Goal: Task Accomplishment & Management: Use online tool/utility

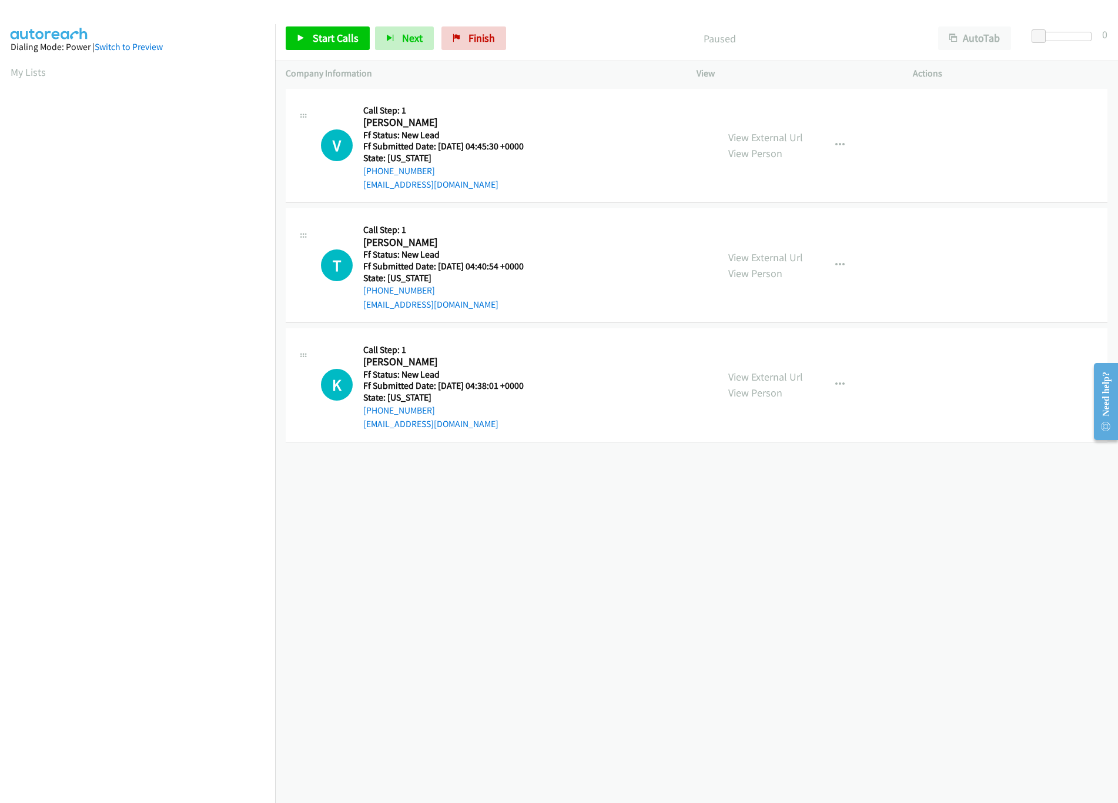
click at [416, 567] on div "+1 415-964-1034 Call failed - Please reload the list and try again The Callbar …" at bounding box center [696, 444] width 843 height 717
click at [728, 141] on link "View External Url" at bounding box center [765, 138] width 75 height 14
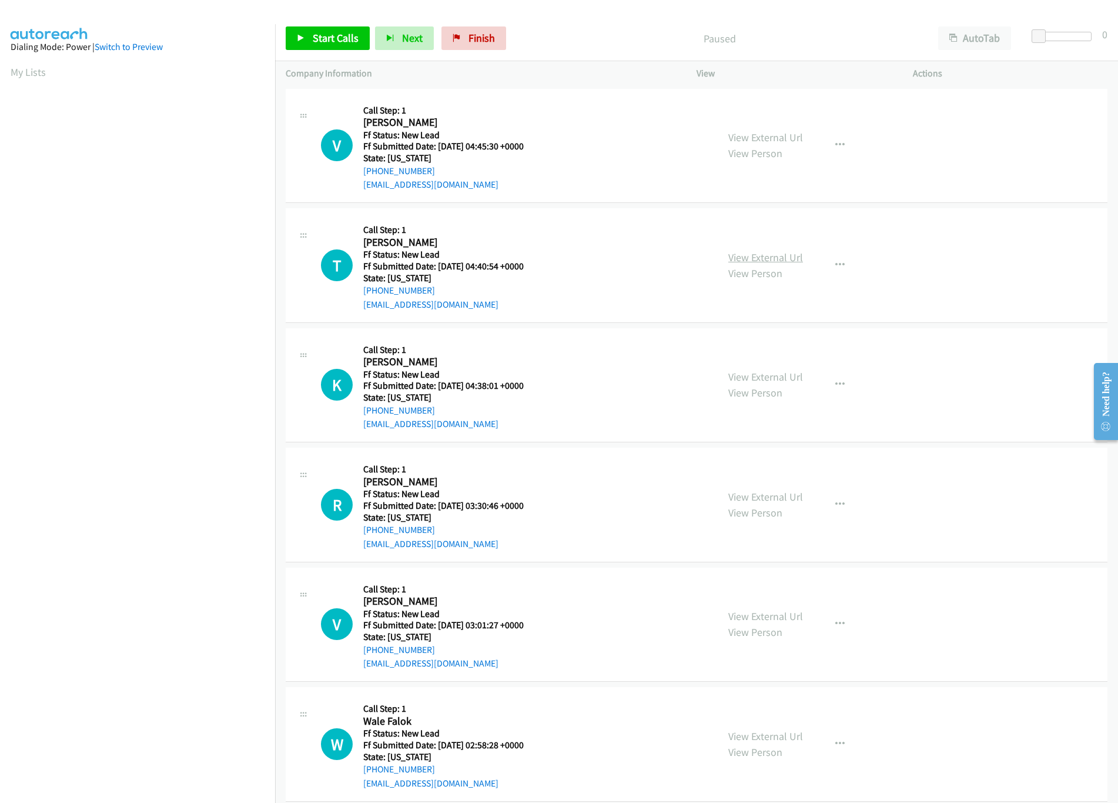
click at [759, 253] on link "View External Url" at bounding box center [765, 257] width 75 height 14
click at [316, 43] on span "Start Calls" at bounding box center [336, 38] width 46 height 14
drag, startPoint x: 1039, startPoint y: 34, endPoint x: 1074, endPoint y: 38, distance: 34.9
click at [1074, 38] on span at bounding box center [1069, 36] width 14 height 14
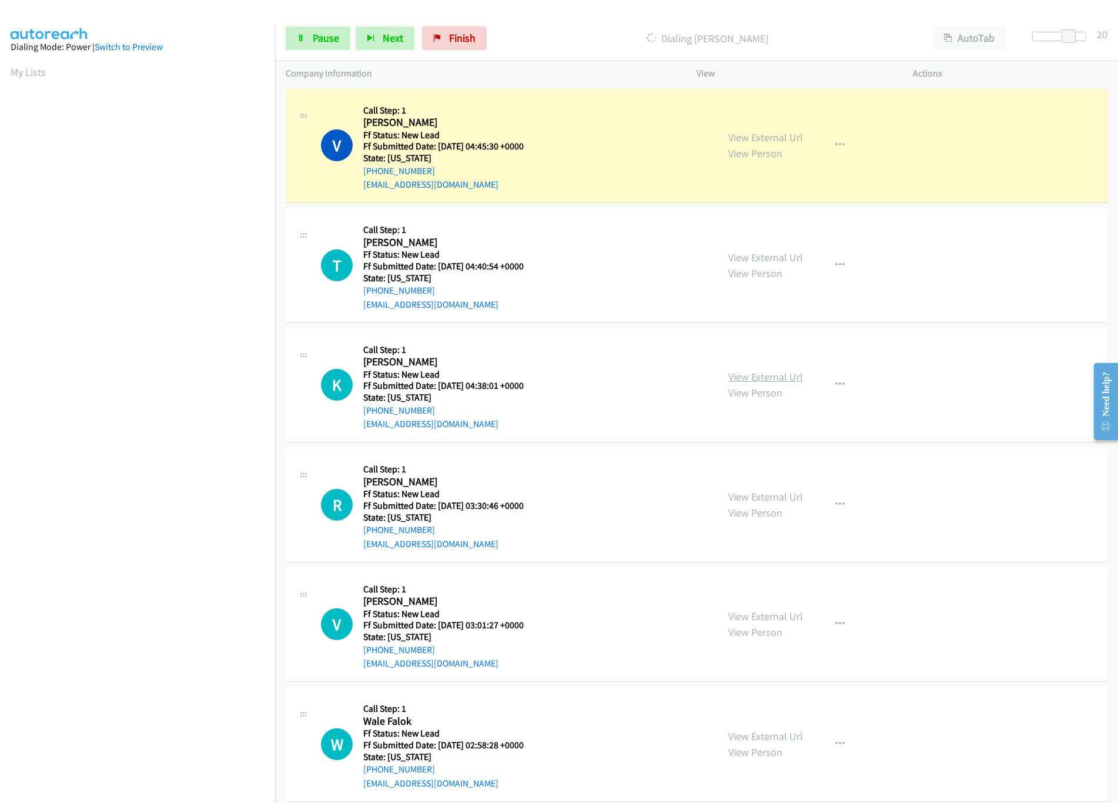
click at [769, 375] on link "View External Url" at bounding box center [765, 377] width 75 height 14
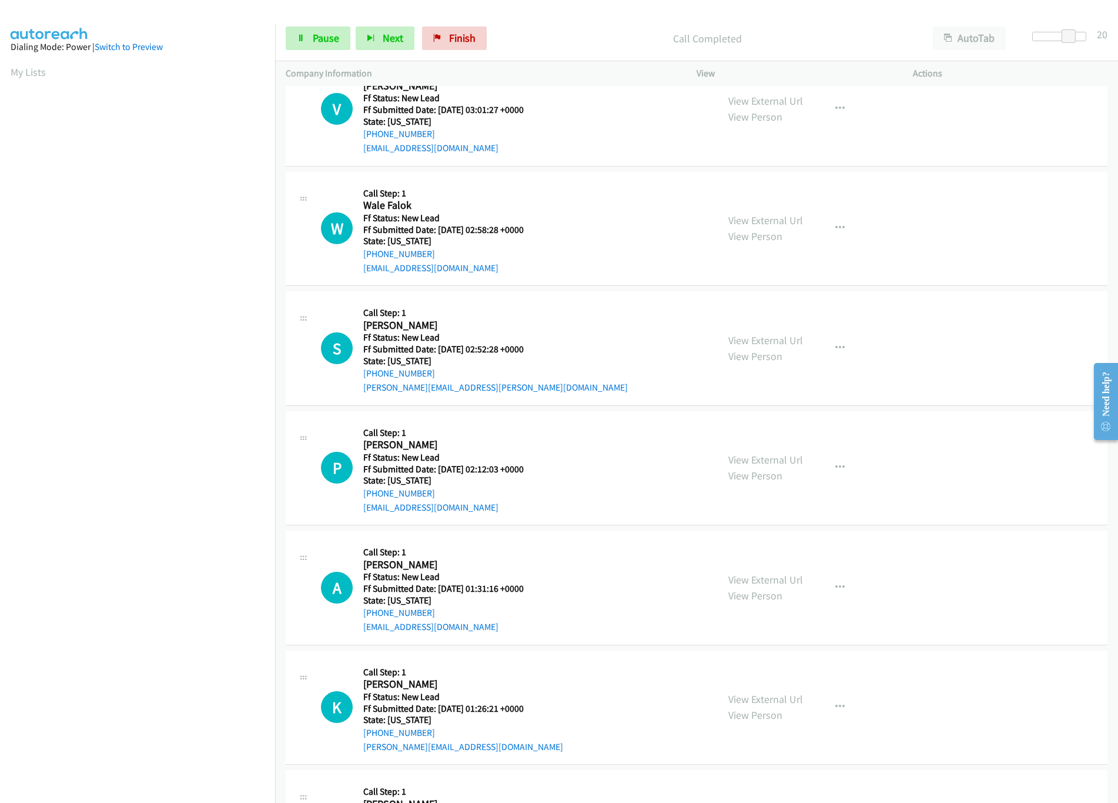
scroll to position [0, 0]
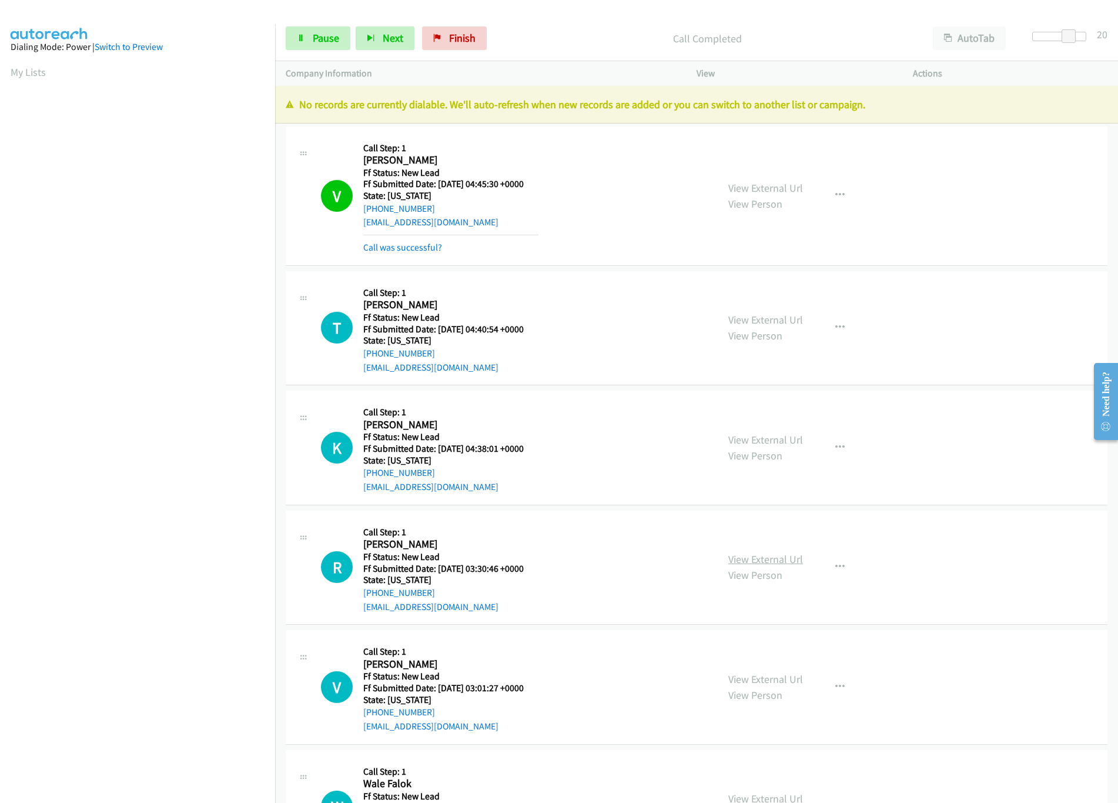
click at [751, 524] on div "View External Url View Person View External Url Email Schedule/Manage Callback …" at bounding box center [831, 567] width 227 height 93
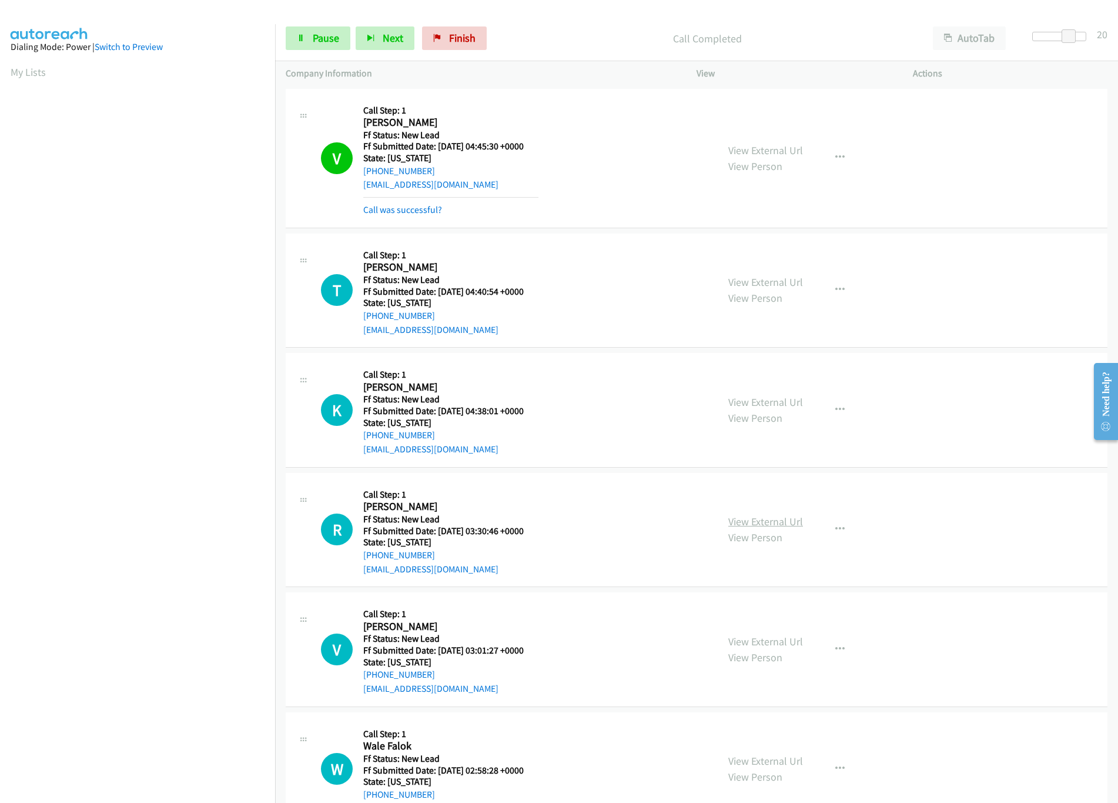
click at [762, 524] on link "View External Url" at bounding box center [765, 521] width 75 height 14
click at [328, 32] on span "Pause" at bounding box center [326, 38] width 26 height 14
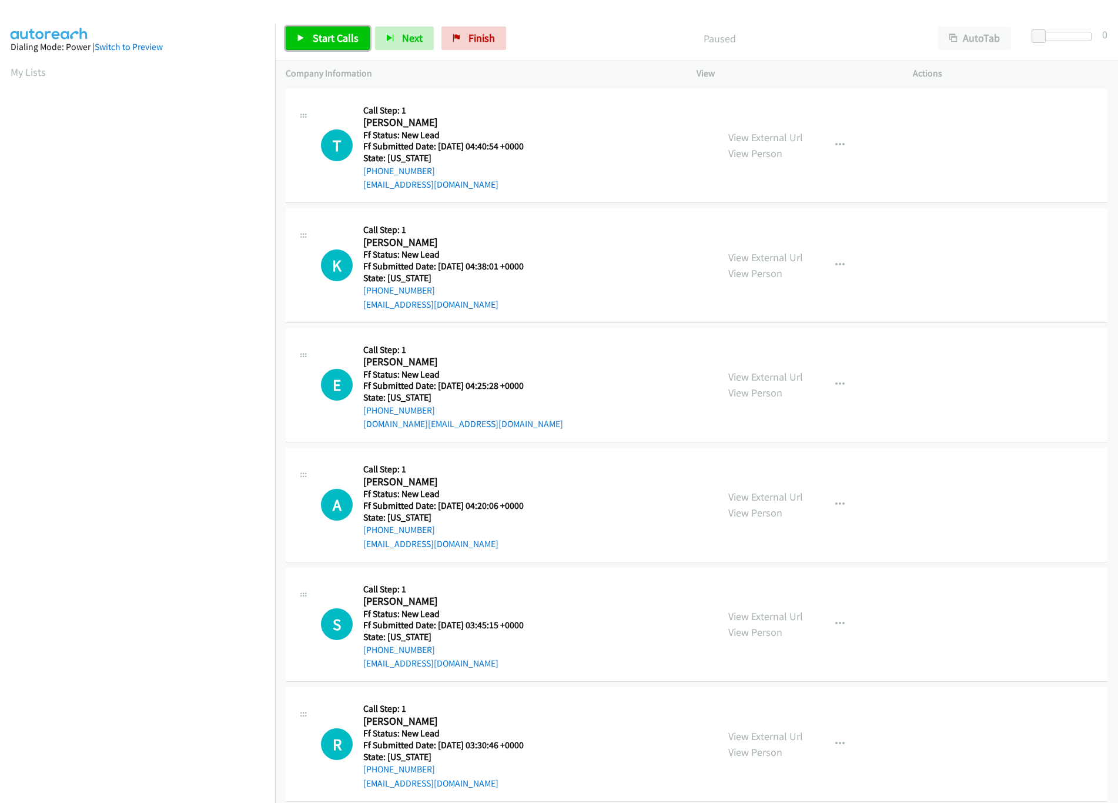
click at [330, 34] on span "Start Calls" at bounding box center [336, 38] width 46 height 14
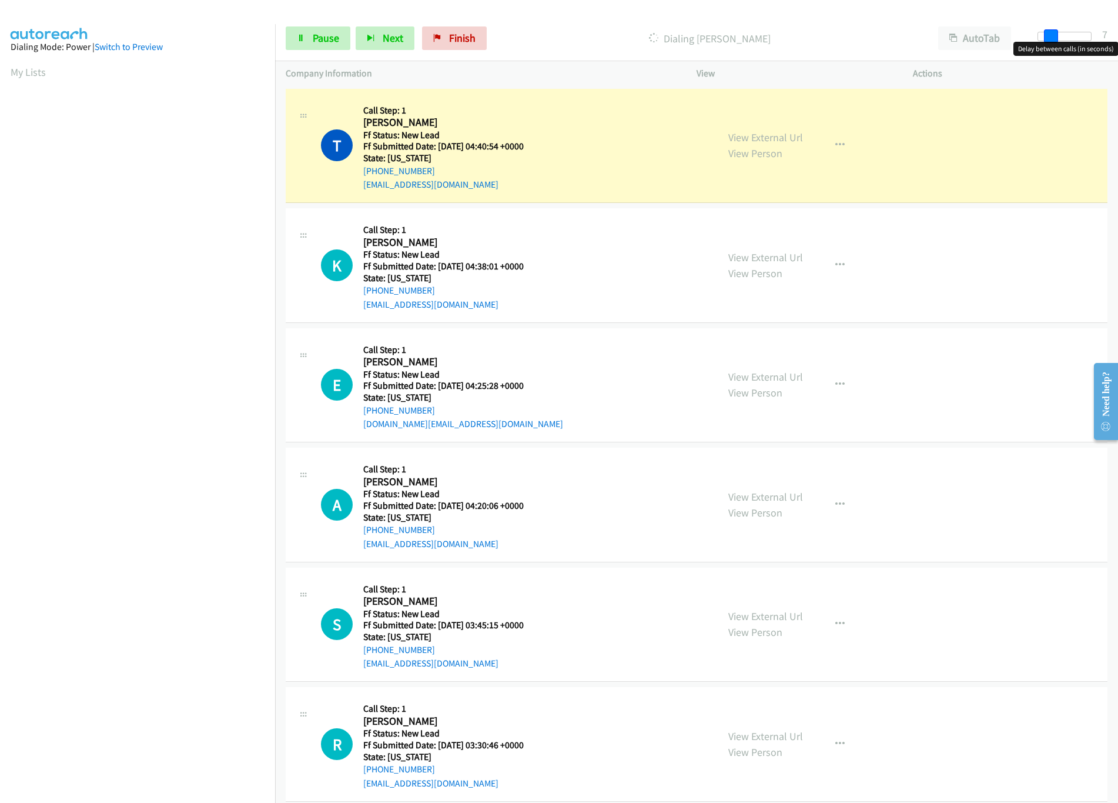
drag, startPoint x: 1039, startPoint y: 32, endPoint x: 1054, endPoint y: 32, distance: 14.1
click at [1054, 32] on span at bounding box center [1051, 36] width 14 height 14
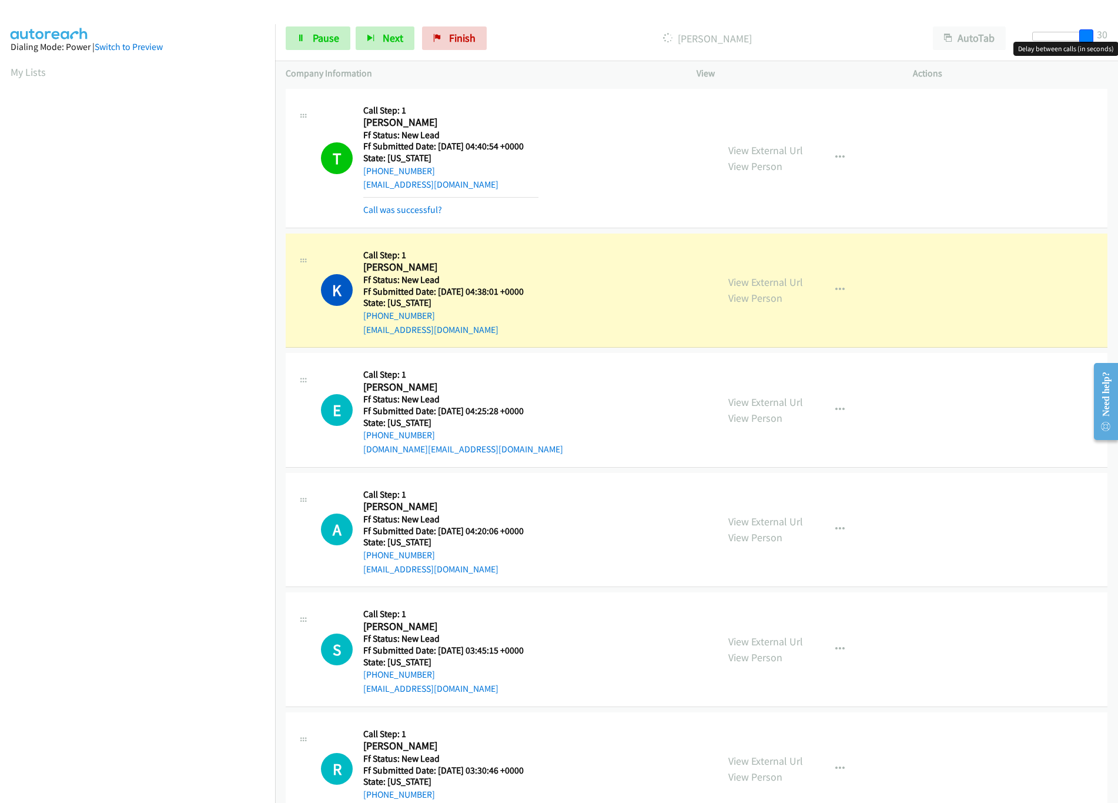
drag, startPoint x: 1055, startPoint y: 38, endPoint x: 1154, endPoint y: 69, distance: 103.0
click at [1118, 56] on html "Start Calls Pause Next Finish Dialing Kelly Meldrum AutoTab AutoTab 30 Company …" at bounding box center [559, 28] width 1118 height 56
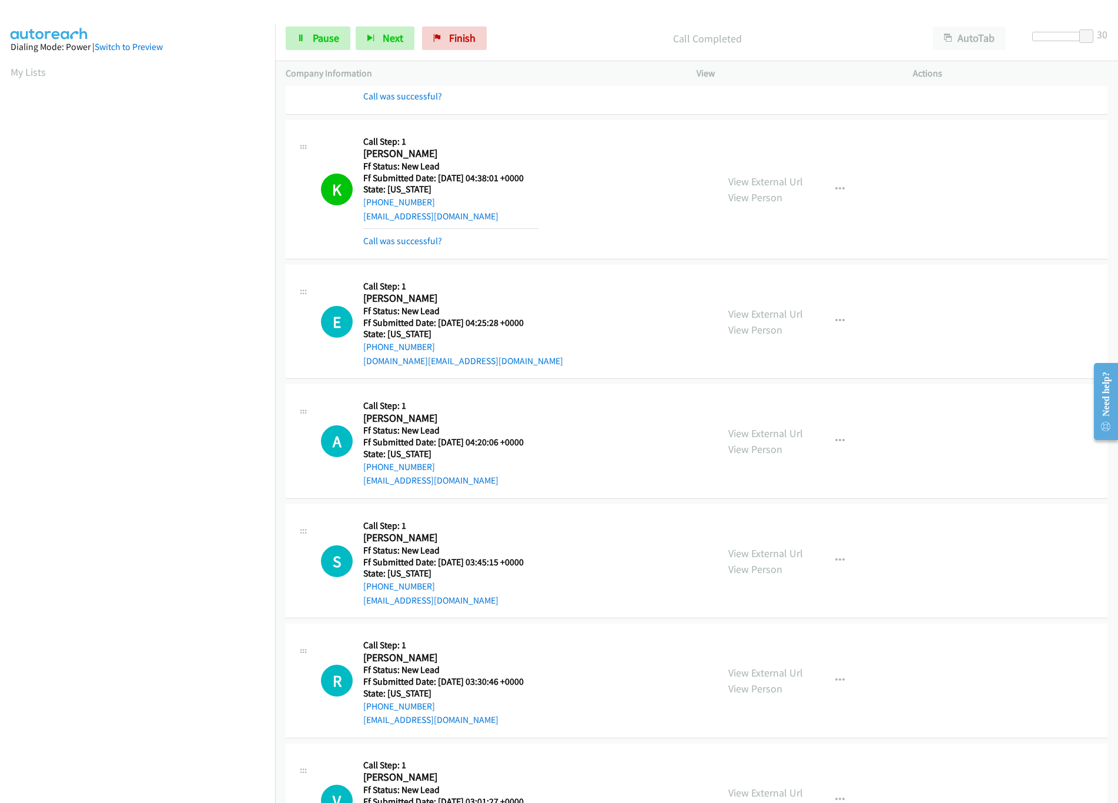
scroll to position [235, 0]
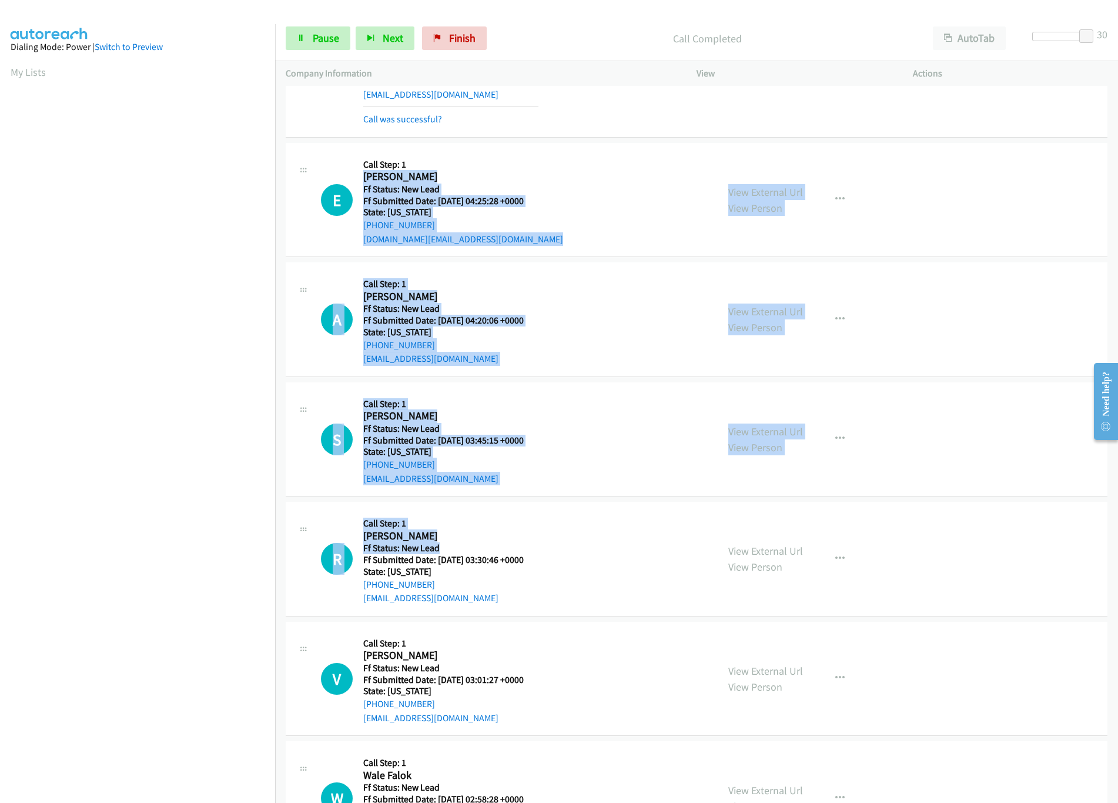
drag, startPoint x: 566, startPoint y: 551, endPoint x: 654, endPoint y: 142, distance: 418.6
click at [580, 270] on div "A Callback Scheduled Call Step: 1 Ana Brinkley America/New_York Ff Status: New …" at bounding box center [697, 319] width 822 height 115
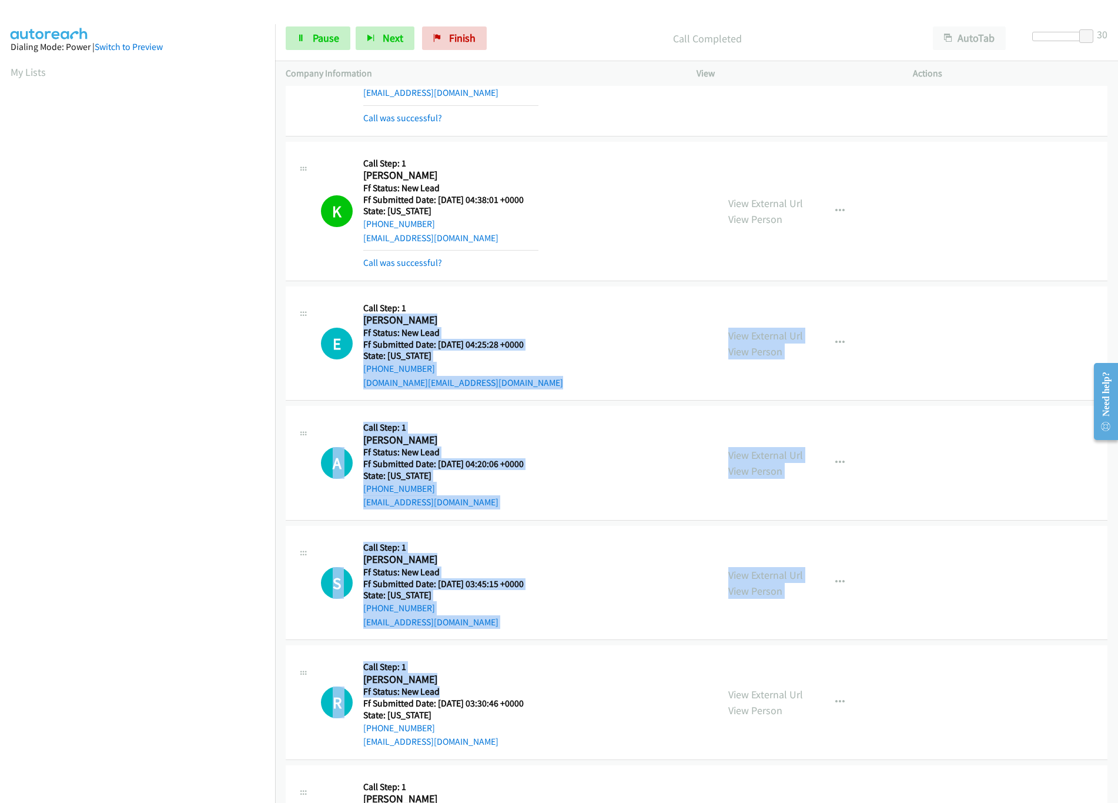
scroll to position [0, 0]
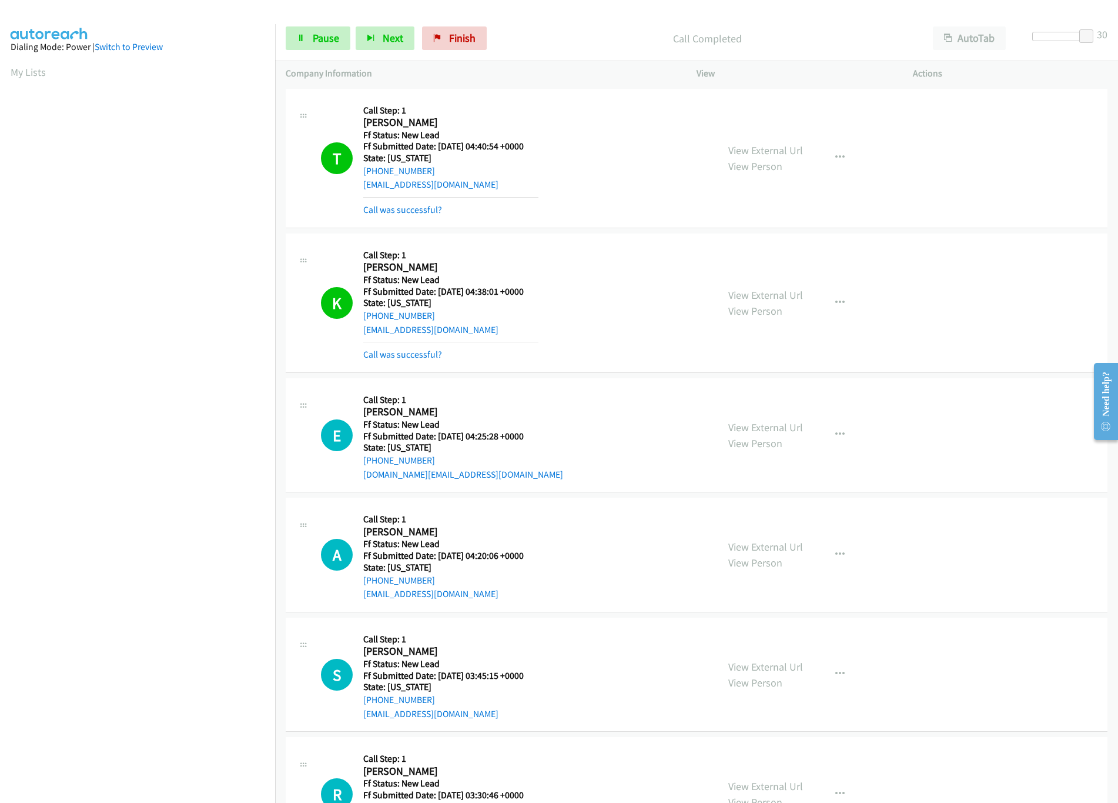
click at [571, 365] on div "K Callback Scheduled Call Step: 1 Kelly Meldrum America/New_York Ff Status: New…" at bounding box center [697, 302] width 822 height 139
click at [759, 432] on link "View External Url" at bounding box center [765, 427] width 75 height 14
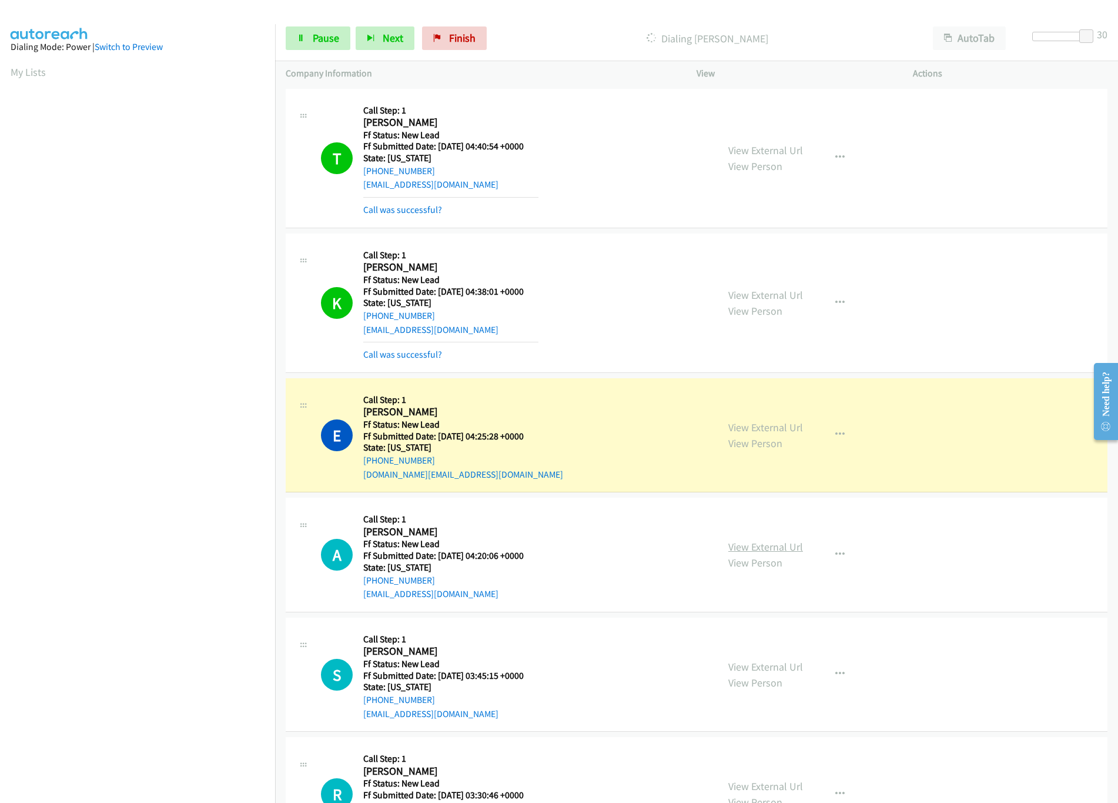
click at [767, 547] on link "View External Url" at bounding box center [765, 547] width 75 height 14
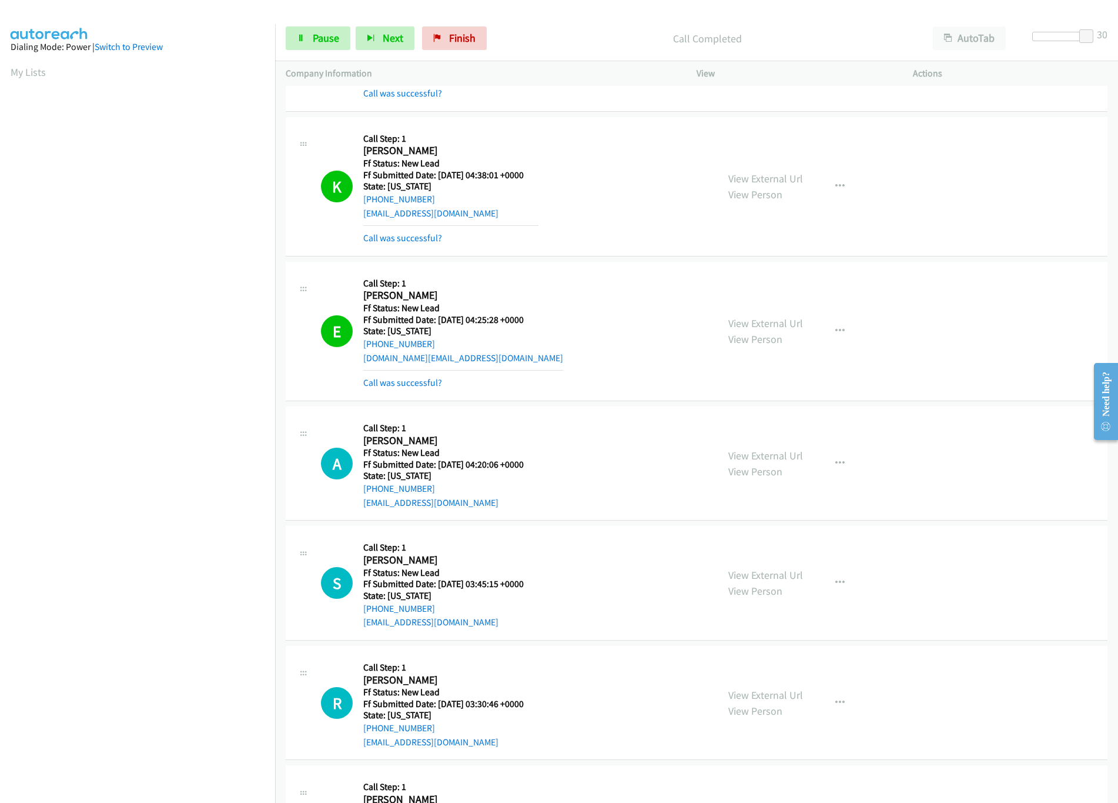
scroll to position [117, 0]
click at [747, 573] on link "View External Url" at bounding box center [765, 574] width 75 height 14
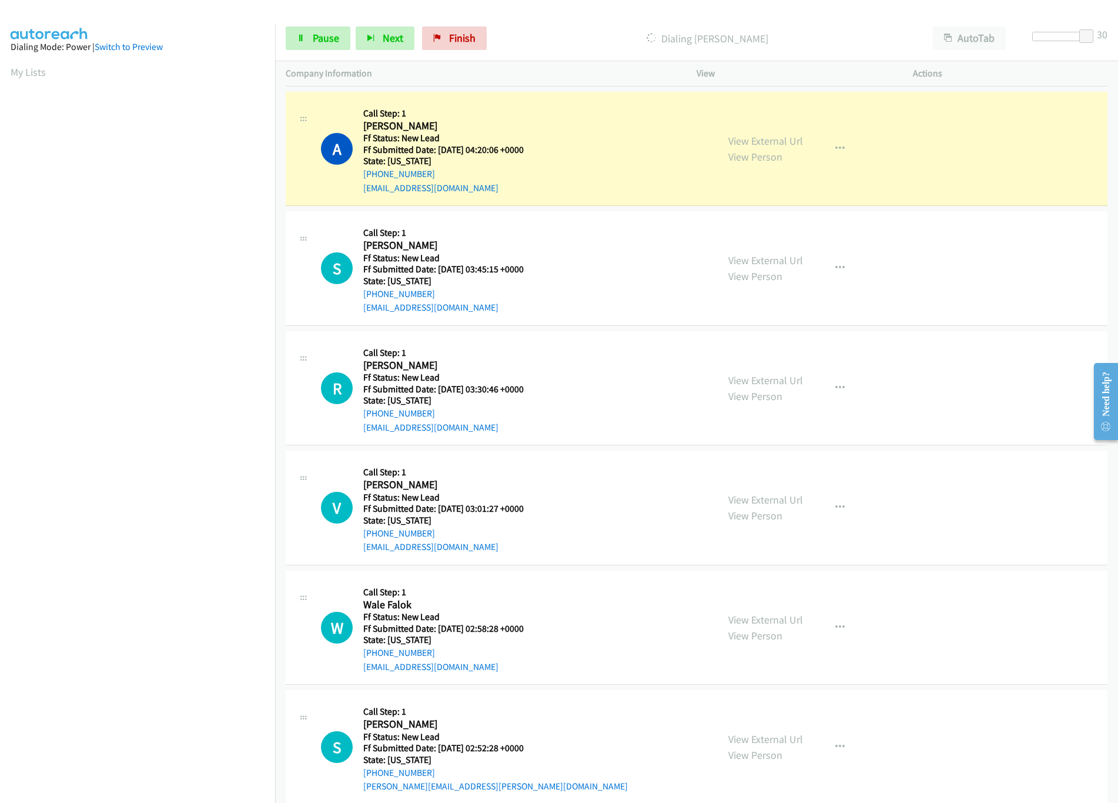
scroll to position [470, 0]
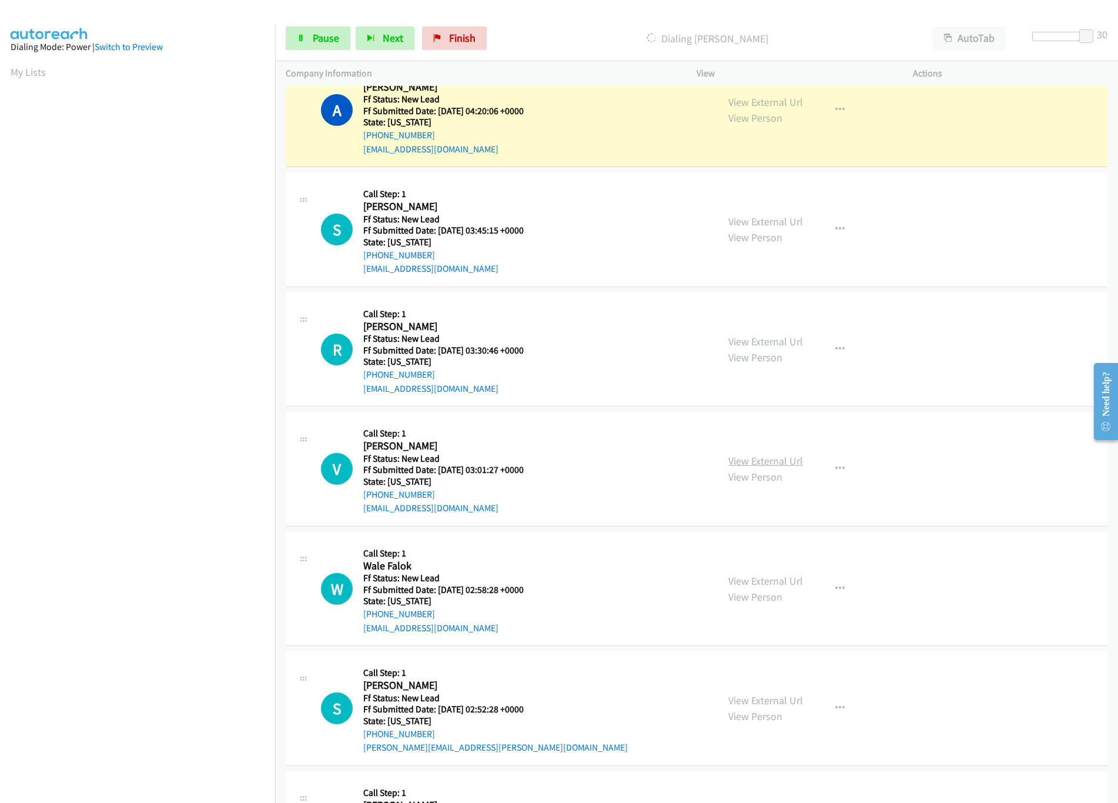
click at [758, 467] on link "View External Url" at bounding box center [765, 461] width 75 height 14
click at [1062, 37] on div at bounding box center [1059, 36] width 54 height 9
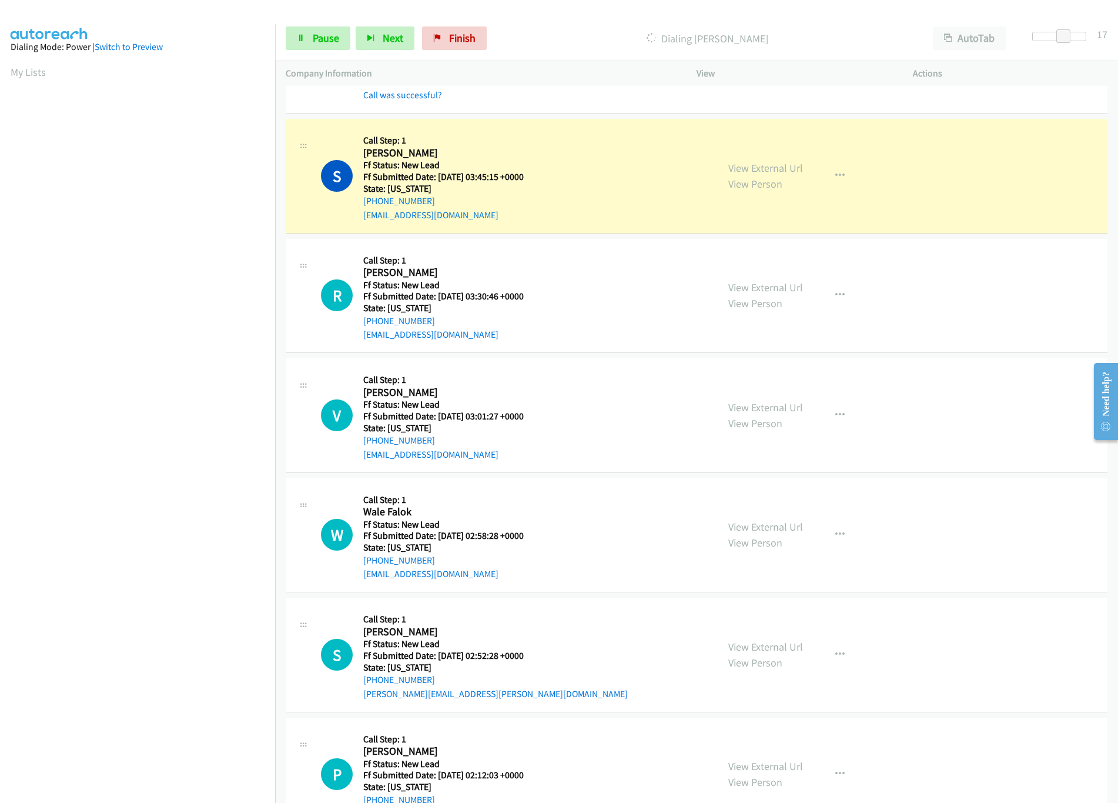
scroll to position [588, 0]
click at [759, 518] on link "View External Url" at bounding box center [765, 525] width 75 height 14
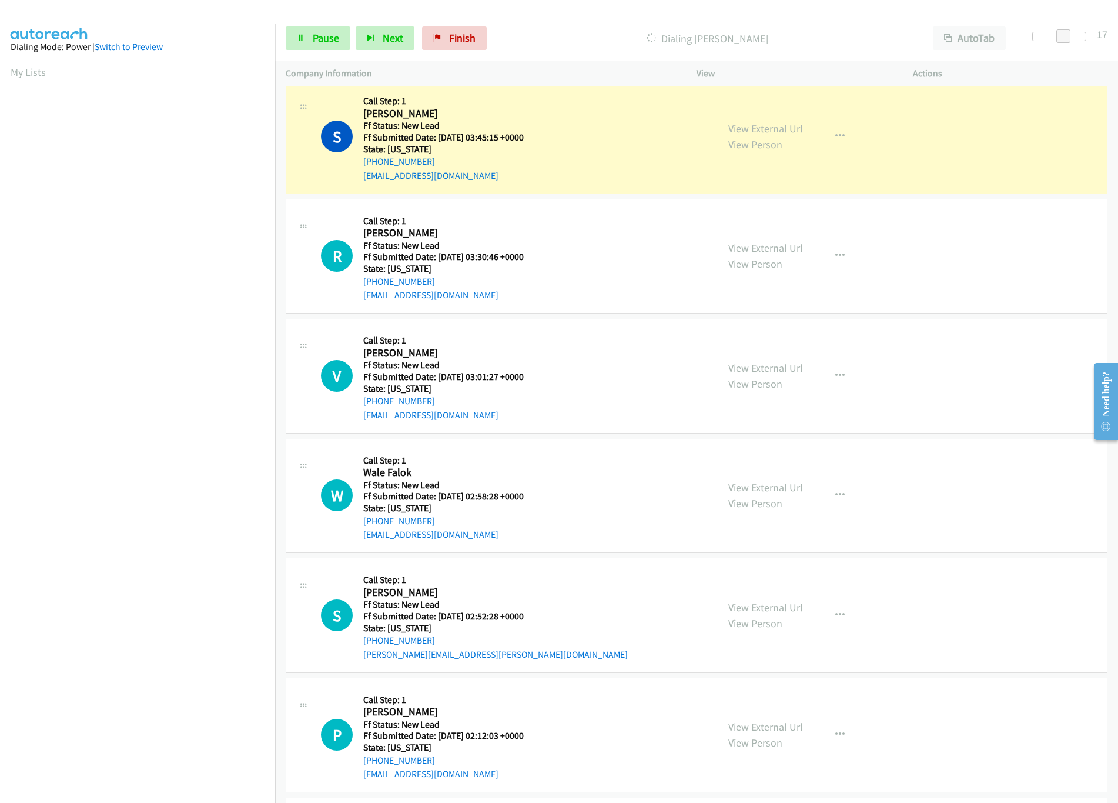
click at [758, 489] on link "View External Url" at bounding box center [765, 487] width 75 height 14
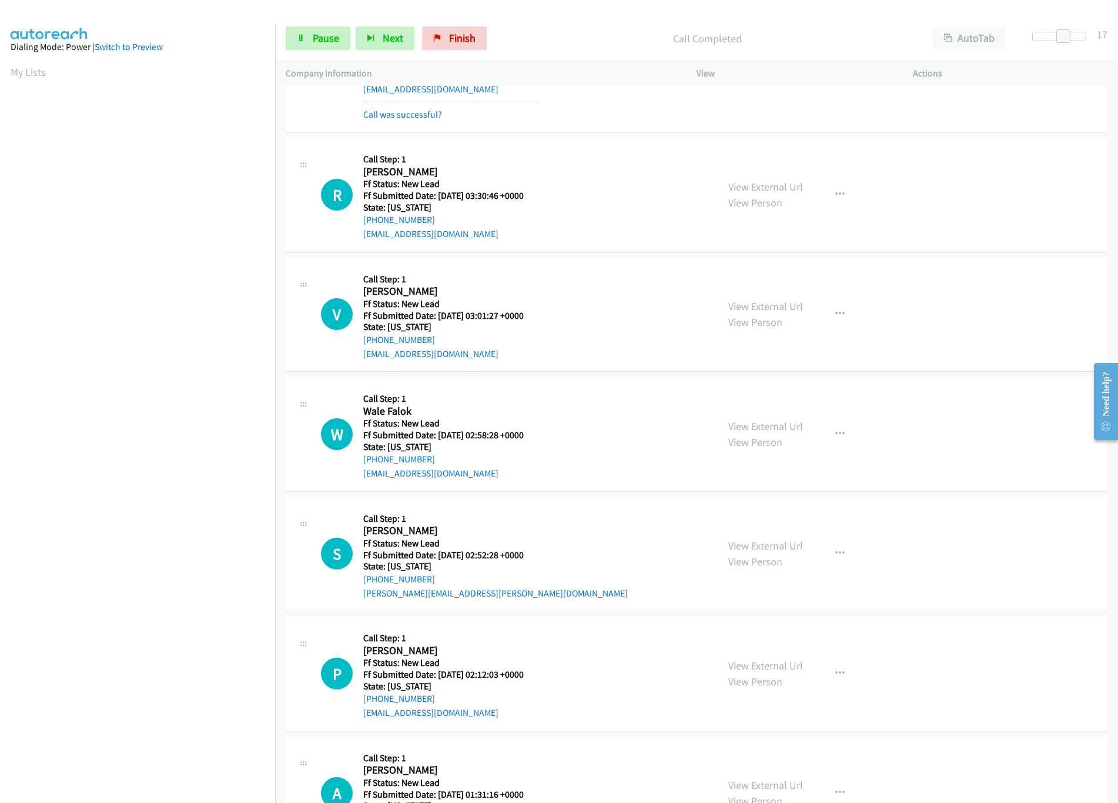
scroll to position [941, 0]
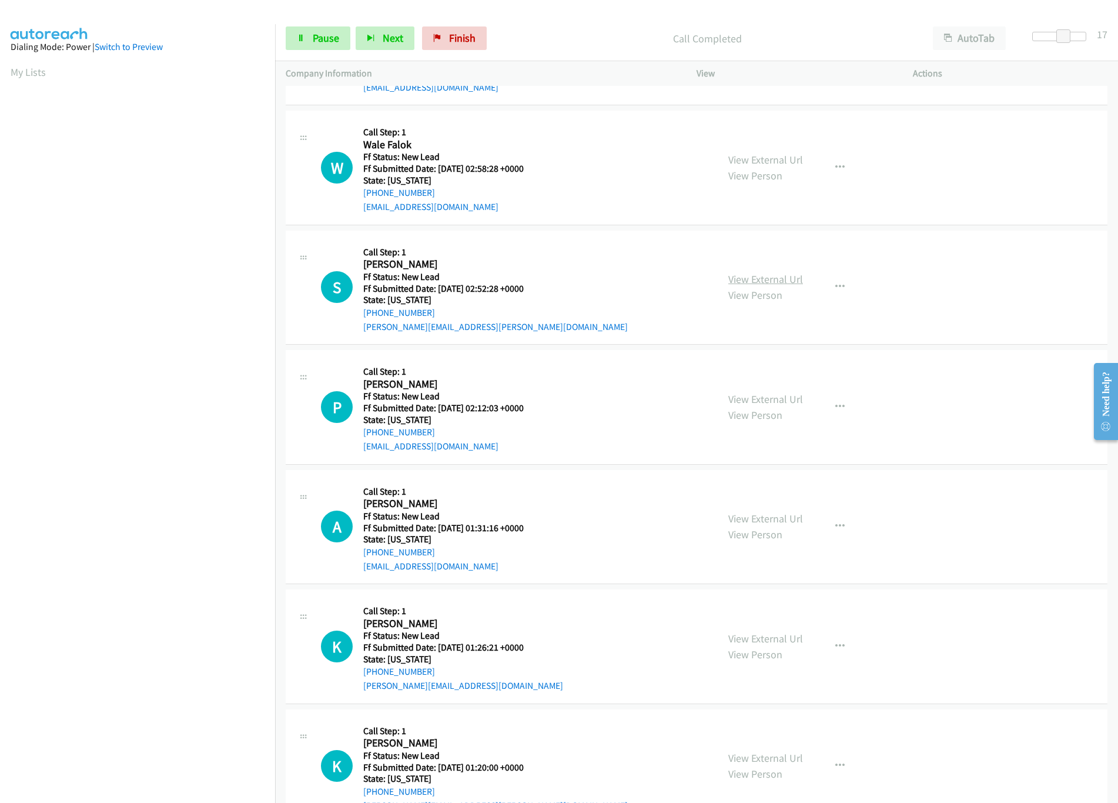
click at [768, 283] on link "View External Url" at bounding box center [765, 279] width 75 height 14
click at [322, 22] on div "Start Calls Pause Next Finish Call Completed AutoTab AutoTab 17" at bounding box center [696, 38] width 843 height 45
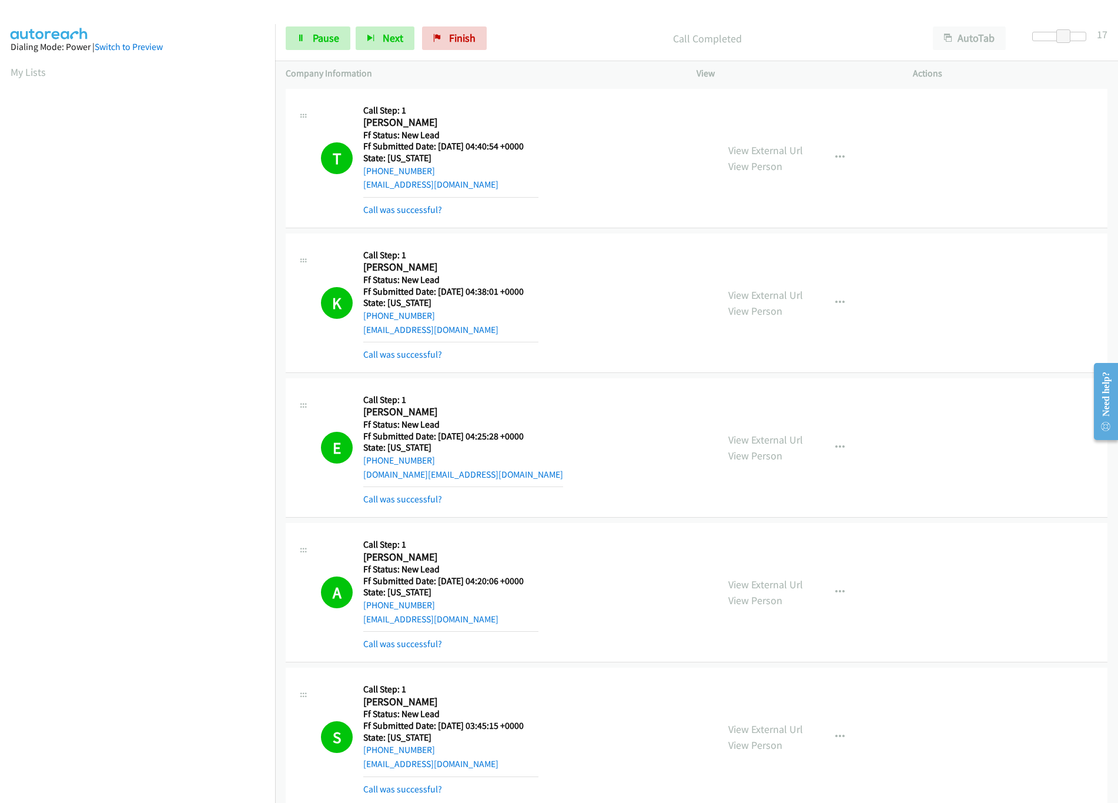
scroll to position [353, 0]
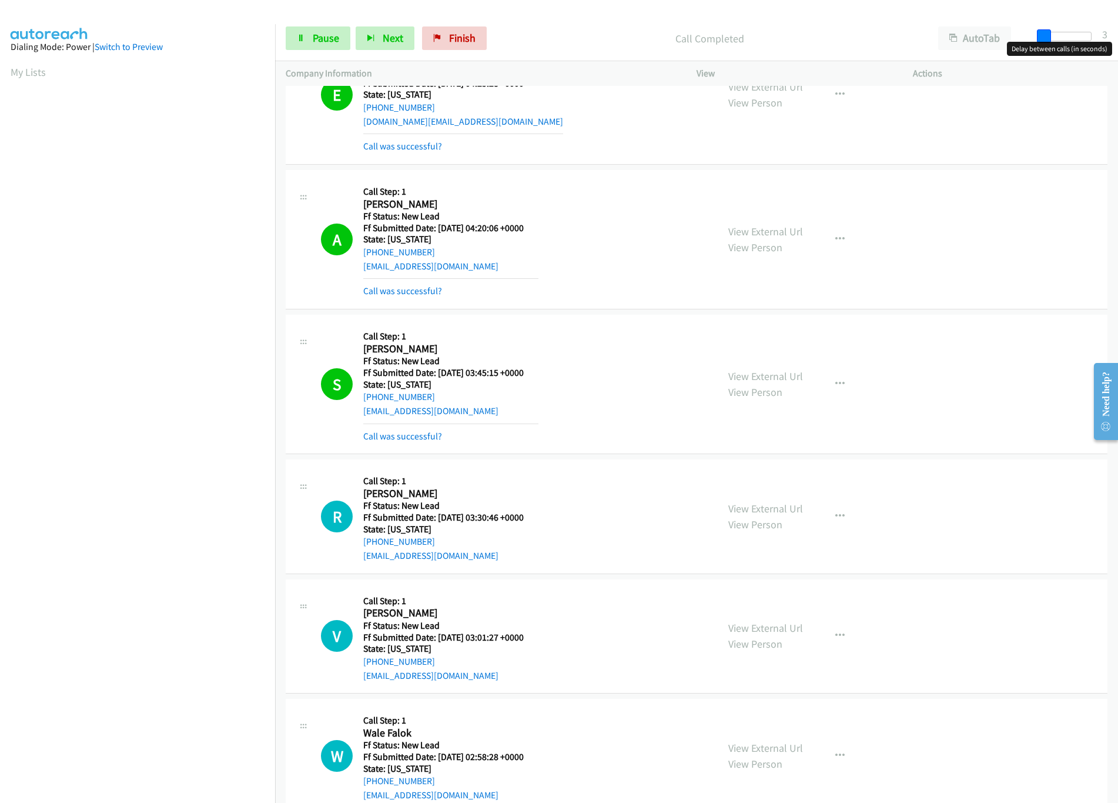
drag, startPoint x: 1062, startPoint y: 34, endPoint x: 1031, endPoint y: 39, distance: 31.5
click at [1037, 36] on span at bounding box center [1044, 36] width 14 height 14
click at [340, 34] on link "Pause" at bounding box center [318, 38] width 65 height 24
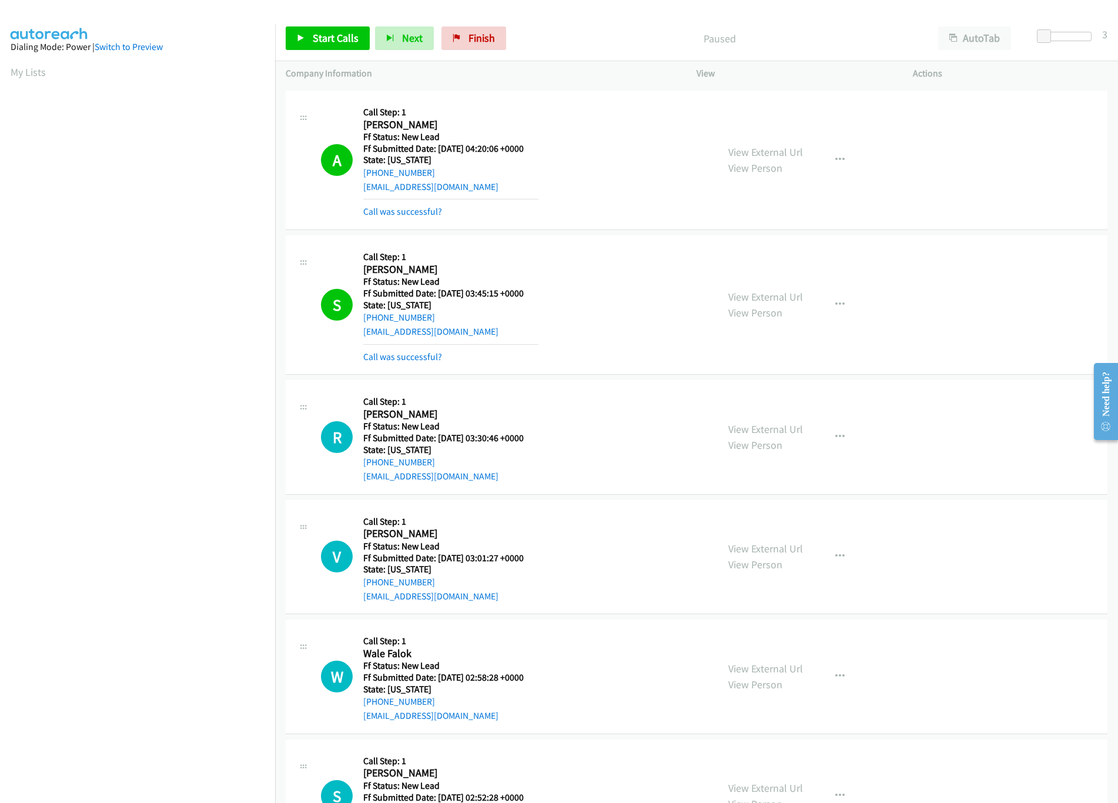
scroll to position [470, 0]
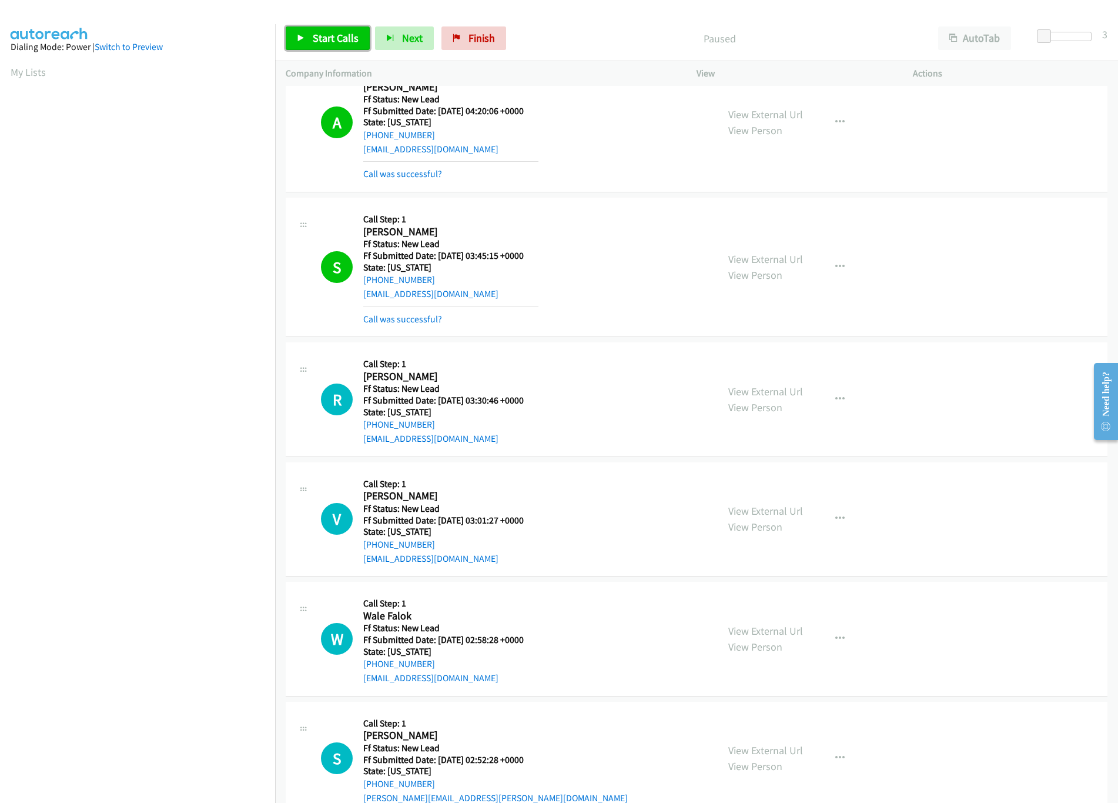
click at [317, 39] on span "Start Calls" at bounding box center [336, 38] width 46 height 14
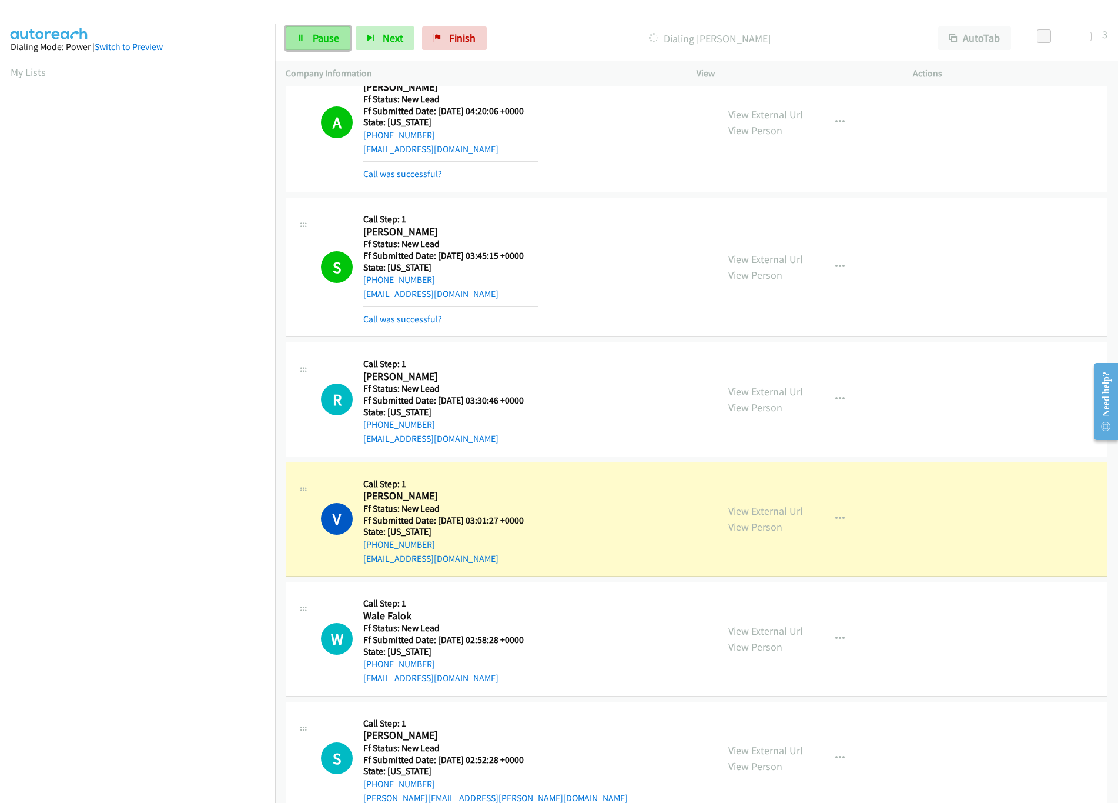
click at [327, 32] on span "Pause" at bounding box center [326, 38] width 26 height 14
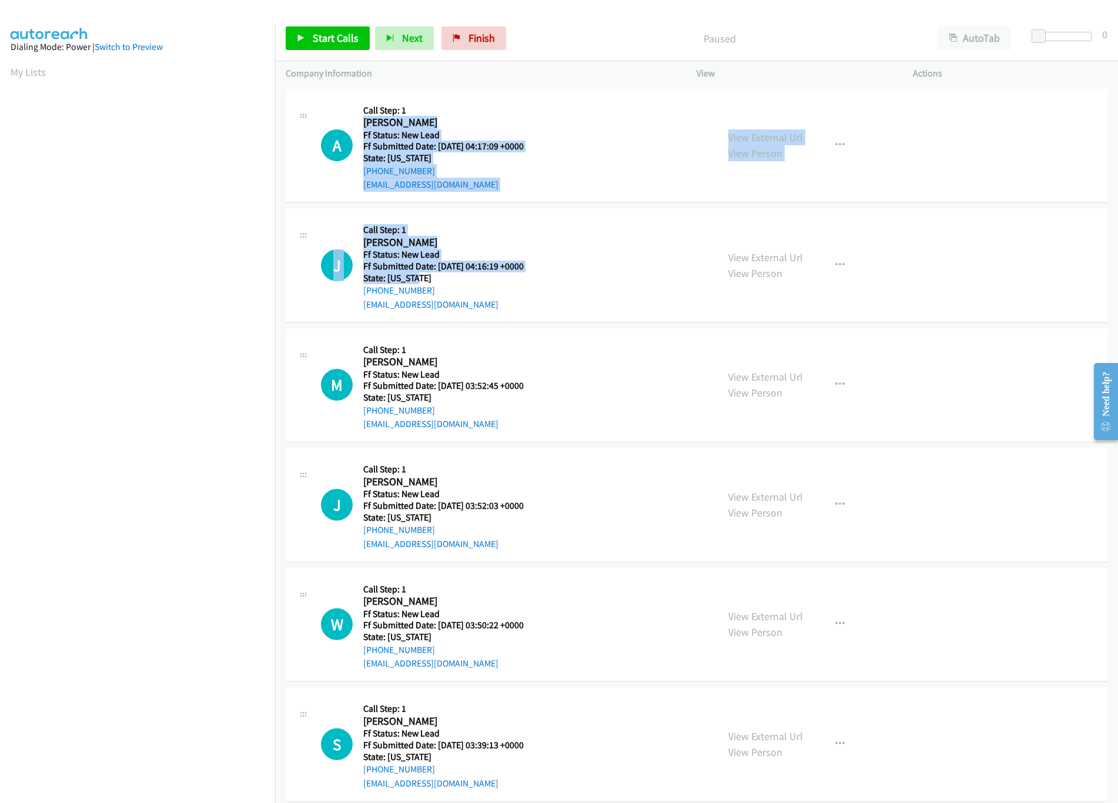
drag, startPoint x: 561, startPoint y: 273, endPoint x: 596, endPoint y: 132, distance: 145.3
click at [595, 245] on div "J Callback Scheduled Call Step: 1 Judith Perry America/New_York Ff Status: New …" at bounding box center [514, 265] width 386 height 93
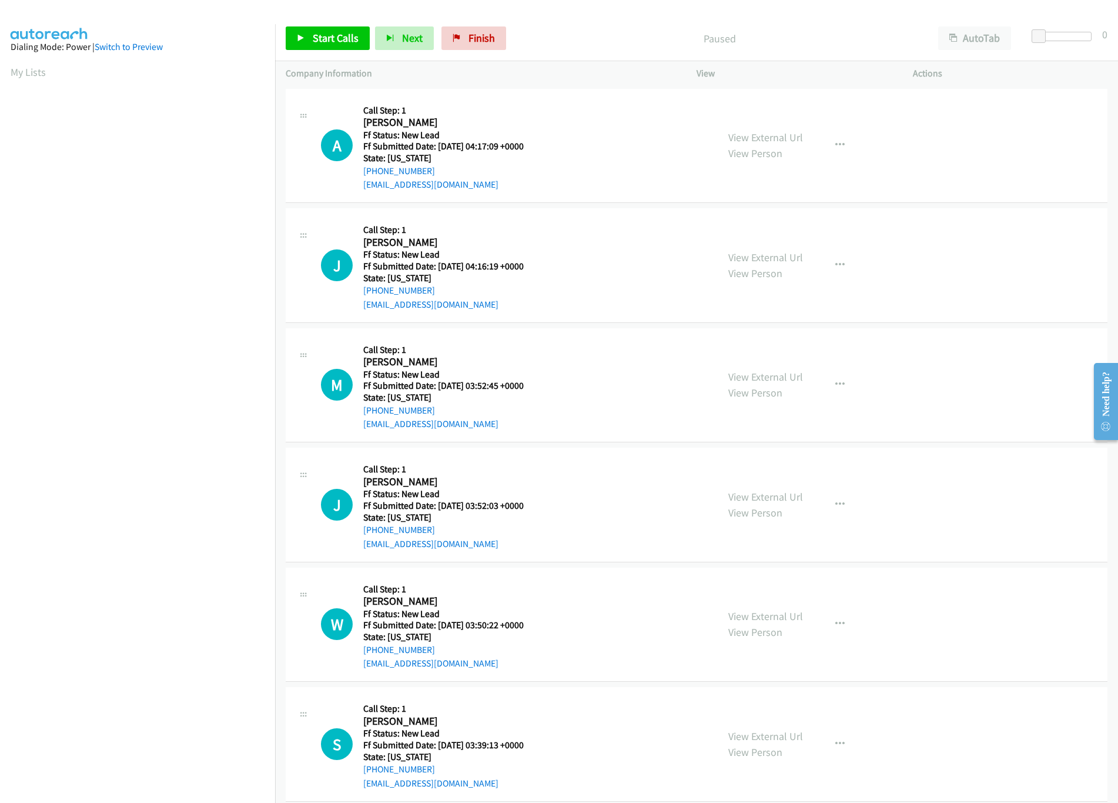
click at [577, 315] on div "J Callback Scheduled Call Step: 1 Judith Perry America/New_York Ff Status: New …" at bounding box center [697, 265] width 822 height 115
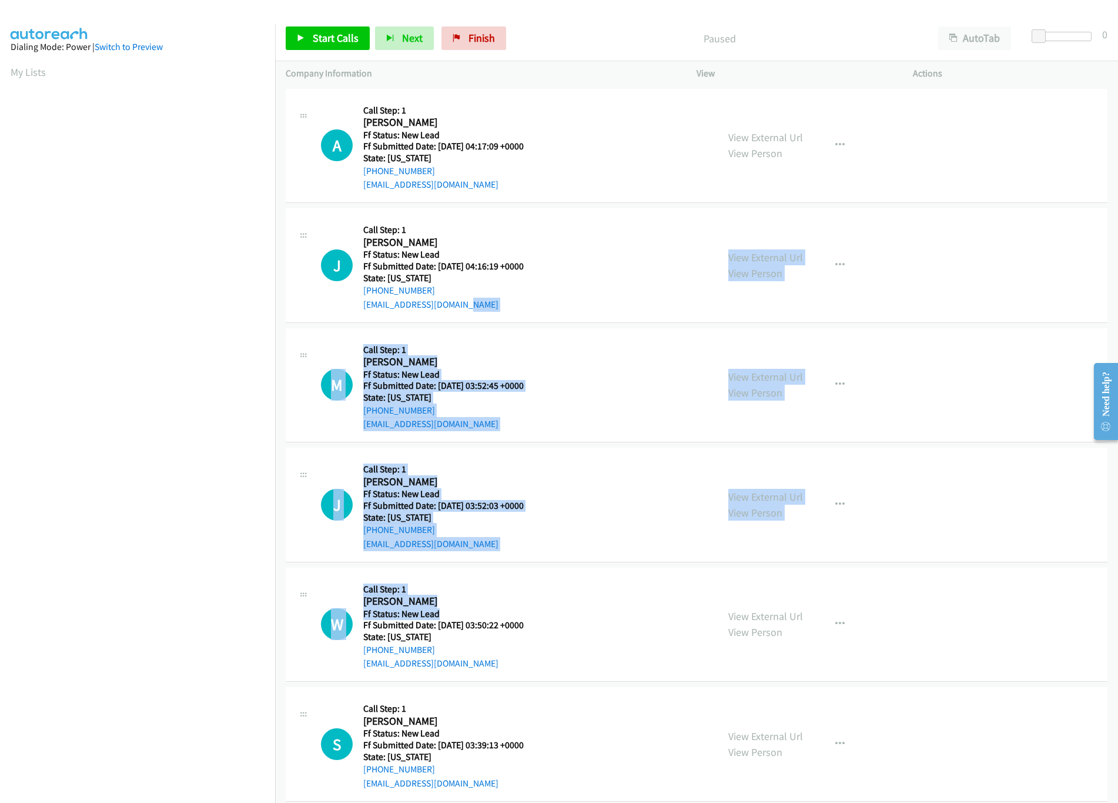
drag, startPoint x: 579, startPoint y: 614, endPoint x: 653, endPoint y: 316, distance: 307.0
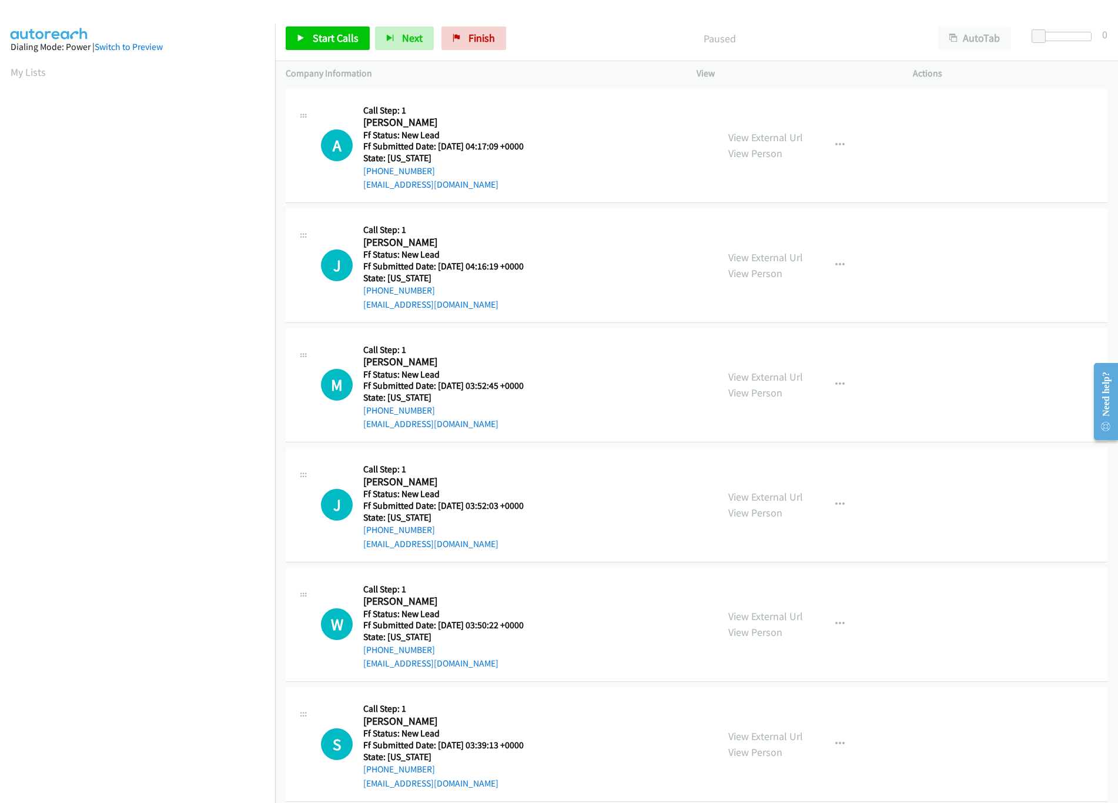
click at [616, 221] on div "J Callback Scheduled Call Step: 1 Judith Perry America/New_York Ff Status: New …" at bounding box center [514, 265] width 386 height 93
click at [767, 131] on link "View External Url" at bounding box center [765, 138] width 75 height 14
click at [754, 256] on link "View External Url" at bounding box center [765, 257] width 75 height 14
click at [310, 32] on link "Start Calls" at bounding box center [328, 38] width 84 height 24
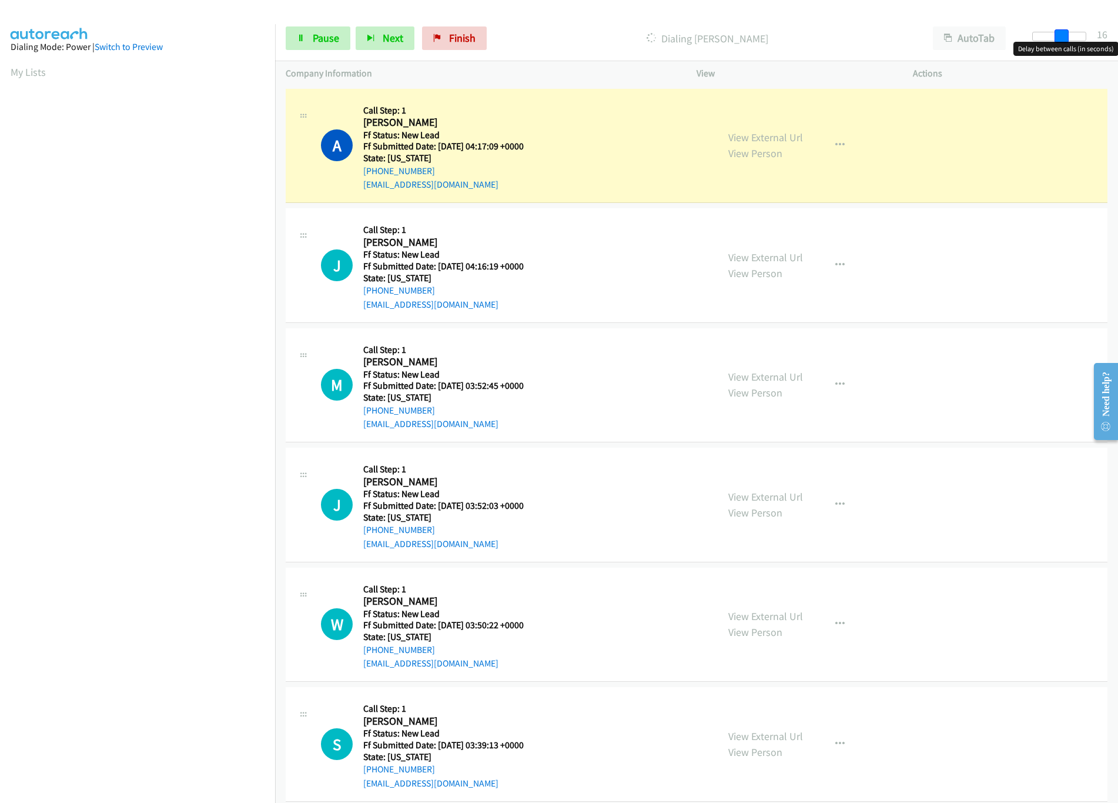
drag, startPoint x: 1039, startPoint y: 34, endPoint x: 1069, endPoint y: 41, distance: 30.2
click at [1069, 41] on span at bounding box center [1062, 36] width 14 height 14
click at [746, 373] on link "View External Url" at bounding box center [765, 377] width 75 height 14
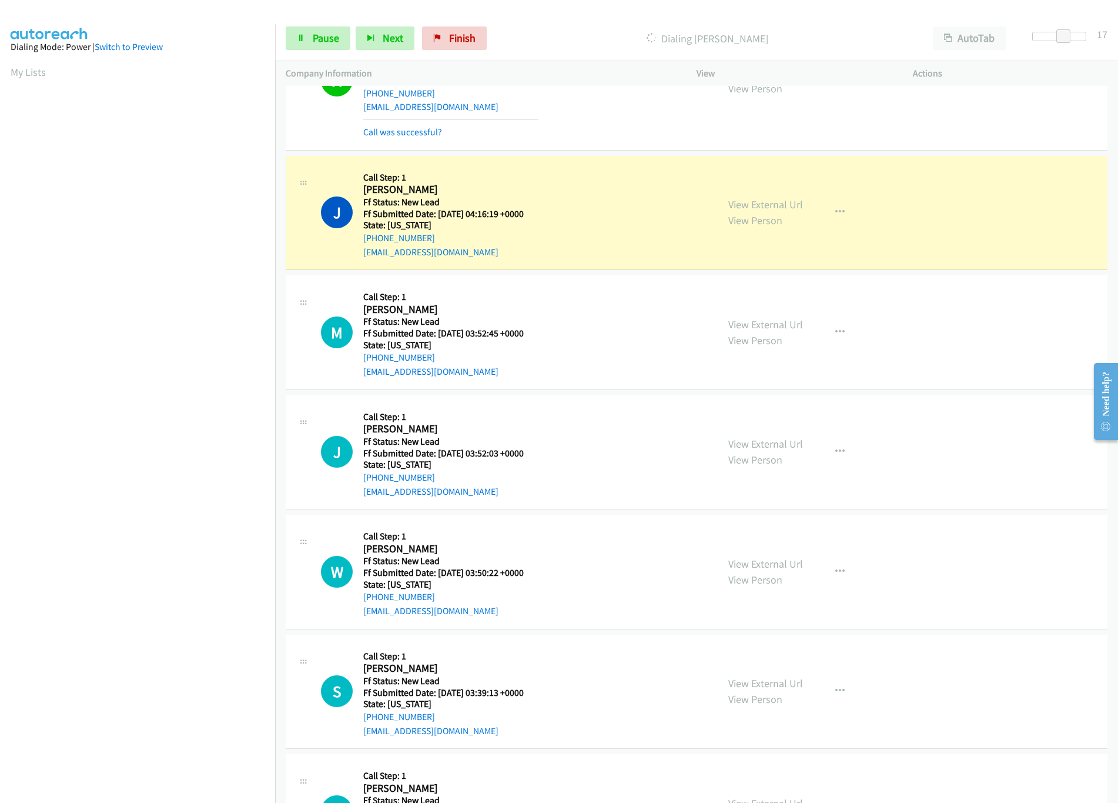
scroll to position [117, 0]
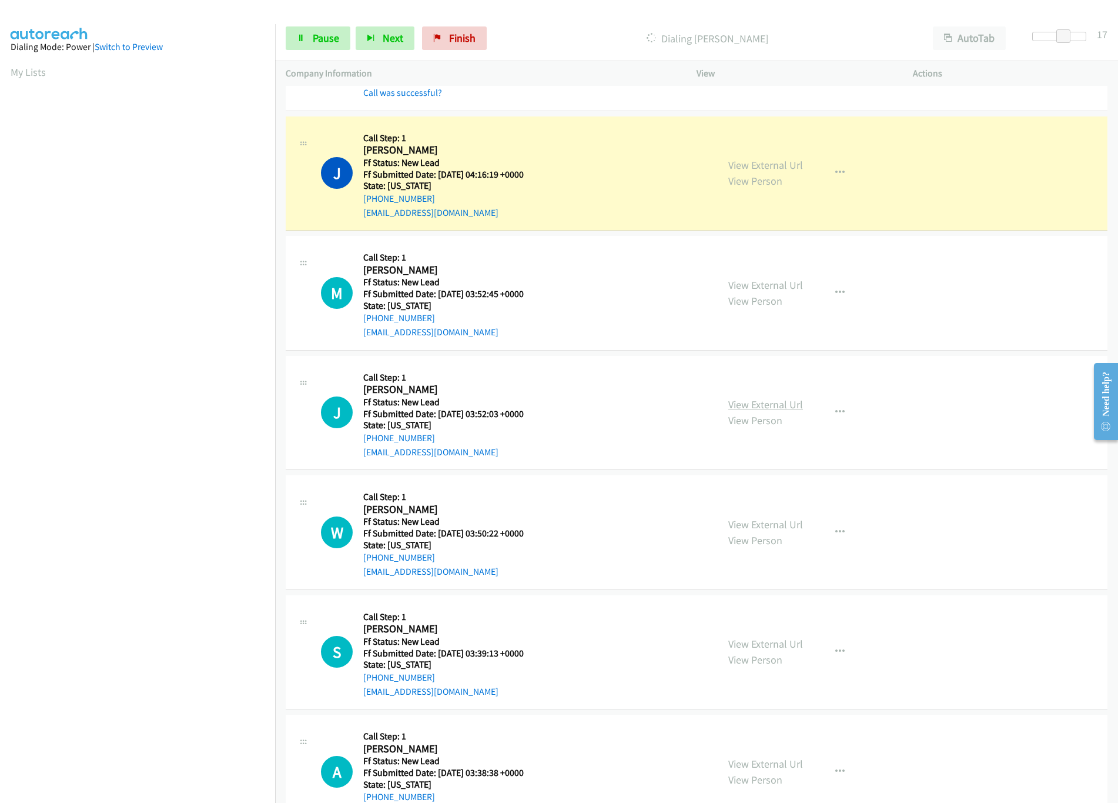
click at [775, 404] on link "View External Url" at bounding box center [765, 404] width 75 height 14
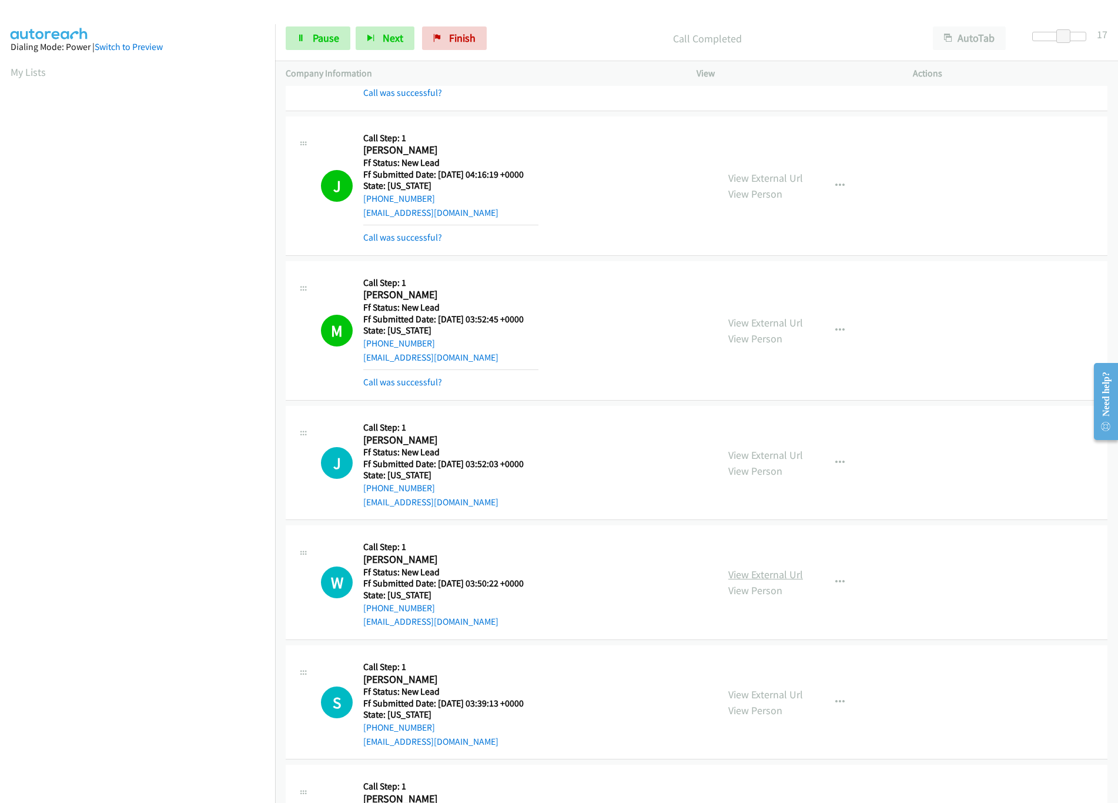
drag, startPoint x: 741, startPoint y: 568, endPoint x: 746, endPoint y: 576, distance: 9.0
click at [741, 568] on div "View External Url View Person" at bounding box center [765, 582] width 75 height 32
click at [753, 570] on link "View External Url" at bounding box center [765, 574] width 75 height 14
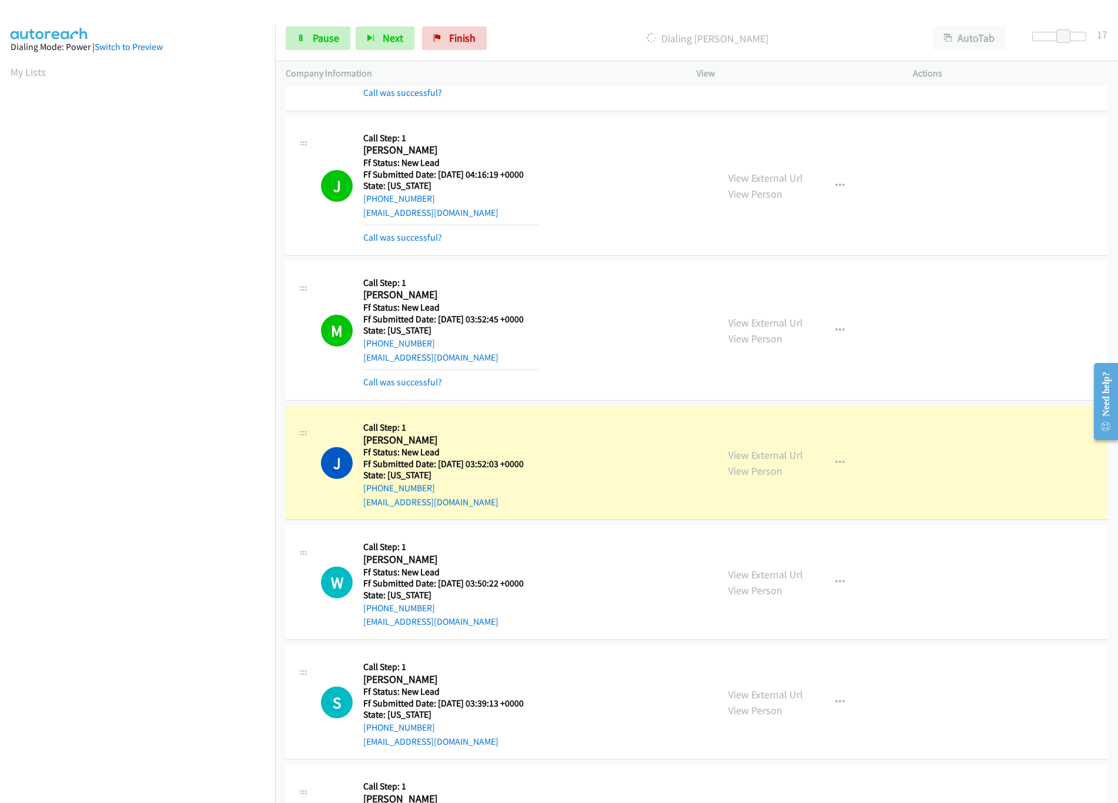
scroll to position [353, 0]
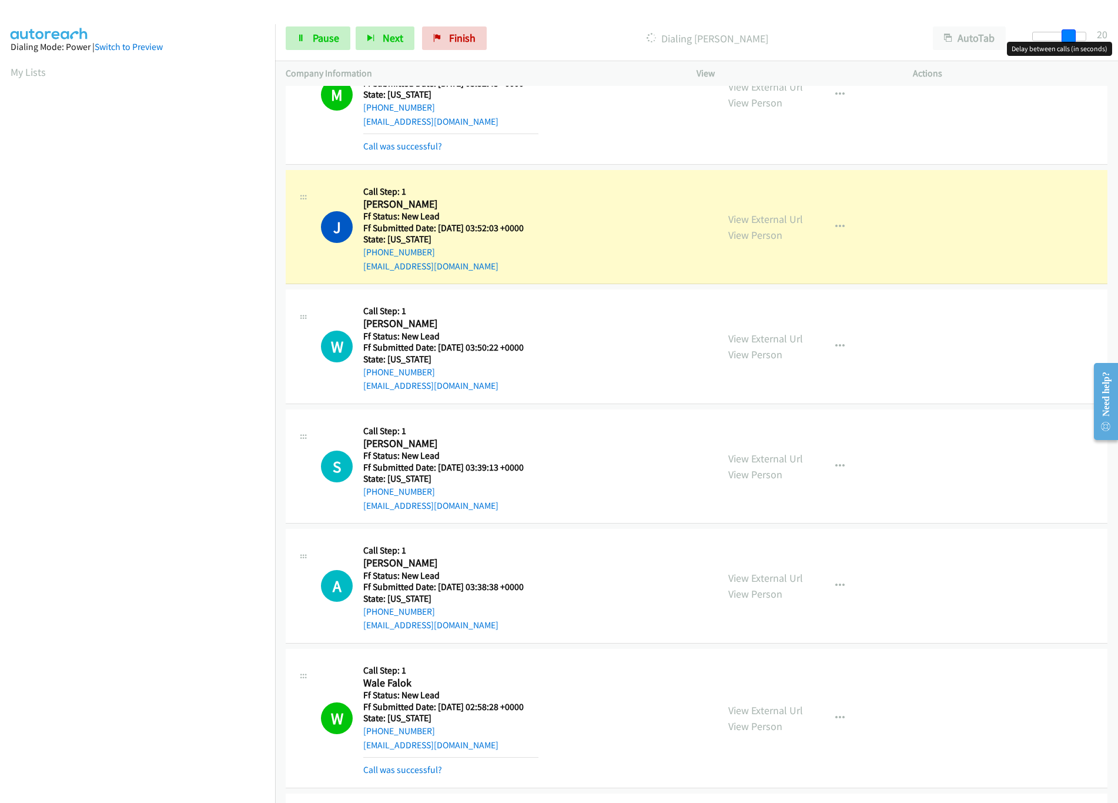
drag, startPoint x: 1069, startPoint y: 35, endPoint x: 1085, endPoint y: 35, distance: 15.9
click at [1076, 35] on span at bounding box center [1069, 36] width 14 height 14
click at [777, 461] on link "View External Url" at bounding box center [765, 459] width 75 height 14
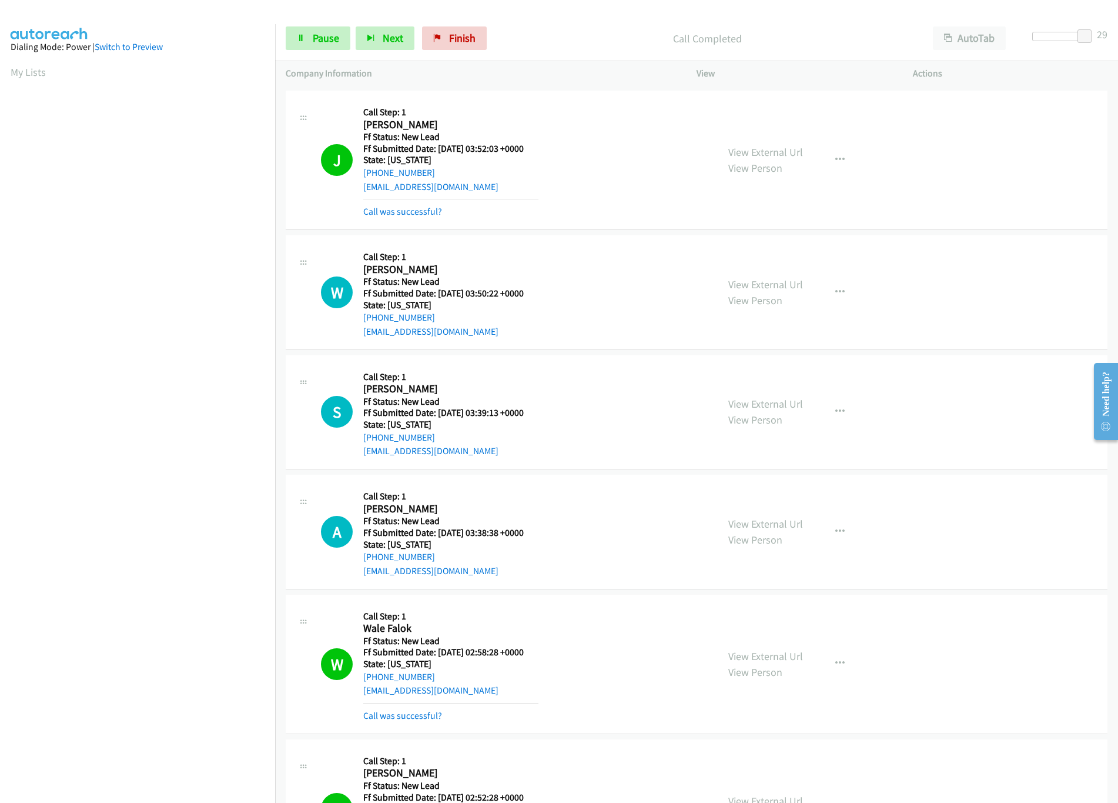
scroll to position [470, 0]
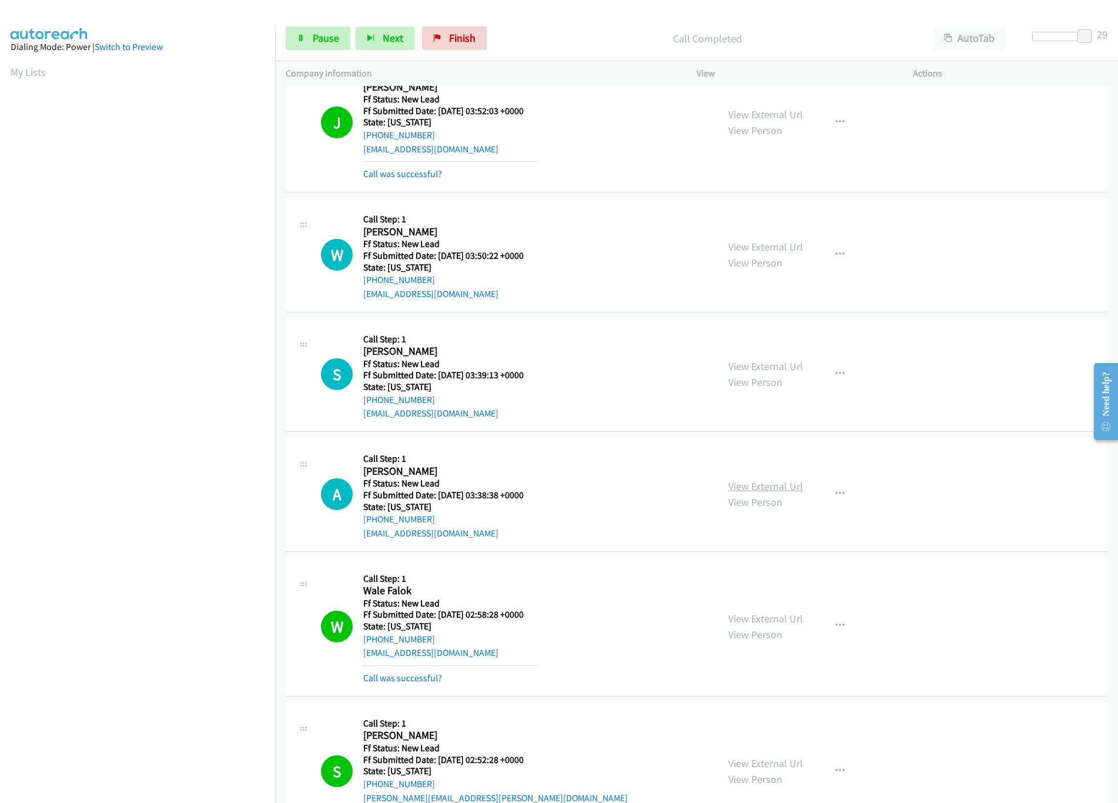
click at [754, 492] on link "View External Url" at bounding box center [765, 486] width 75 height 14
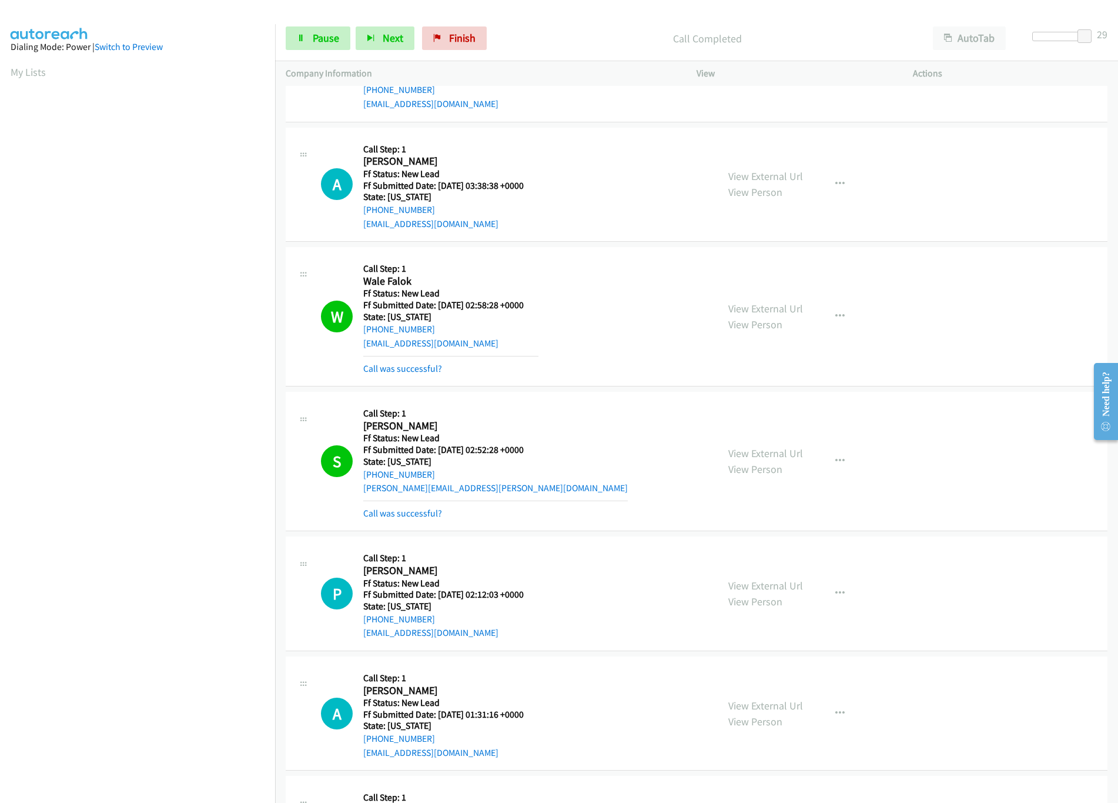
scroll to position [823, 0]
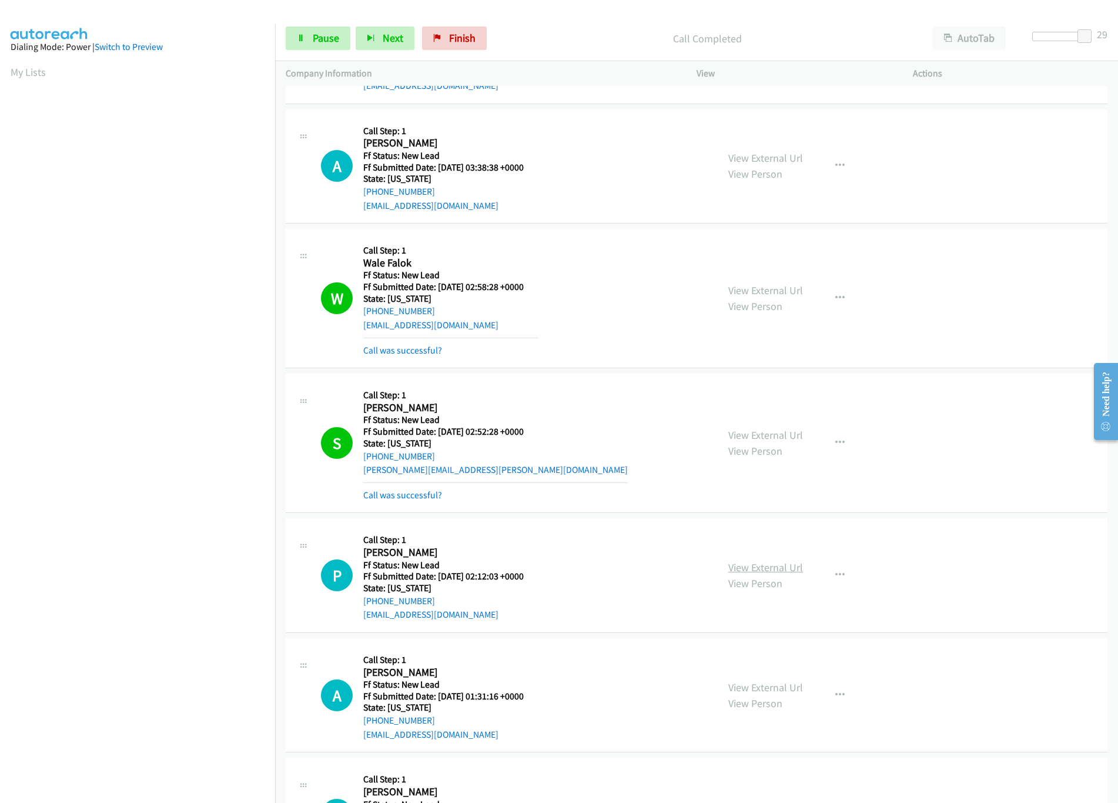
click at [736, 574] on link "View External Url" at bounding box center [765, 567] width 75 height 14
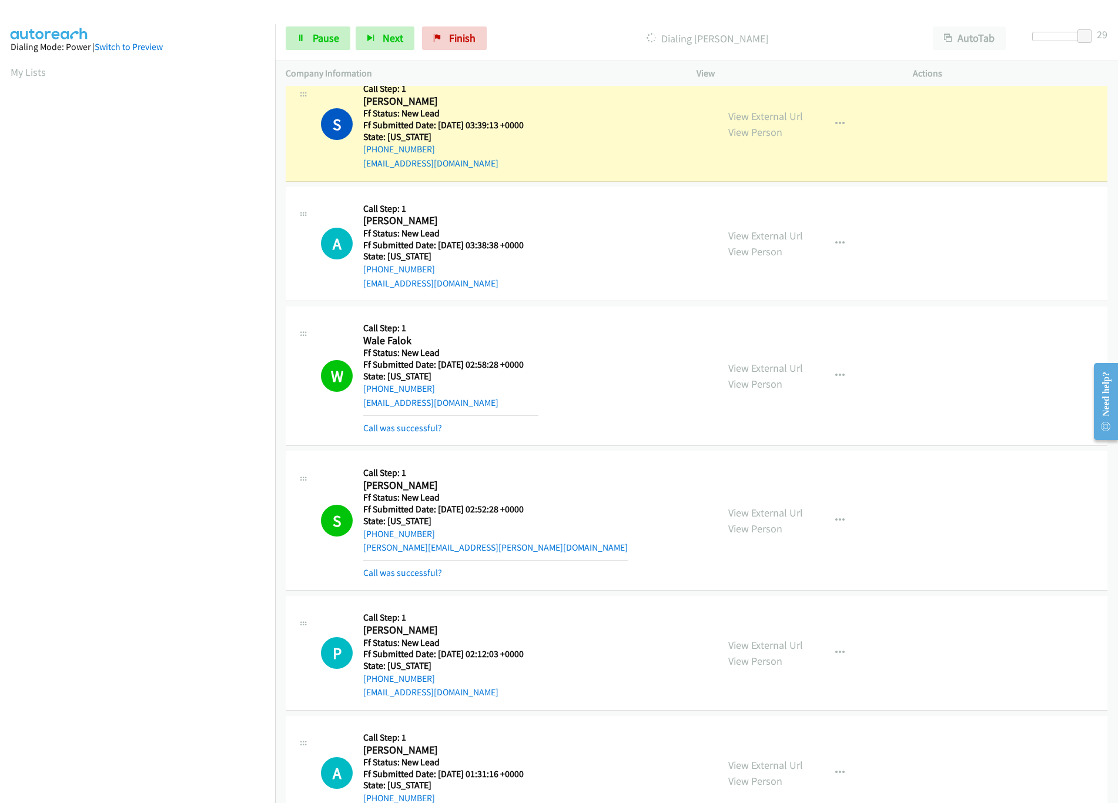
scroll to position [706, 0]
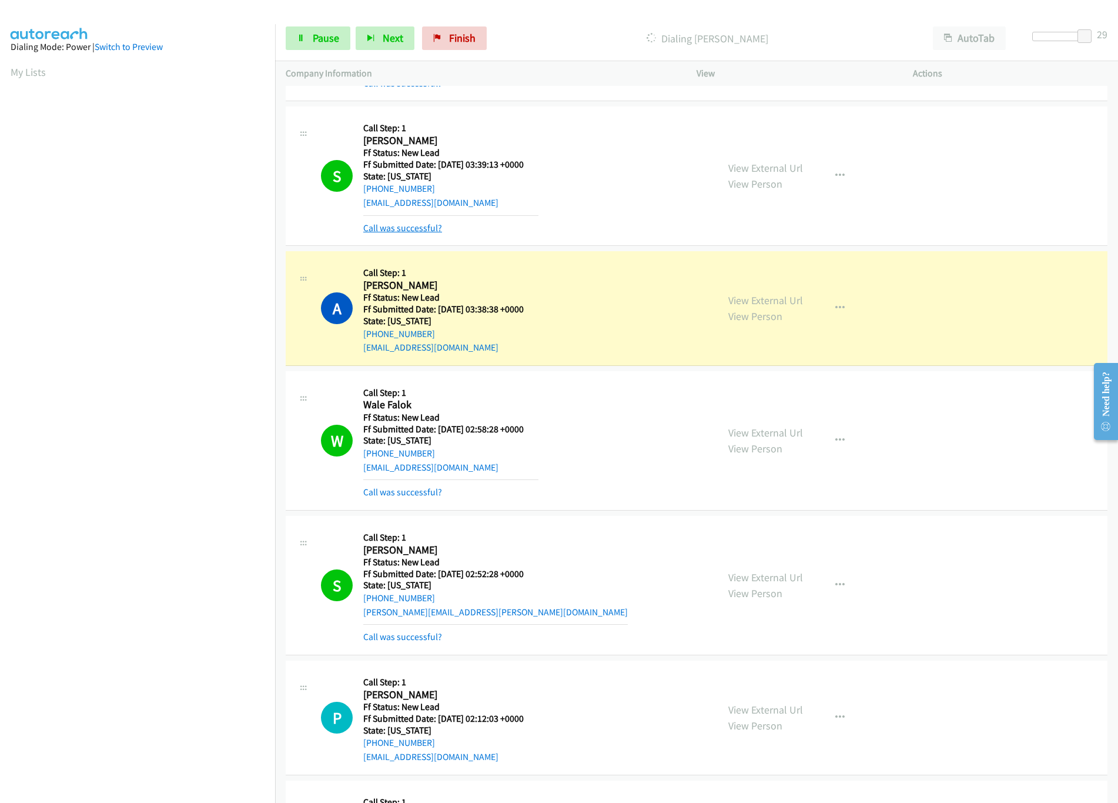
click at [436, 231] on link "Call was successful?" at bounding box center [402, 227] width 79 height 11
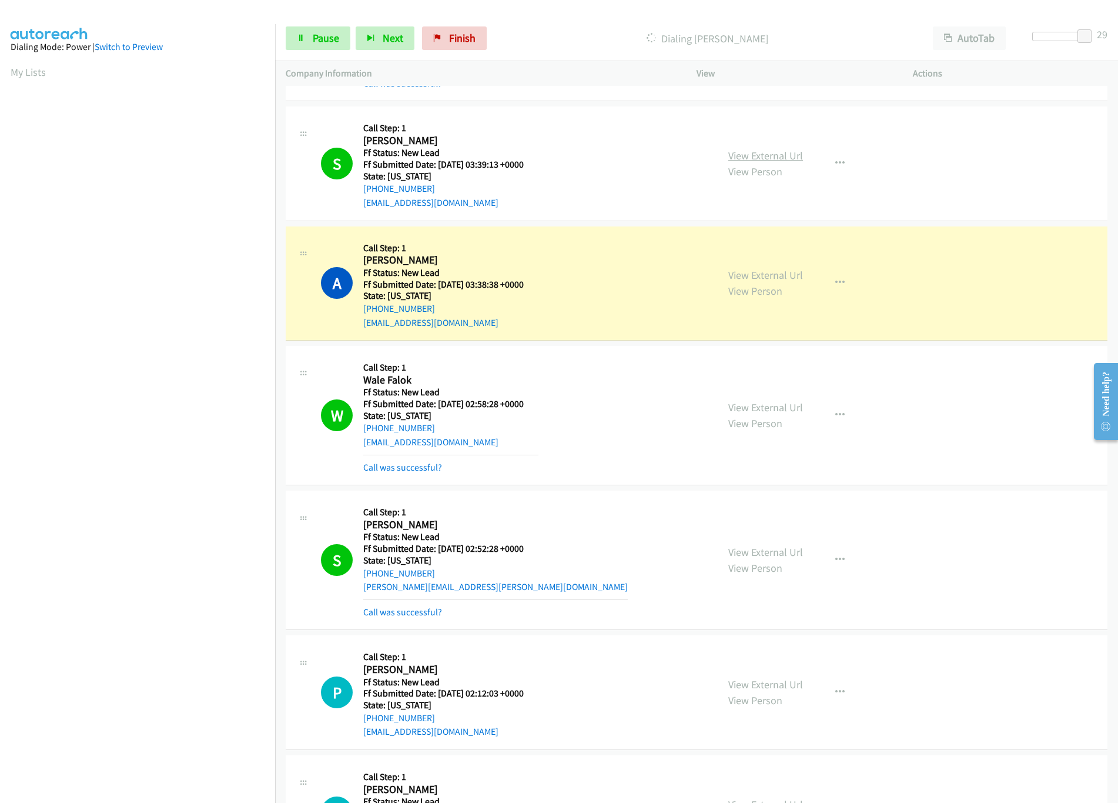
click at [768, 161] on link "View External Url" at bounding box center [765, 156] width 75 height 14
click at [335, 42] on span "Pause" at bounding box center [326, 38] width 26 height 14
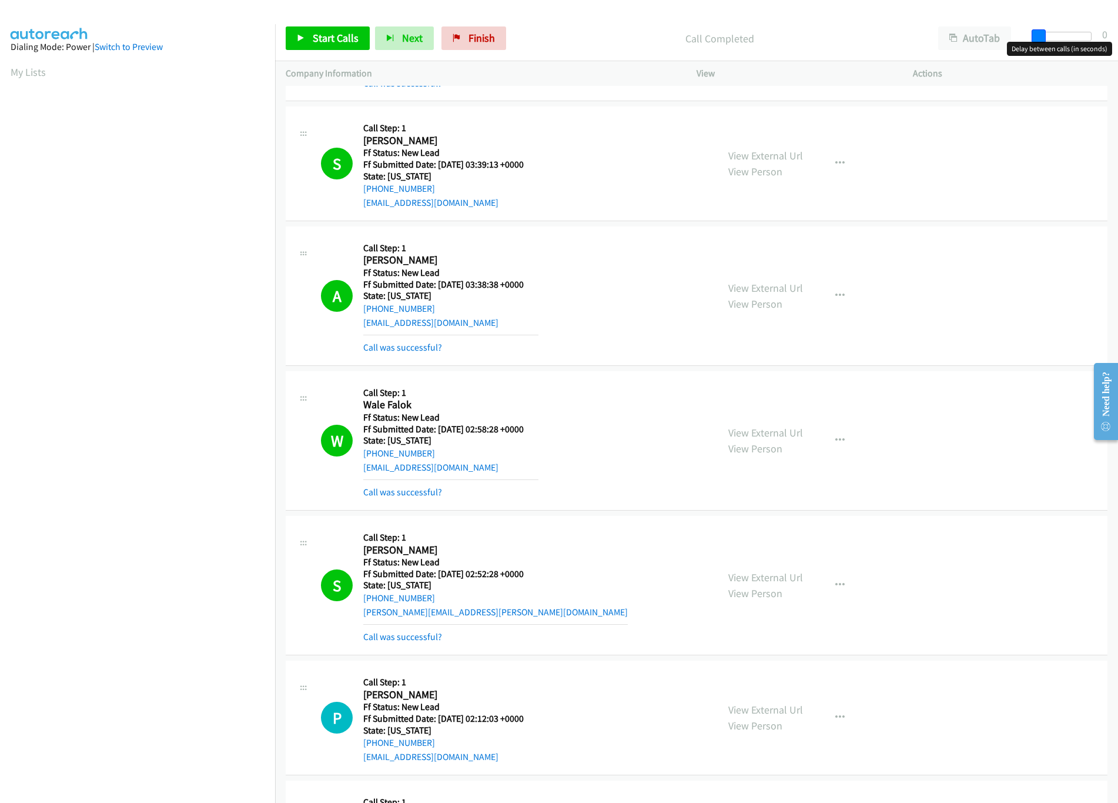
drag, startPoint x: 1085, startPoint y: 34, endPoint x: 824, endPoint y: 43, distance: 260.6
click at [824, 43] on div "Start Calls Pause Next Finish Call Completed AutoTab AutoTab 0" at bounding box center [696, 38] width 843 height 45
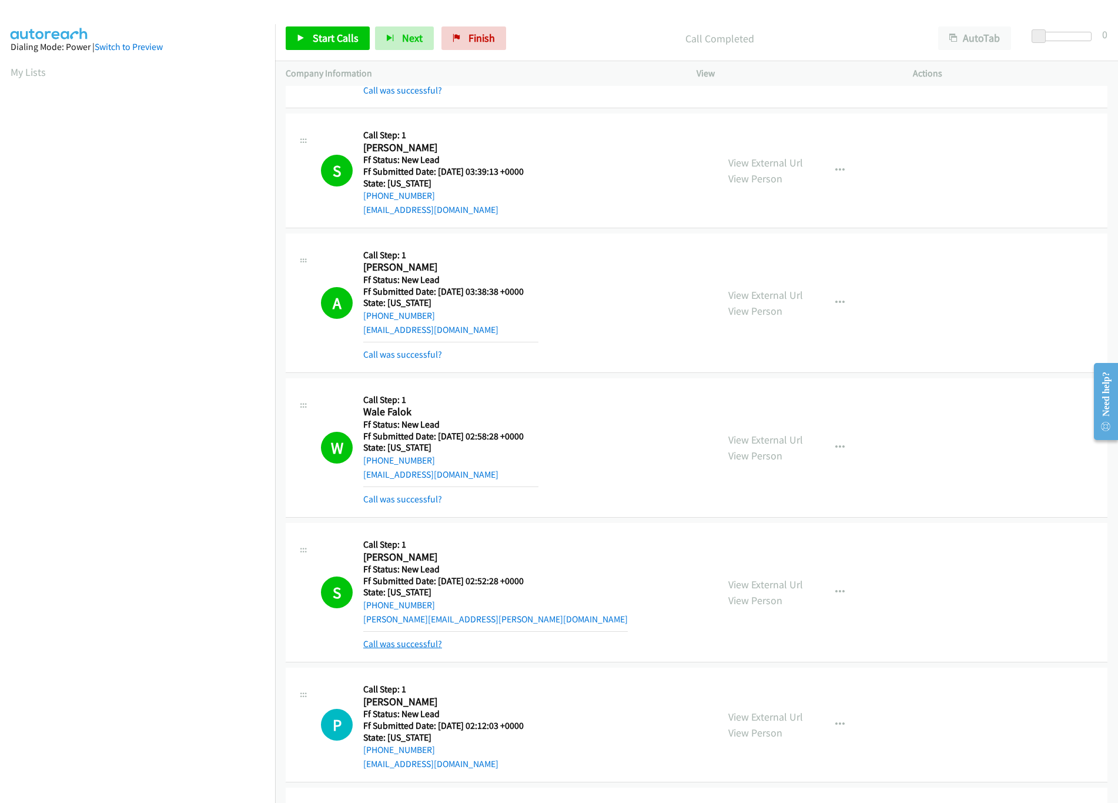
scroll to position [588, 0]
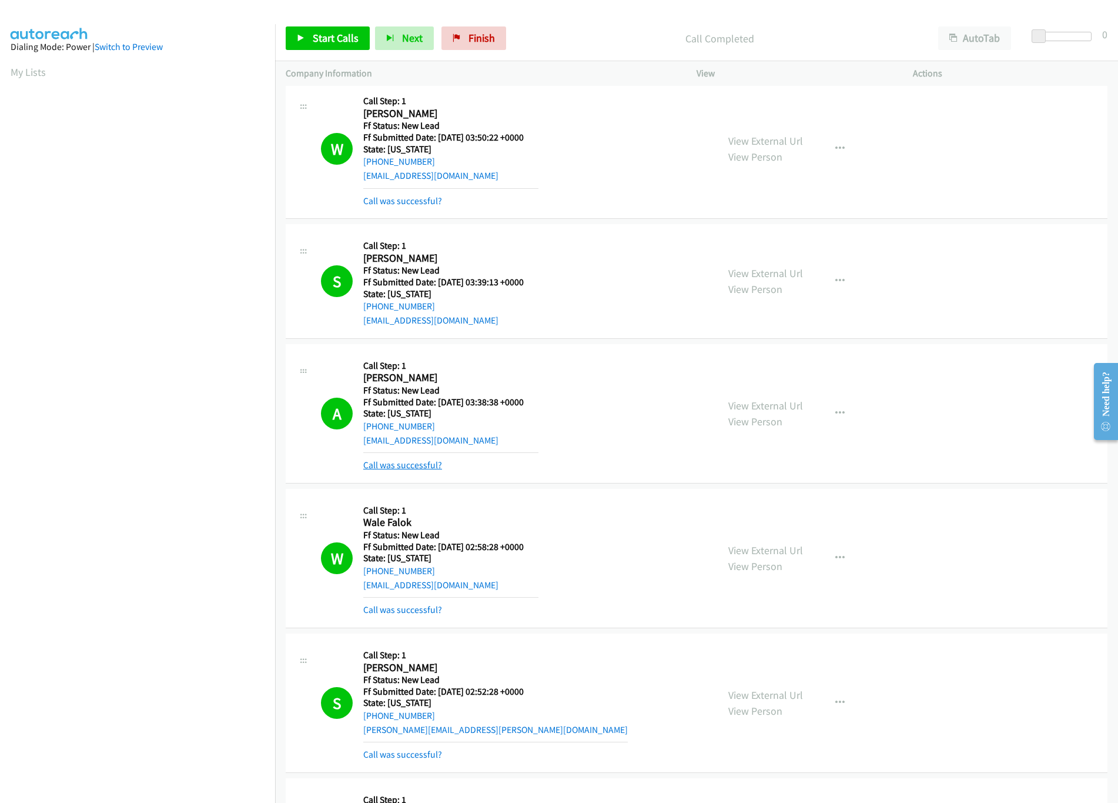
click at [408, 469] on link "Call was successful?" at bounding box center [402, 464] width 79 height 11
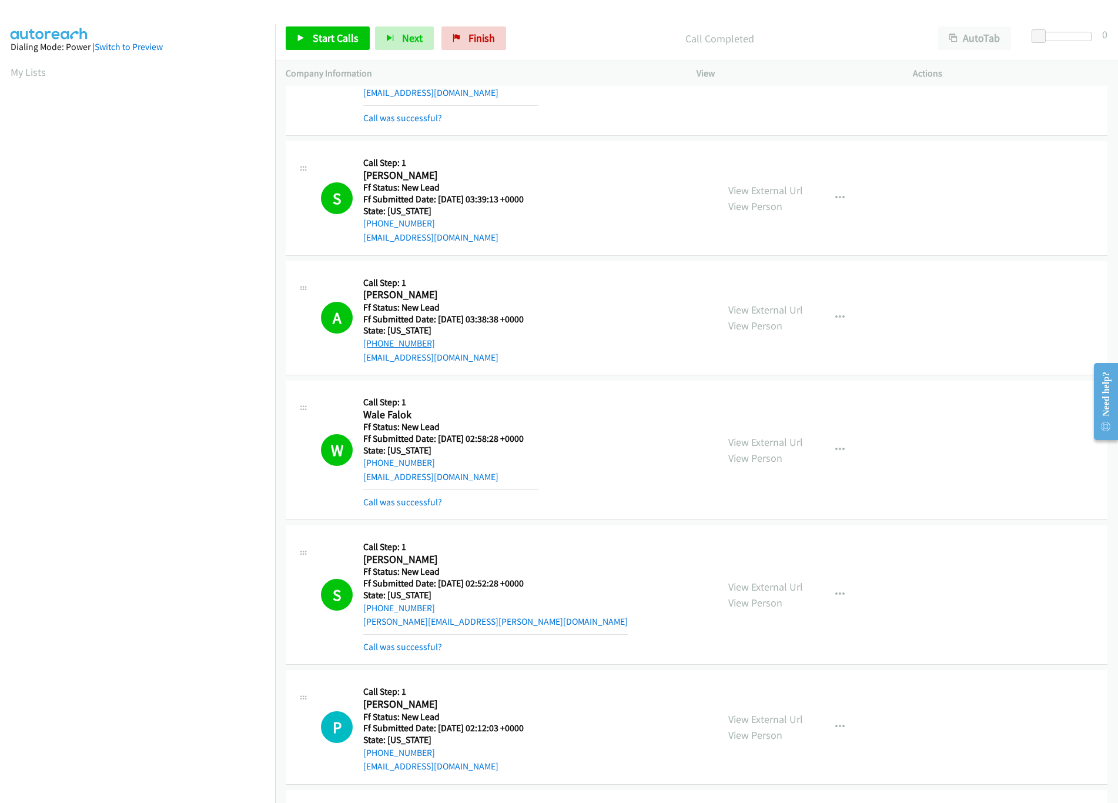
scroll to position [706, 0]
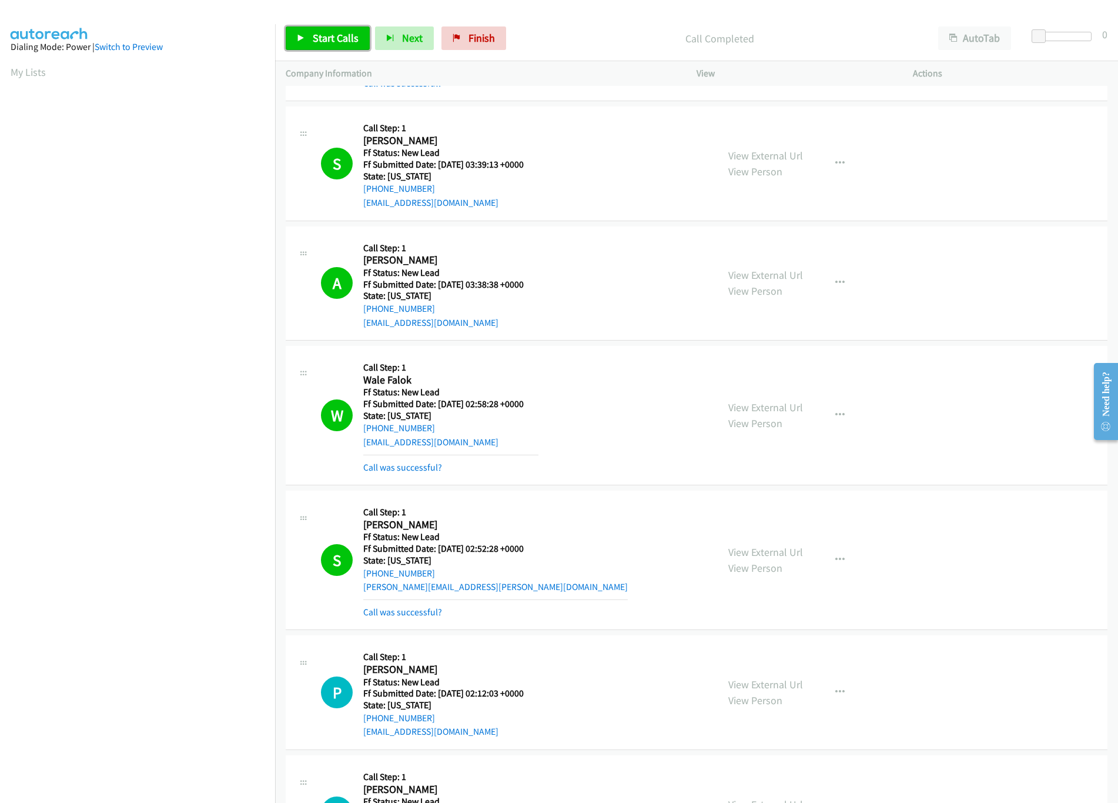
click at [300, 41] on icon at bounding box center [301, 39] width 8 height 8
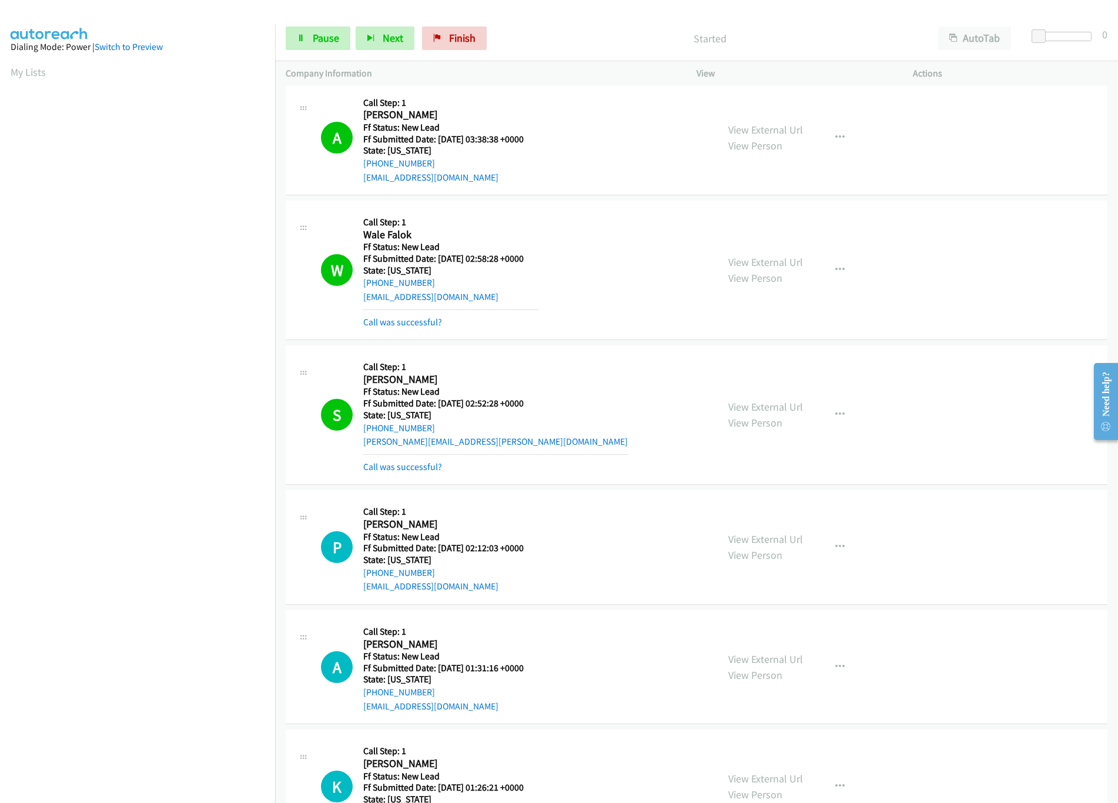
scroll to position [1058, 0]
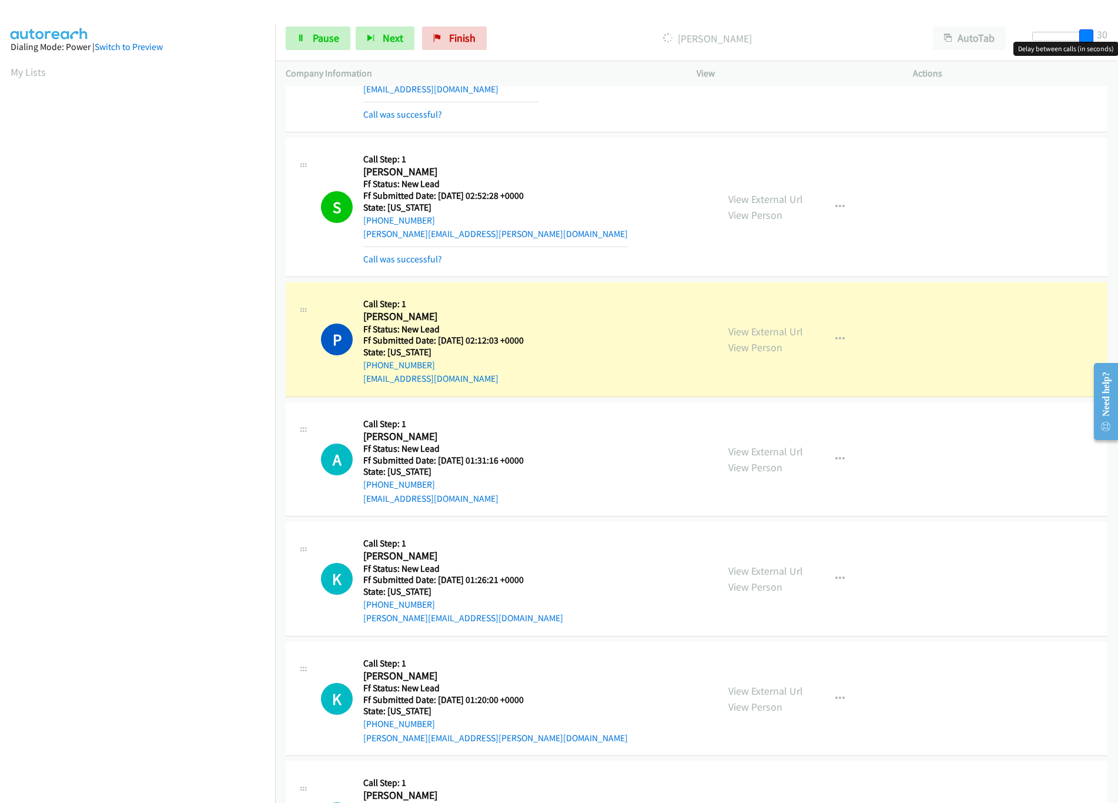
drag, startPoint x: 1041, startPoint y: 29, endPoint x: 1112, endPoint y: 34, distance: 71.3
click at [1112, 34] on div "Start Calls Pause Next Finish Dialing Perry Green AutoTab AutoTab 30" at bounding box center [696, 38] width 843 height 45
click at [791, 458] on link "View External Url" at bounding box center [765, 451] width 75 height 14
click at [774, 575] on link "View External Url" at bounding box center [765, 571] width 75 height 14
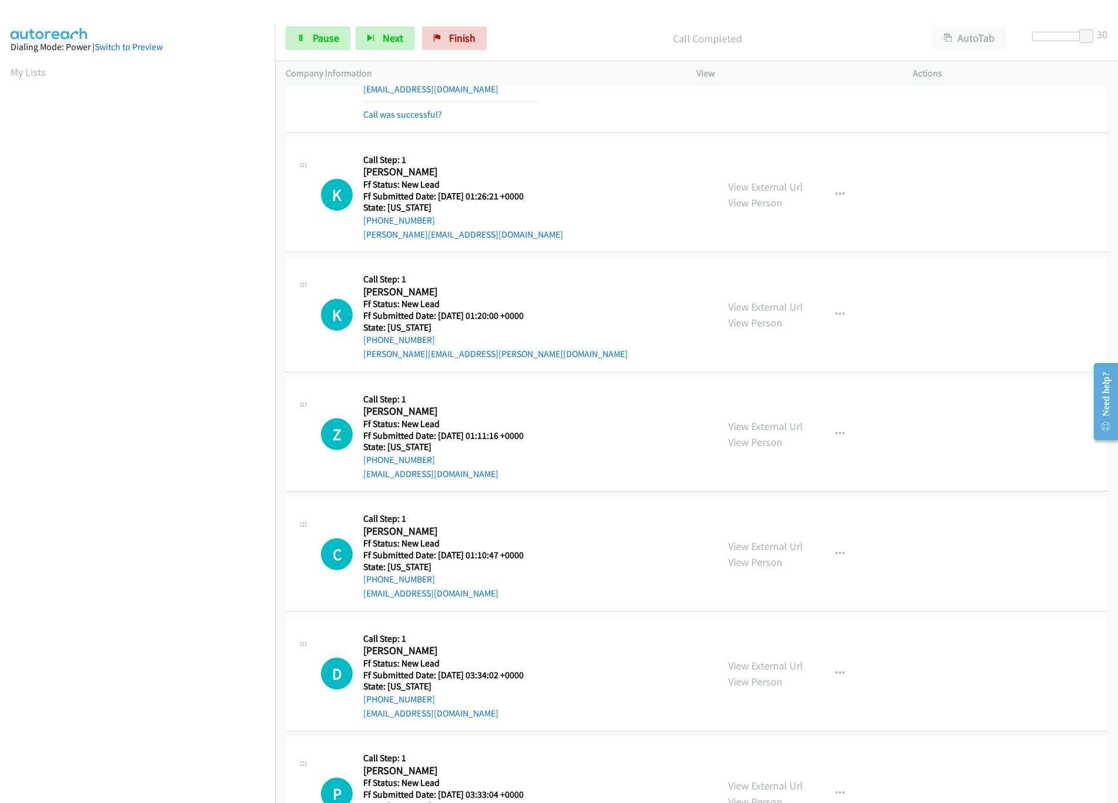
scroll to position [1528, 0]
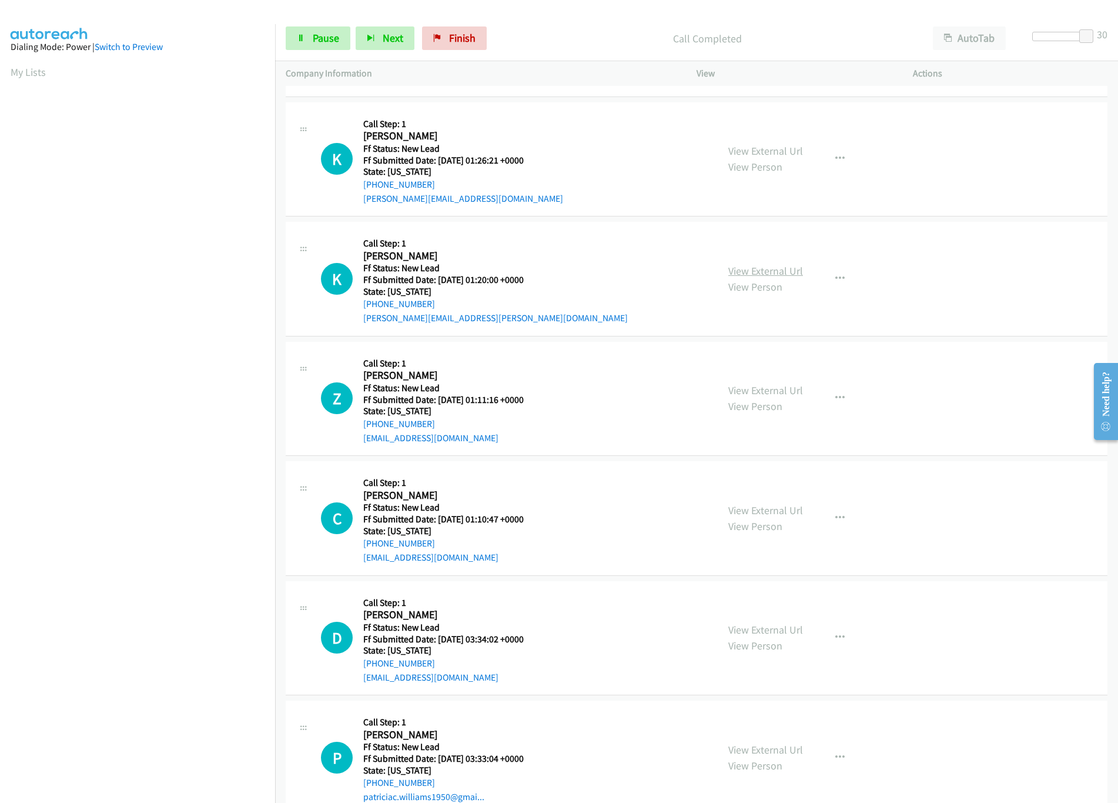
click at [740, 276] on link "View External Url" at bounding box center [765, 271] width 75 height 14
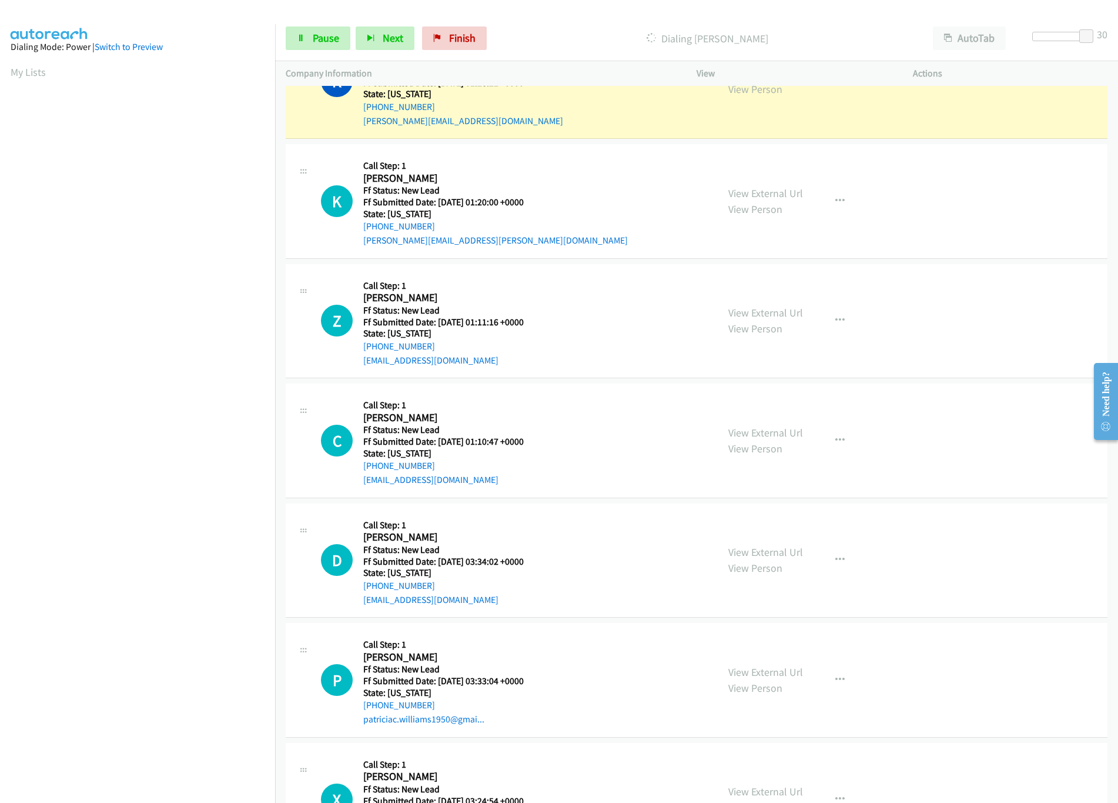
scroll to position [1646, 0]
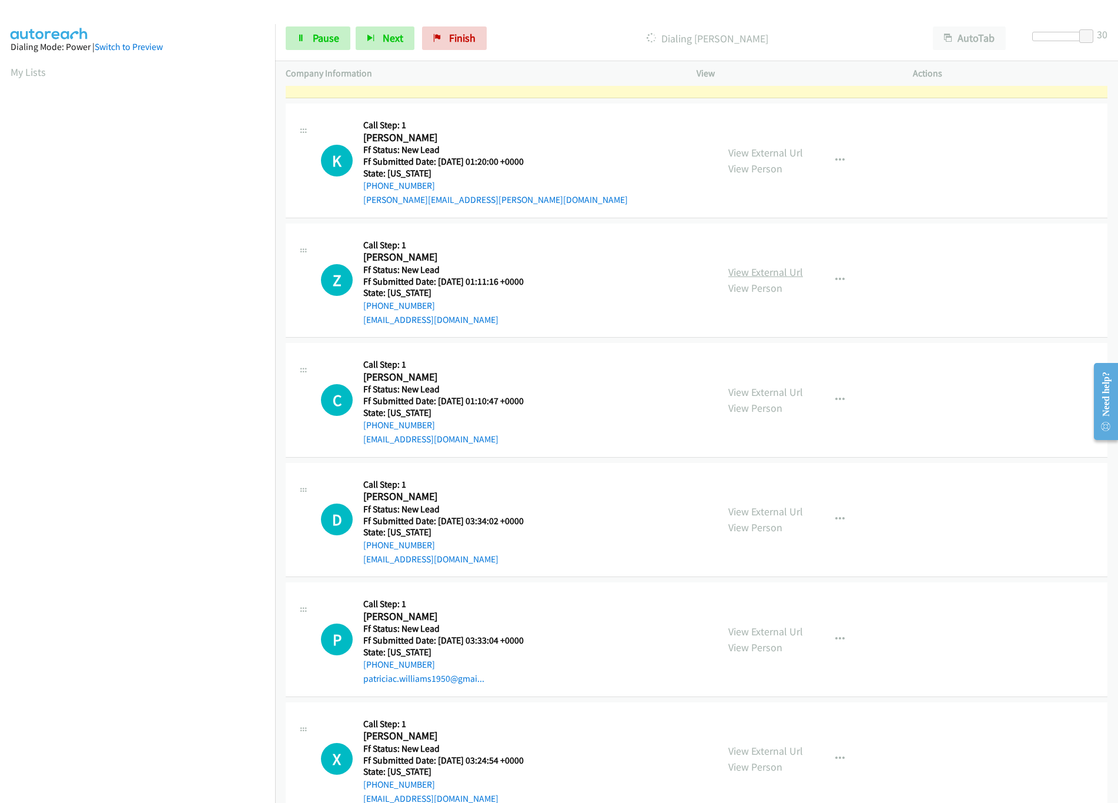
click at [775, 273] on link "View External Url" at bounding box center [765, 272] width 75 height 14
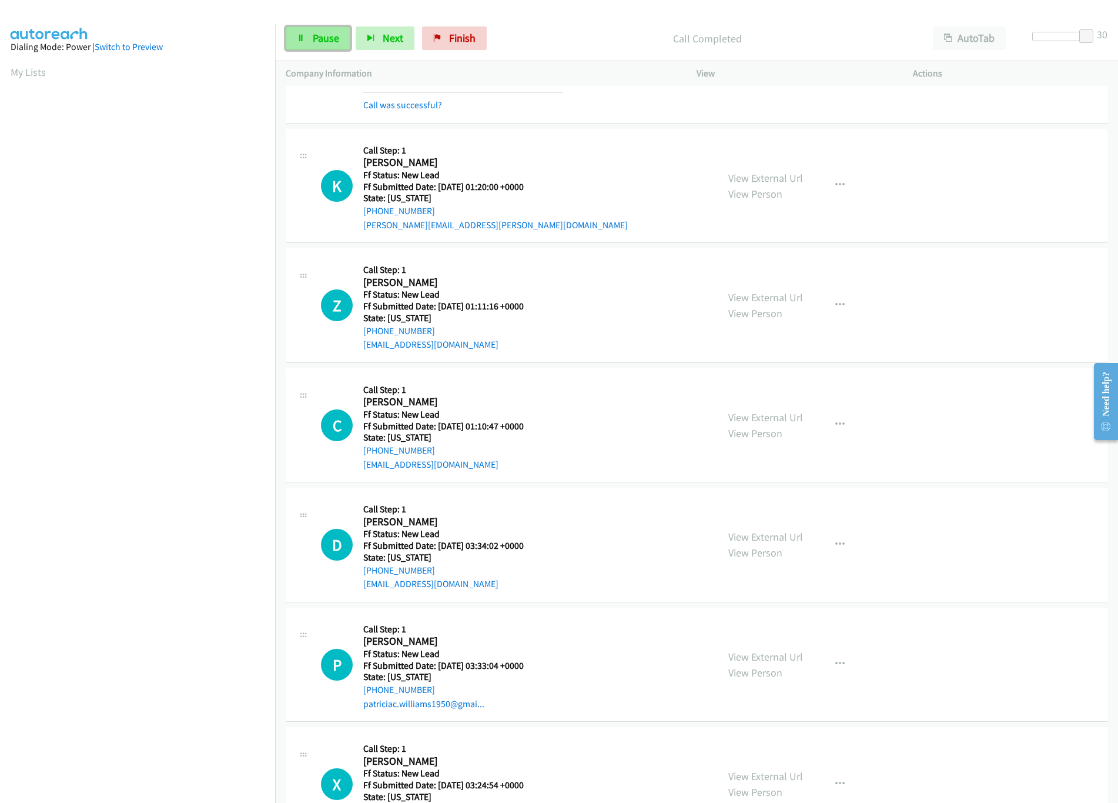
click at [313, 34] on span "Pause" at bounding box center [326, 38] width 26 height 14
click at [161, 729] on nav "Dialing Mode: Power | Switch to Preview My Lists" at bounding box center [138, 425] width 276 height 803
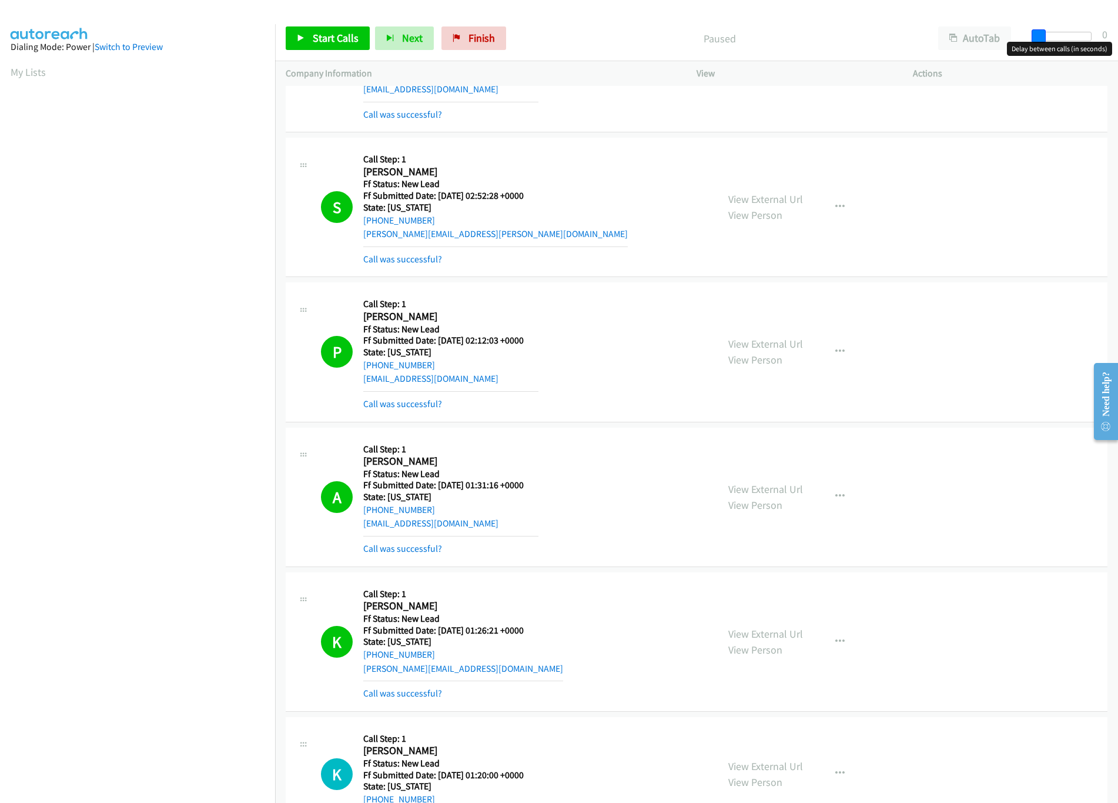
drag, startPoint x: 1089, startPoint y: 32, endPoint x: 1014, endPoint y: 34, distance: 74.7
click at [1014, 34] on div "Start Calls Pause Next Finish Paused AutoTab AutoTab 0" at bounding box center [696, 38] width 843 height 45
click at [590, 39] on p "Paused" at bounding box center [719, 39] width 395 height 16
click at [1038, 36] on span at bounding box center [1039, 36] width 14 height 14
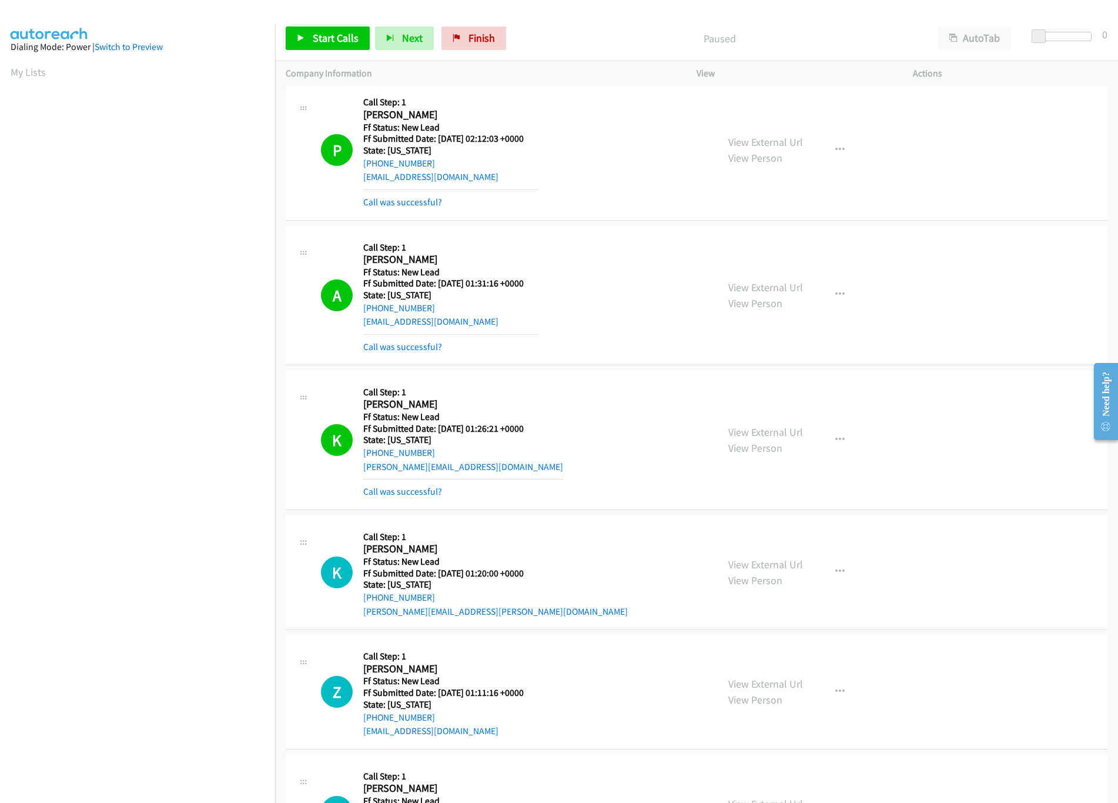
scroll to position [1528, 0]
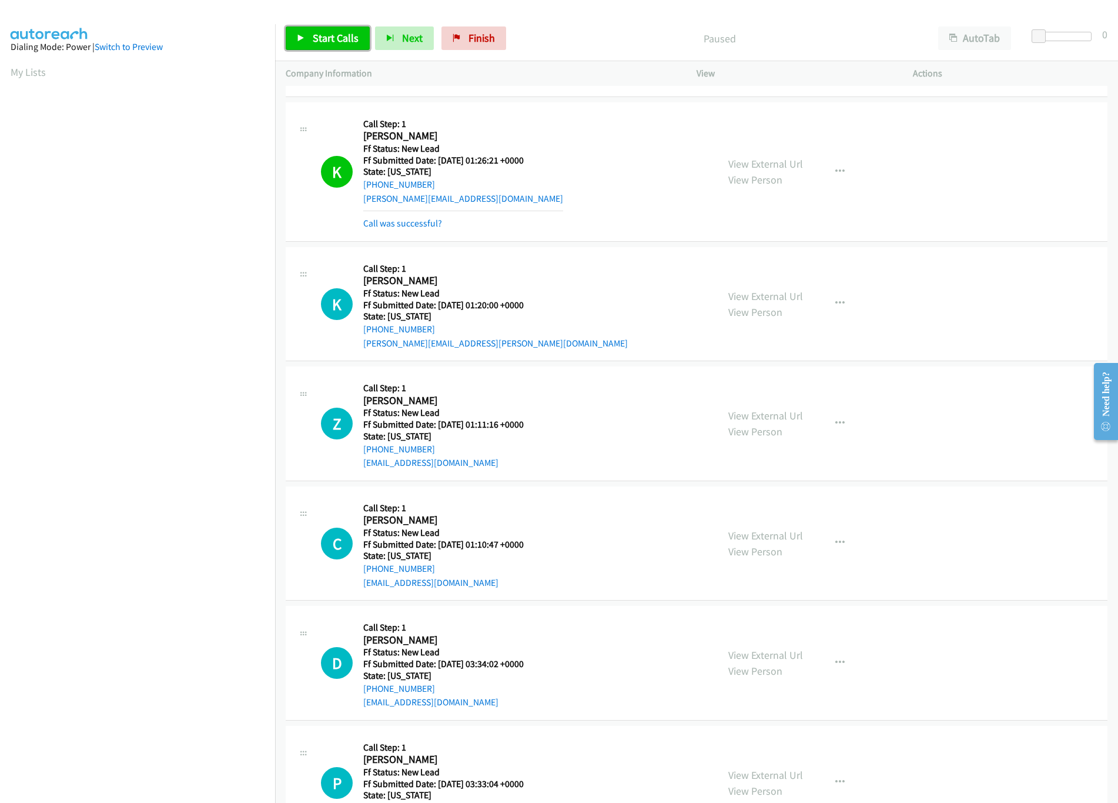
click at [339, 34] on span "Start Calls" at bounding box center [336, 38] width 46 height 14
click at [339, 34] on span "Pause" at bounding box center [326, 38] width 26 height 14
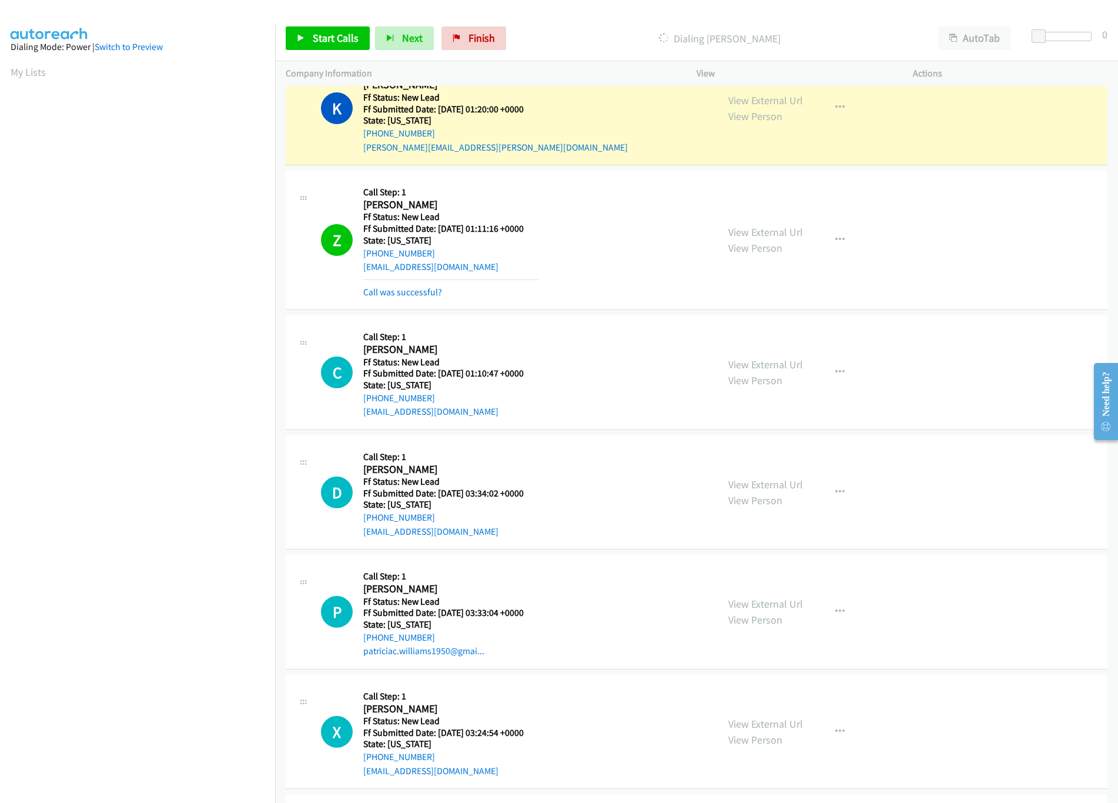
scroll to position [1764, 0]
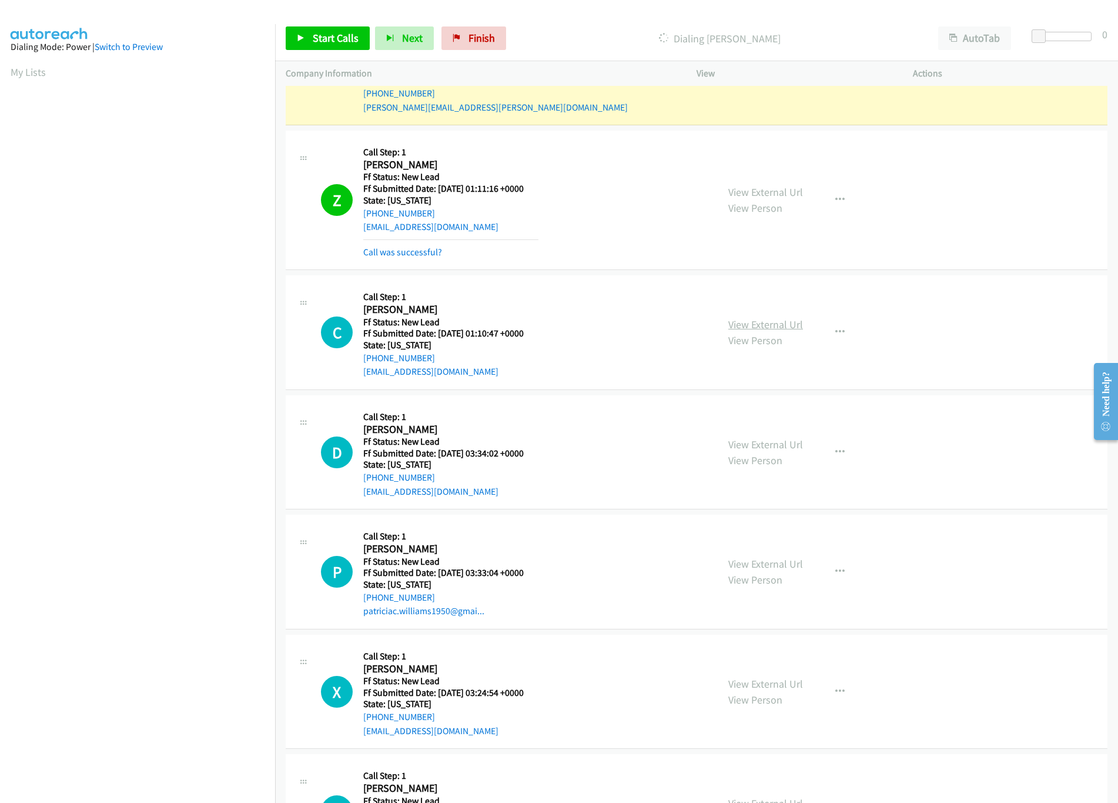
click at [770, 330] on link "View External Url" at bounding box center [765, 324] width 75 height 14
click at [764, 451] on link "View External Url" at bounding box center [765, 444] width 75 height 14
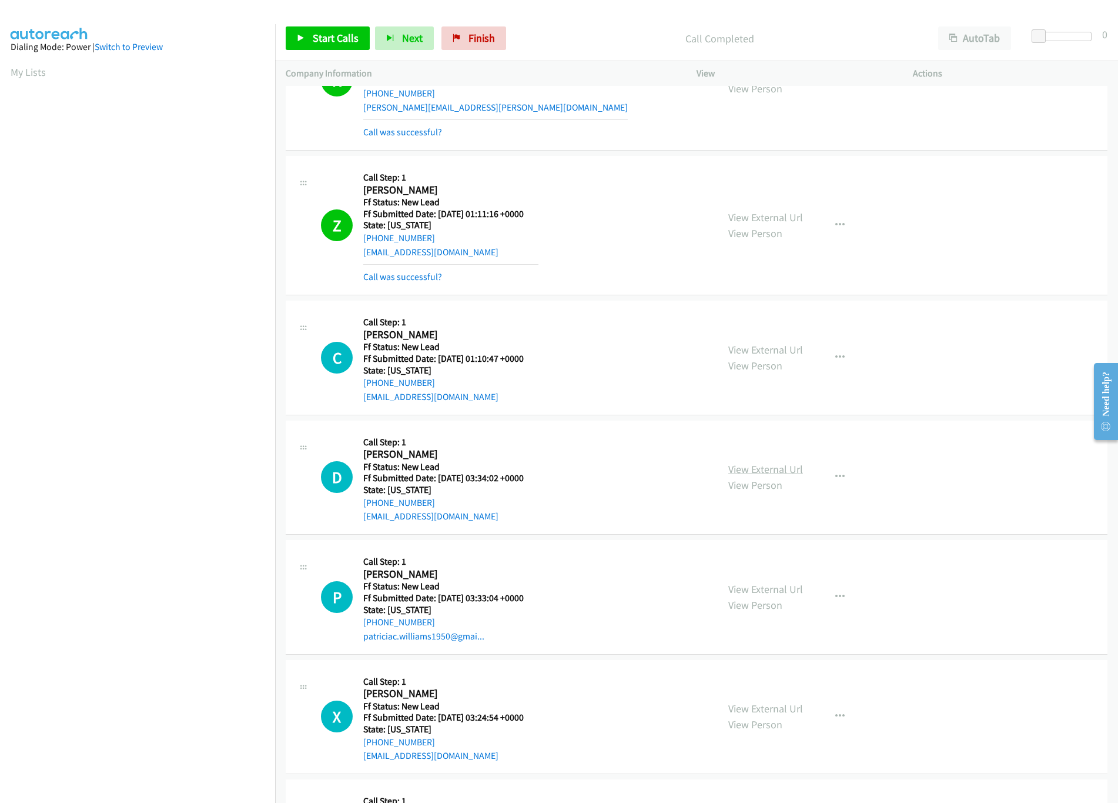
scroll to position [1776, 0]
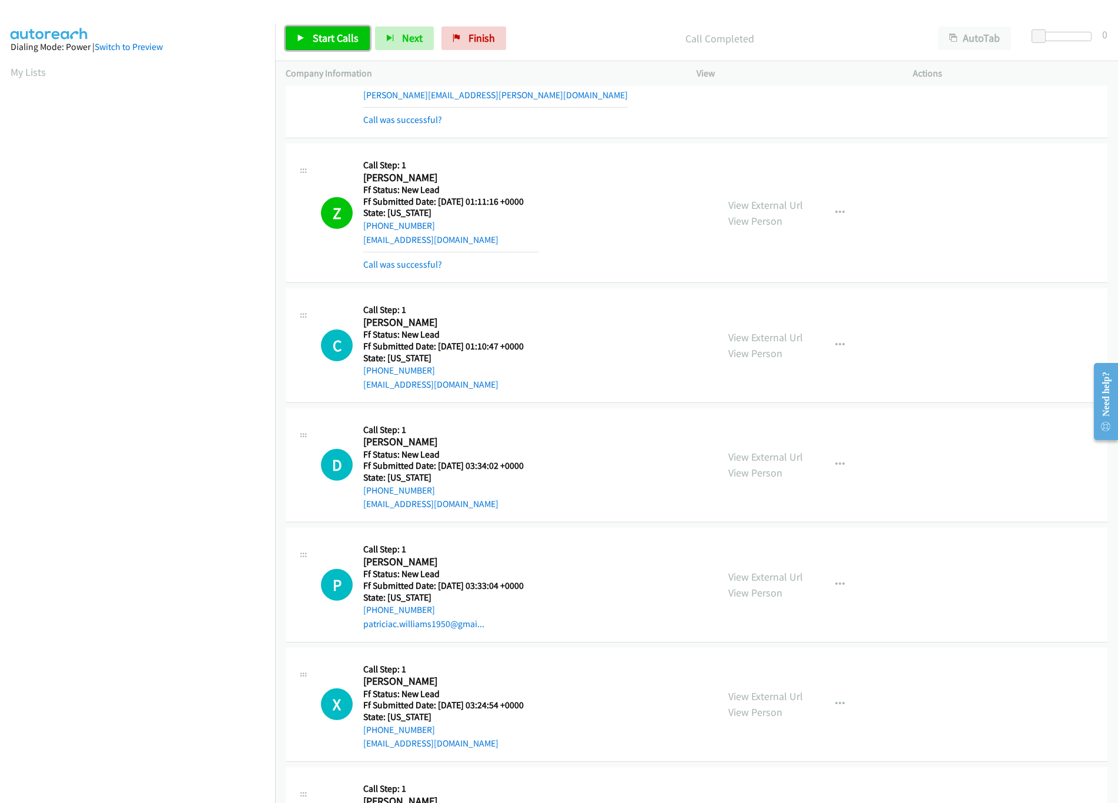
click at [313, 37] on span "Start Calls" at bounding box center [336, 38] width 46 height 14
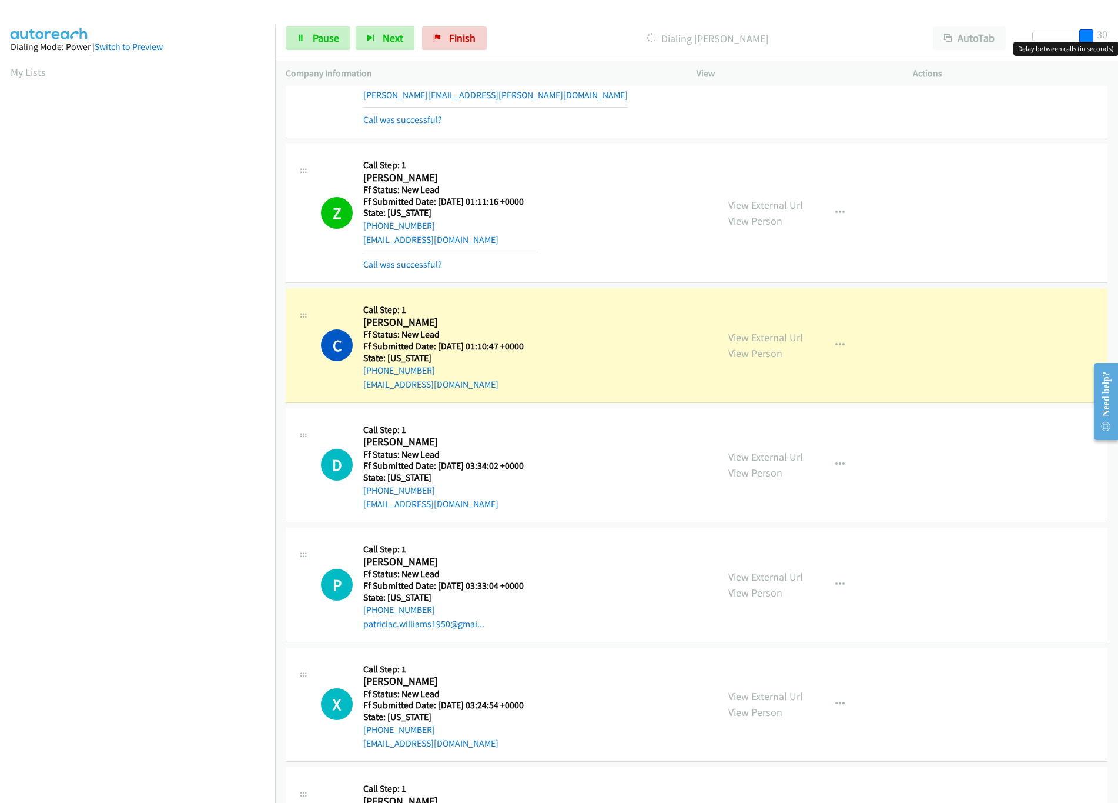
drag, startPoint x: 1042, startPoint y: 32, endPoint x: 1115, endPoint y: 30, distance: 72.9
click at [1115, 30] on div "Start Calls Pause Next Finish Dialing Christopher Smith AutoTab AutoTab 30" at bounding box center [696, 38] width 843 height 45
click at [767, 583] on link "View External Url" at bounding box center [765, 577] width 75 height 14
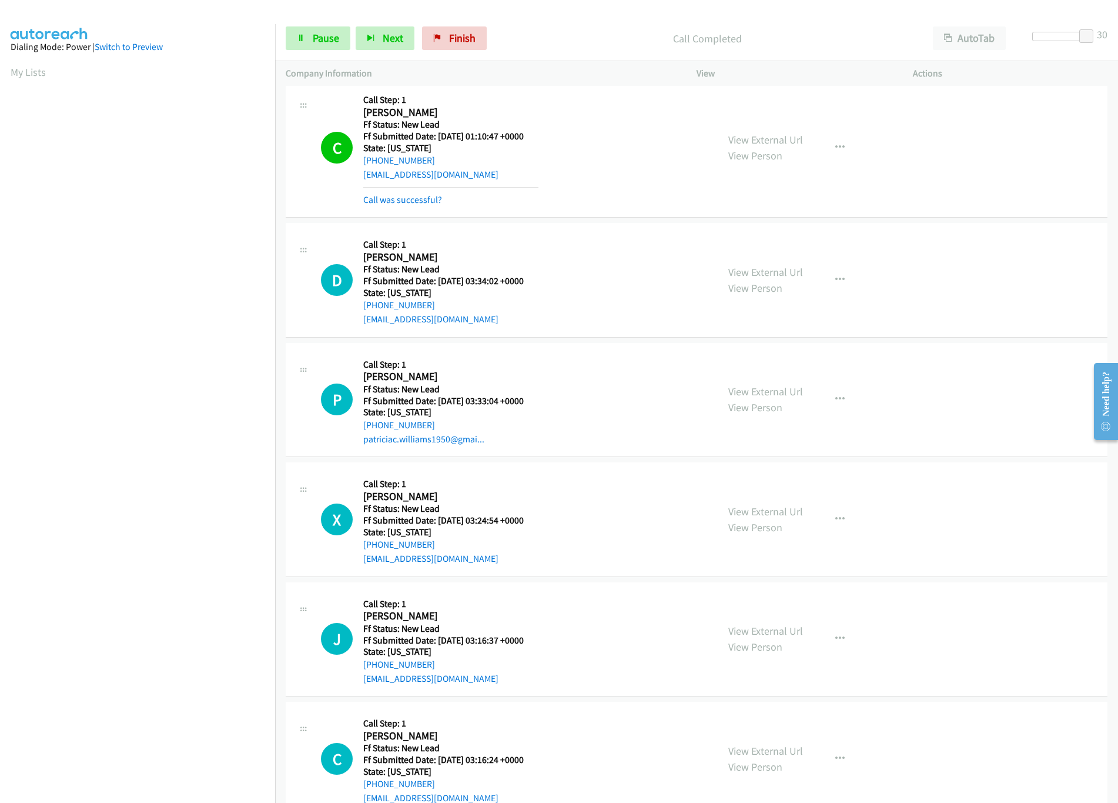
scroll to position [2011, 0]
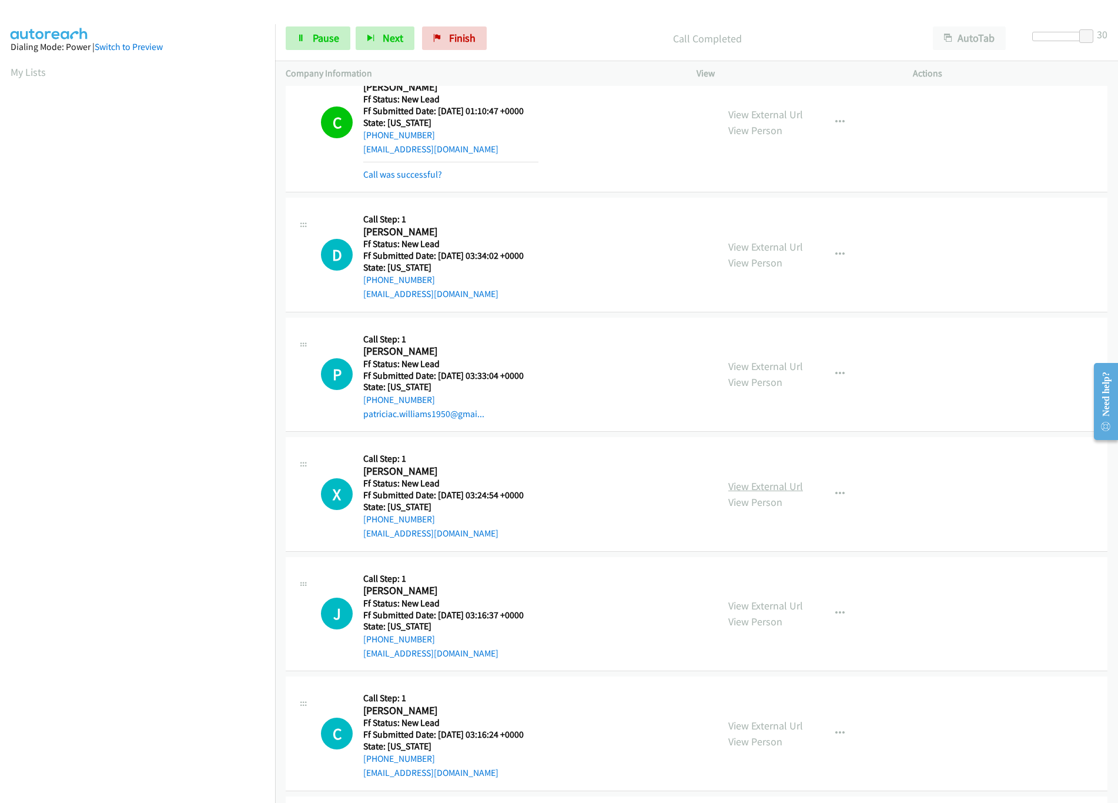
click at [740, 492] on link "View External Url" at bounding box center [765, 486] width 75 height 14
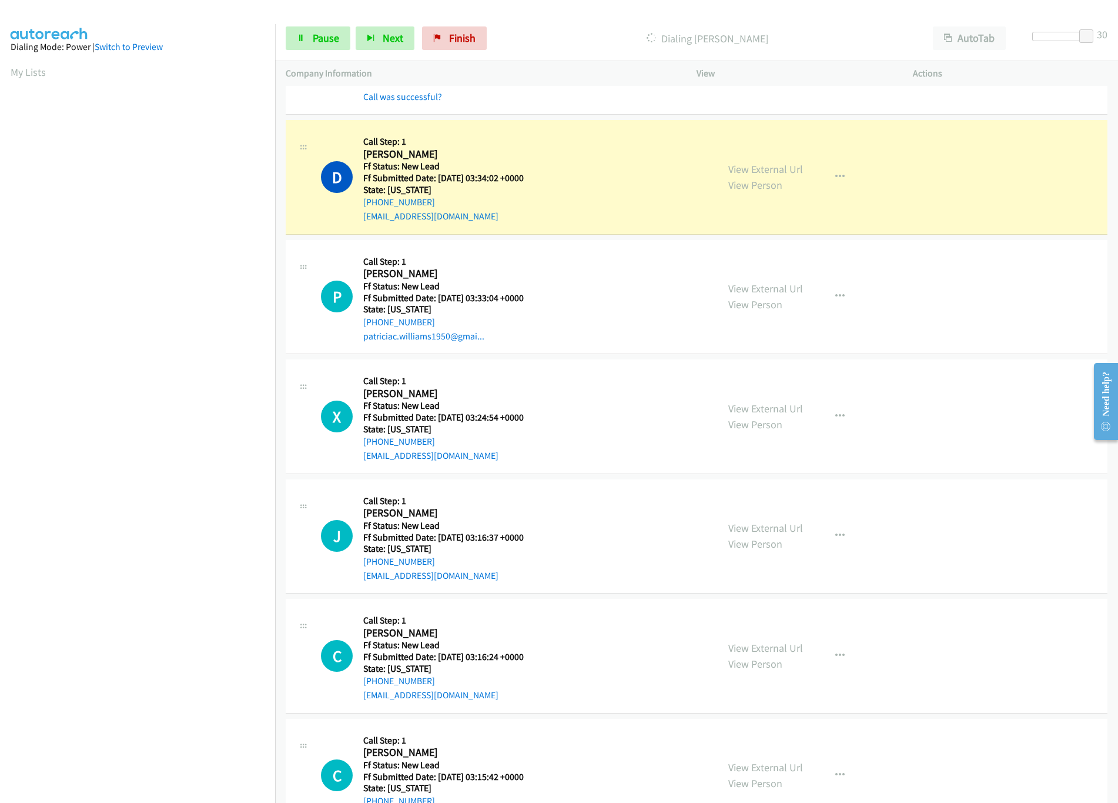
scroll to position [2129, 0]
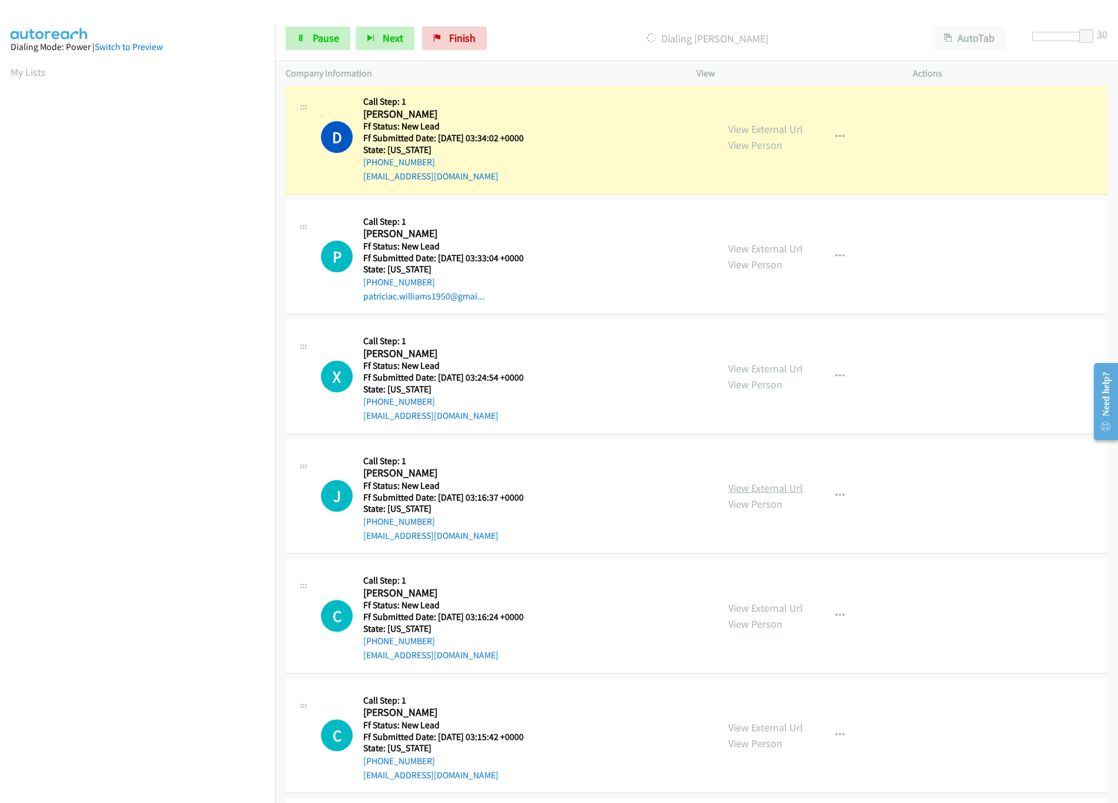
click at [750, 494] on link "View External Url" at bounding box center [765, 488] width 75 height 14
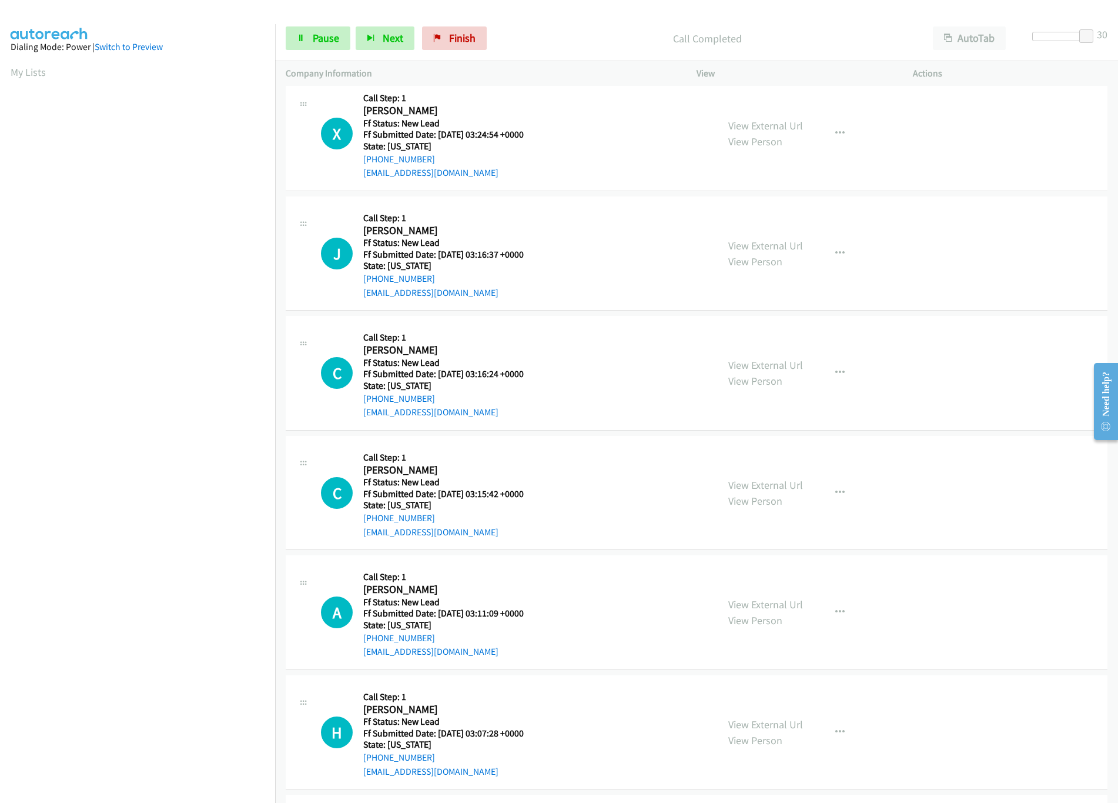
scroll to position [2482, 0]
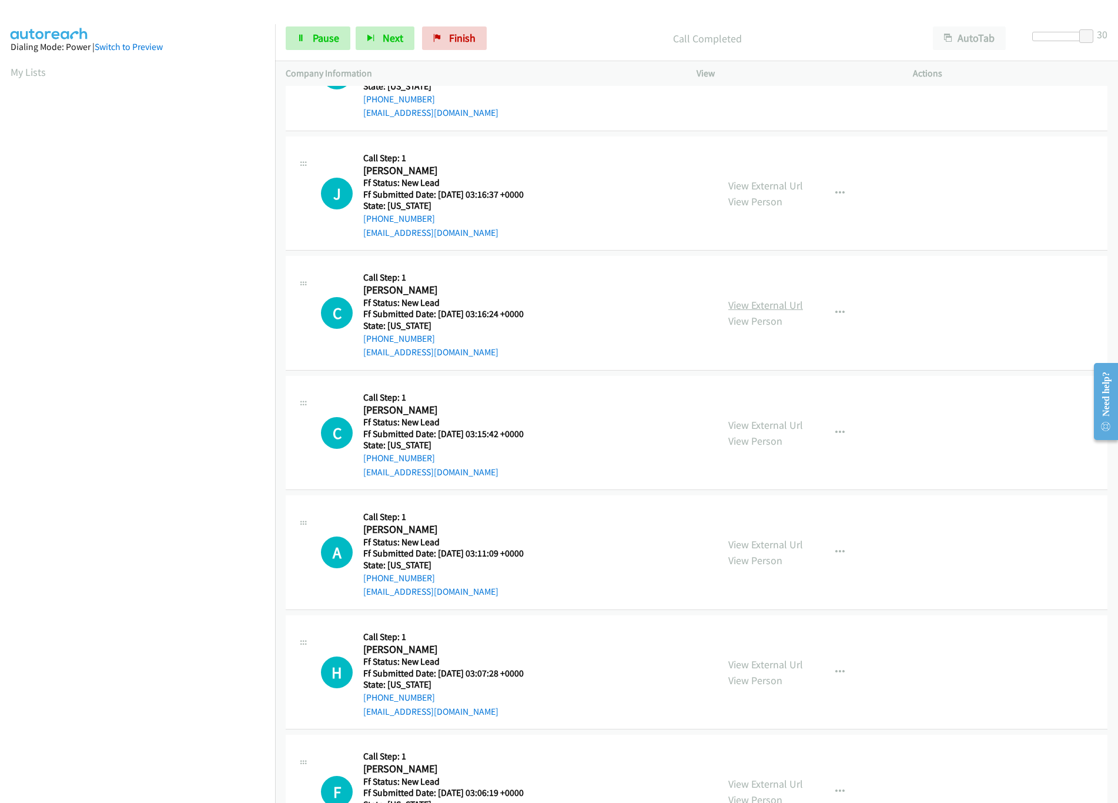
click at [753, 312] on link "View External Url" at bounding box center [765, 305] width 75 height 14
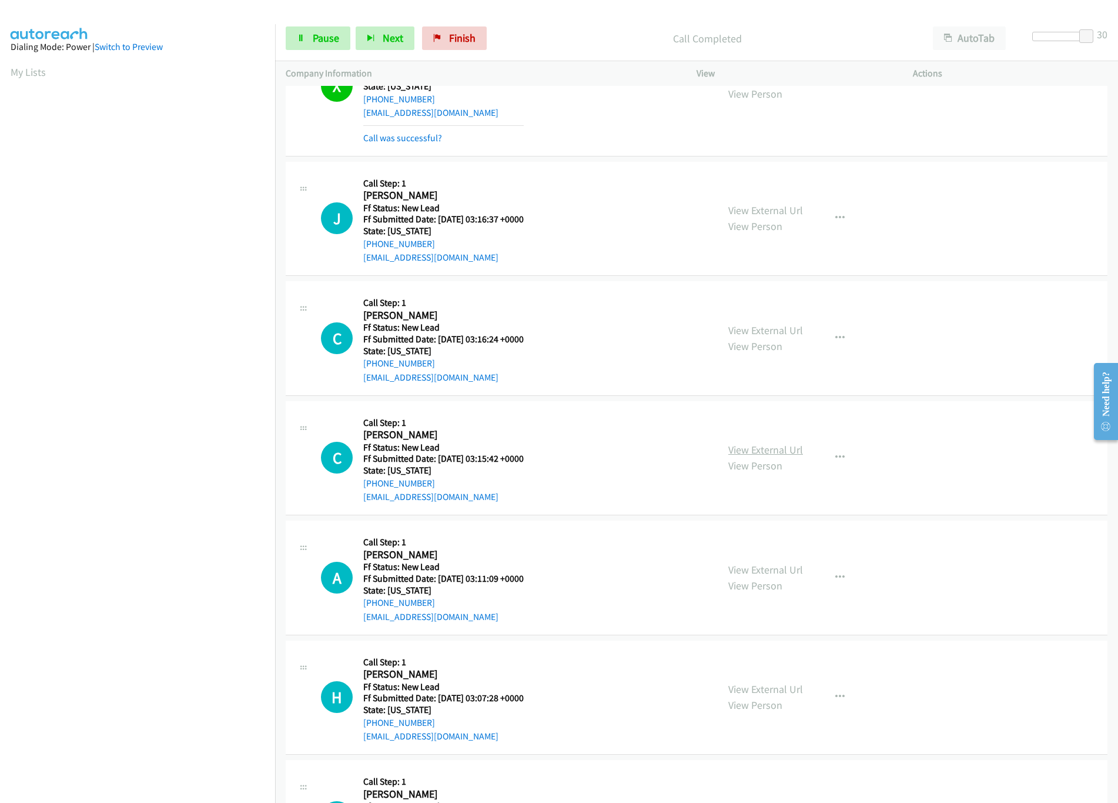
click at [768, 455] on link "View External Url" at bounding box center [765, 450] width 75 height 14
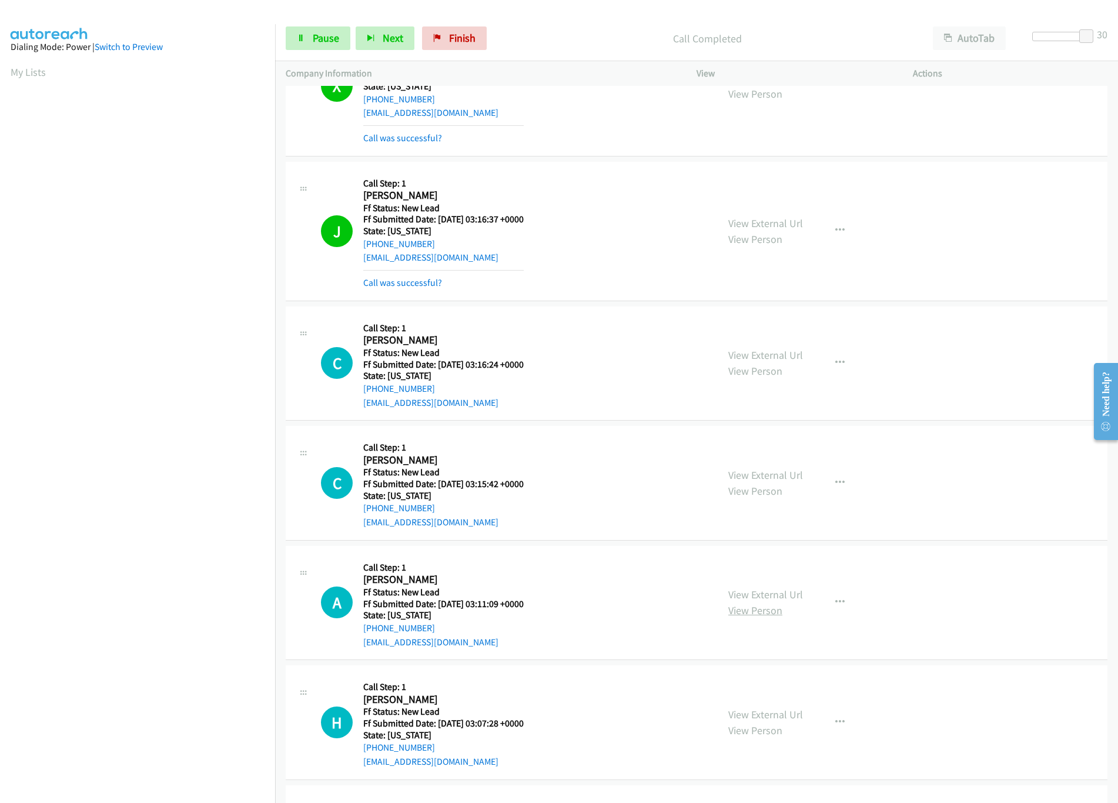
click at [757, 614] on link "View Person" at bounding box center [755, 610] width 54 height 14
click at [774, 601] on link "View External Url" at bounding box center [765, 594] width 75 height 14
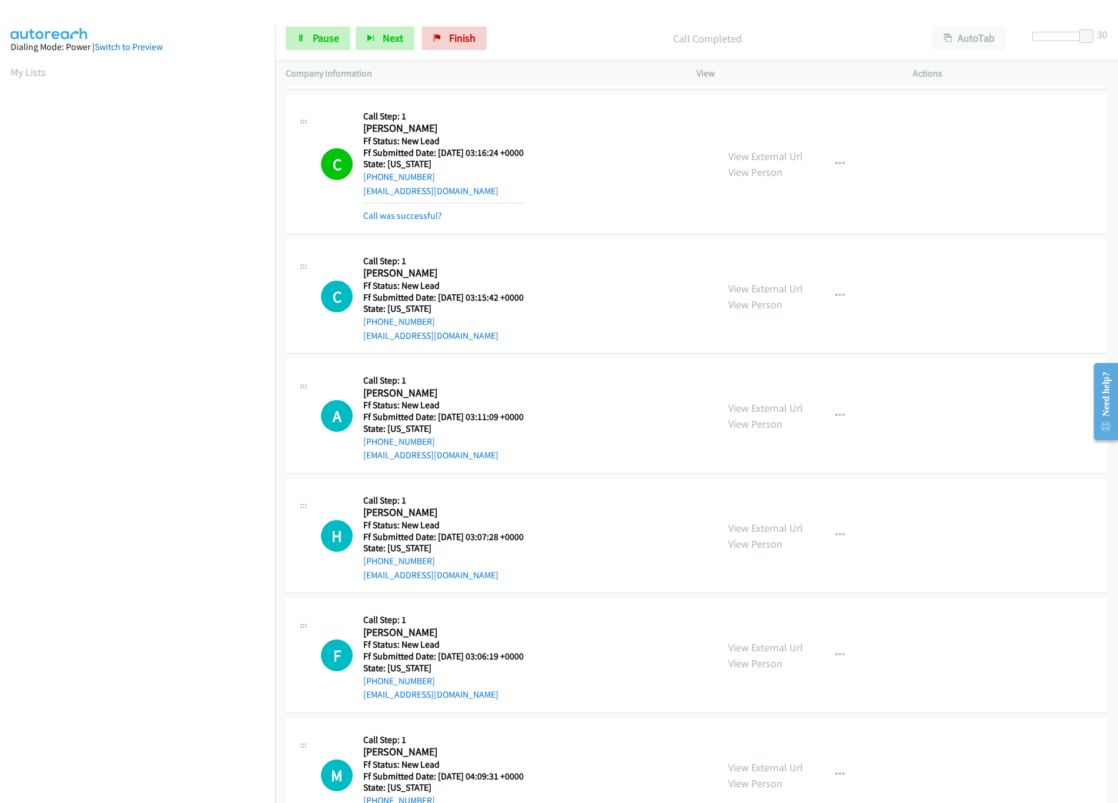
scroll to position [2717, 0]
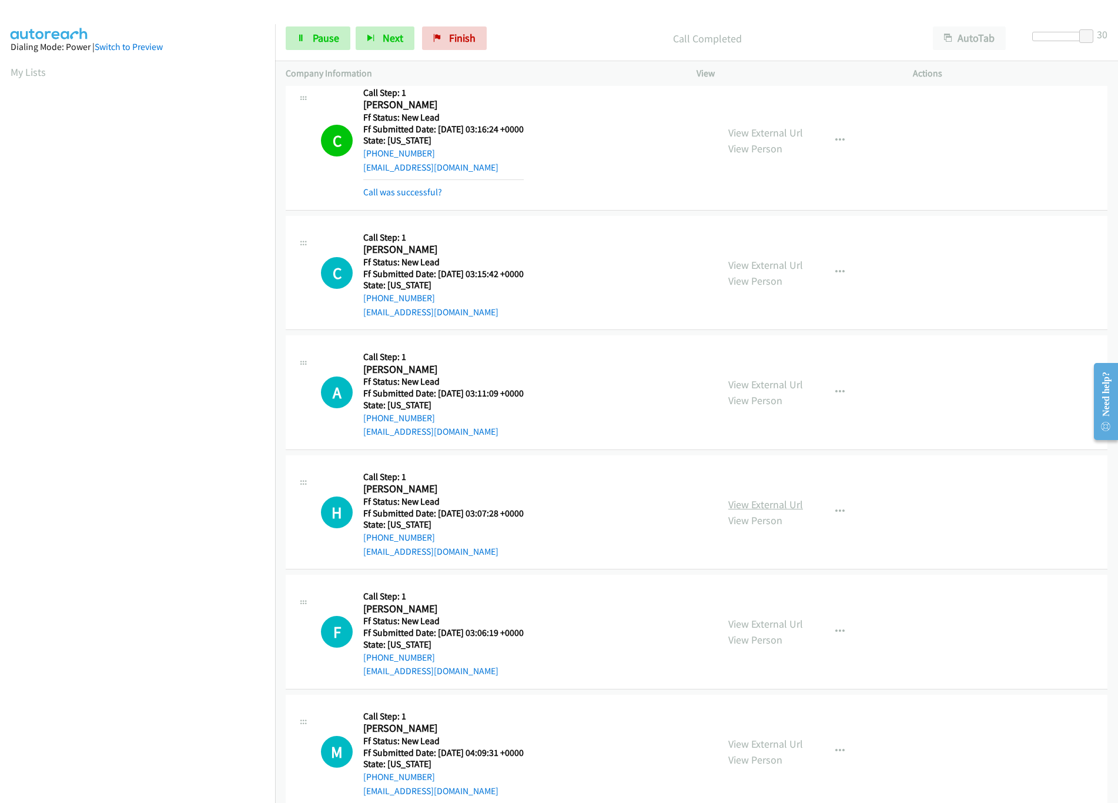
click at [739, 508] on link "View External Url" at bounding box center [765, 504] width 75 height 14
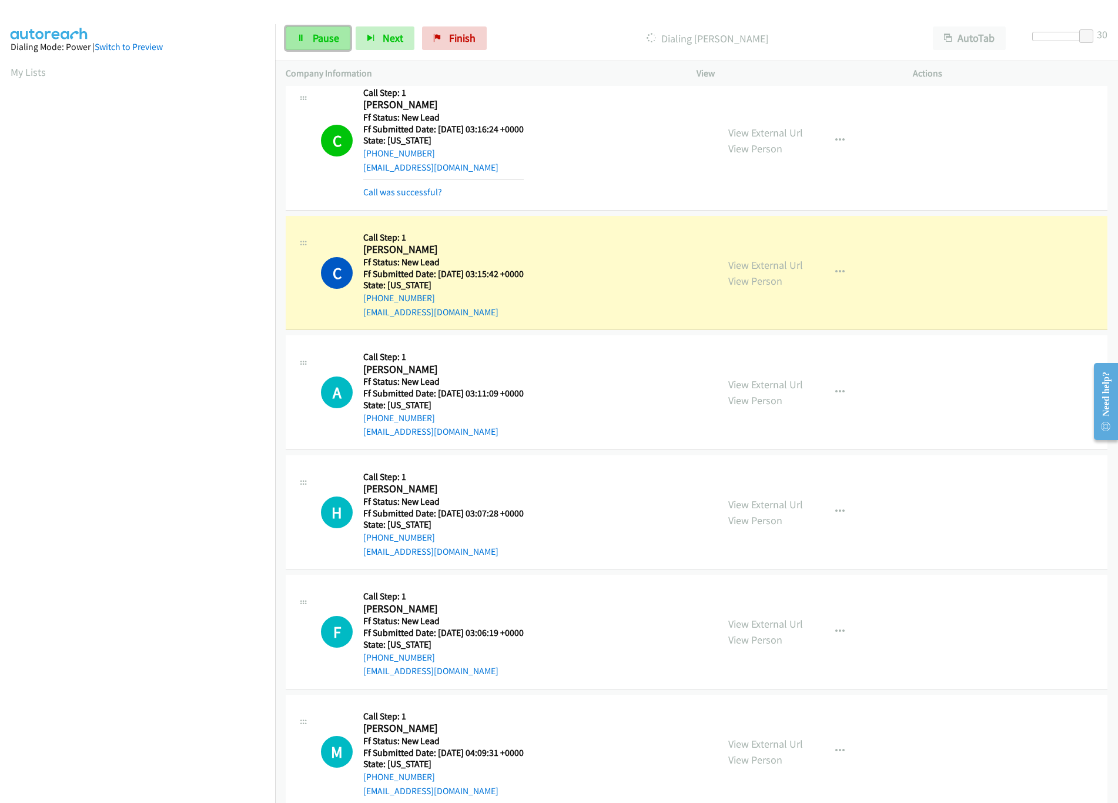
click at [318, 27] on link "Pause" at bounding box center [318, 38] width 65 height 24
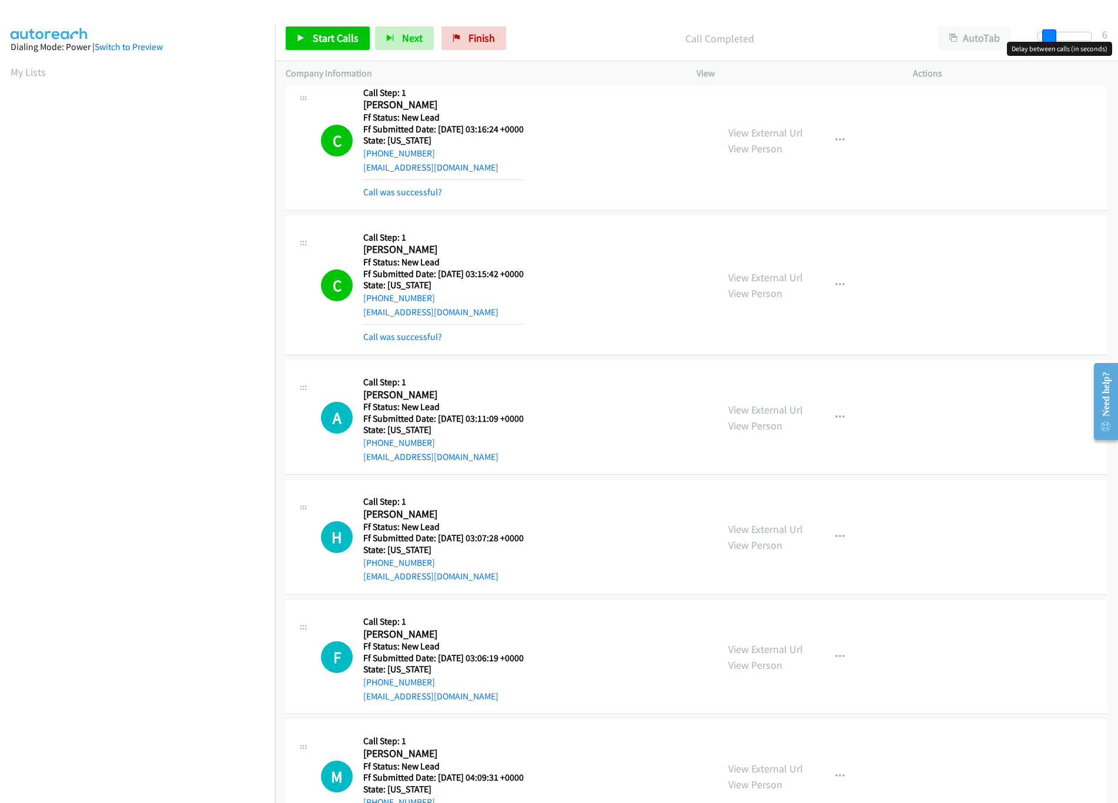
drag, startPoint x: 1090, startPoint y: 34, endPoint x: 952, endPoint y: 60, distance: 140.1
click at [952, 60] on div "Start Calls Pause Next Finish Call Completed AutoTab AutoTab 6" at bounding box center [696, 38] width 843 height 45
click at [356, 41] on span "Start Calls" at bounding box center [336, 38] width 46 height 14
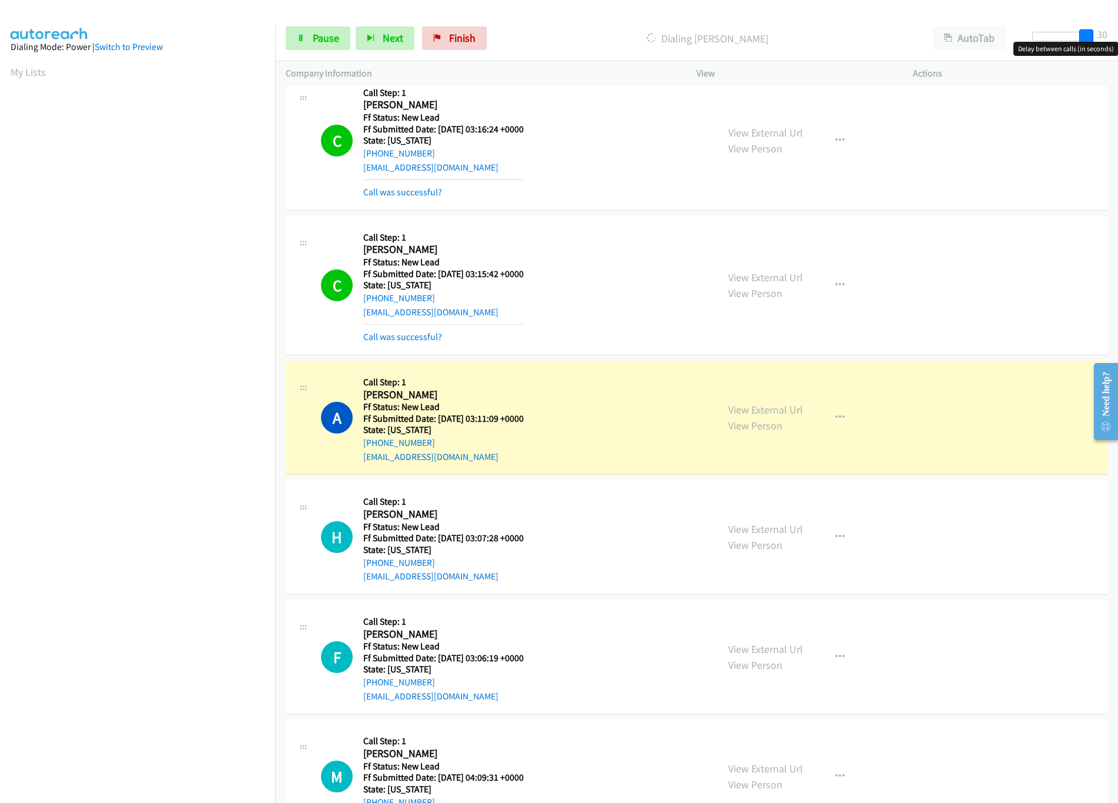
drag, startPoint x: 1039, startPoint y: 34, endPoint x: 1162, endPoint y: 50, distance: 124.5
click at [1118, 50] on html "Start Calls Pause Next Finish Dialing Alexander Hartley AutoTab AutoTab 30 Comp…" at bounding box center [559, 28] width 1118 height 56
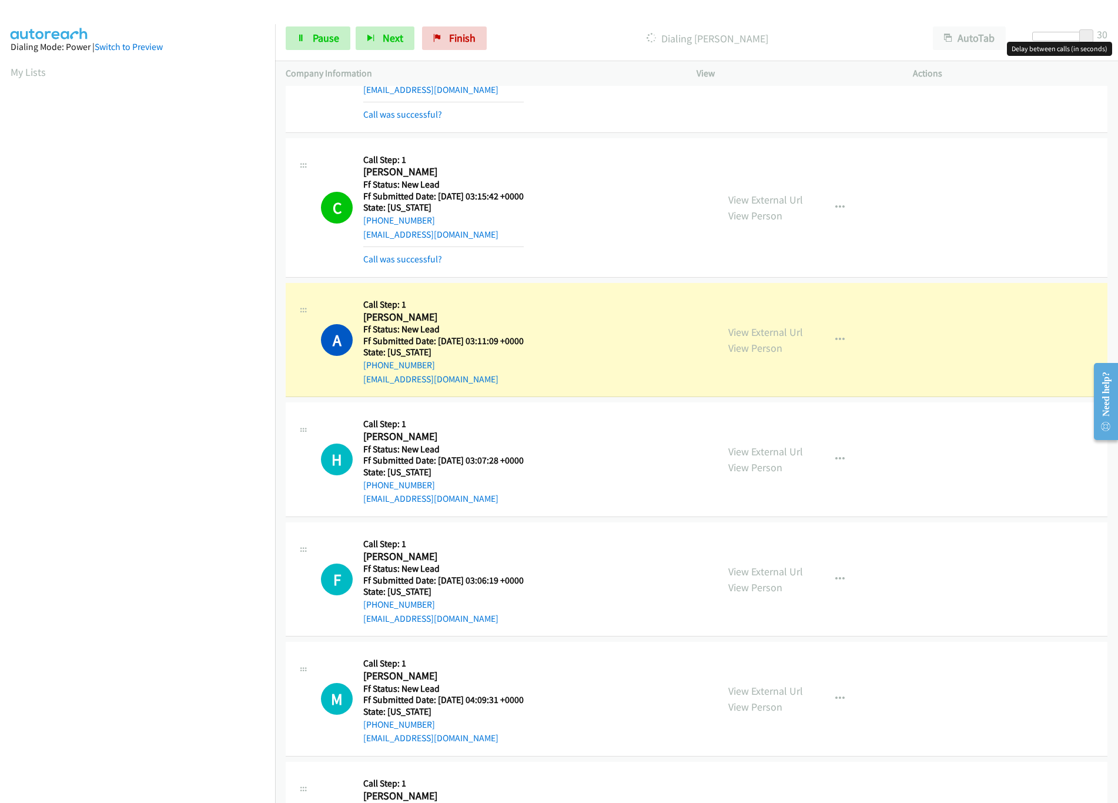
scroll to position [2834, 0]
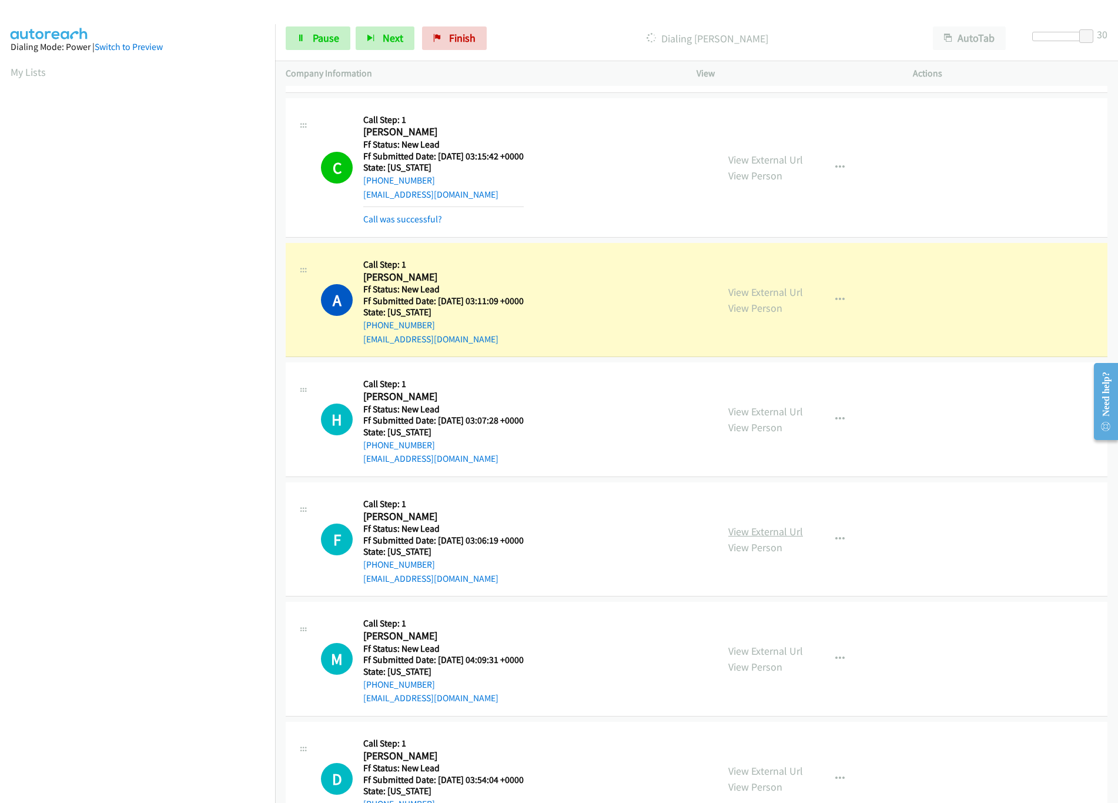
click at [753, 538] on link "View External Url" at bounding box center [765, 531] width 75 height 14
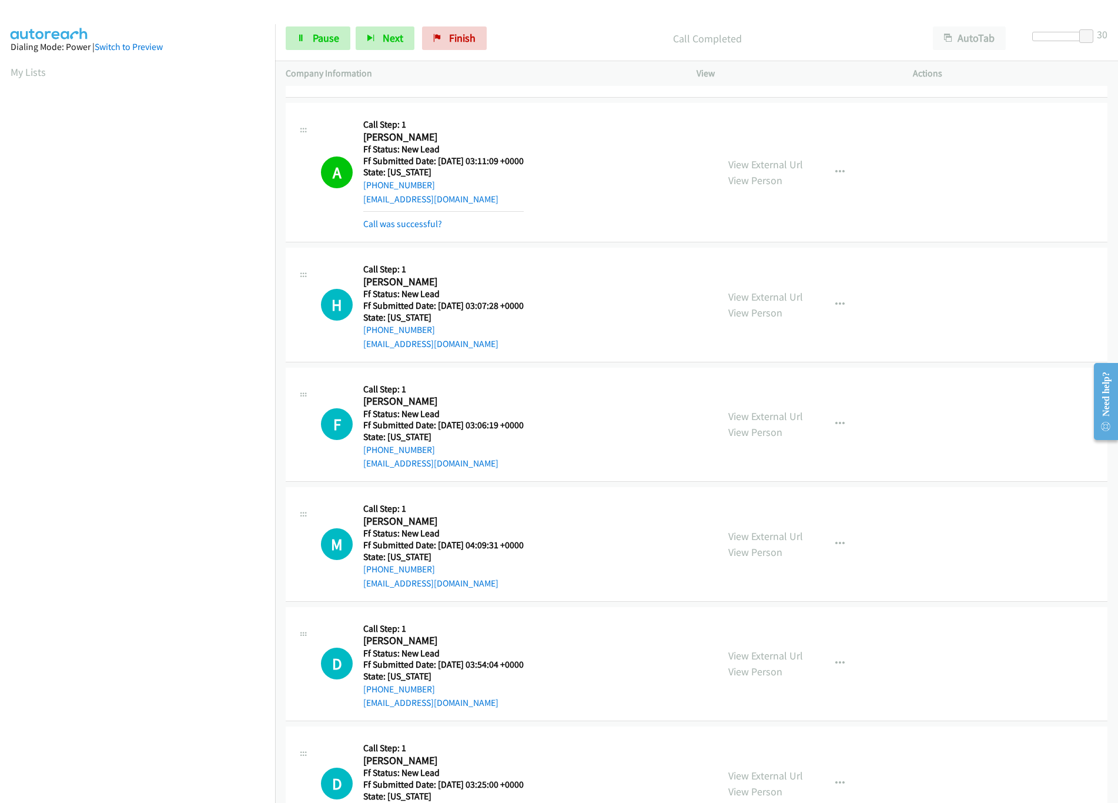
scroll to position [3070, 0]
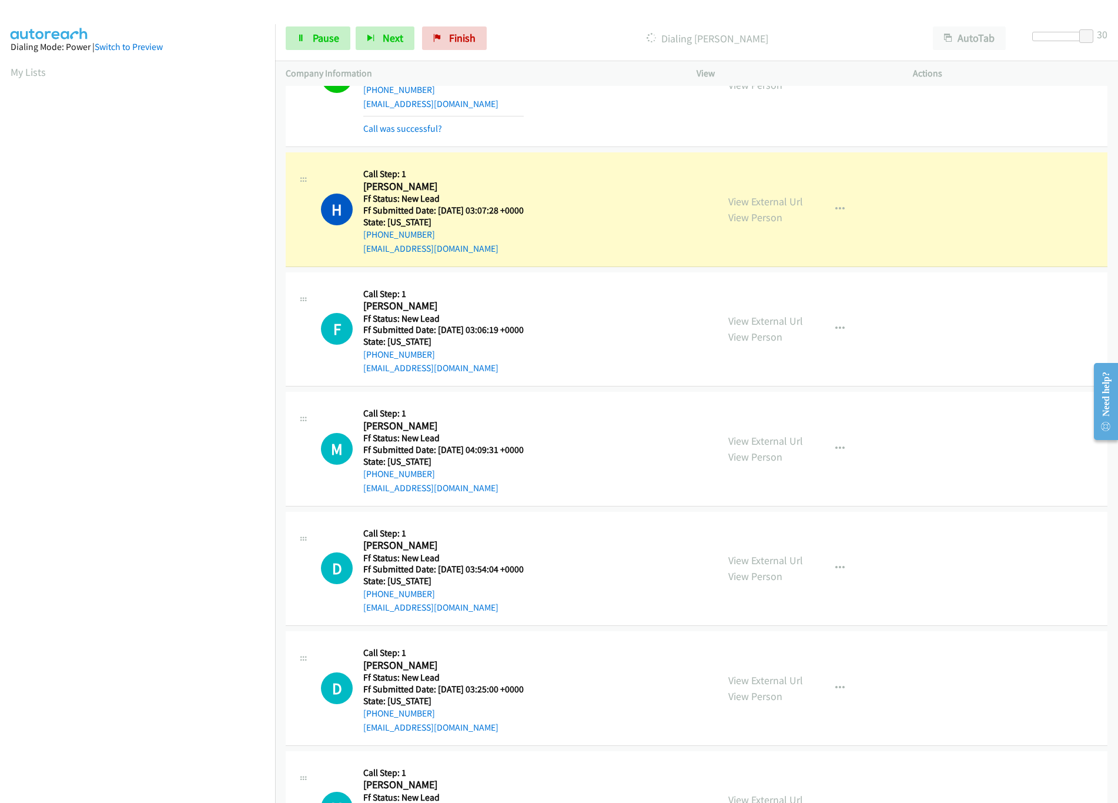
click at [215, 704] on nav "Dialing Mode: Power | Switch to Preview My Lists" at bounding box center [138, 425] width 276 height 803
click at [321, 43] on span "Pause" at bounding box center [326, 38] width 26 height 14
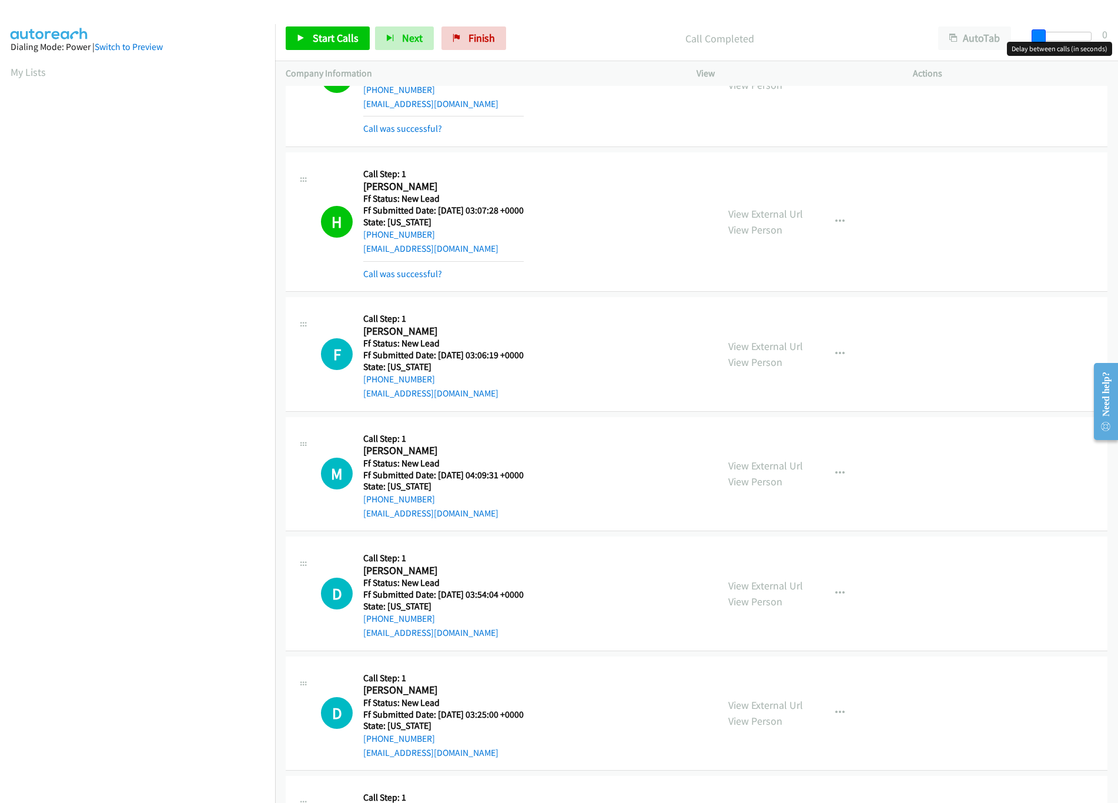
drag, startPoint x: 1083, startPoint y: 34, endPoint x: 1002, endPoint y: 52, distance: 83.2
click at [1002, 52] on div "Start Calls Pause Next Finish Call Completed AutoTab AutoTab 0" at bounding box center [696, 38] width 843 height 45
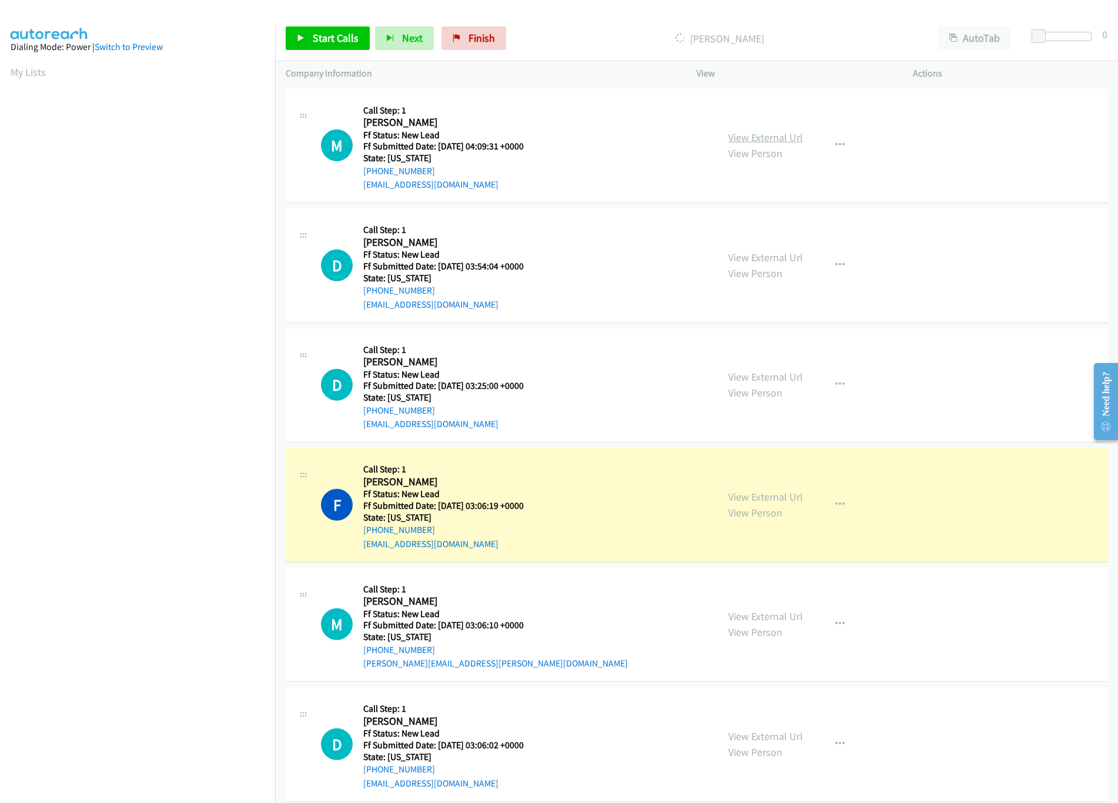
drag, startPoint x: 755, startPoint y: 127, endPoint x: 753, endPoint y: 135, distance: 7.8
click at [755, 127] on div "View External Url View Person View External Url Email Schedule/Manage Callback …" at bounding box center [831, 145] width 227 height 93
click at [753, 138] on link "View External Url" at bounding box center [765, 138] width 75 height 14
click at [740, 256] on link "View External Url" at bounding box center [765, 257] width 75 height 14
click at [791, 371] on link "View External Url" at bounding box center [765, 377] width 75 height 14
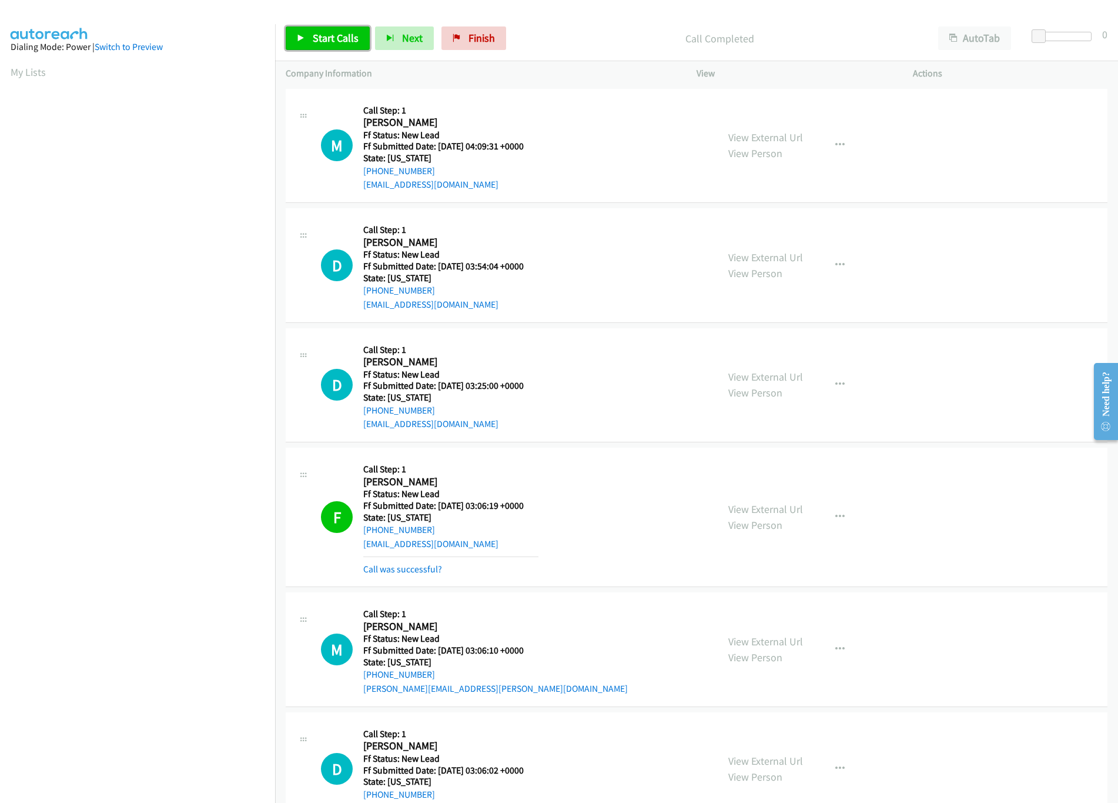
click at [329, 26] on link "Start Calls" at bounding box center [328, 38] width 84 height 24
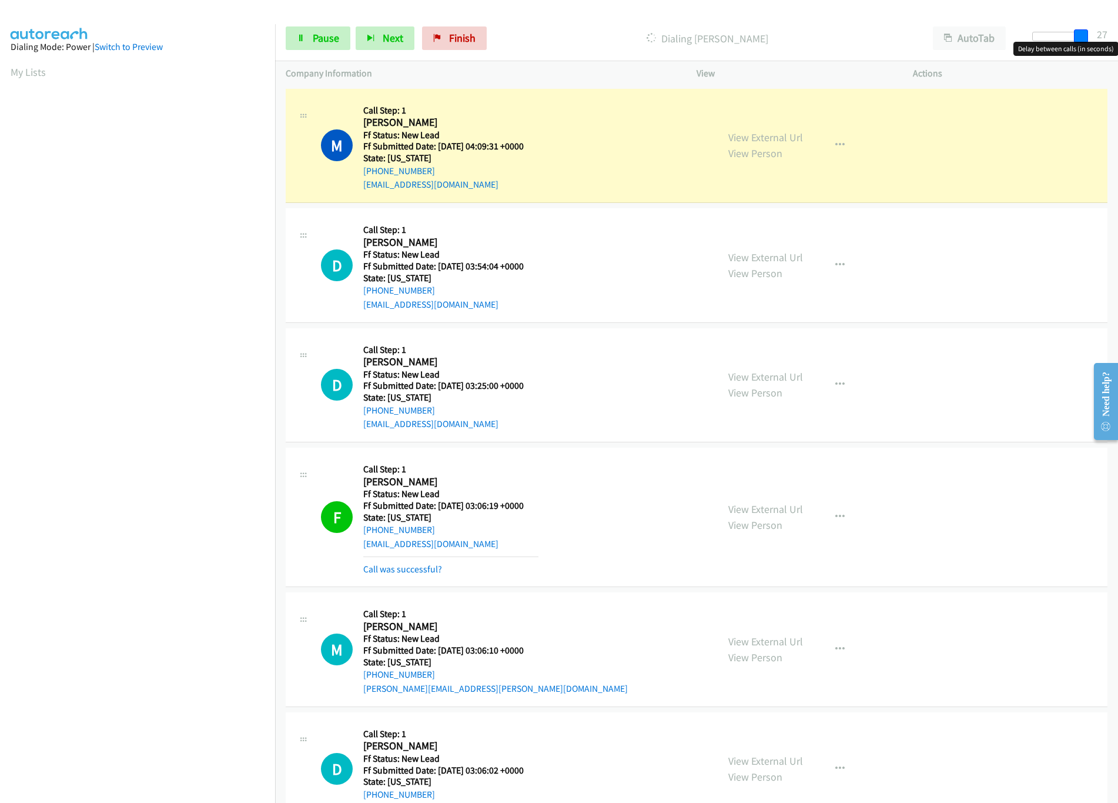
drag, startPoint x: 1043, startPoint y: 30, endPoint x: 1111, endPoint y: 34, distance: 68.3
click at [1111, 34] on div "Start Calls Pause Next Finish Dialing Michael Burney AutoTab AutoTab 27" at bounding box center [696, 38] width 843 height 45
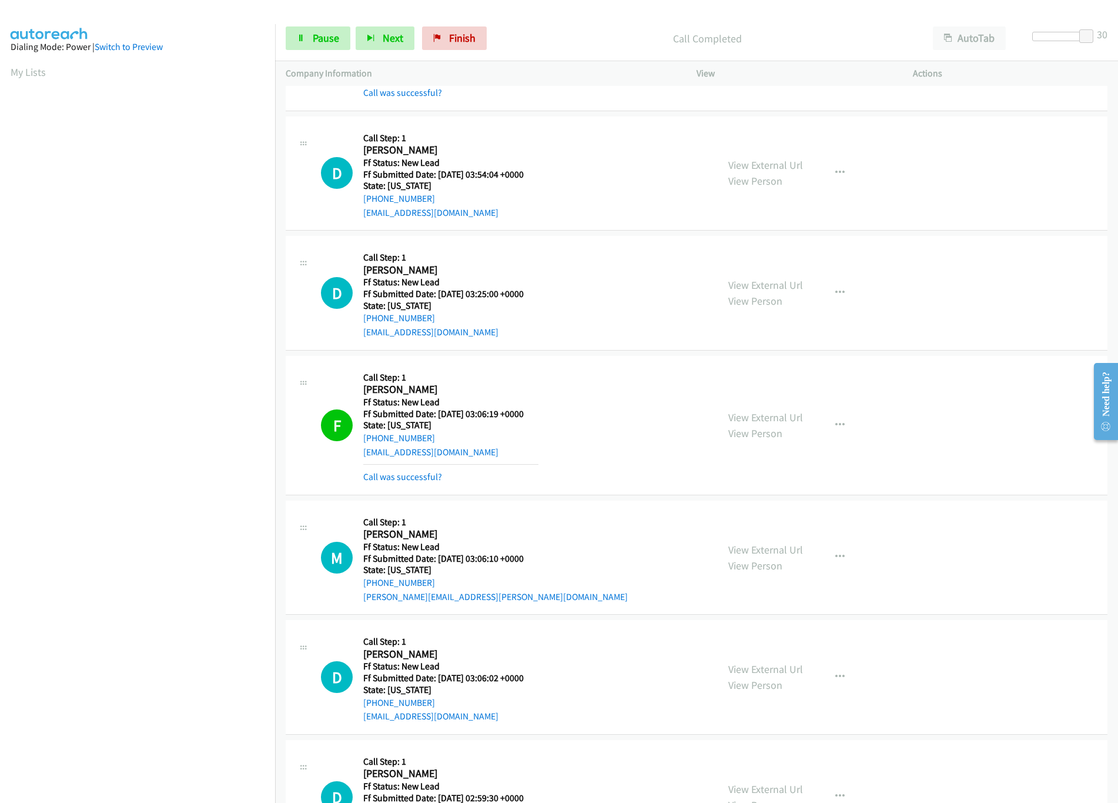
scroll to position [235, 0]
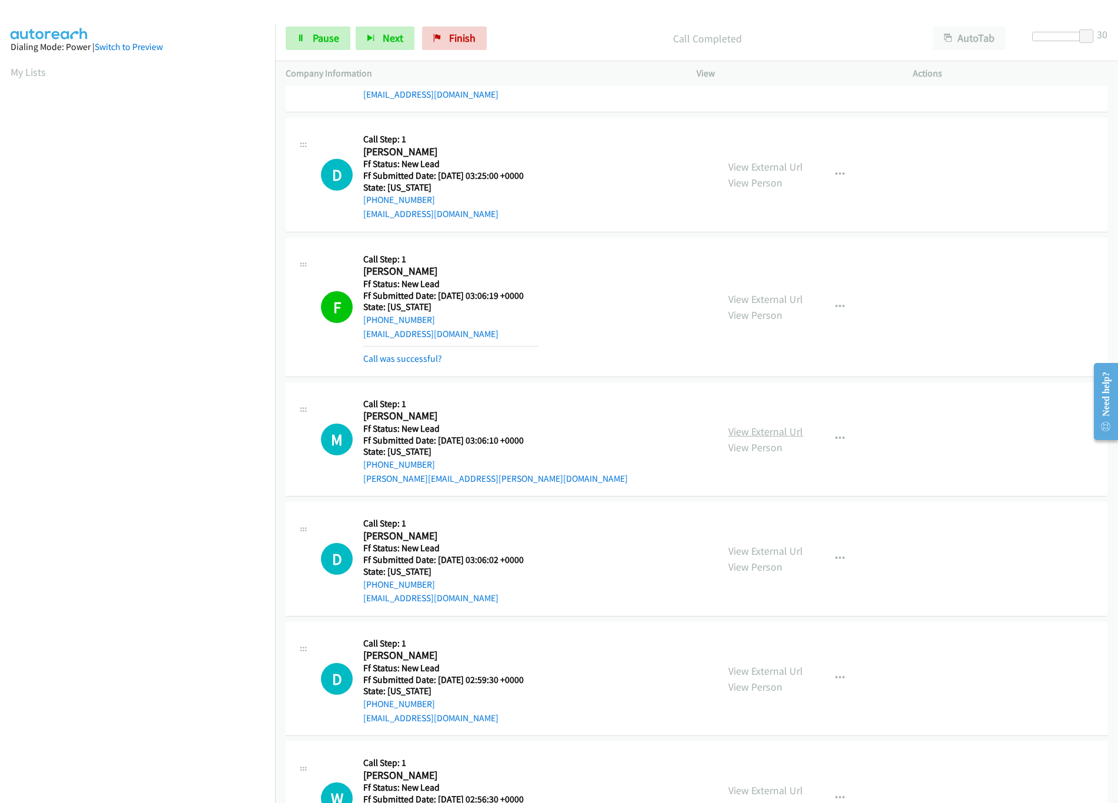
click at [769, 432] on link "View External Url" at bounding box center [765, 431] width 75 height 14
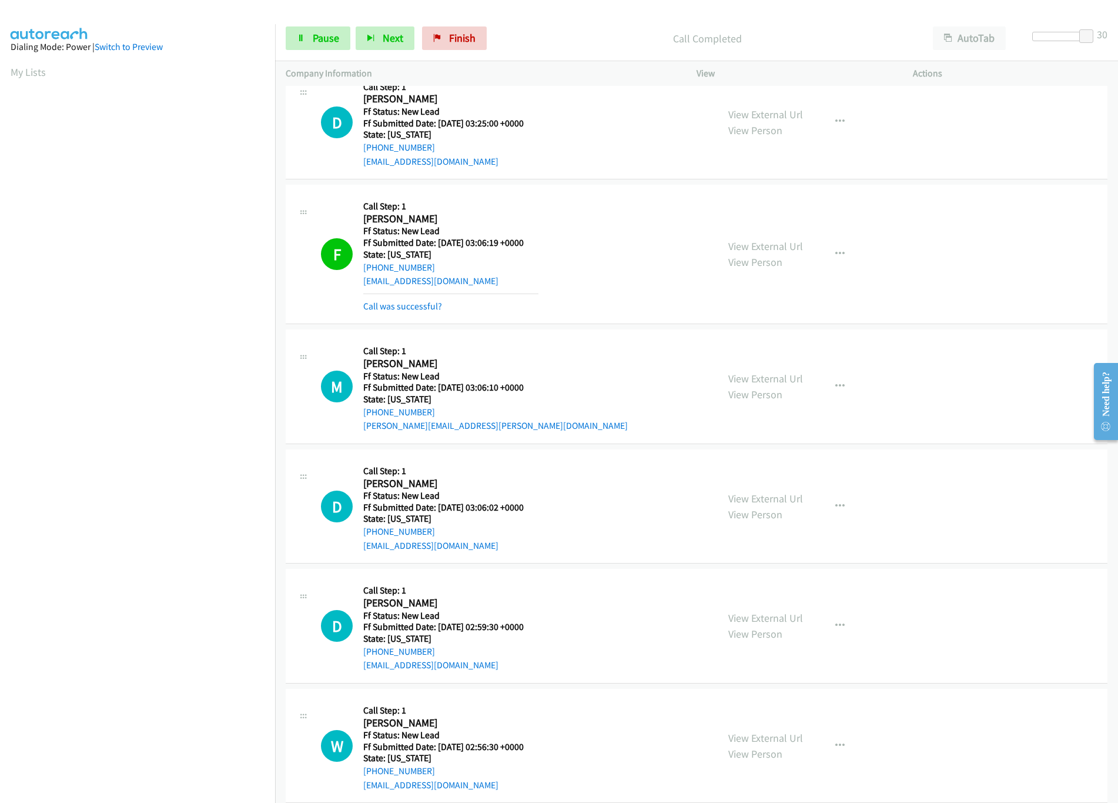
scroll to position [353, 0]
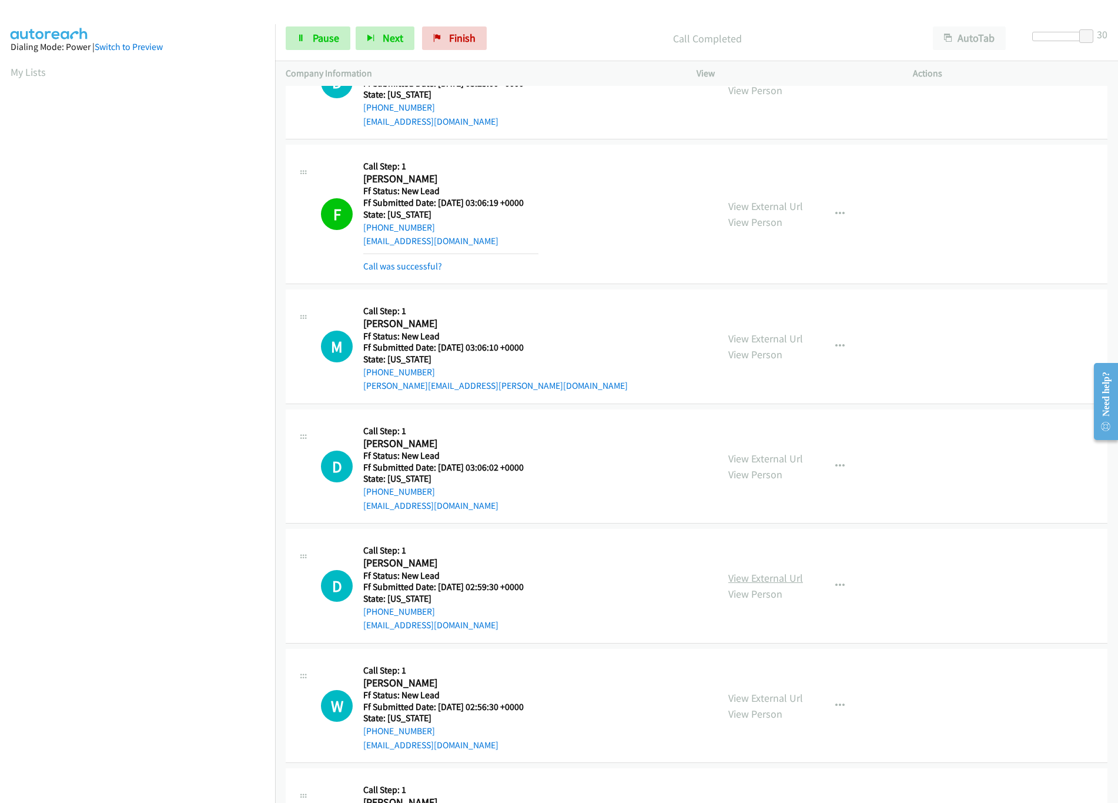
click at [773, 582] on link "View External Url" at bounding box center [765, 578] width 75 height 14
click at [785, 450] on div "View External Url View Person View External Url Email Schedule/Manage Callback …" at bounding box center [831, 466] width 227 height 93
click at [787, 462] on link "View External Url" at bounding box center [765, 459] width 75 height 14
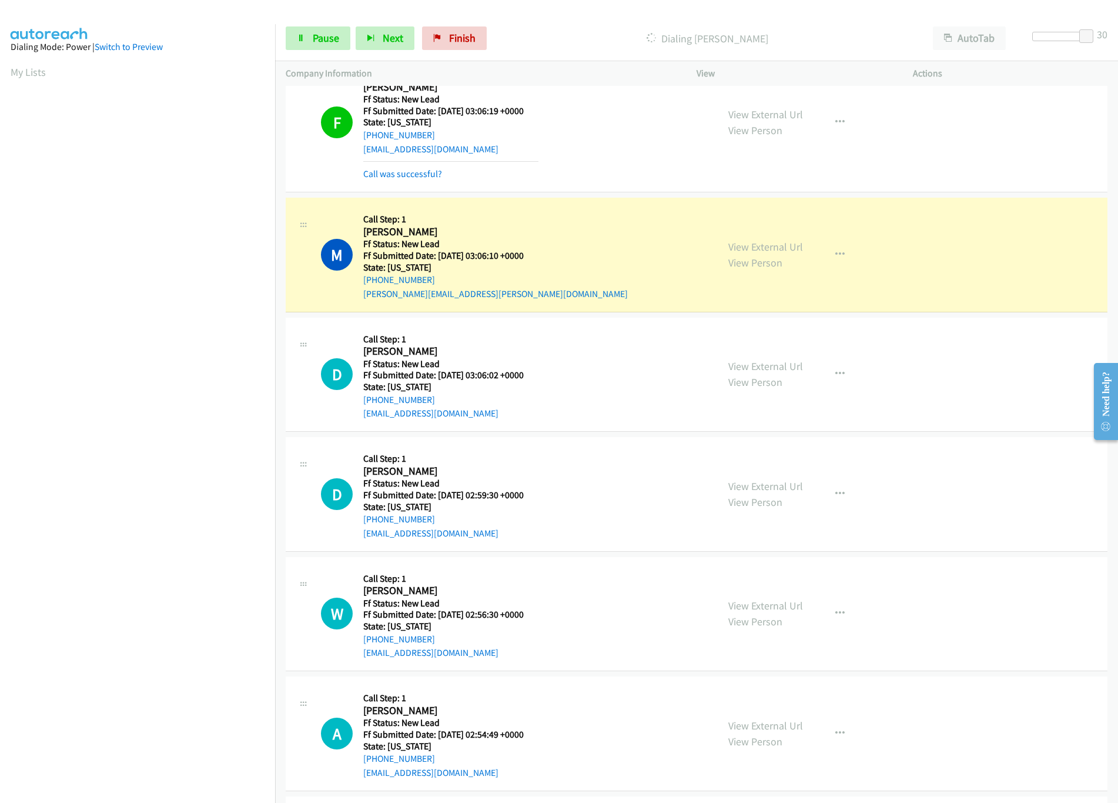
scroll to position [706, 0]
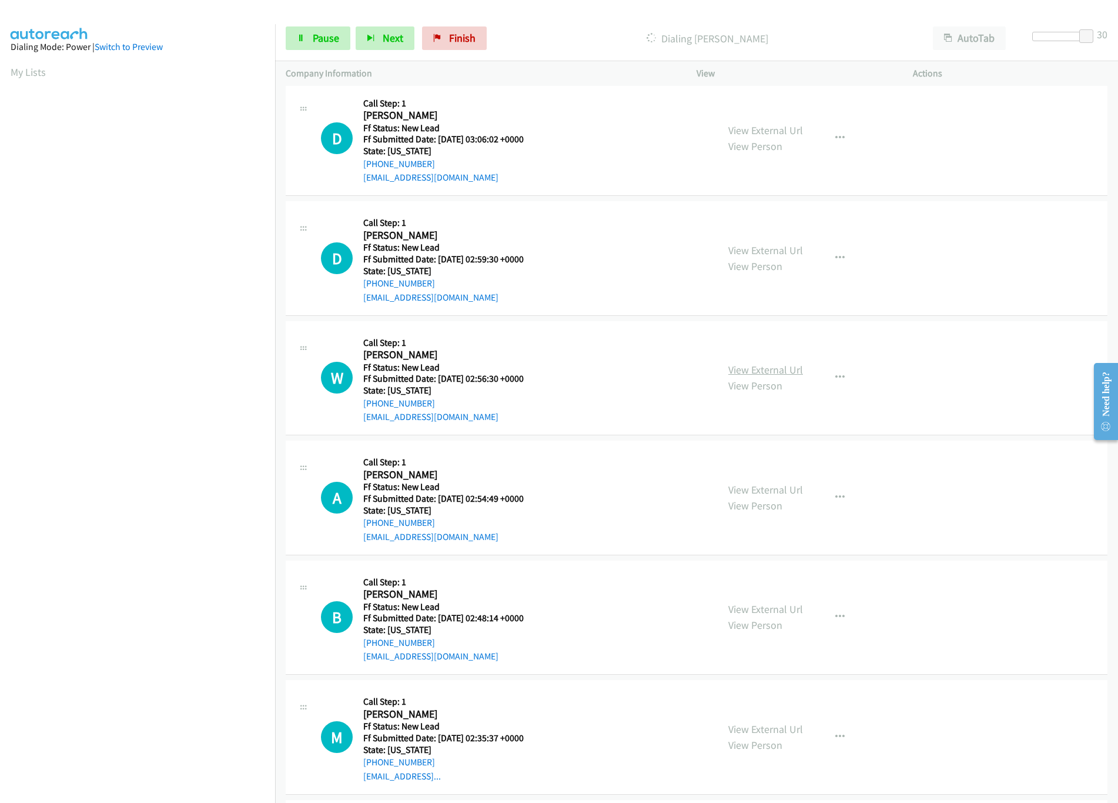
click at [769, 376] on link "View External Url" at bounding box center [765, 370] width 75 height 14
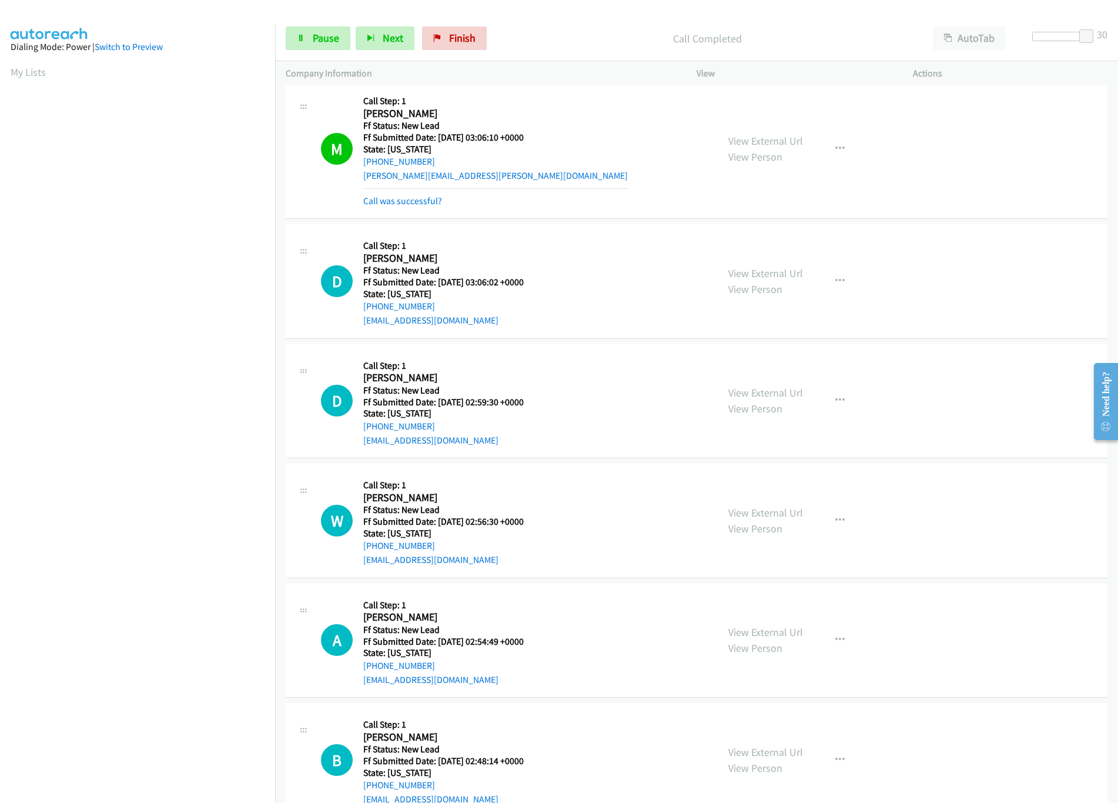
scroll to position [823, 0]
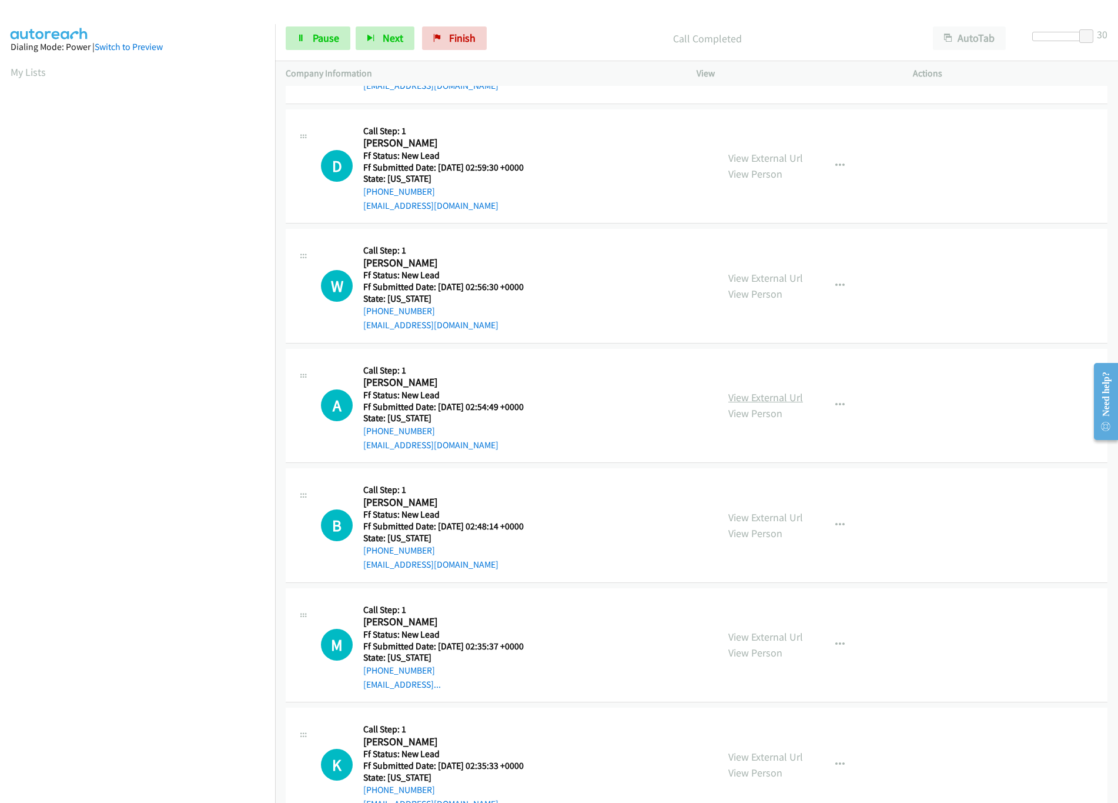
click at [780, 404] on link "View External Url" at bounding box center [765, 397] width 75 height 14
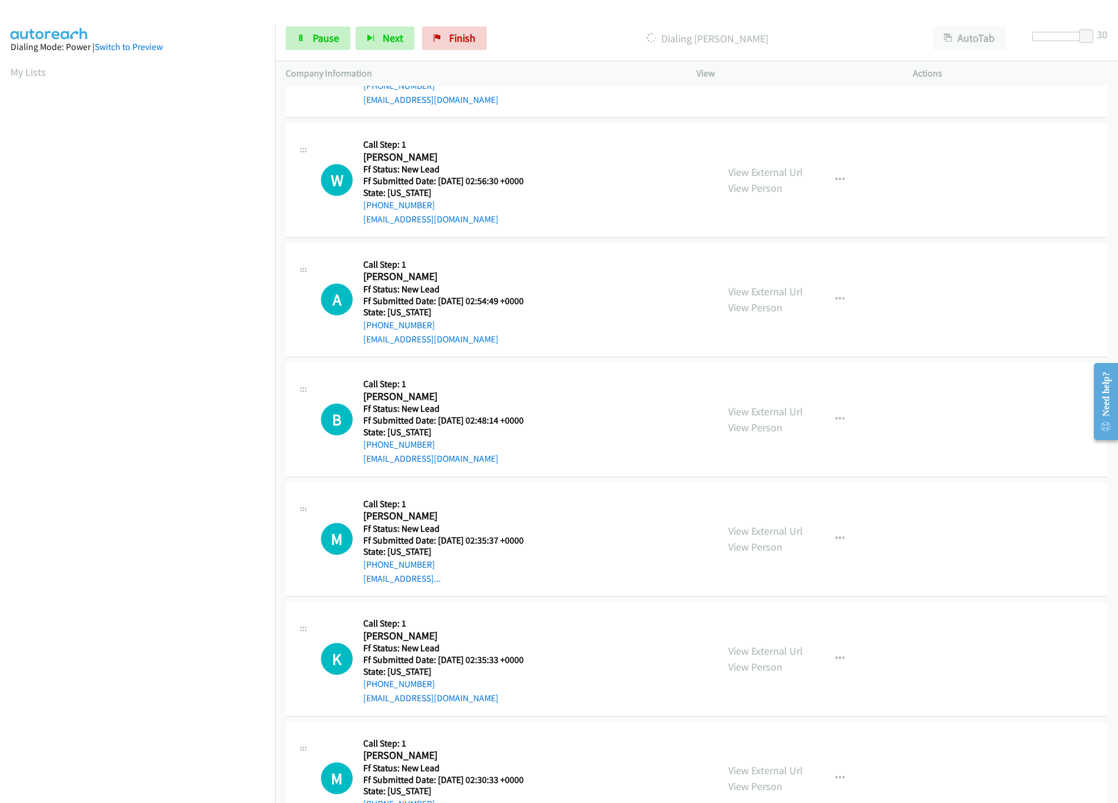
scroll to position [941, 0]
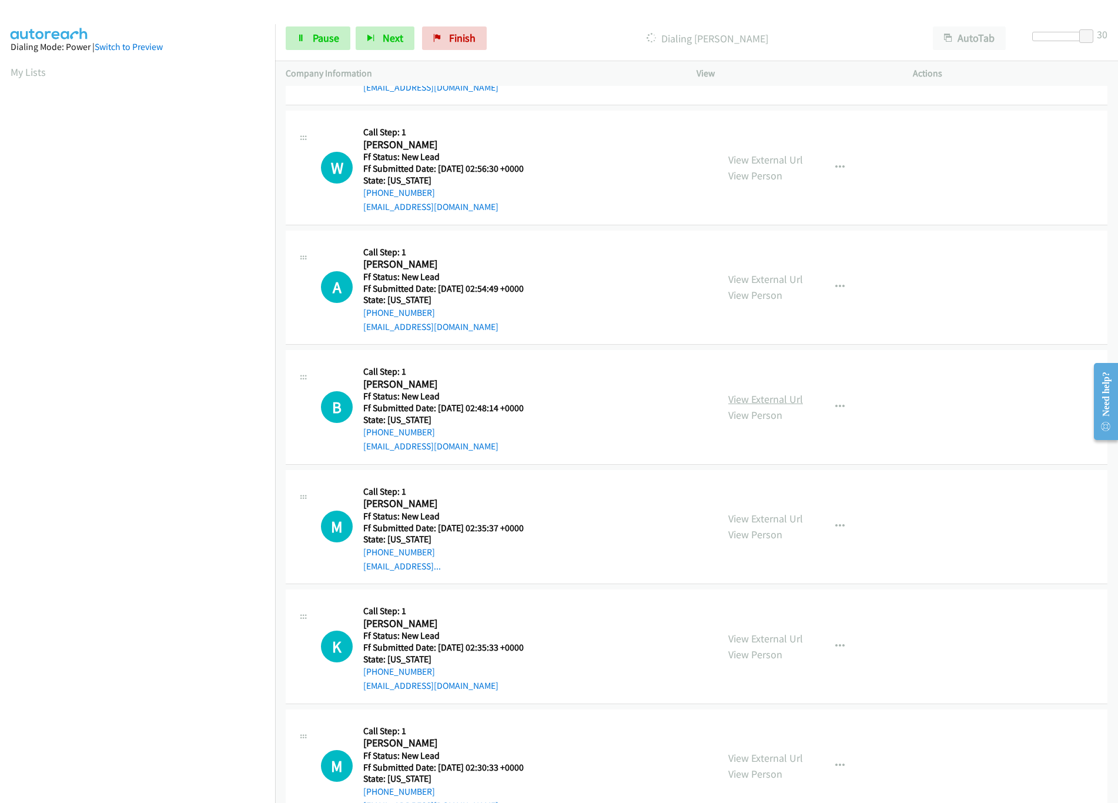
click at [733, 400] on link "View External Url" at bounding box center [765, 399] width 75 height 14
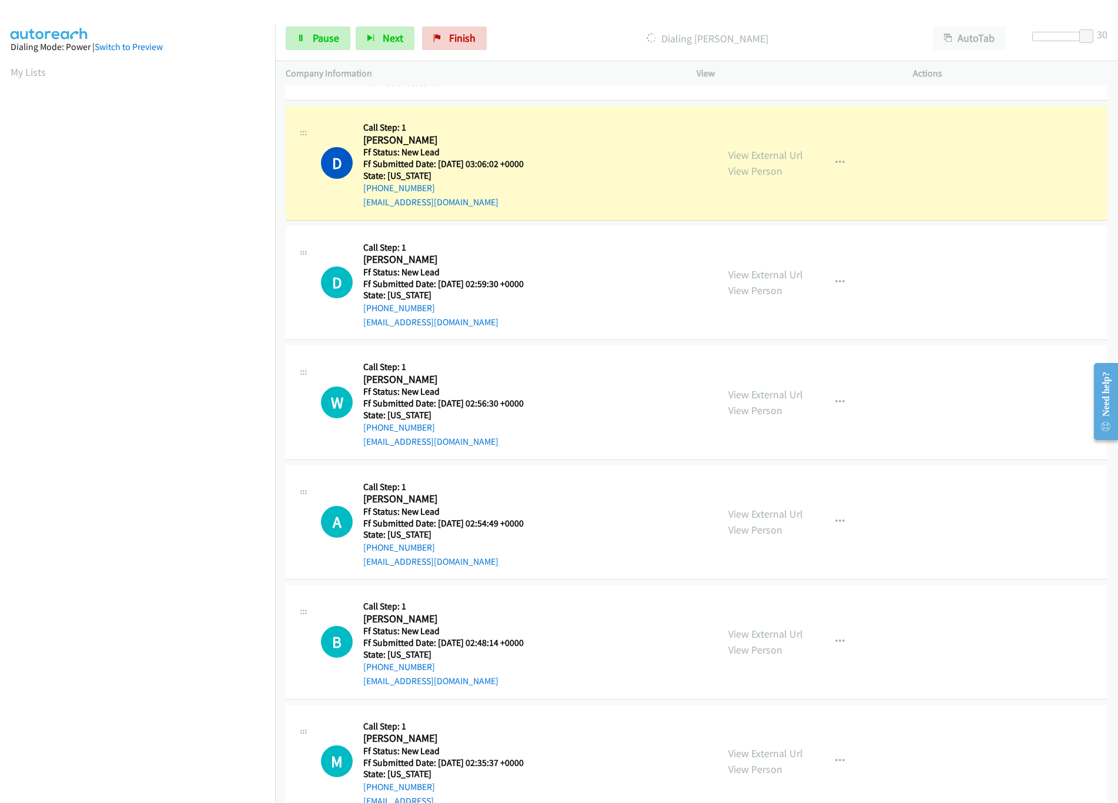
scroll to position [706, 0]
click at [322, 41] on span "Pause" at bounding box center [326, 38] width 26 height 14
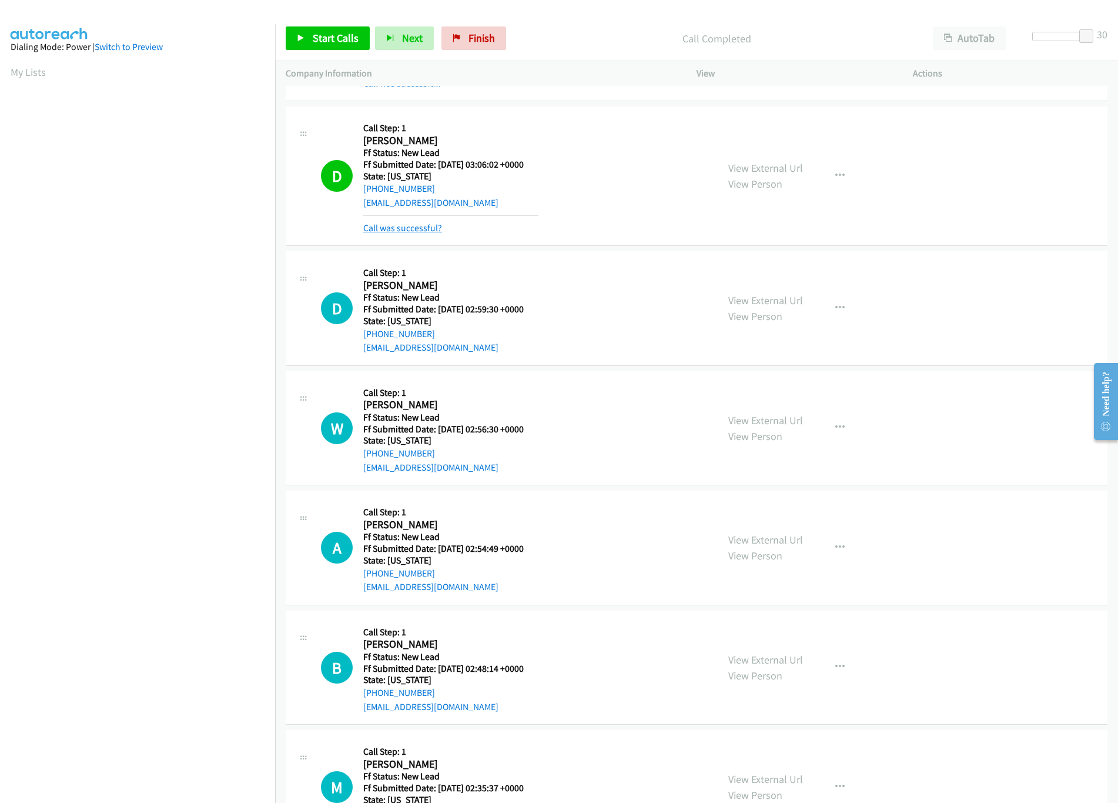
click at [390, 226] on link "Call was successful?" at bounding box center [402, 227] width 79 height 11
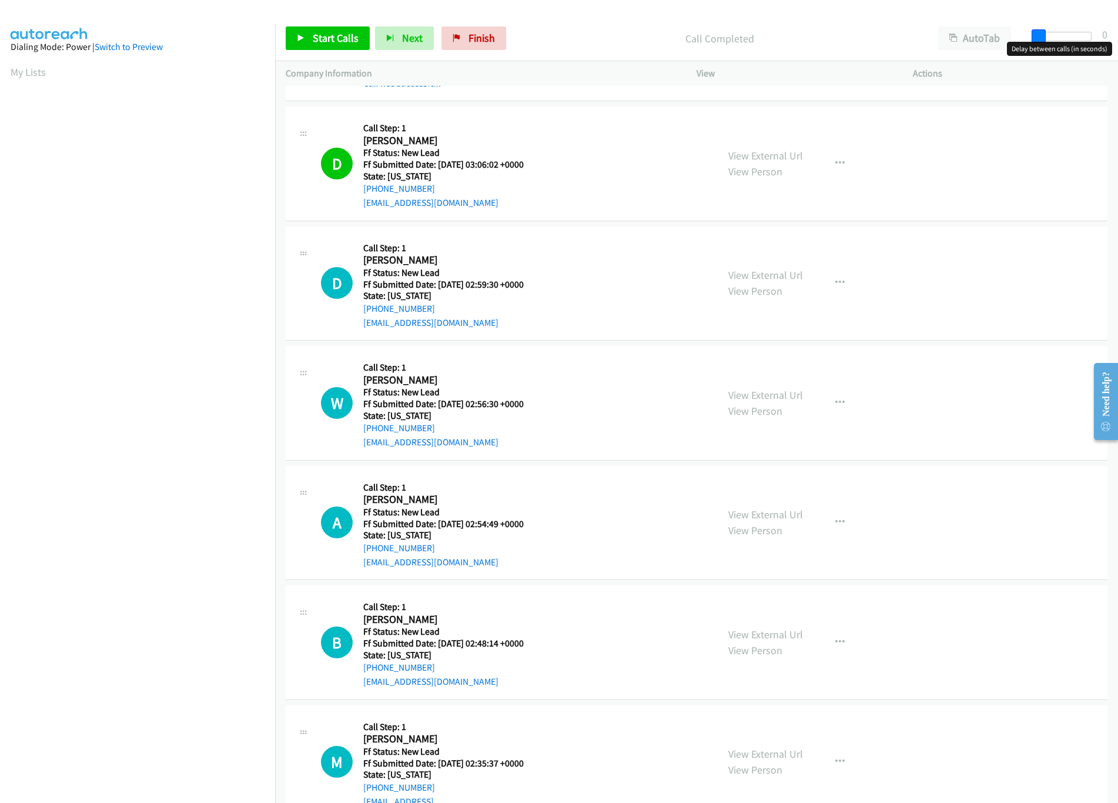
drag, startPoint x: 1088, startPoint y: 35, endPoint x: 860, endPoint y: 44, distance: 228.9
click at [860, 44] on div "Start Calls Pause Next Finish Call Completed AutoTab AutoTab 0" at bounding box center [696, 38] width 843 height 45
click at [309, 32] on link "Start Calls" at bounding box center [328, 38] width 84 height 24
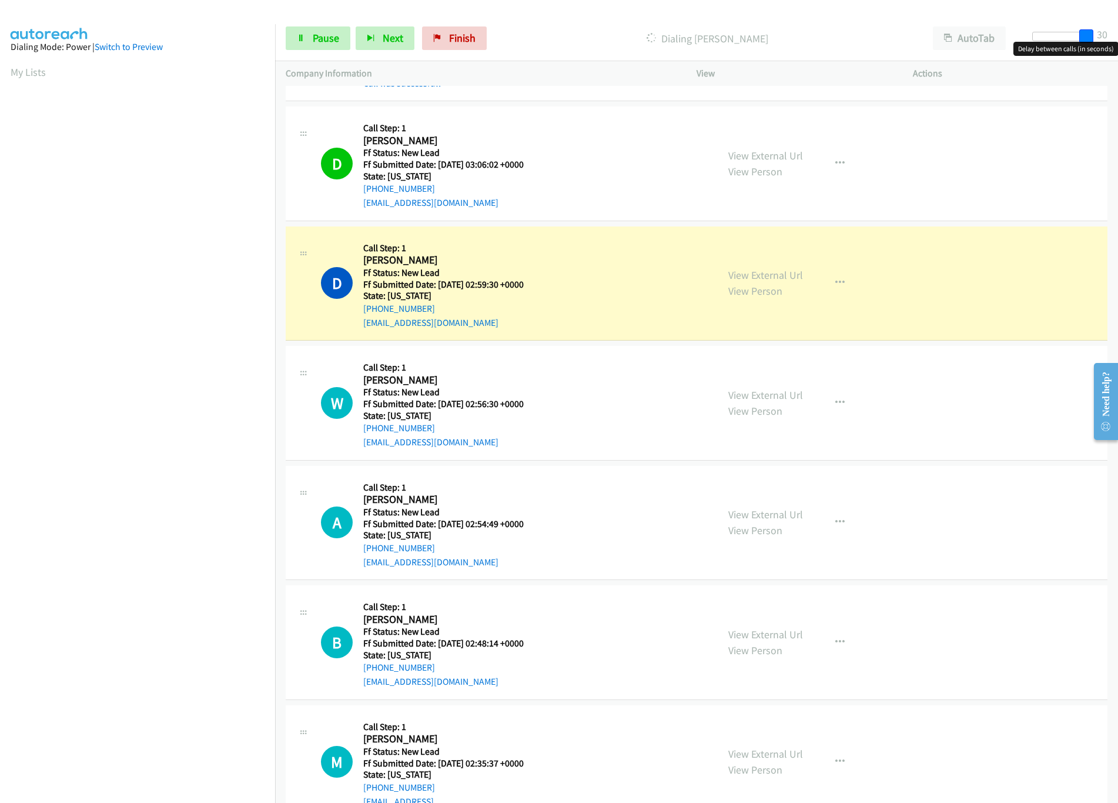
drag, startPoint x: 1043, startPoint y: 37, endPoint x: 1155, endPoint y: 34, distance: 112.3
click at [1118, 34] on html "Start Calls Pause Next Finish Dialing Darrin Hayhurst AutoTab AutoTab 30 Compan…" at bounding box center [559, 28] width 1118 height 56
click at [298, 39] on icon at bounding box center [301, 39] width 8 height 8
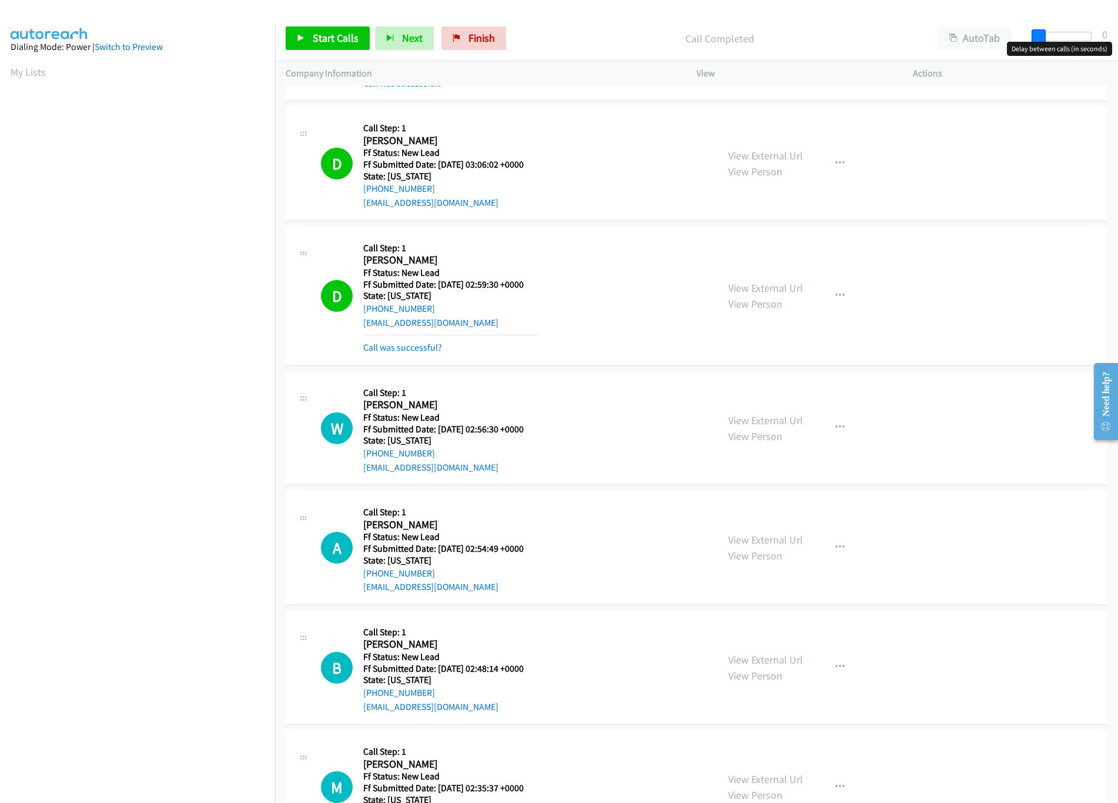
drag, startPoint x: 1090, startPoint y: 34, endPoint x: 937, endPoint y: 55, distance: 154.8
click at [937, 55] on div "Start Calls Pause Next Finish Call Completed AutoTab AutoTab 0" at bounding box center [696, 38] width 843 height 45
click at [396, 350] on link "Call was successful?" at bounding box center [402, 347] width 79 height 11
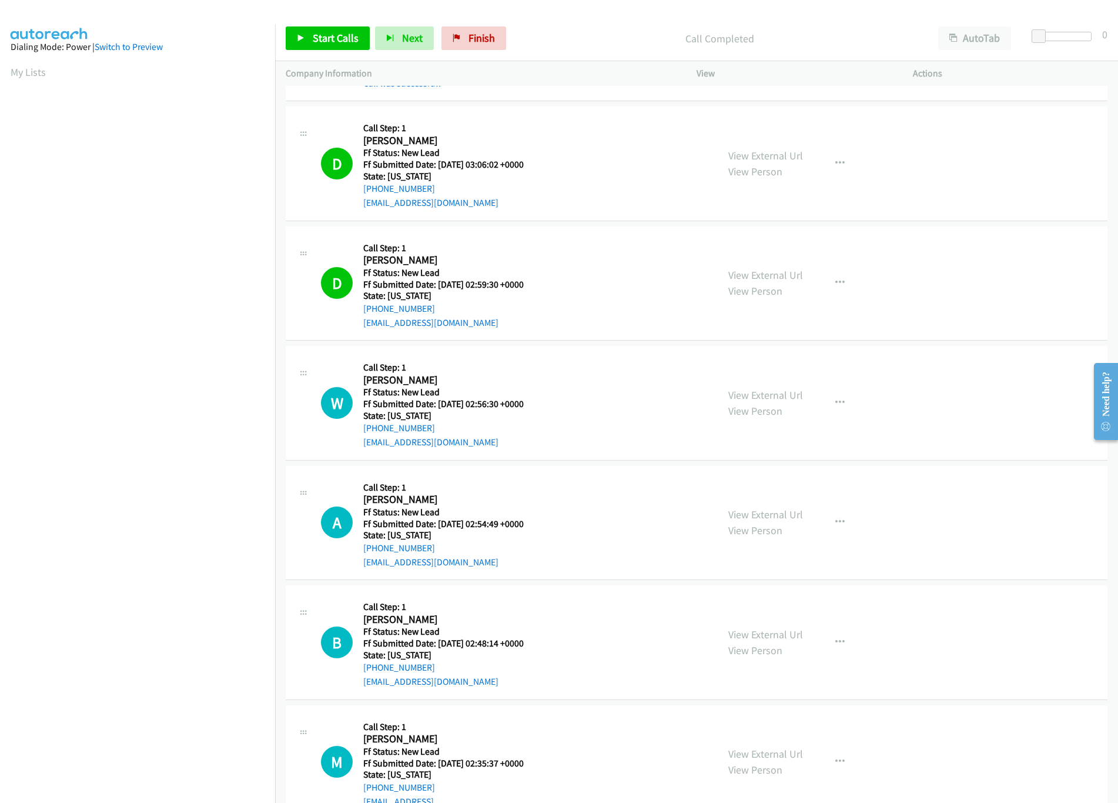
click at [630, 97] on div "M Callback Scheduled Call Step: 1 Mederos Leticia America/New_York Ff Status: N…" at bounding box center [697, 31] width 822 height 139
click at [317, 44] on span "Start Calls" at bounding box center [336, 38] width 46 height 14
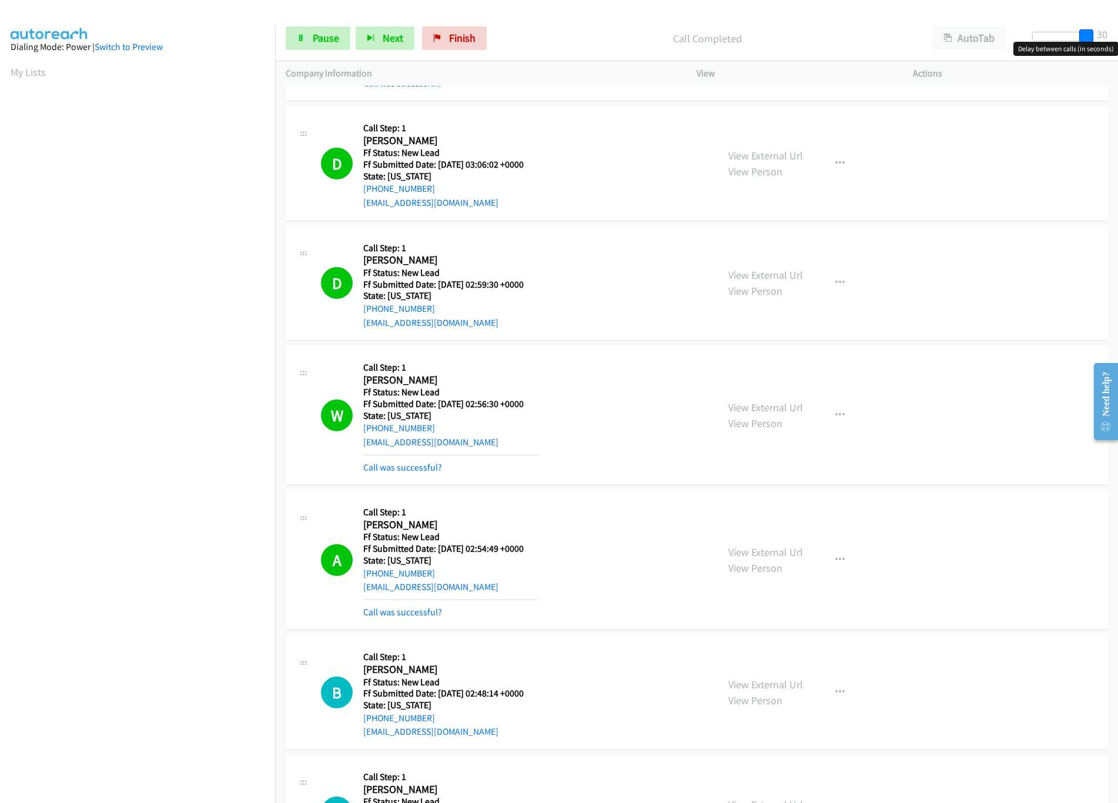
drag, startPoint x: 1038, startPoint y: 41, endPoint x: 1135, endPoint y: 46, distance: 97.2
click at [1118, 46] on html "Start Calls Pause Next Finish Call Completed AutoTab AutoTab 30 Company Informa…" at bounding box center [559, 28] width 1118 height 56
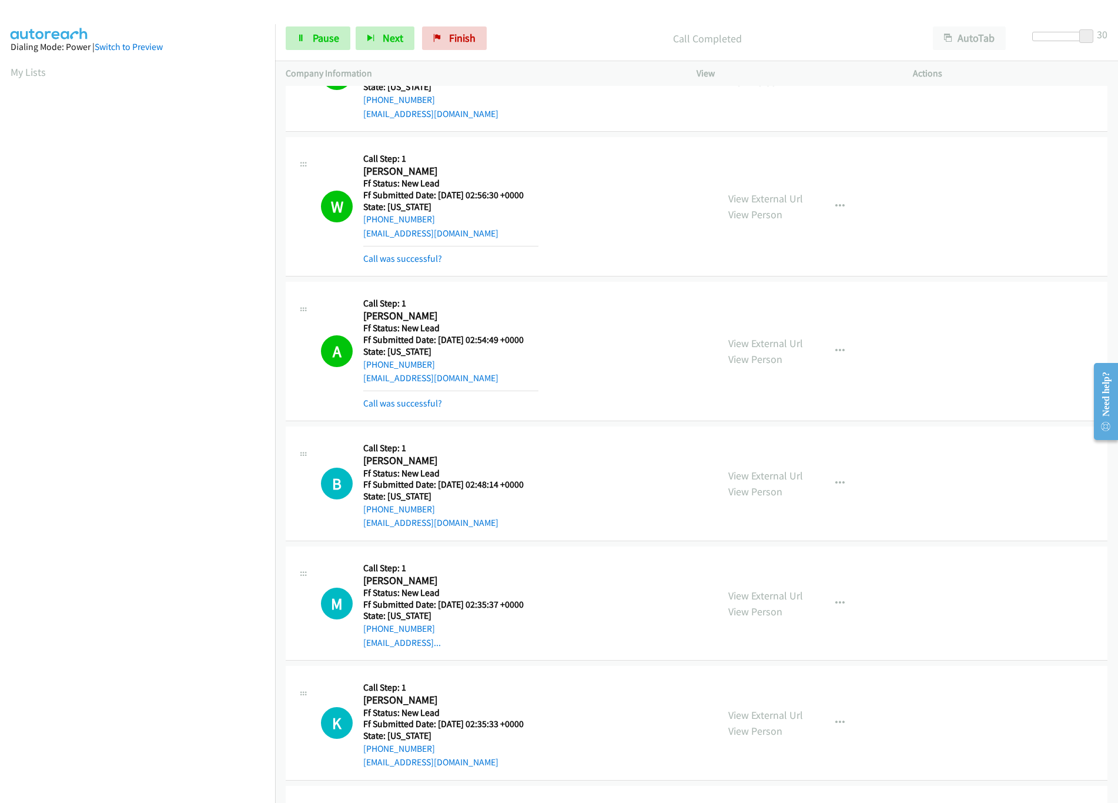
scroll to position [1175, 0]
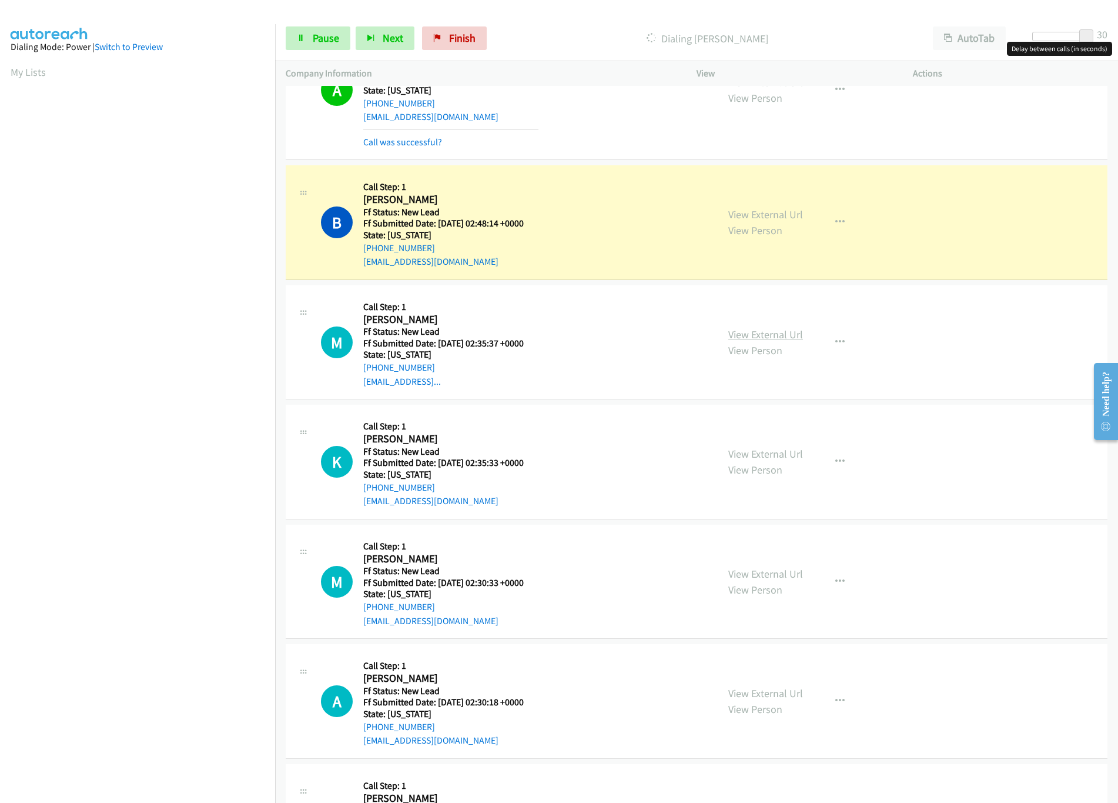
click at [778, 335] on link "View External Url" at bounding box center [765, 334] width 75 height 14
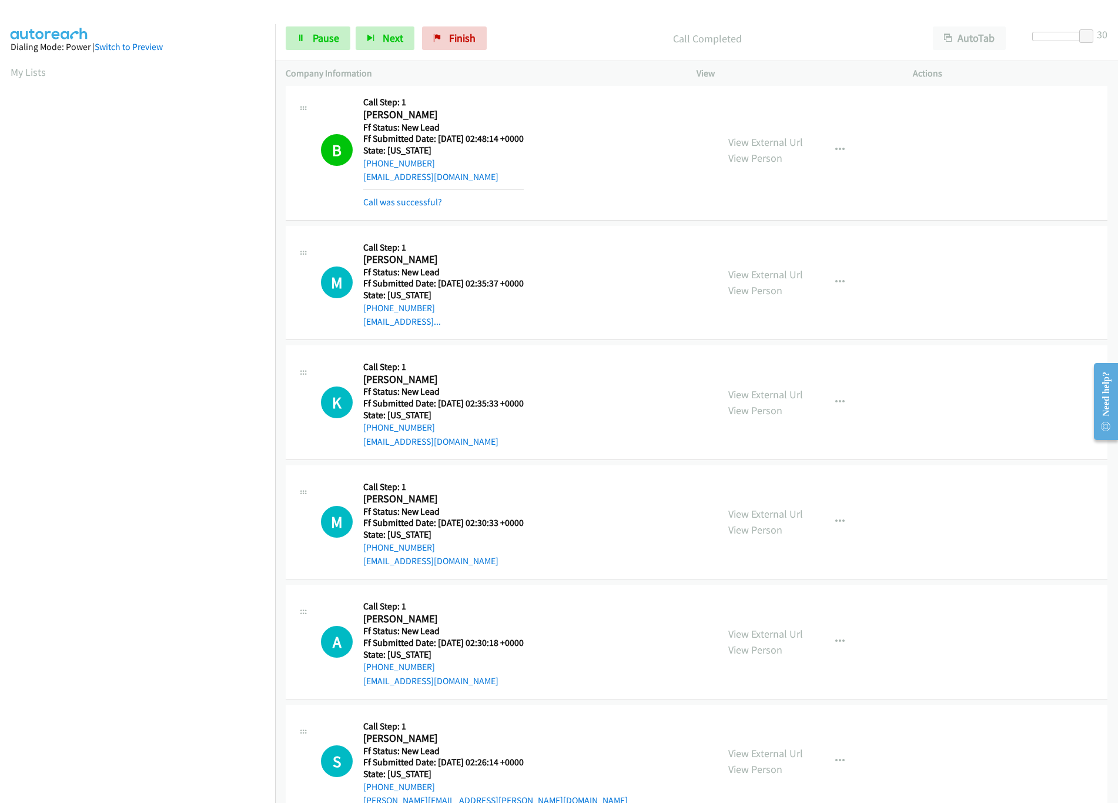
scroll to position [1293, 0]
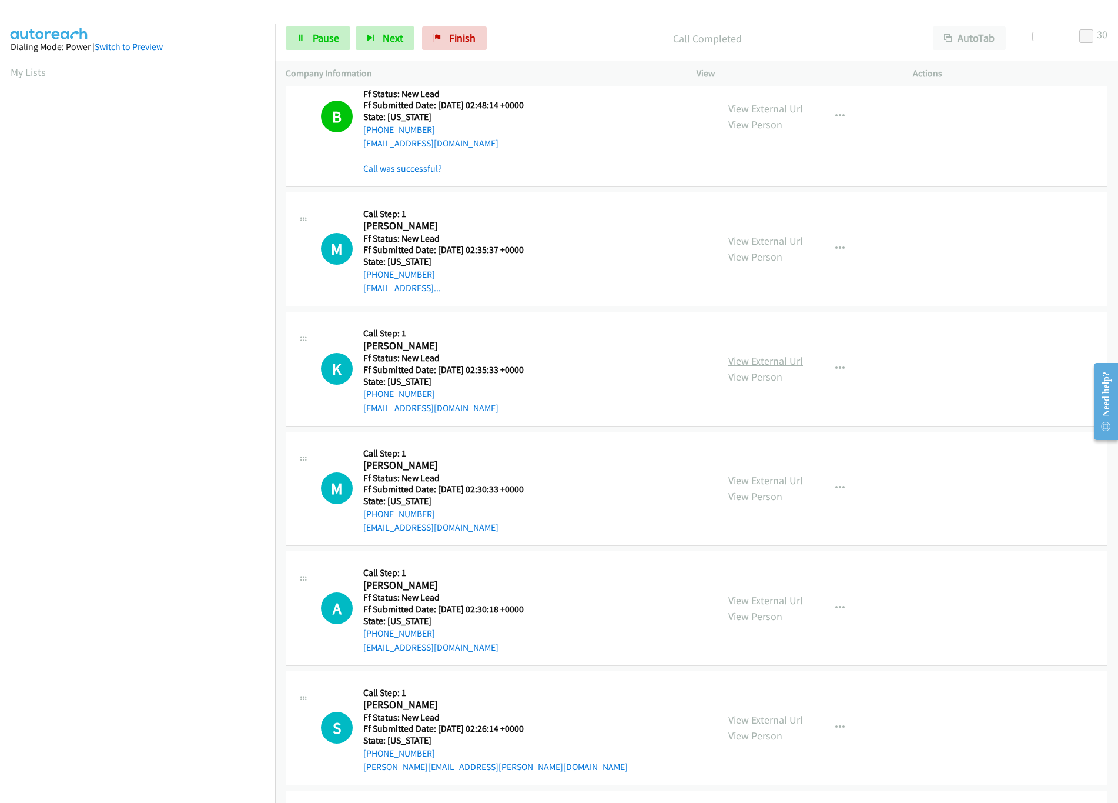
click at [732, 367] on link "View External Url" at bounding box center [765, 361] width 75 height 14
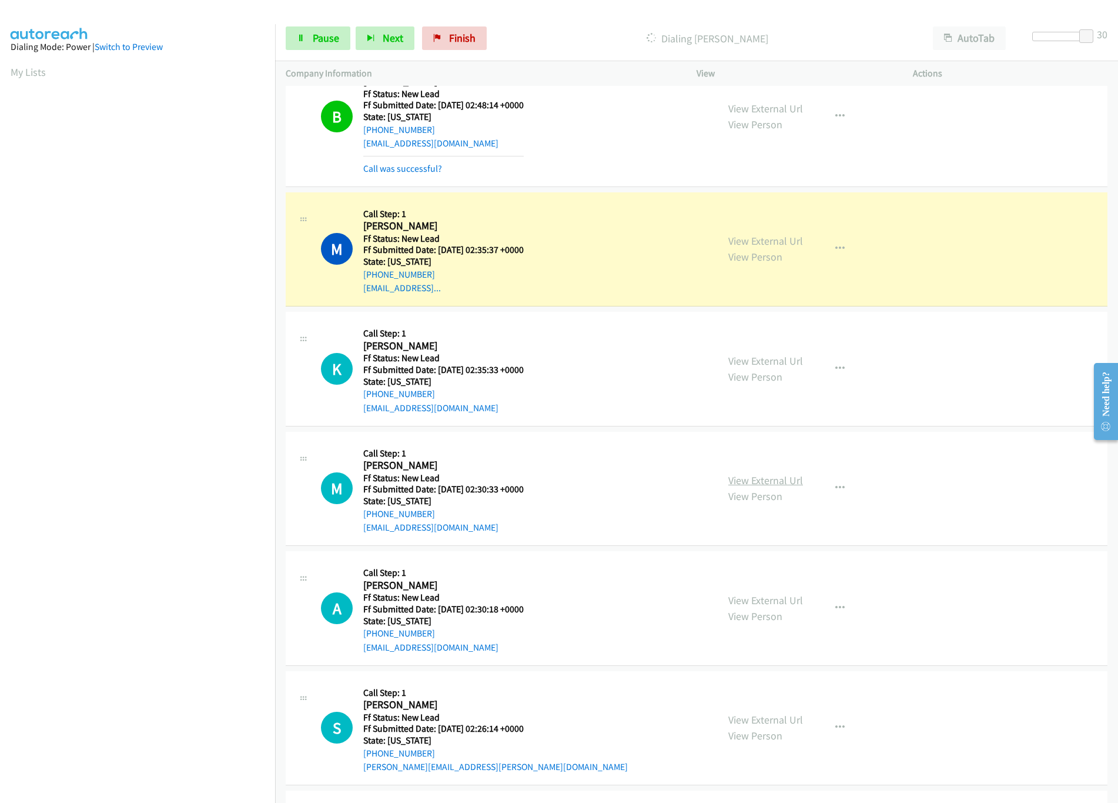
click at [769, 482] on link "View External Url" at bounding box center [765, 480] width 75 height 14
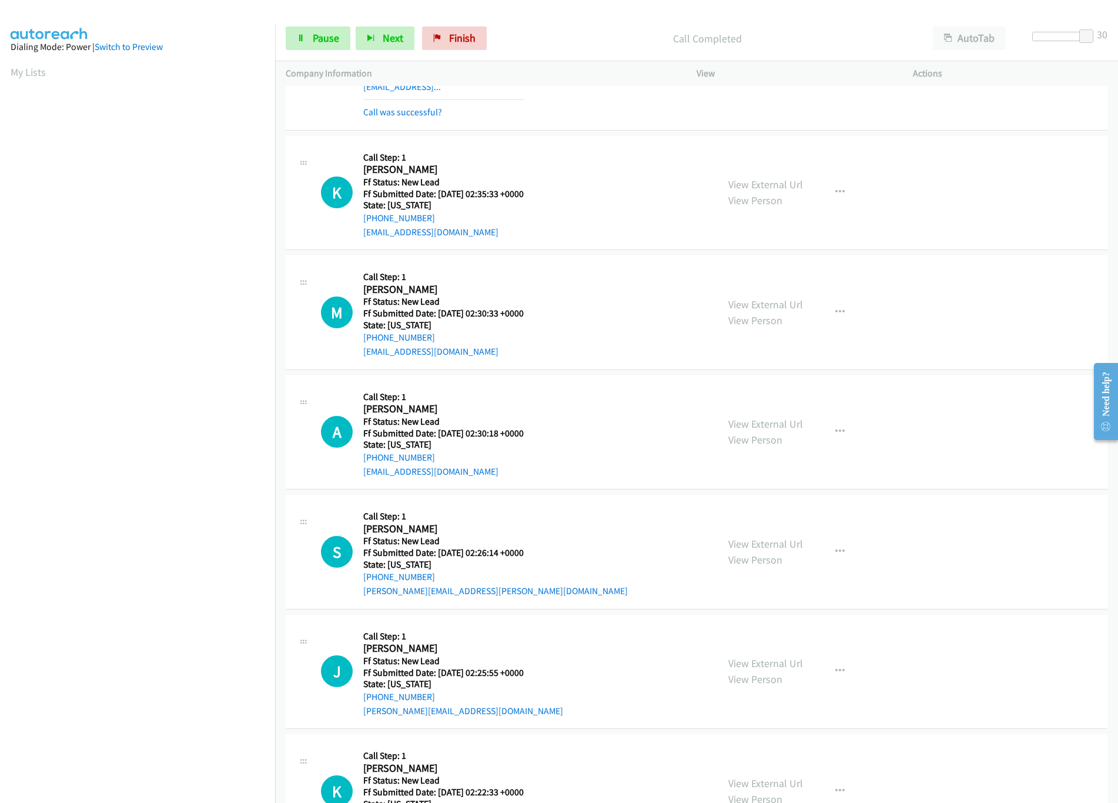
scroll to position [1528, 0]
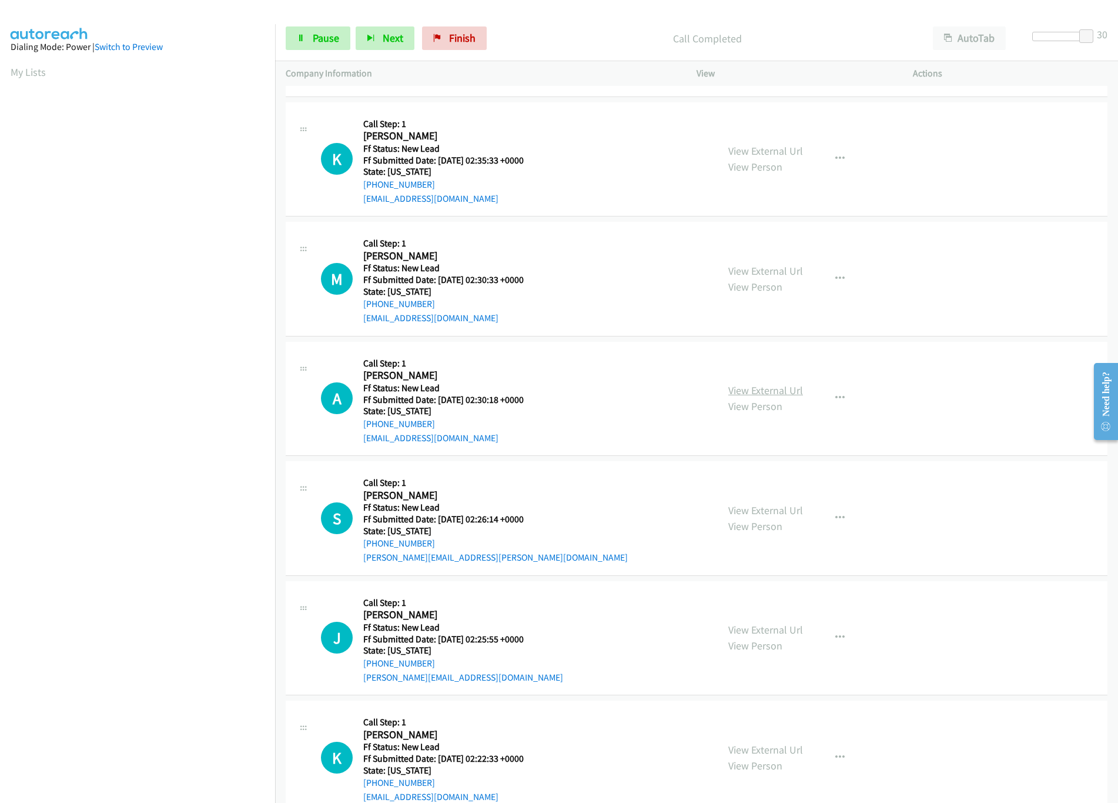
click at [750, 393] on link "View External Url" at bounding box center [765, 390] width 75 height 14
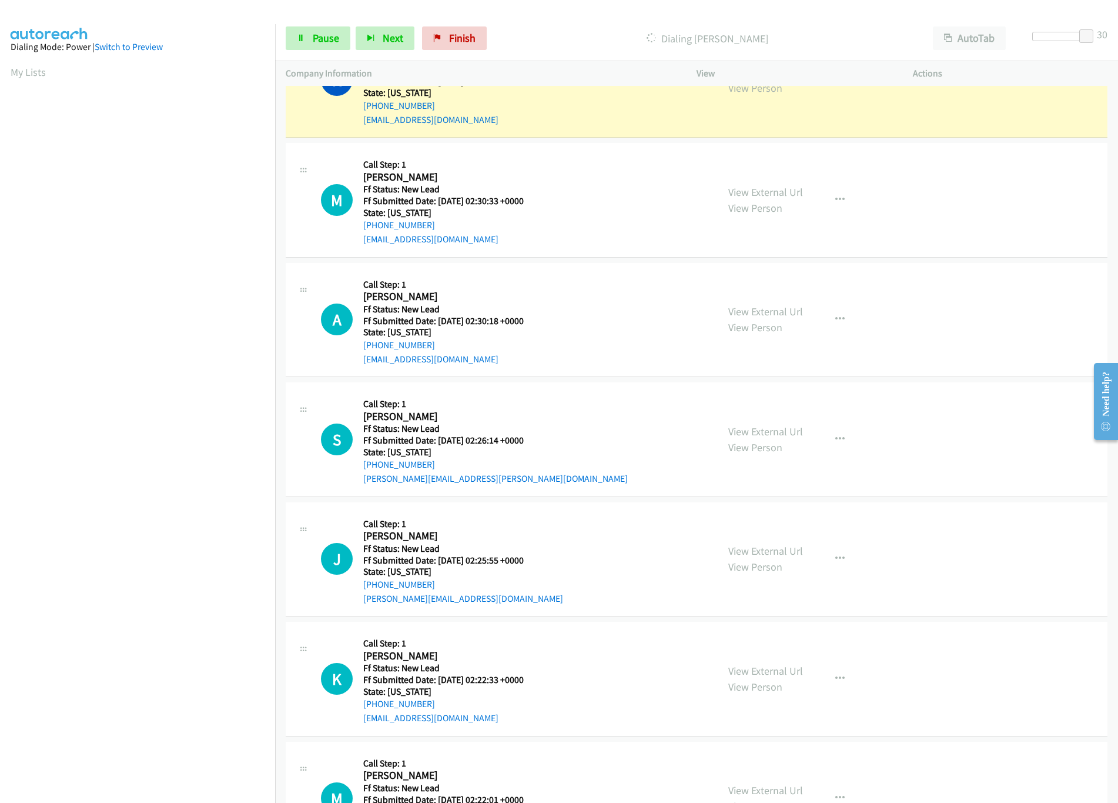
scroll to position [1646, 0]
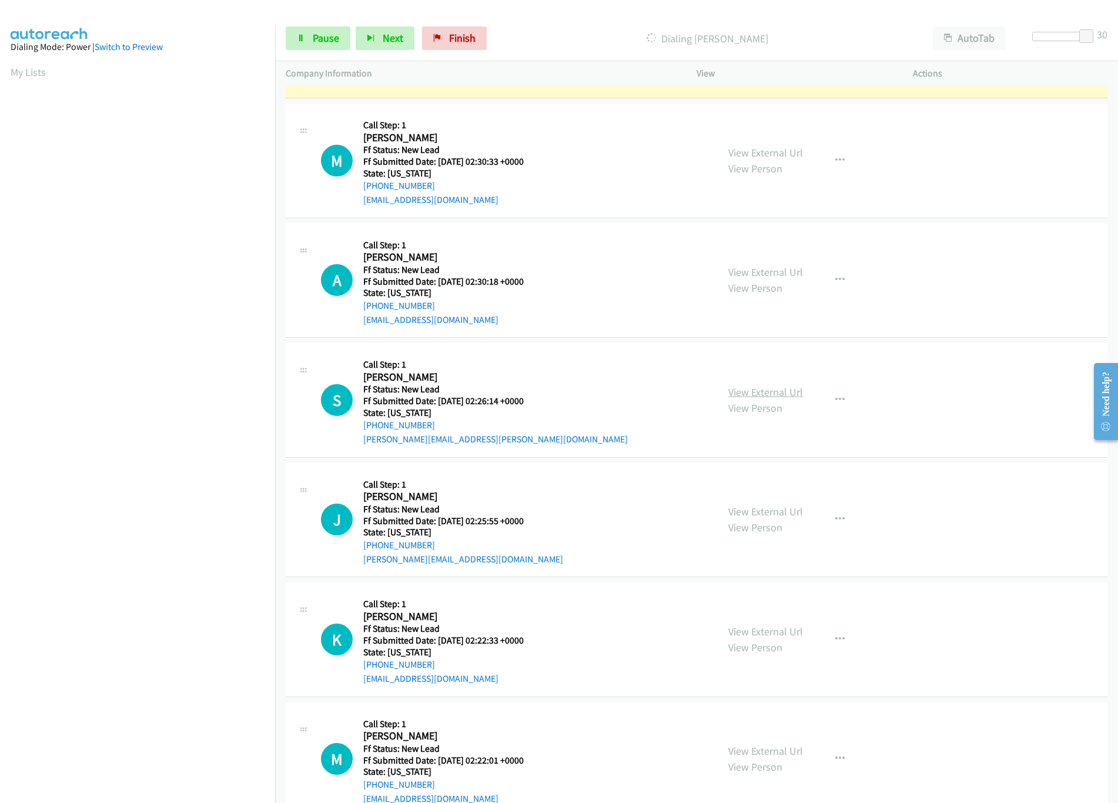
click at [759, 395] on link "View External Url" at bounding box center [765, 392] width 75 height 14
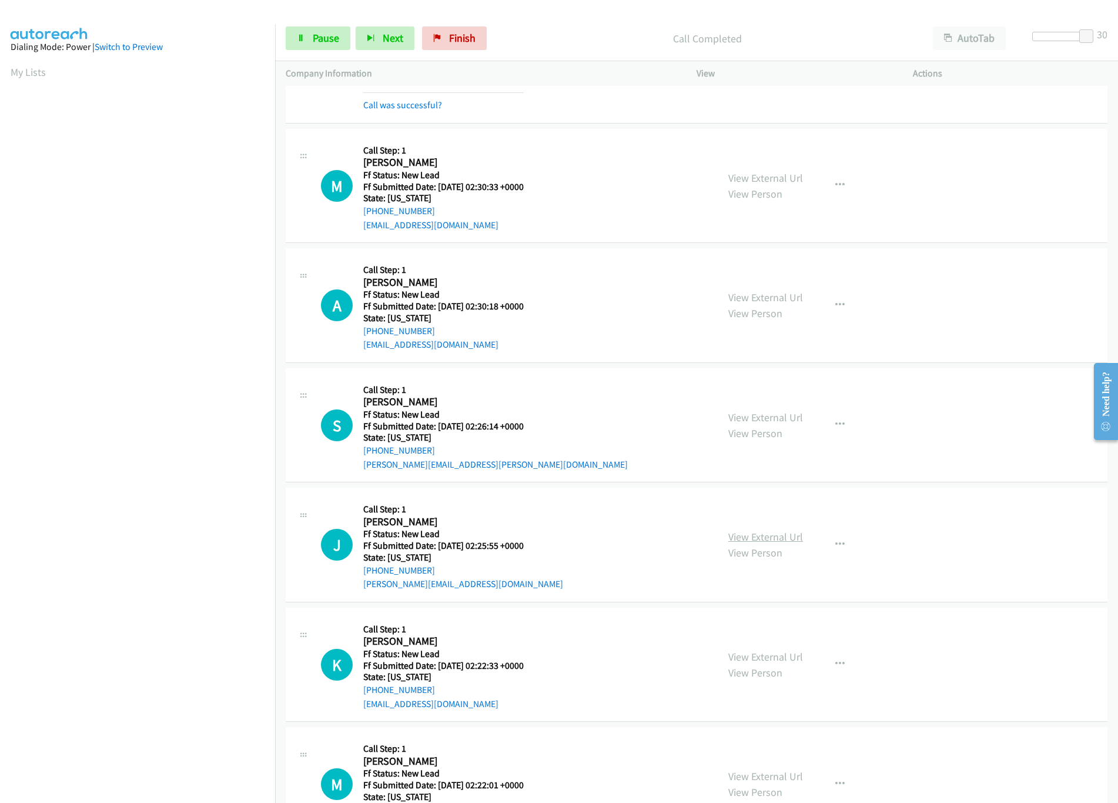
click at [757, 540] on link "View External Url" at bounding box center [765, 537] width 75 height 14
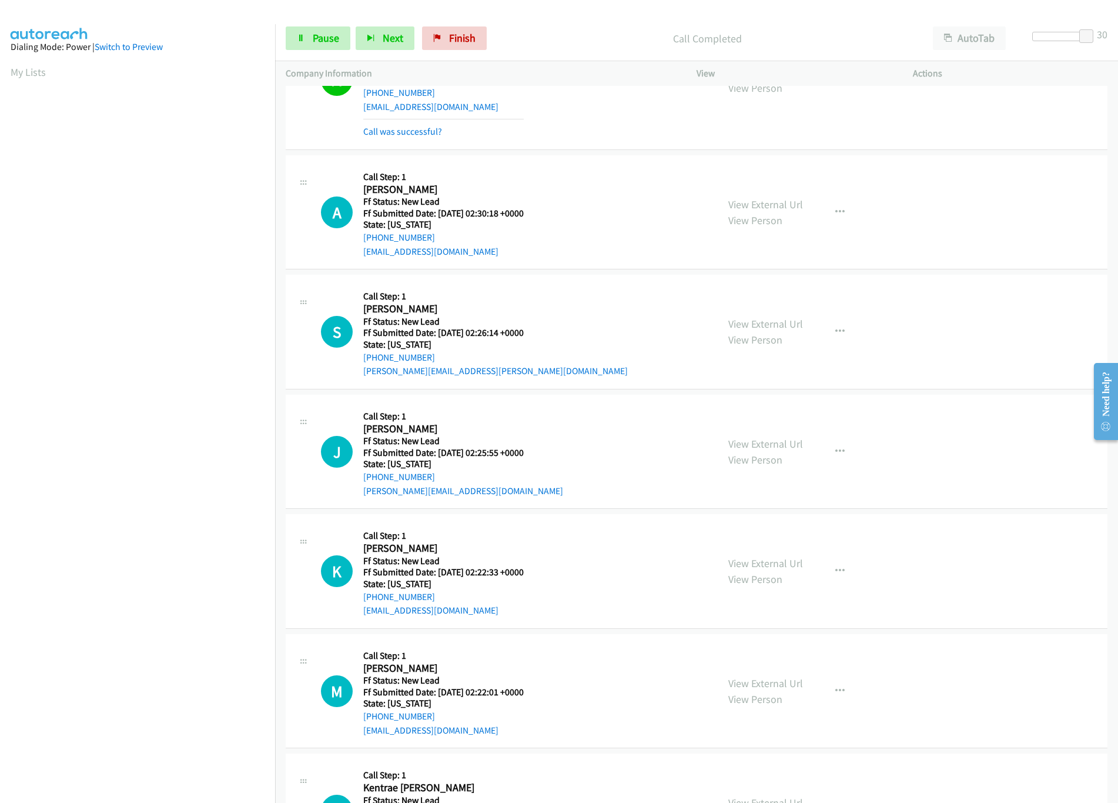
scroll to position [1881, 0]
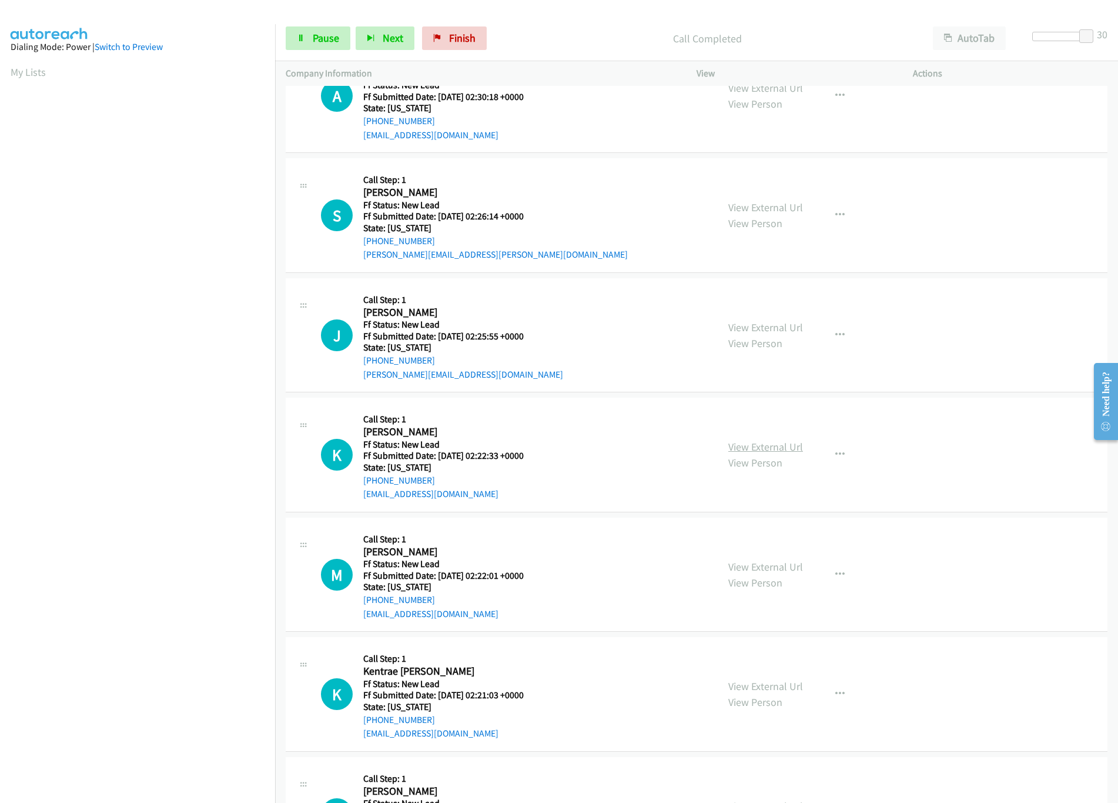
click at [748, 453] on link "View External Url" at bounding box center [765, 447] width 75 height 14
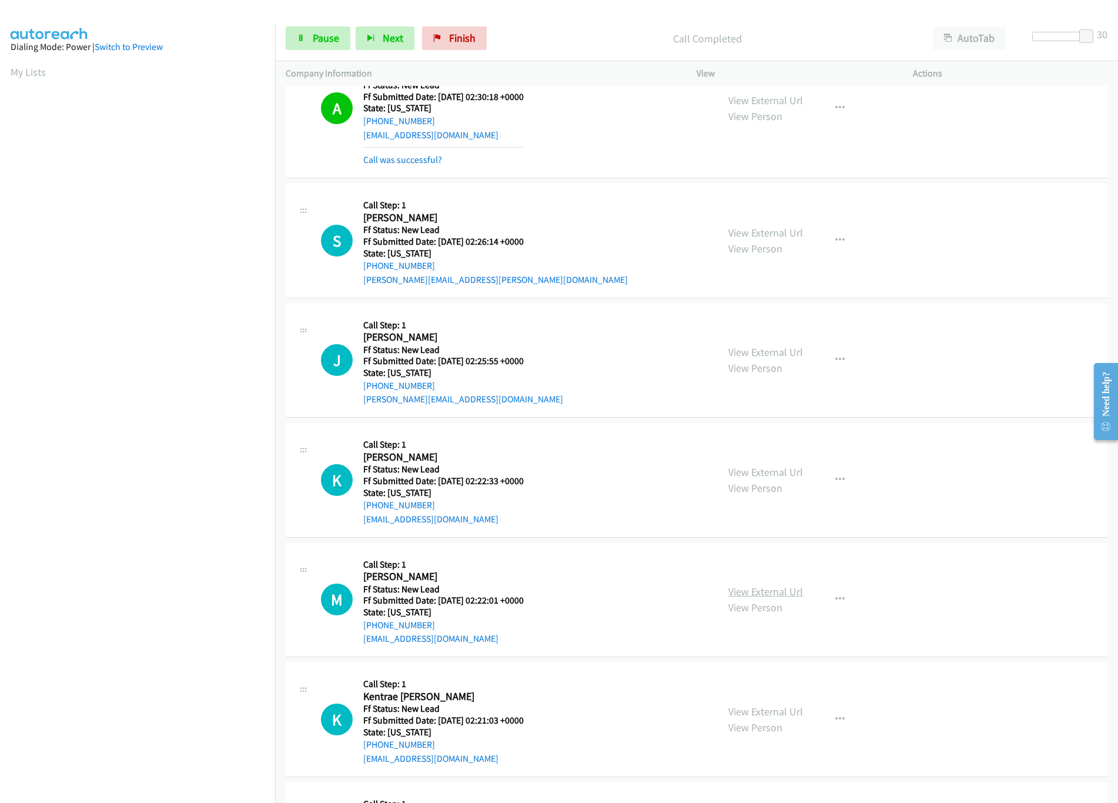
click at [748, 597] on link "View External Url" at bounding box center [765, 591] width 75 height 14
click at [757, 716] on link "View External Url" at bounding box center [765, 711] width 75 height 14
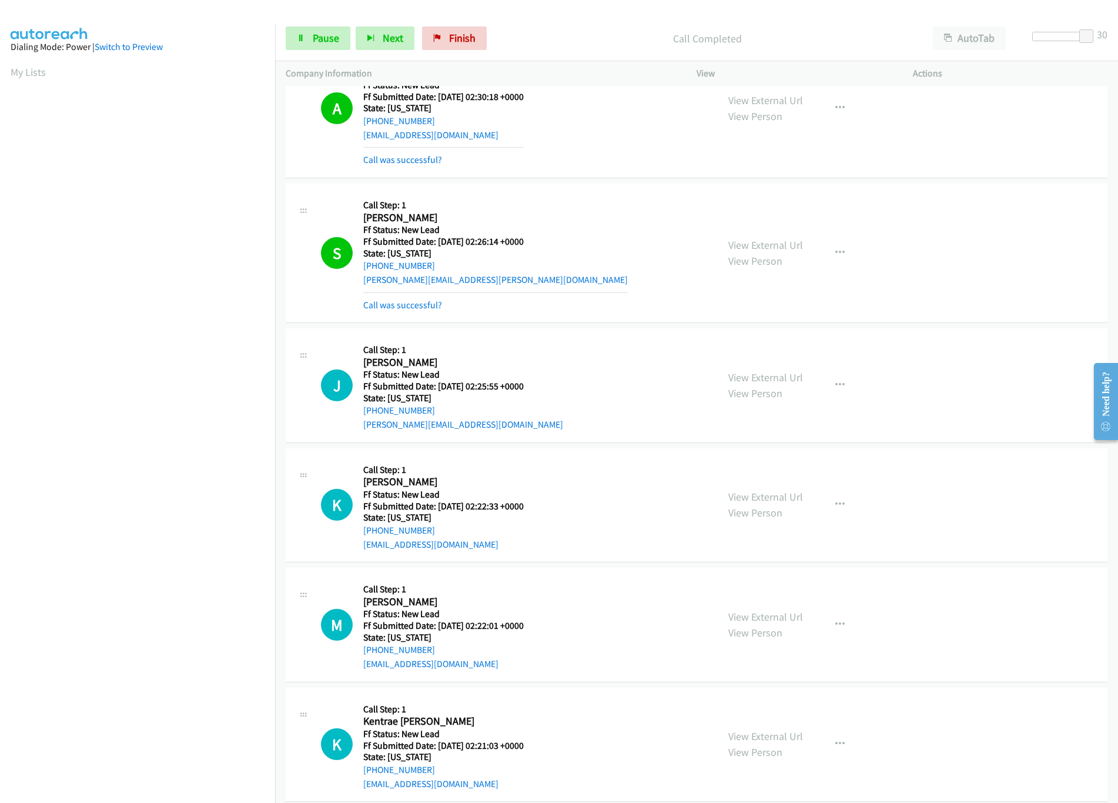
click at [427, 305] on div "Call was successful?" at bounding box center [495, 305] width 265 height 14
click at [423, 310] on link "Call was successful?" at bounding box center [402, 304] width 79 height 11
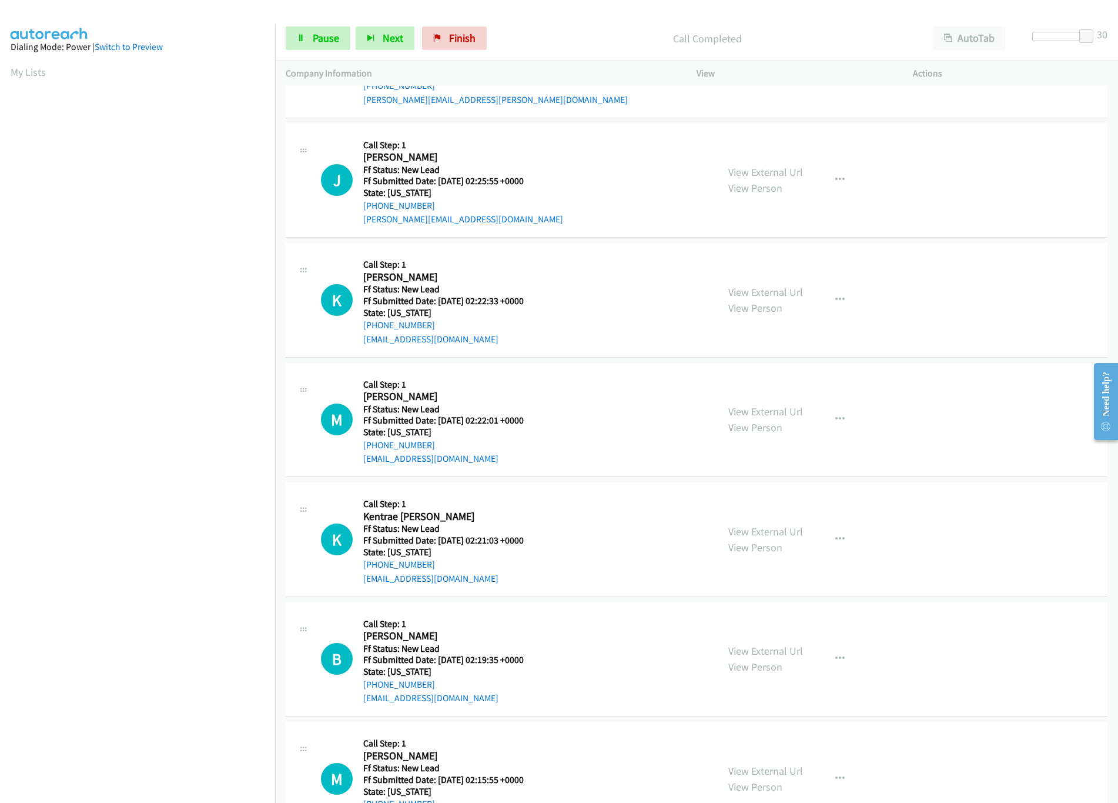
scroll to position [2117, 0]
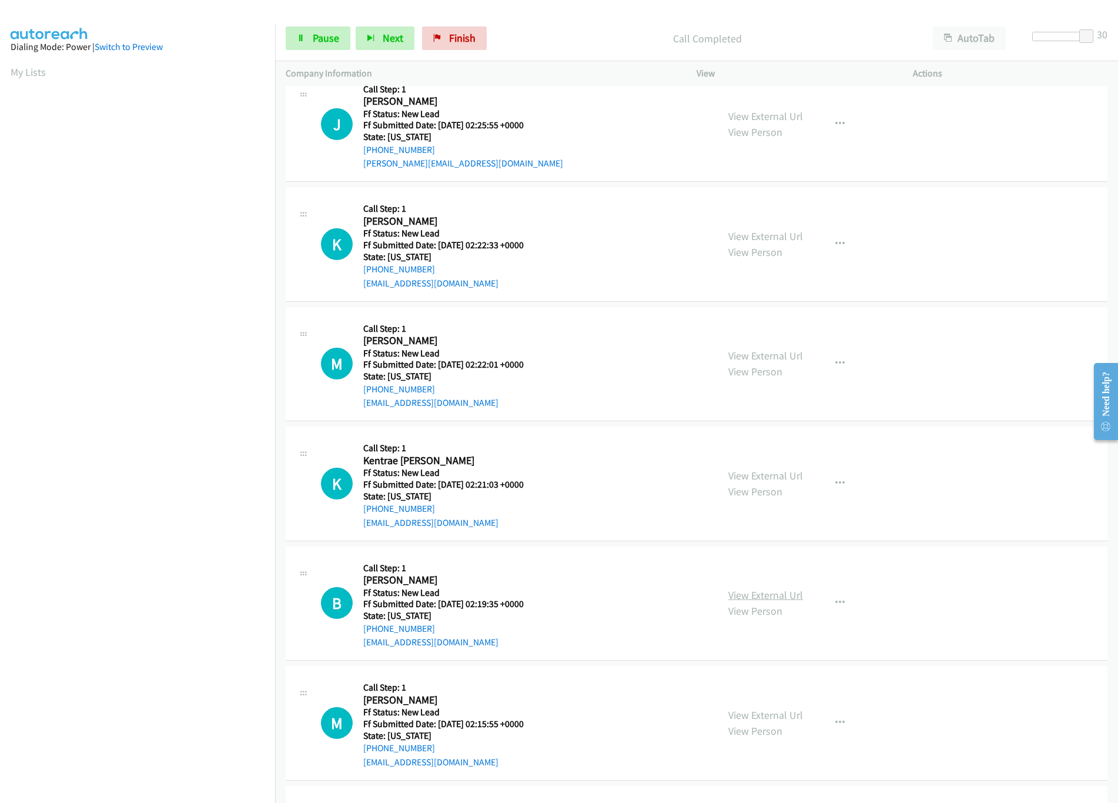
click at [744, 601] on link "View External Url" at bounding box center [765, 595] width 75 height 14
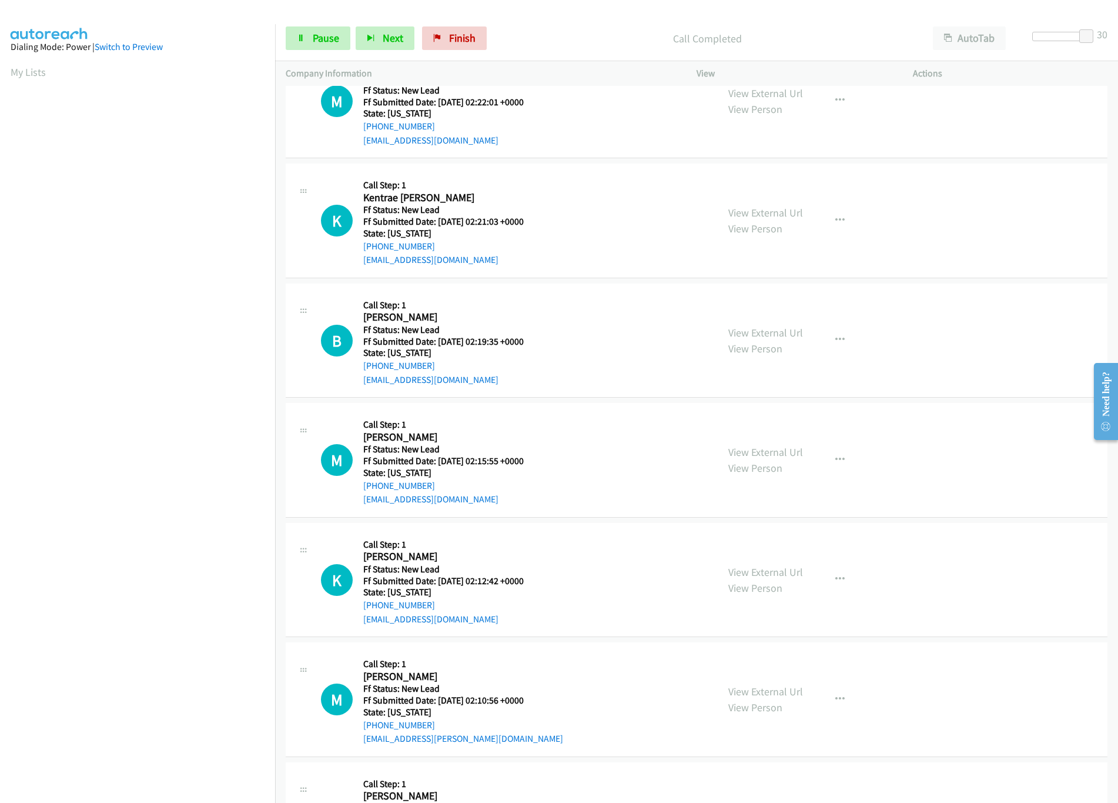
scroll to position [2469, 0]
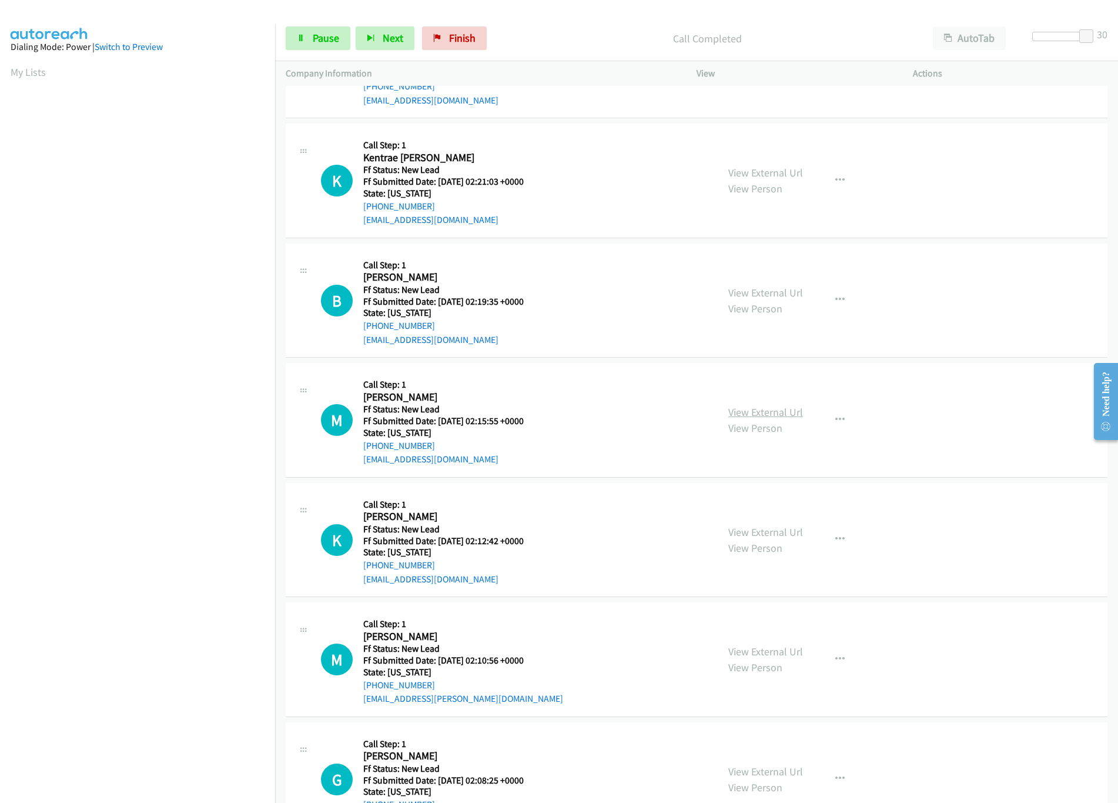
click at [747, 419] on link "View External Url" at bounding box center [765, 412] width 75 height 14
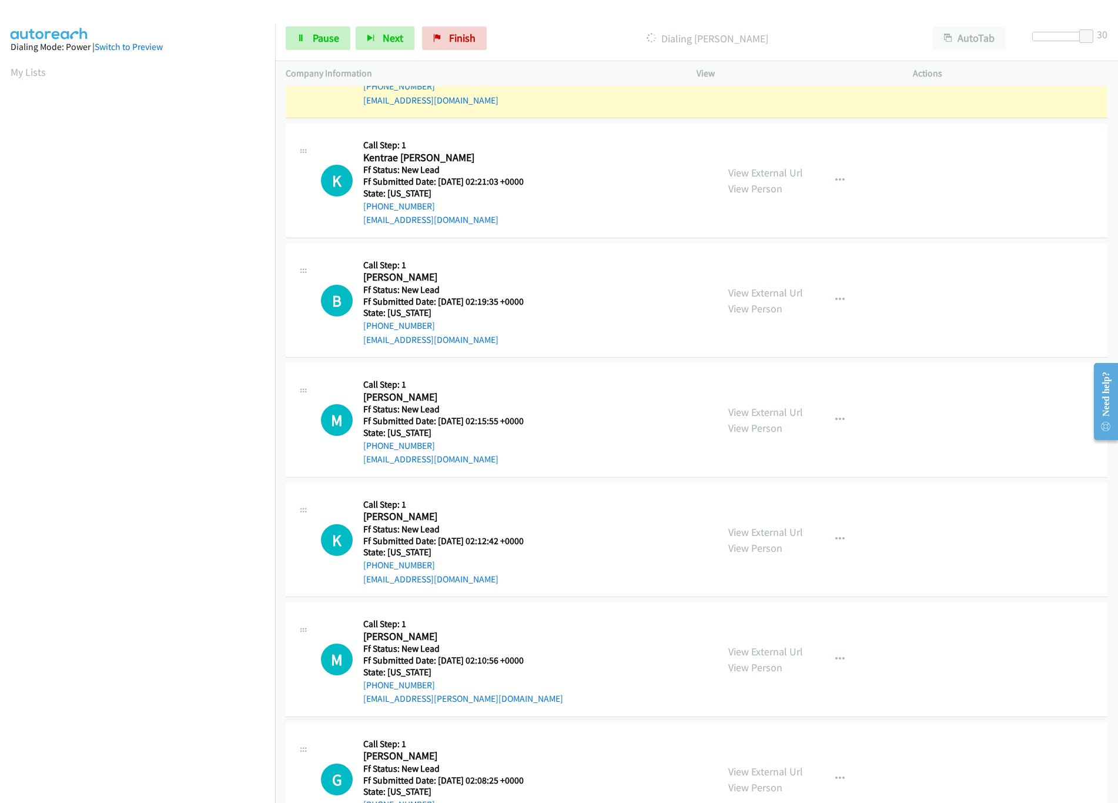
scroll to position [2234, 0]
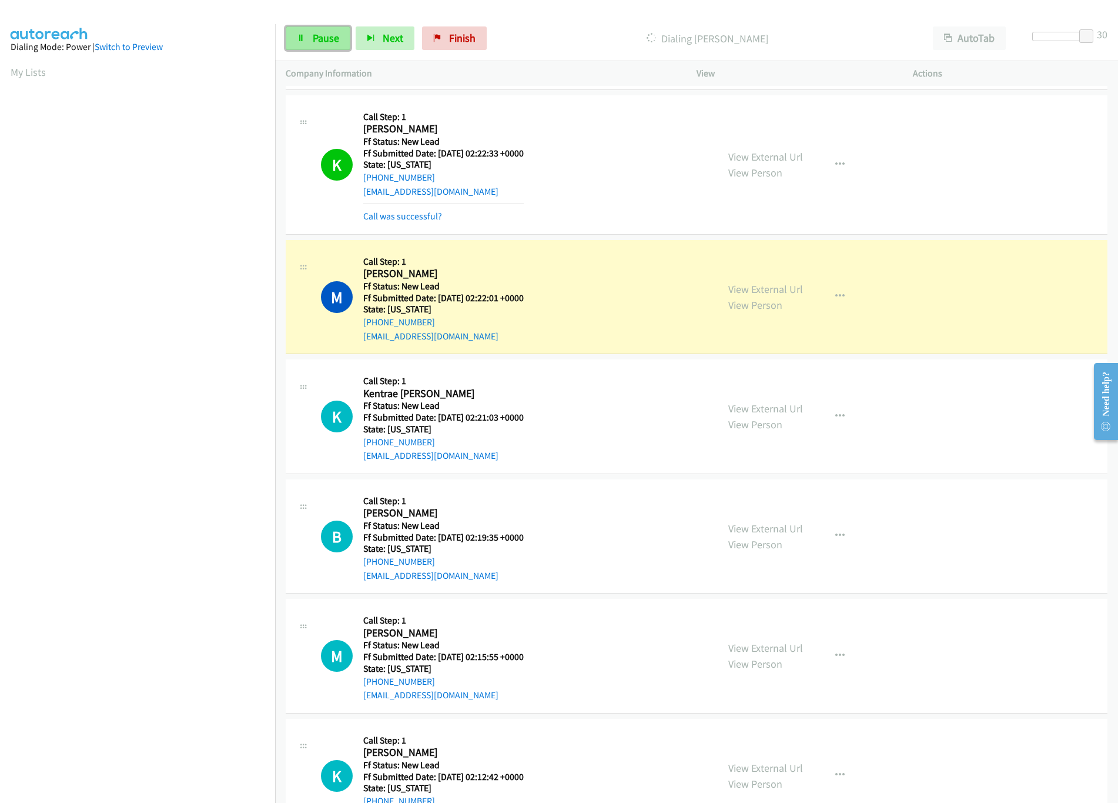
click at [332, 27] on link "Pause" at bounding box center [318, 38] width 65 height 24
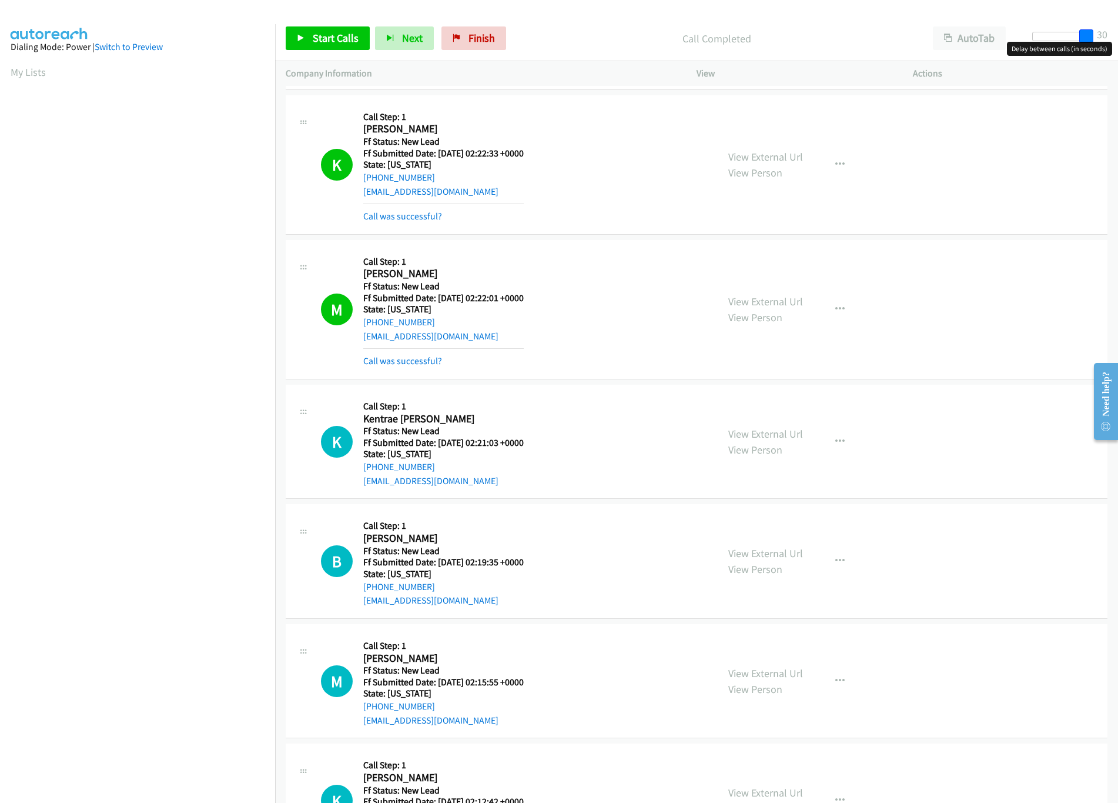
drag, startPoint x: 1089, startPoint y: 31, endPoint x: 755, endPoint y: 41, distance: 334.1
click at [755, 41] on div "Start Calls Pause Next Finish Call Completed AutoTab AutoTab 30" at bounding box center [696, 38] width 843 height 45
click at [420, 364] on link "Call was successful?" at bounding box center [402, 360] width 79 height 11
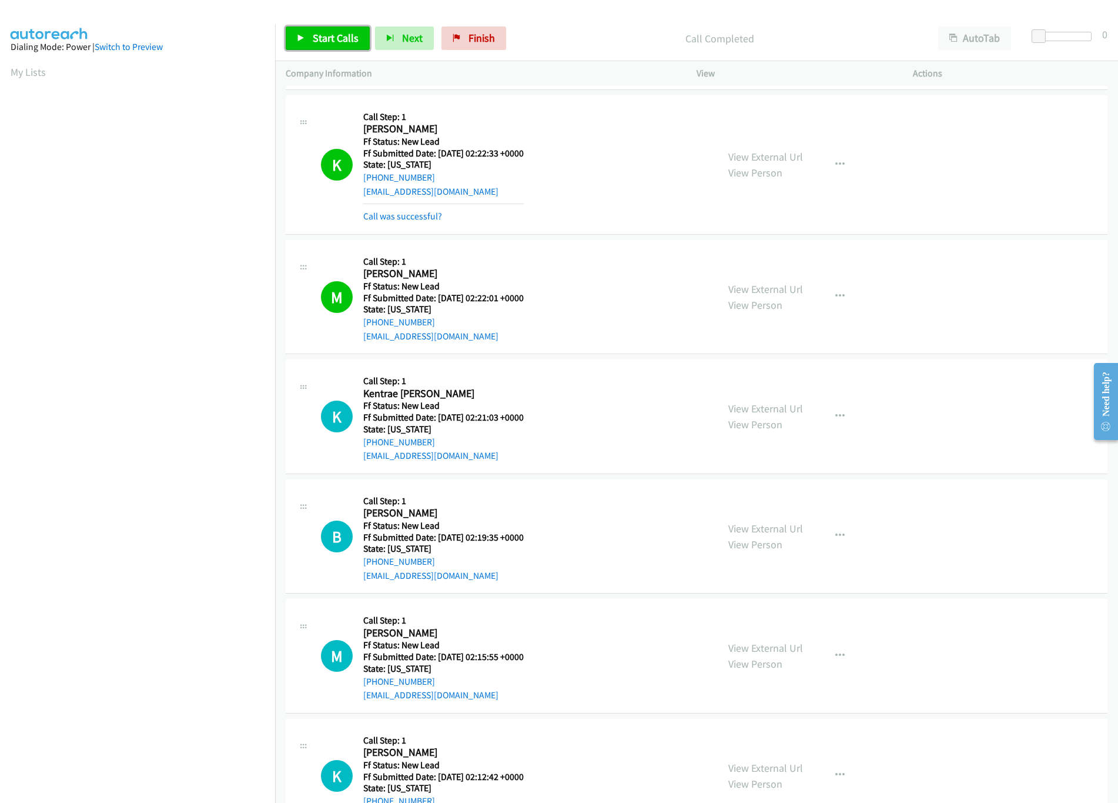
click at [345, 37] on span "Start Calls" at bounding box center [336, 38] width 46 height 14
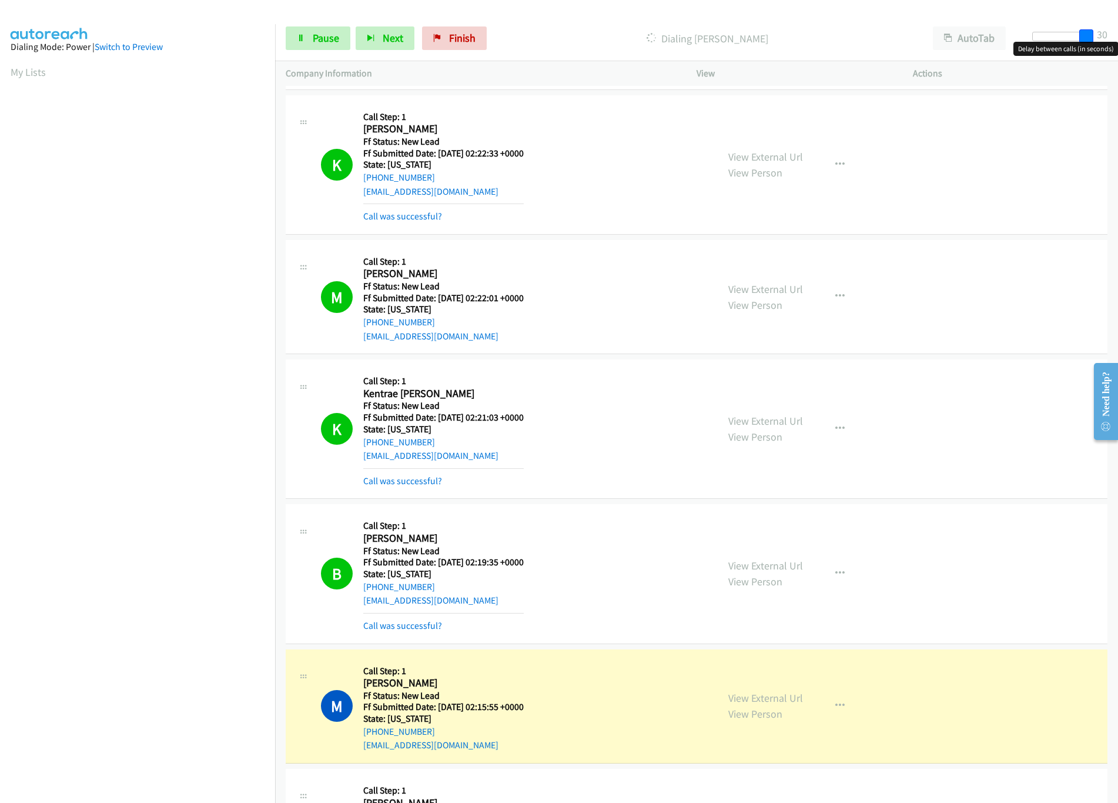
drag, startPoint x: 1041, startPoint y: 32, endPoint x: 1131, endPoint y: 41, distance: 90.4
click at [1118, 41] on html "Start Calls Pause Next Finish Dialing Matthew Henson AutoTab AutoTab 30 Company…" at bounding box center [559, 28] width 1118 height 56
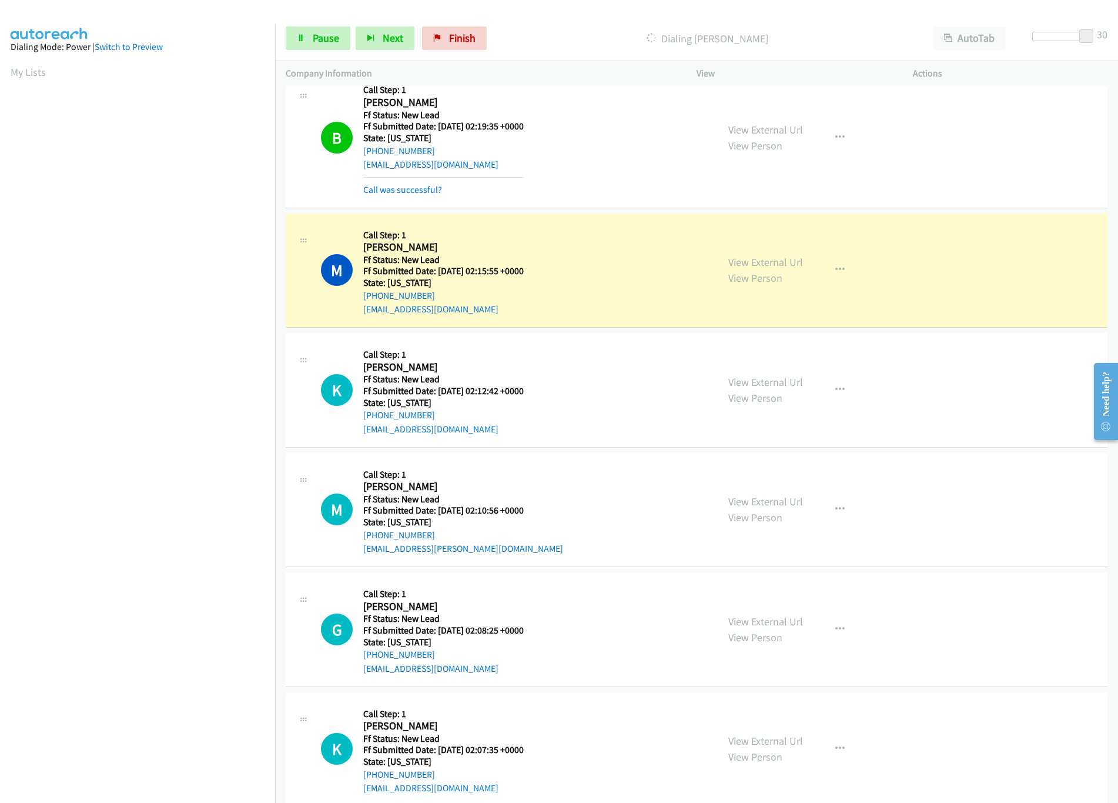
scroll to position [2704, 0]
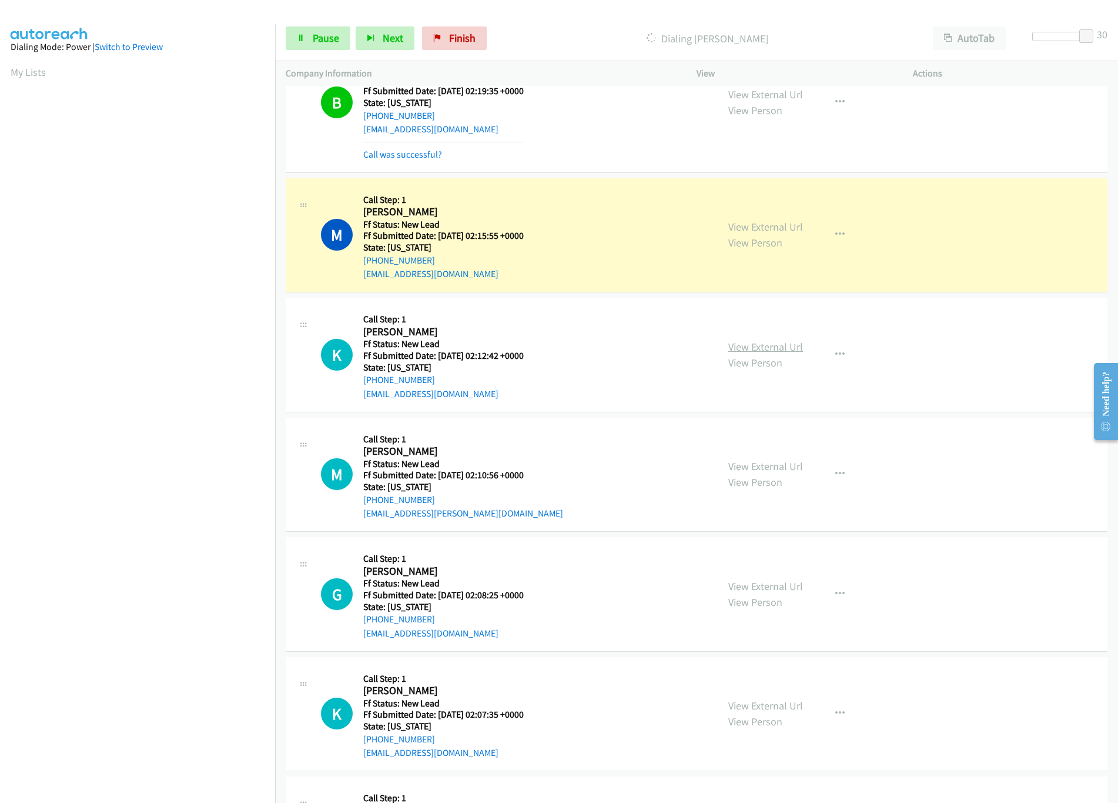
click at [743, 353] on link "View External Url" at bounding box center [765, 347] width 75 height 14
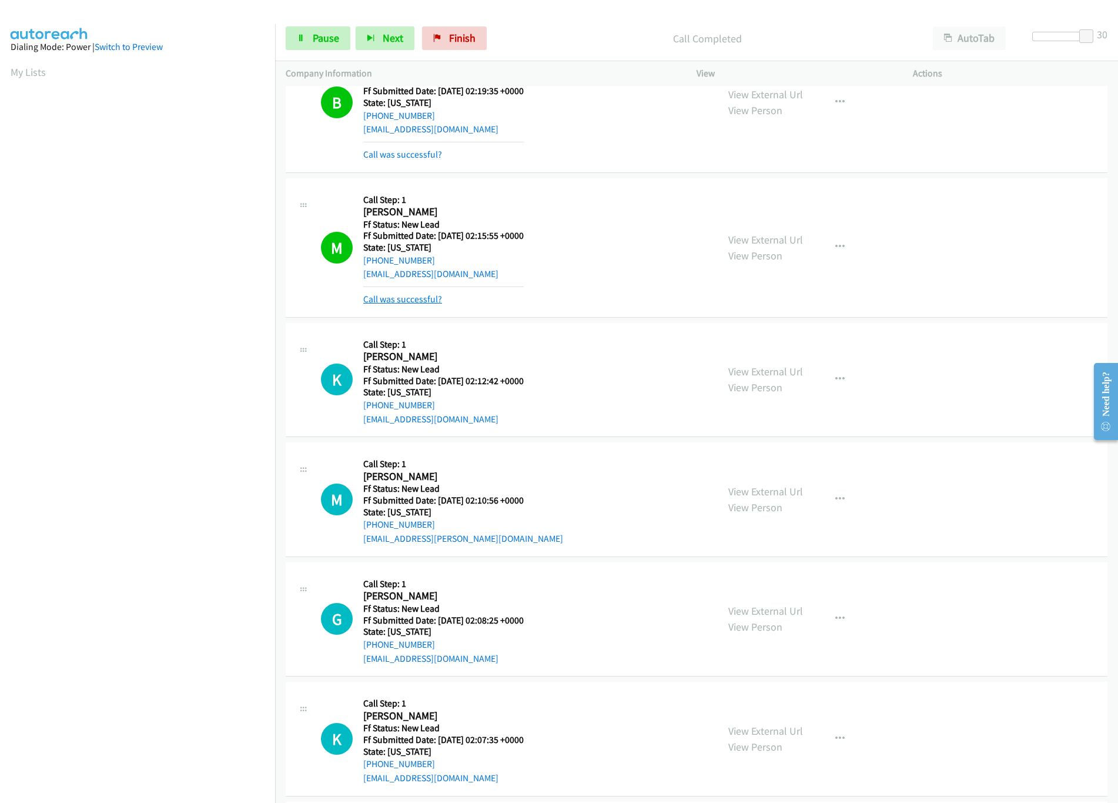
click at [429, 305] on link "Call was successful?" at bounding box center [402, 298] width 79 height 11
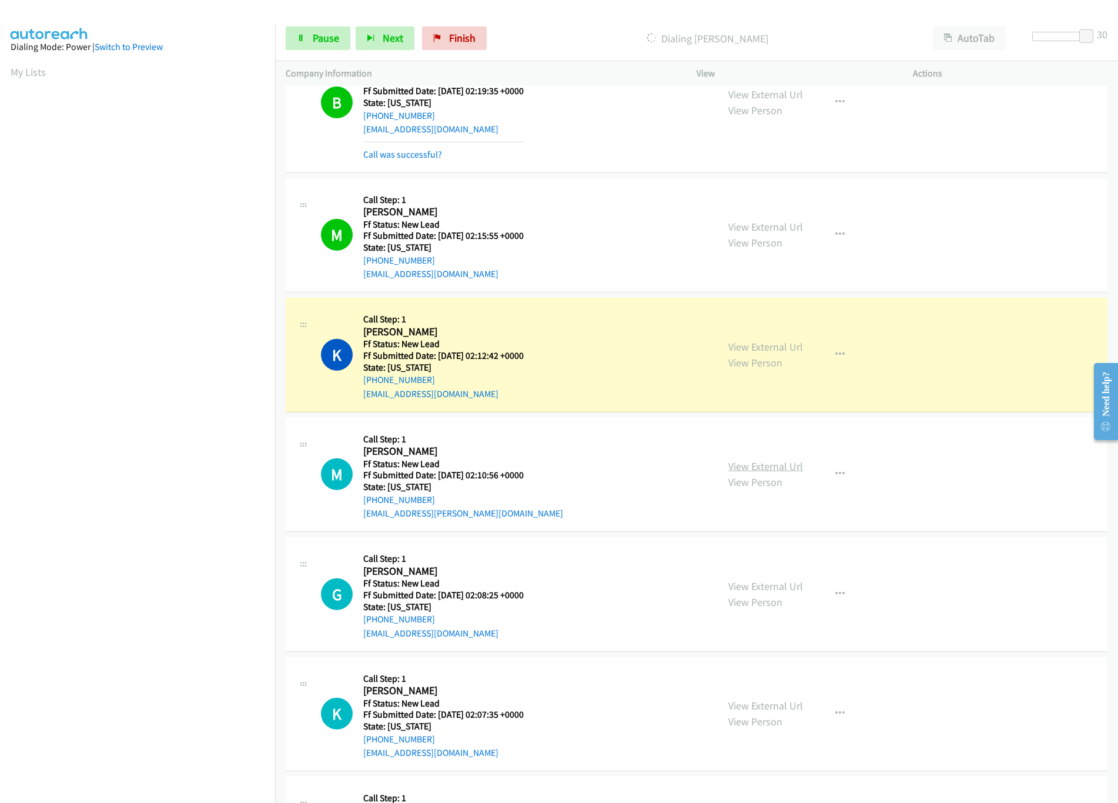
click at [760, 473] on link "View External Url" at bounding box center [765, 466] width 75 height 14
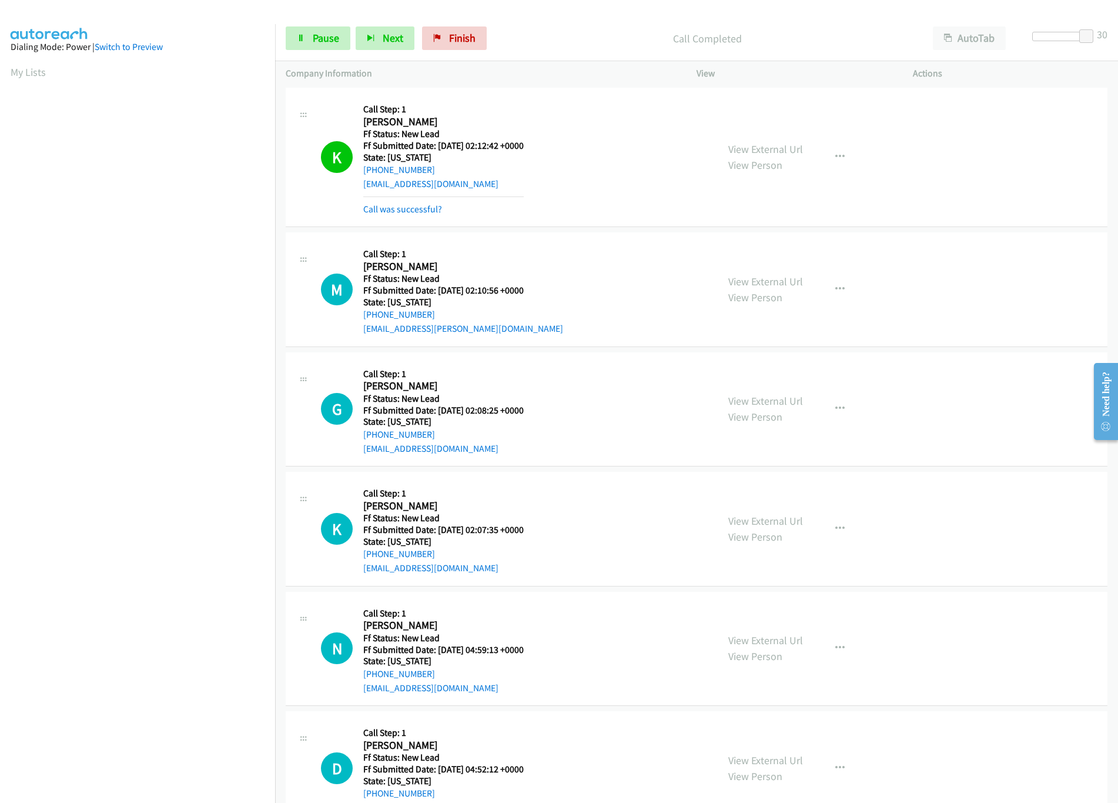
scroll to position [2939, 0]
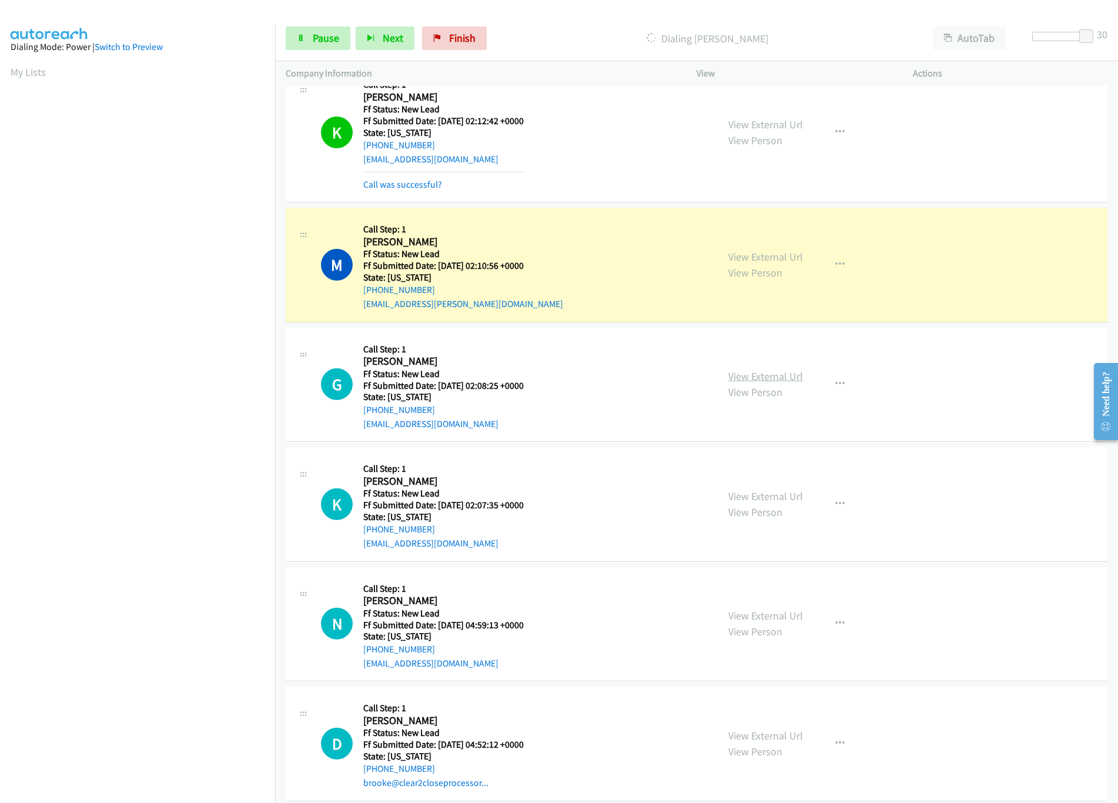
click at [768, 382] on link "View External Url" at bounding box center [765, 376] width 75 height 14
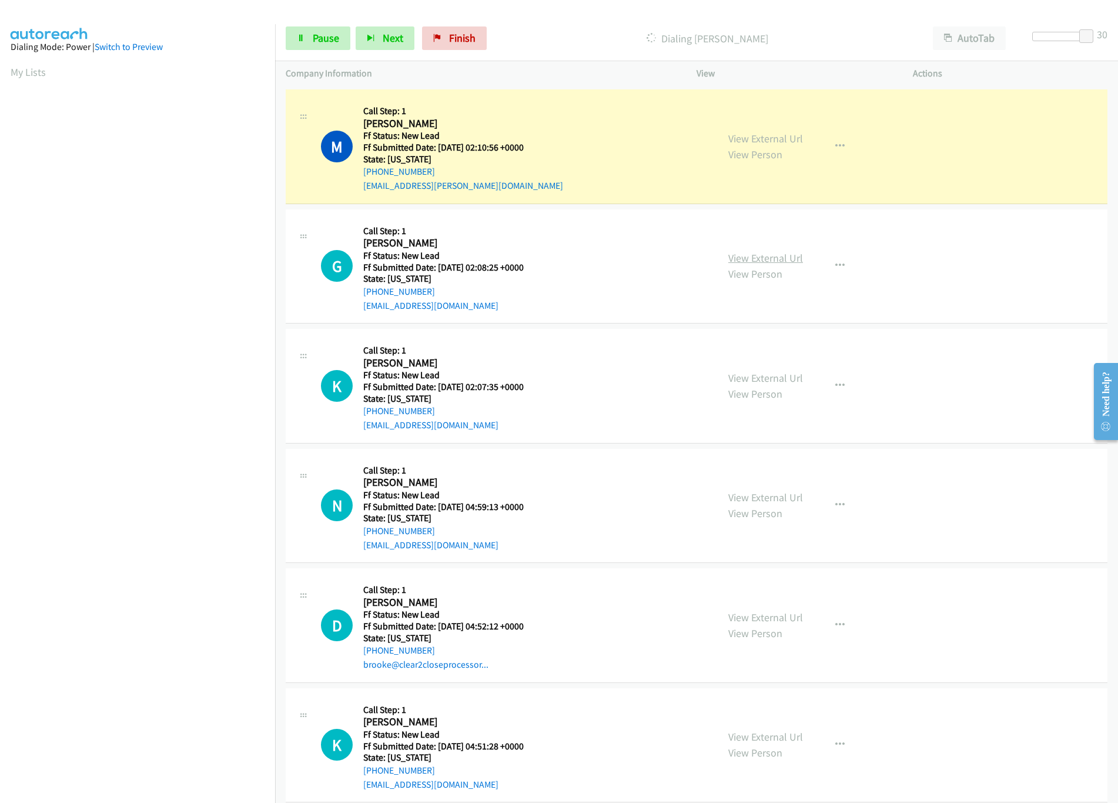
click at [768, 382] on link "View External Url" at bounding box center [765, 378] width 75 height 14
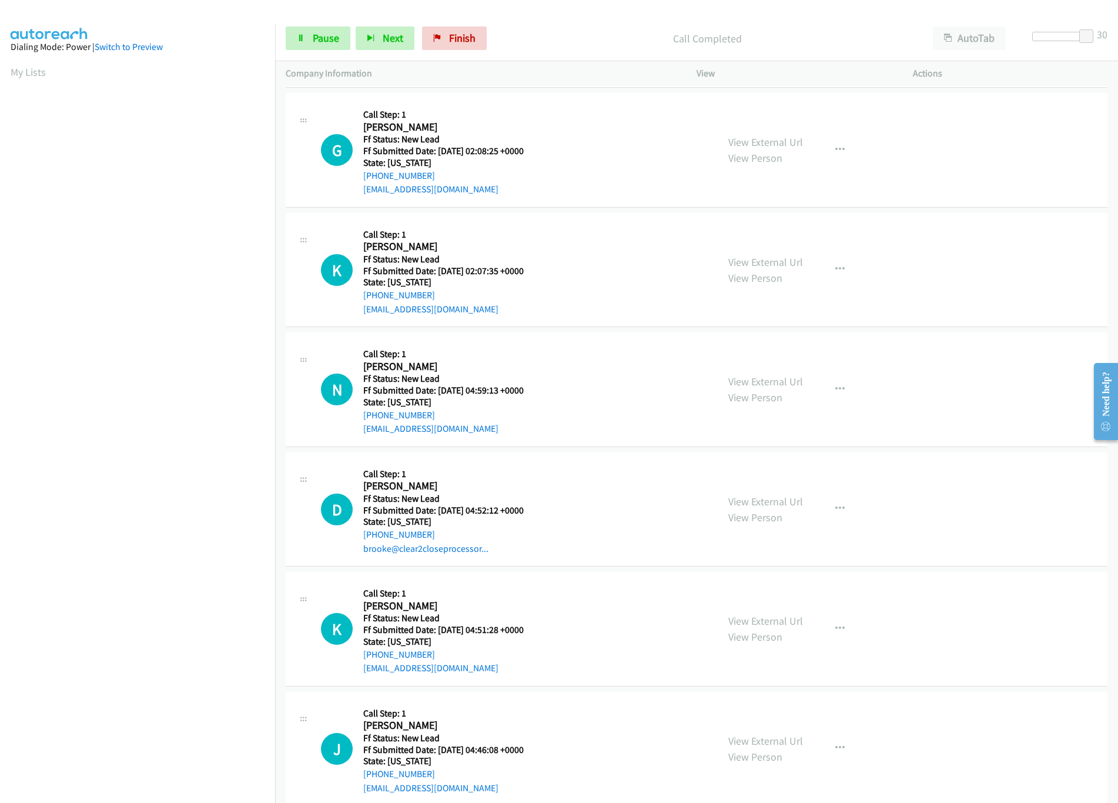
scroll to position [3292, 0]
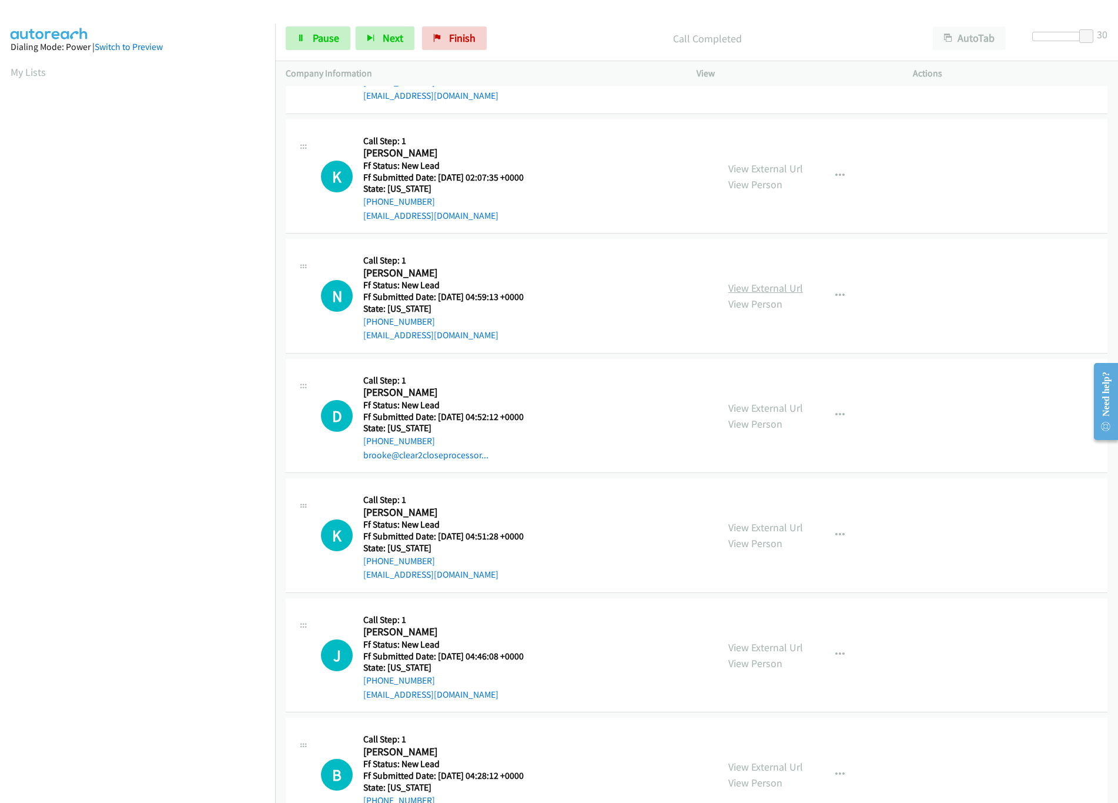
click at [753, 293] on link "View External Url" at bounding box center [765, 288] width 75 height 14
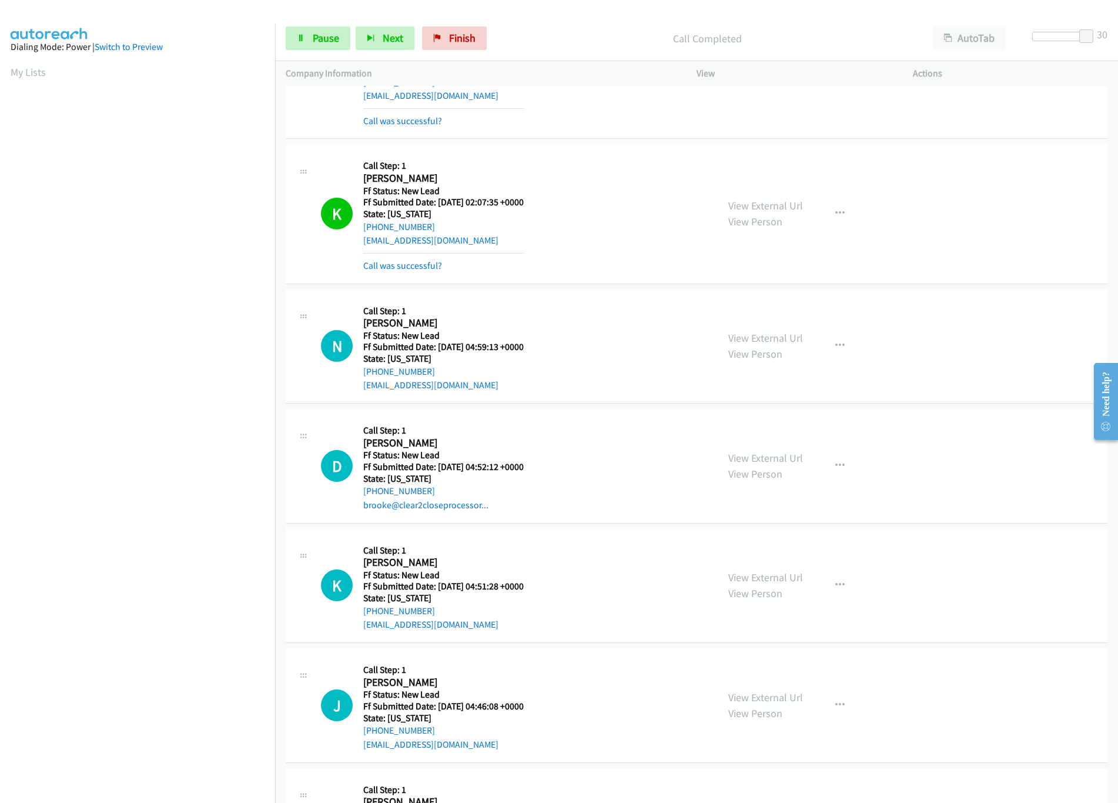
scroll to position [3175, 0]
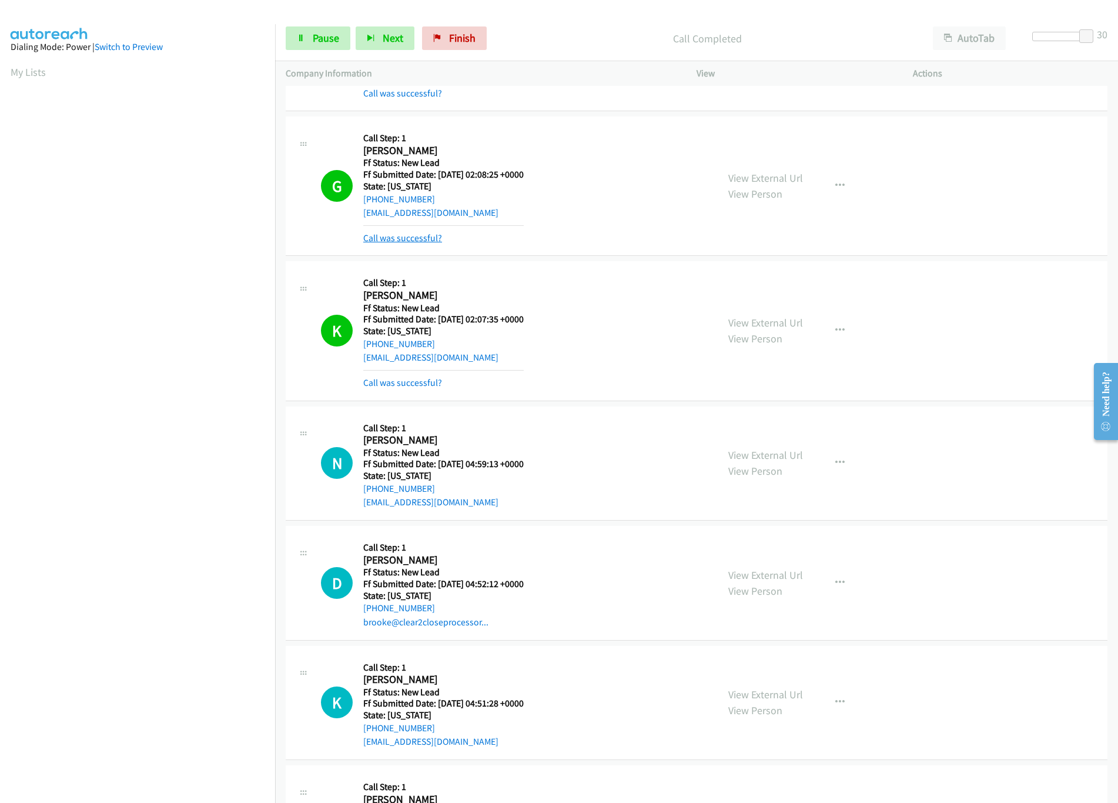
click at [411, 243] on link "Call was successful?" at bounding box center [402, 237] width 79 height 11
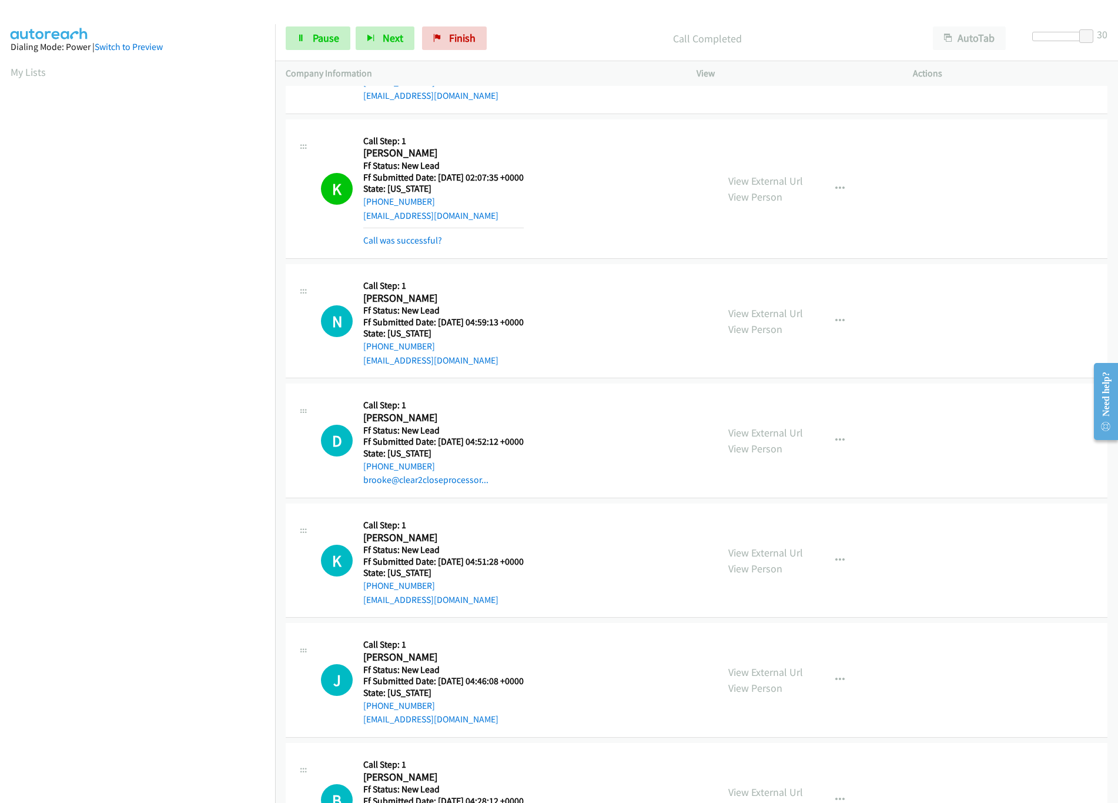
scroll to position [3410, 0]
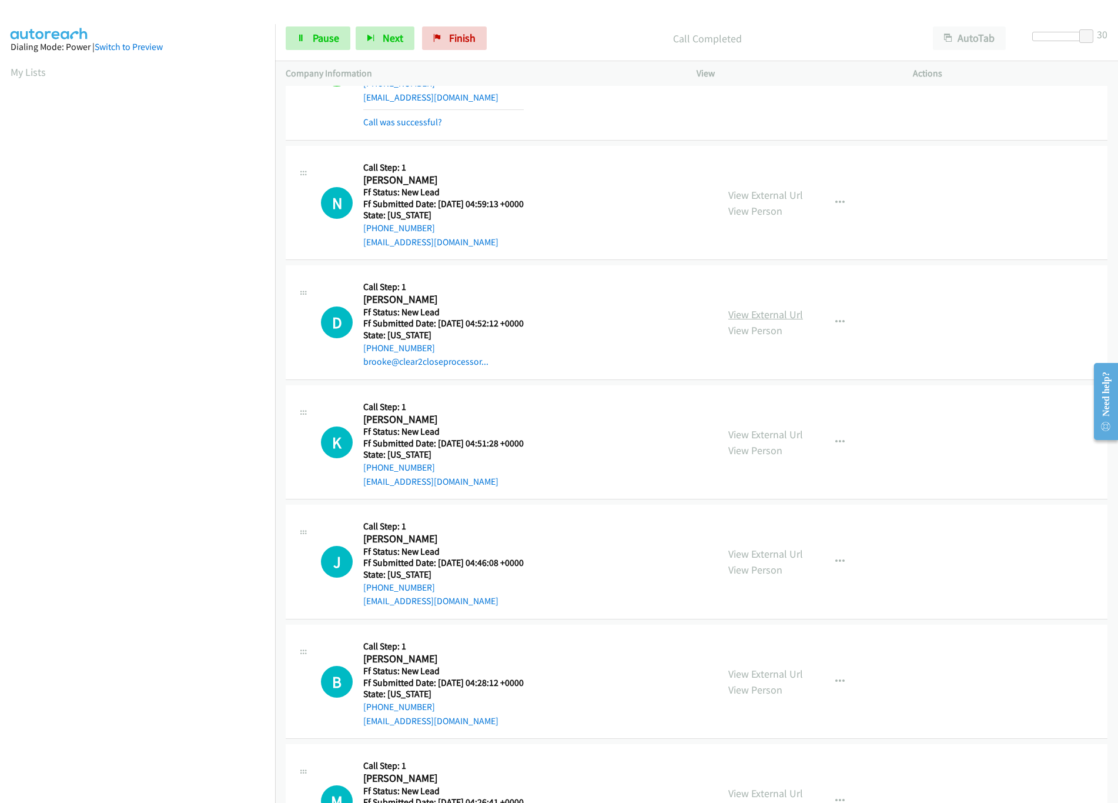
click at [753, 321] on link "View External Url" at bounding box center [765, 314] width 75 height 14
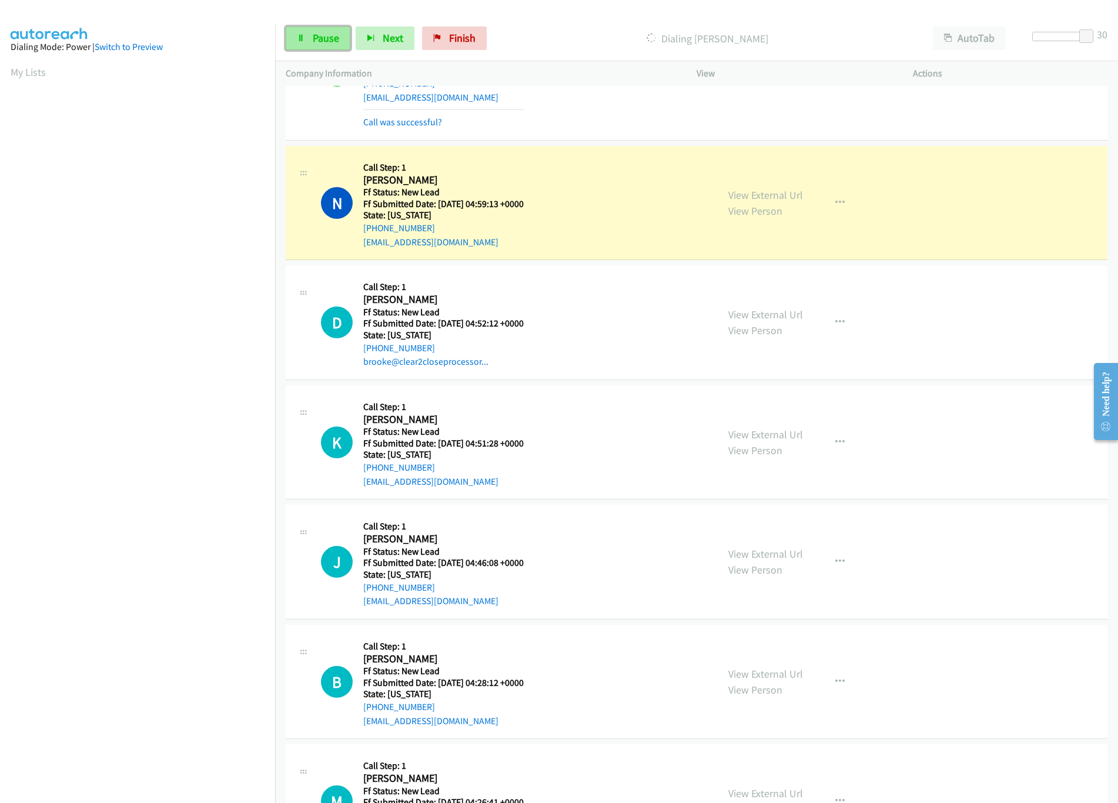
click at [343, 41] on link "Pause" at bounding box center [318, 38] width 65 height 24
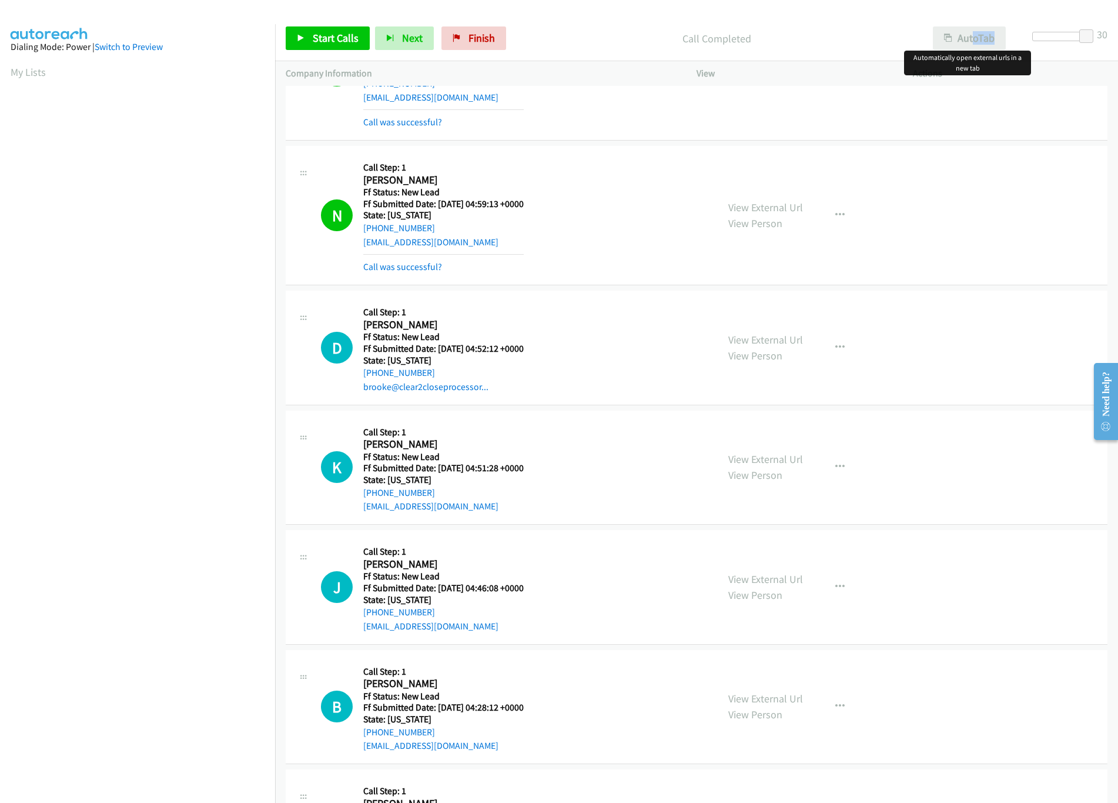
drag, startPoint x: 1088, startPoint y: 28, endPoint x: 967, endPoint y: 45, distance: 122.8
click at [969, 42] on div "Start Calls Pause Next Finish Call Completed AutoTab AutoTab 30" at bounding box center [696, 38] width 843 height 45
drag, startPoint x: 1049, startPoint y: 34, endPoint x: 1025, endPoint y: 36, distance: 24.8
click at [1025, 36] on div "Start Calls Pause Next Finish Call Completed AutoTab AutoTab 0" at bounding box center [696, 38] width 843 height 45
click at [306, 34] on link "Start Calls" at bounding box center [328, 38] width 84 height 24
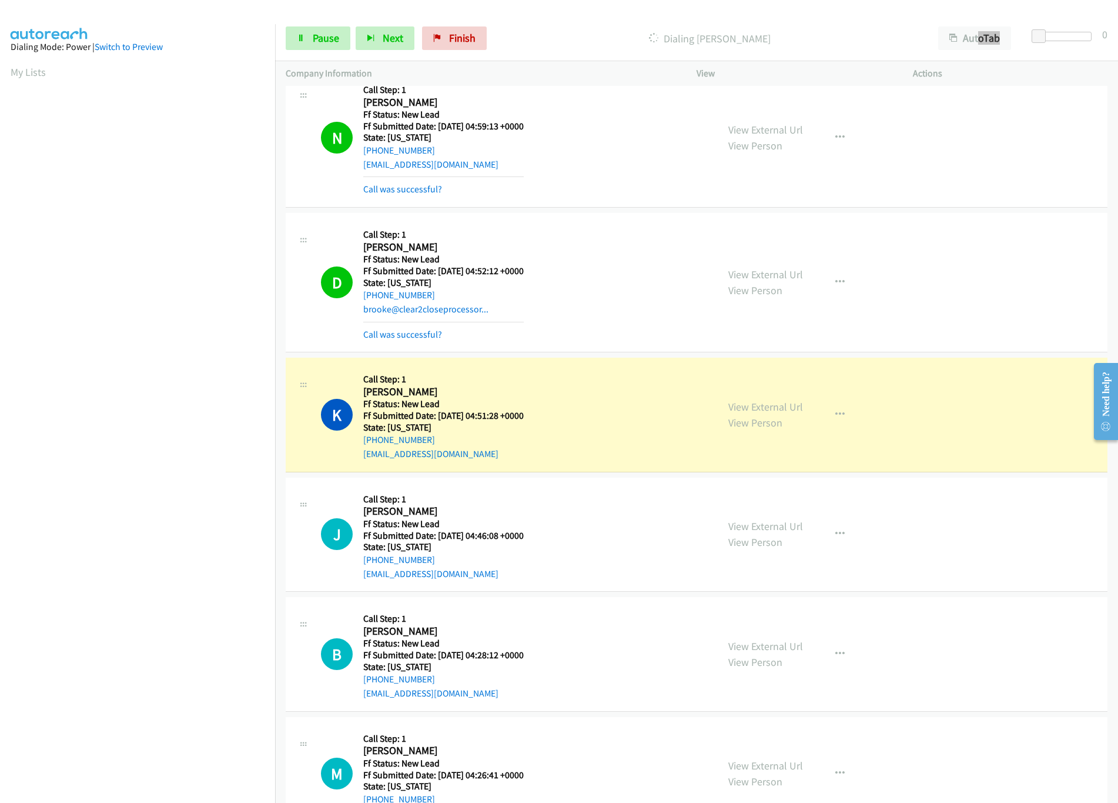
scroll to position [3528, 0]
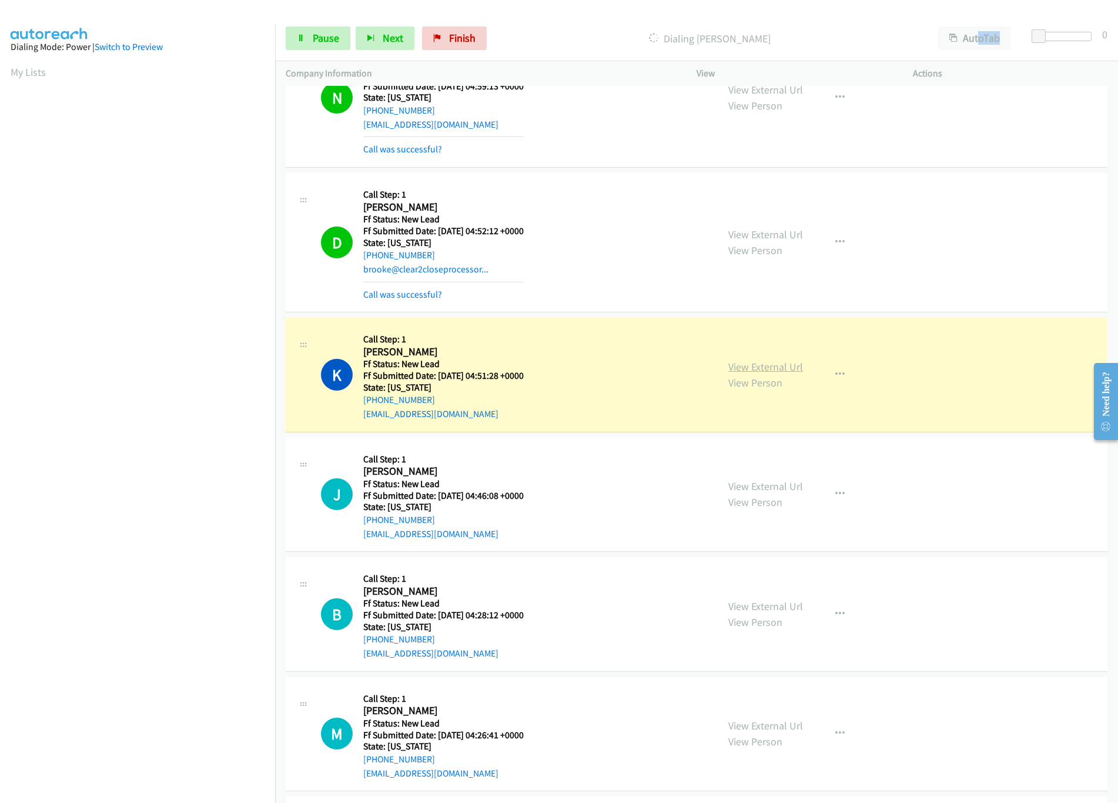
click at [743, 373] on link "View External Url" at bounding box center [765, 367] width 75 height 14
drag, startPoint x: 1035, startPoint y: 32, endPoint x: 1148, endPoint y: 49, distance: 114.2
click at [1118, 49] on html "Start Calls Pause Next Finish Dialing Kristen Mc Coy AutoTab AutoTab 30 Company…" at bounding box center [559, 28] width 1118 height 56
click at [743, 493] on link "View External Url" at bounding box center [765, 486] width 75 height 14
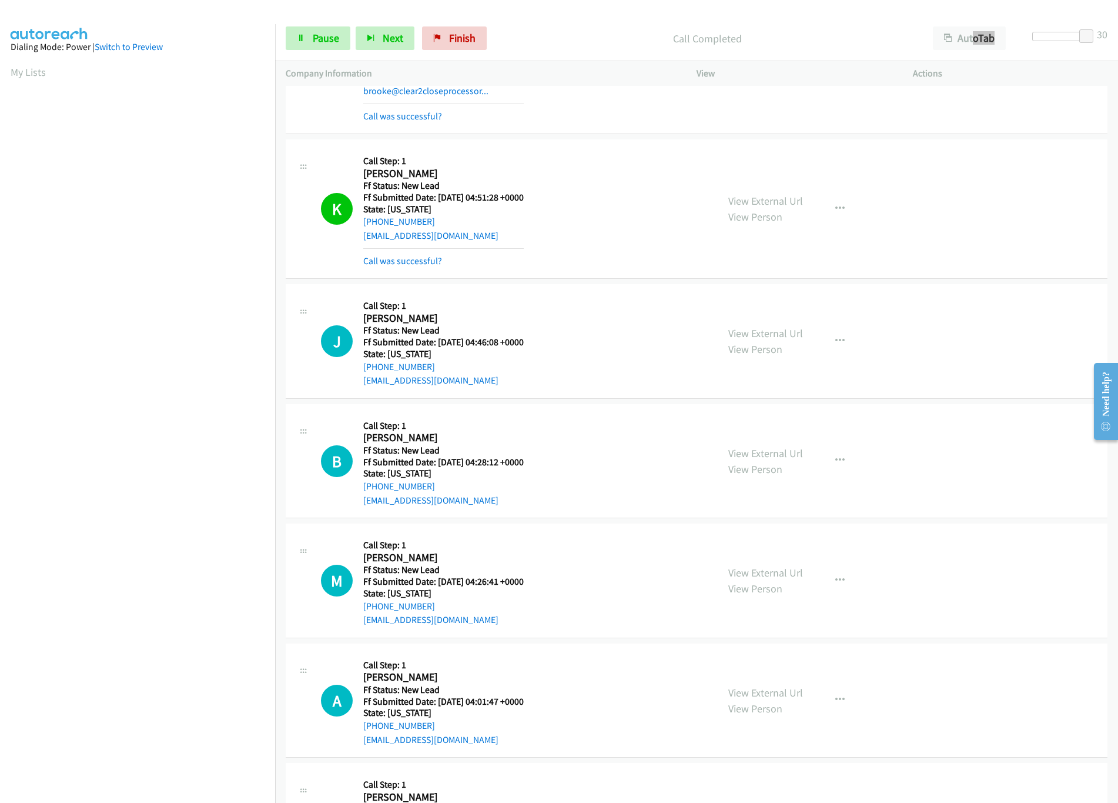
scroll to position [3763, 0]
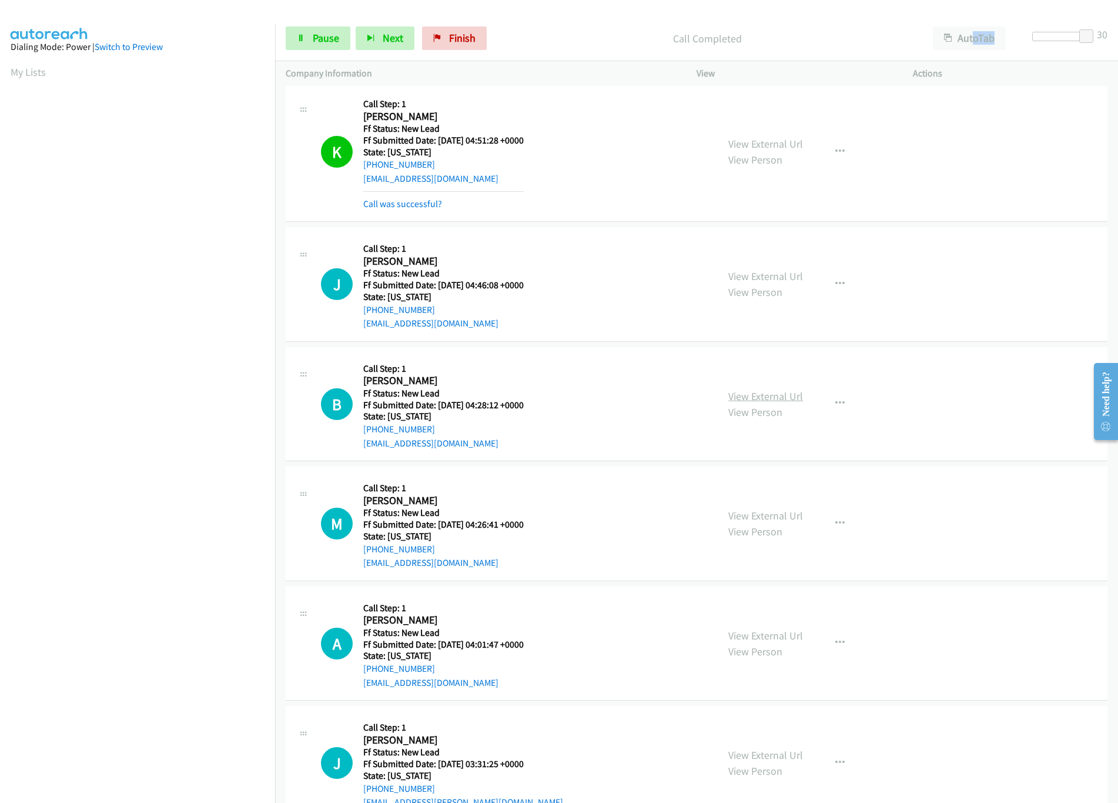
click at [764, 403] on link "View External Url" at bounding box center [765, 396] width 75 height 14
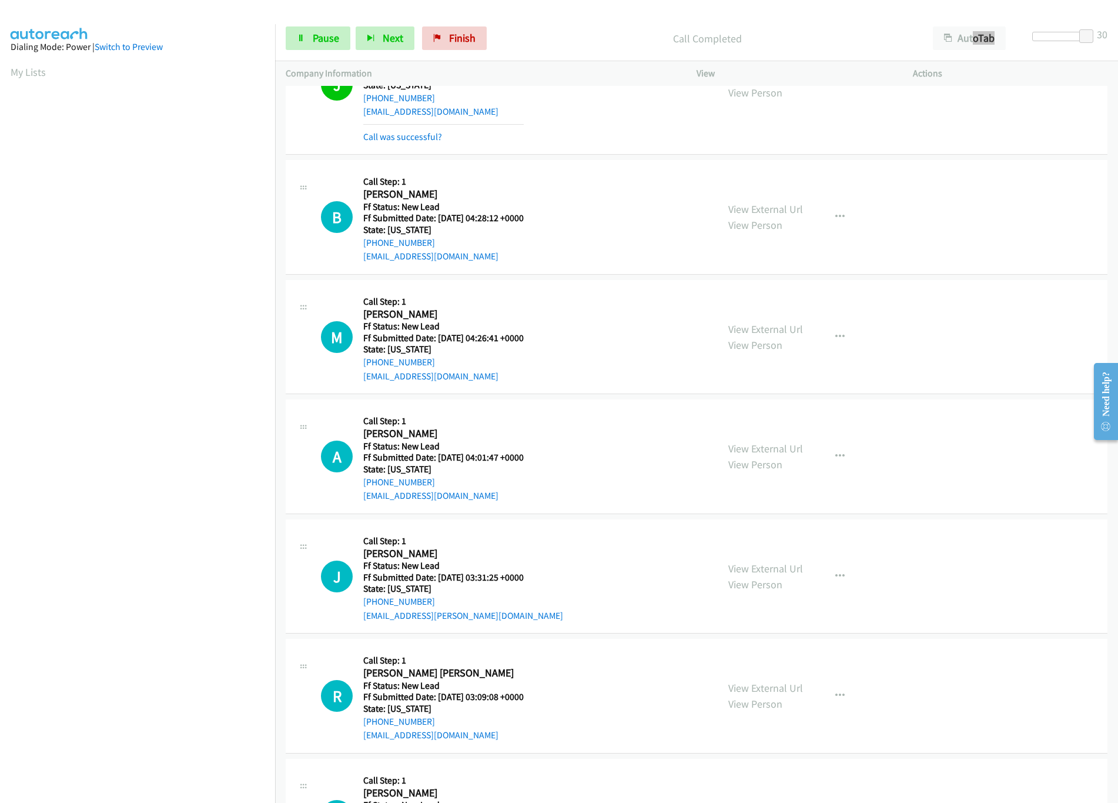
scroll to position [3997, 0]
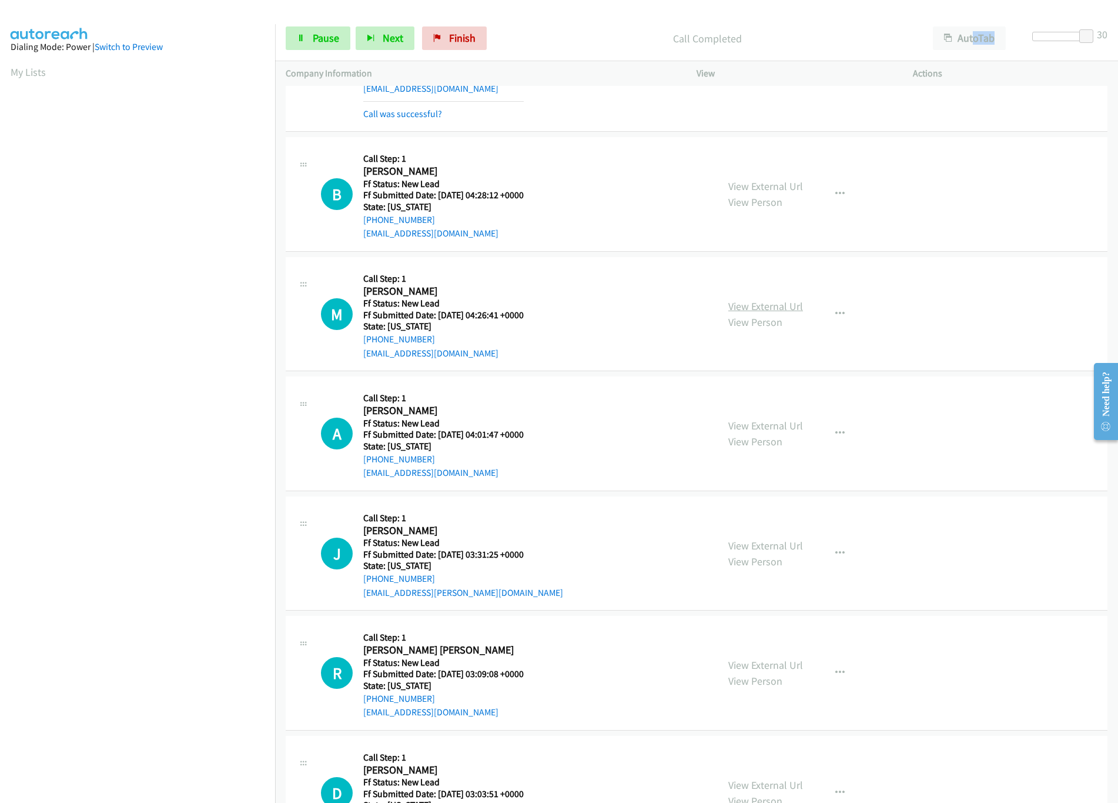
click at [757, 313] on link "View External Url" at bounding box center [765, 306] width 75 height 14
click at [733, 432] on link "View External Url" at bounding box center [765, 426] width 75 height 14
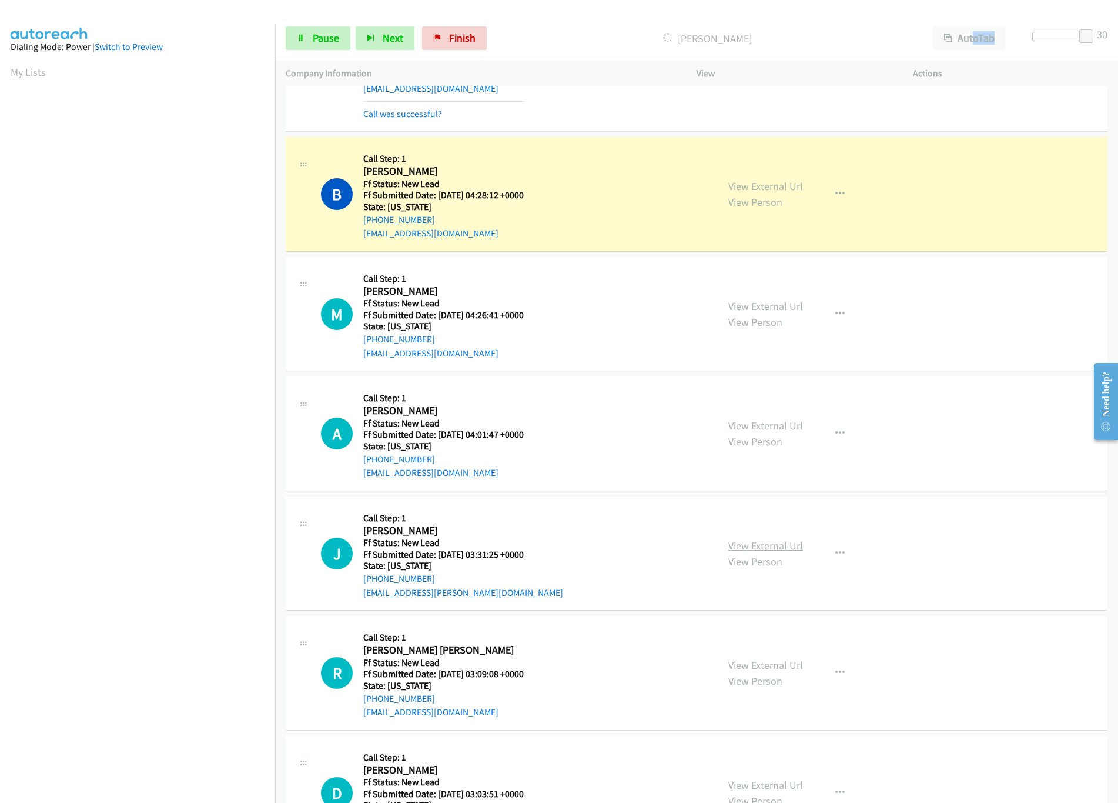
click at [773, 552] on link "View External Url" at bounding box center [765, 546] width 75 height 14
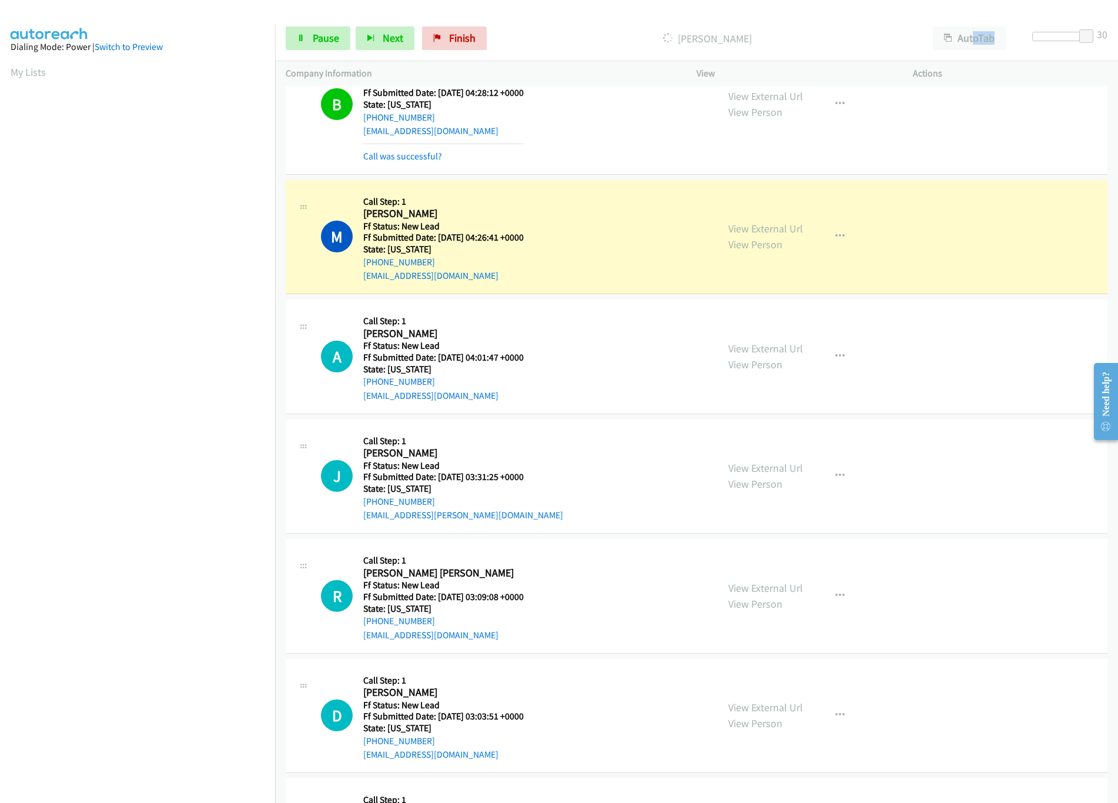
scroll to position [4233, 0]
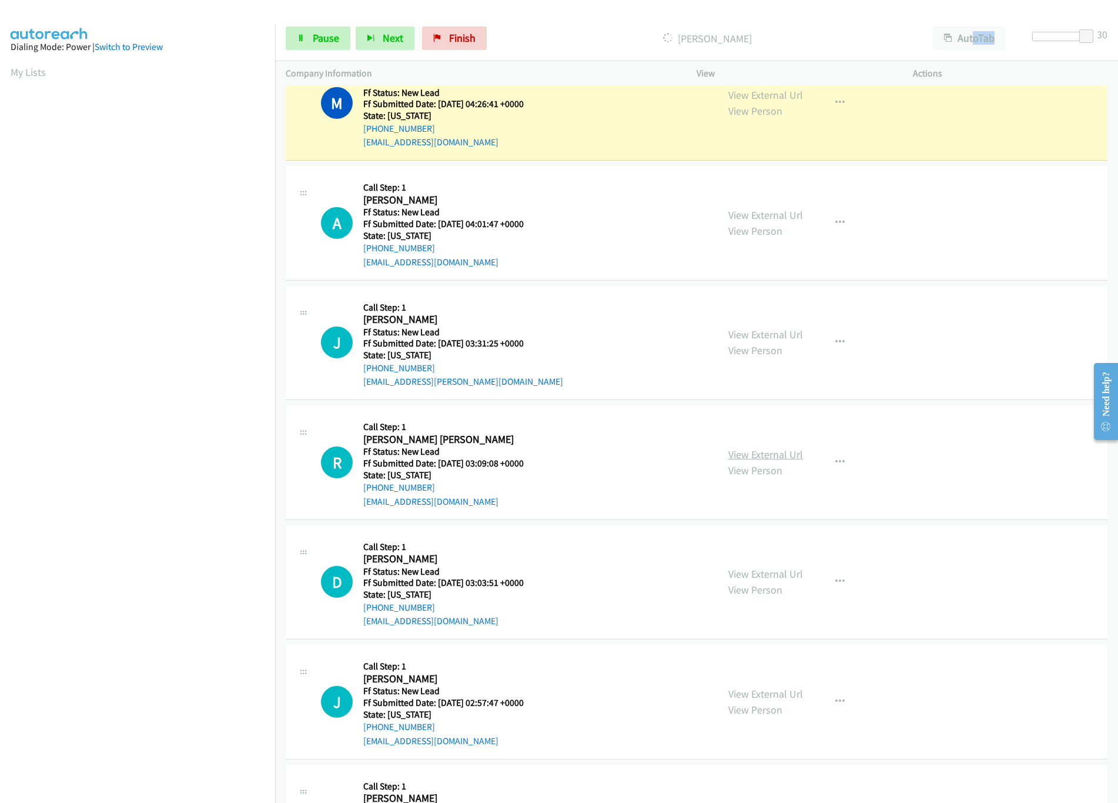
click at [736, 461] on link "View External Url" at bounding box center [765, 454] width 75 height 14
click at [753, 580] on link "View External Url" at bounding box center [765, 574] width 75 height 14
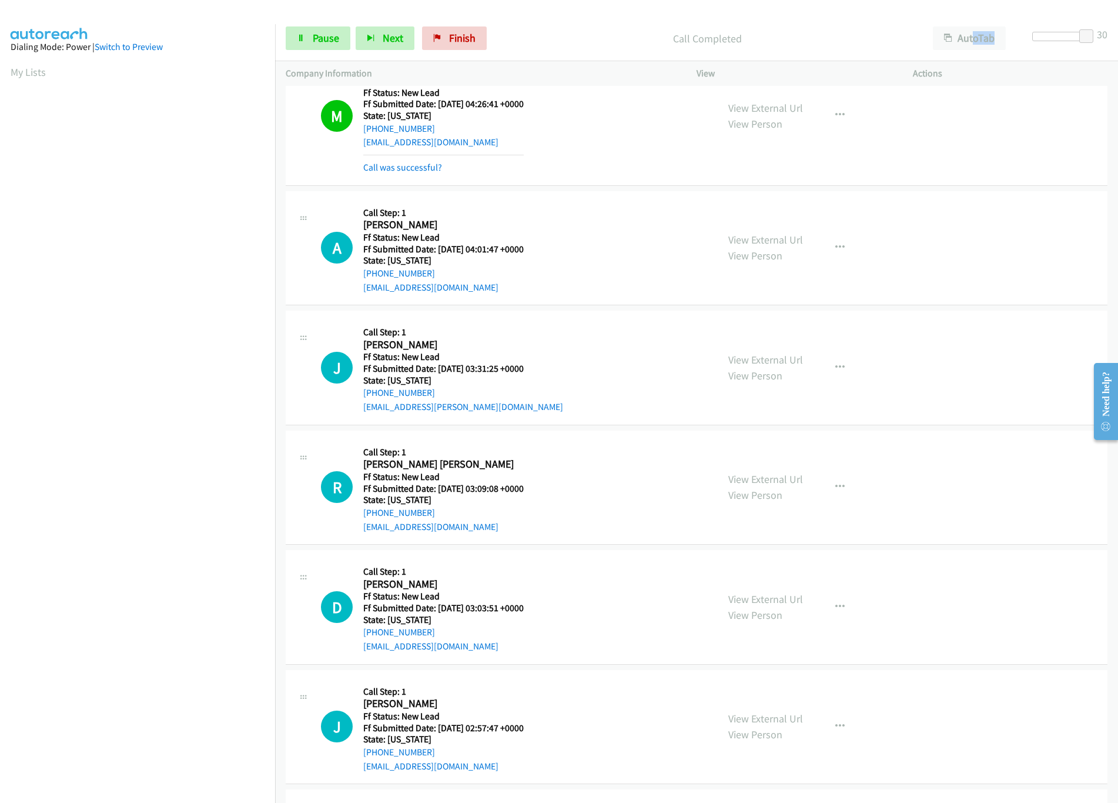
click at [1066, 31] on div "Start Calls Pause Next Finish Call Completed AutoTab AutoTab 30" at bounding box center [696, 38] width 843 height 45
click at [1068, 34] on div at bounding box center [1059, 36] width 54 height 9
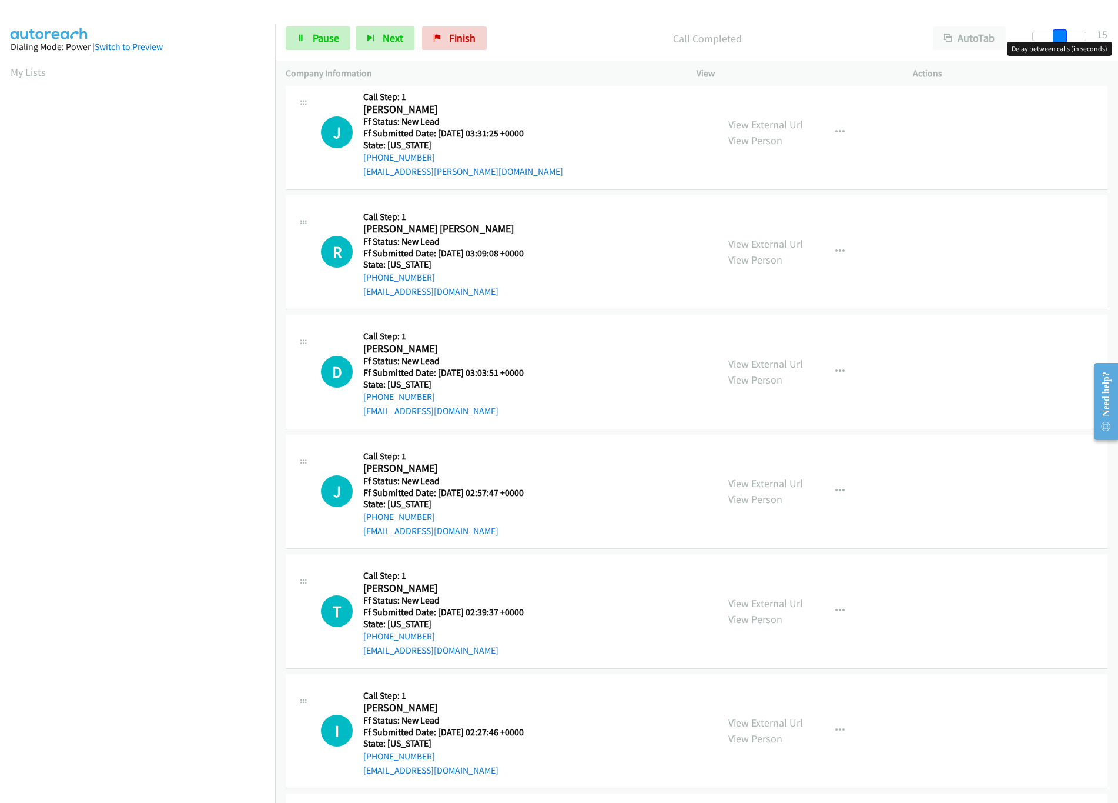
drag, startPoint x: 1067, startPoint y: 37, endPoint x: 1059, endPoint y: 37, distance: 8.2
click at [1059, 37] on span at bounding box center [1060, 36] width 14 height 14
click at [1060, 37] on span at bounding box center [1062, 36] width 14 height 14
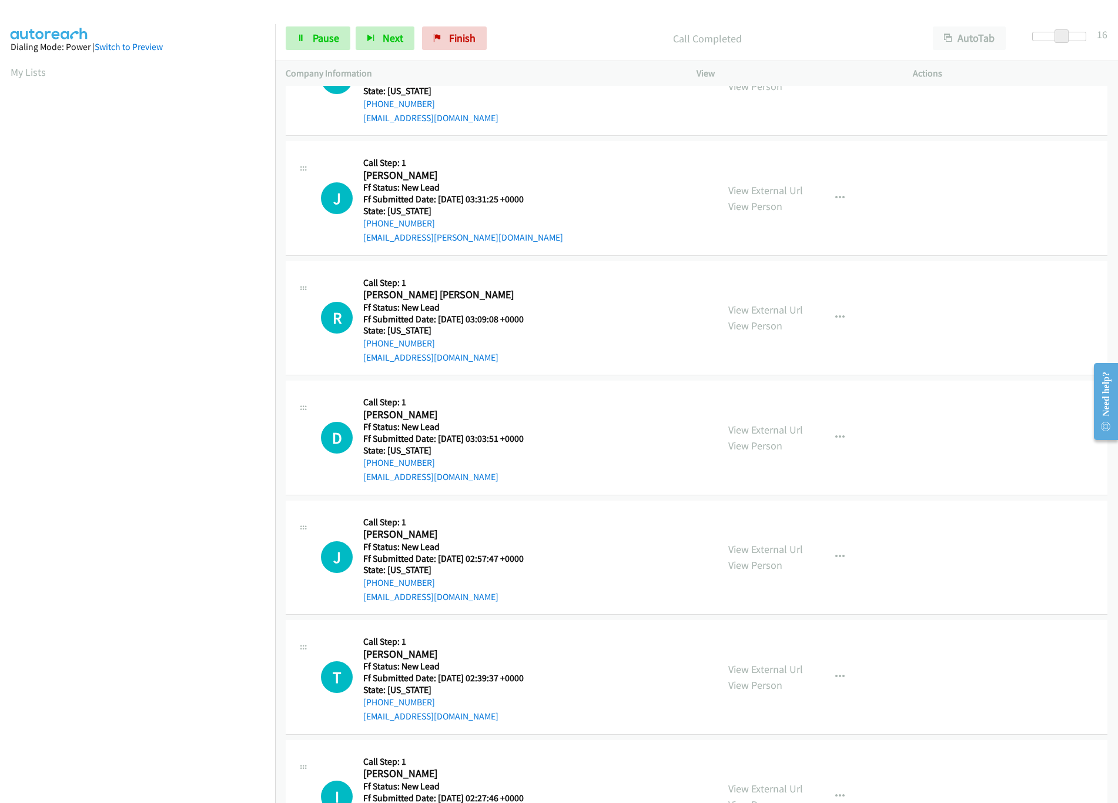
scroll to position [4350, 0]
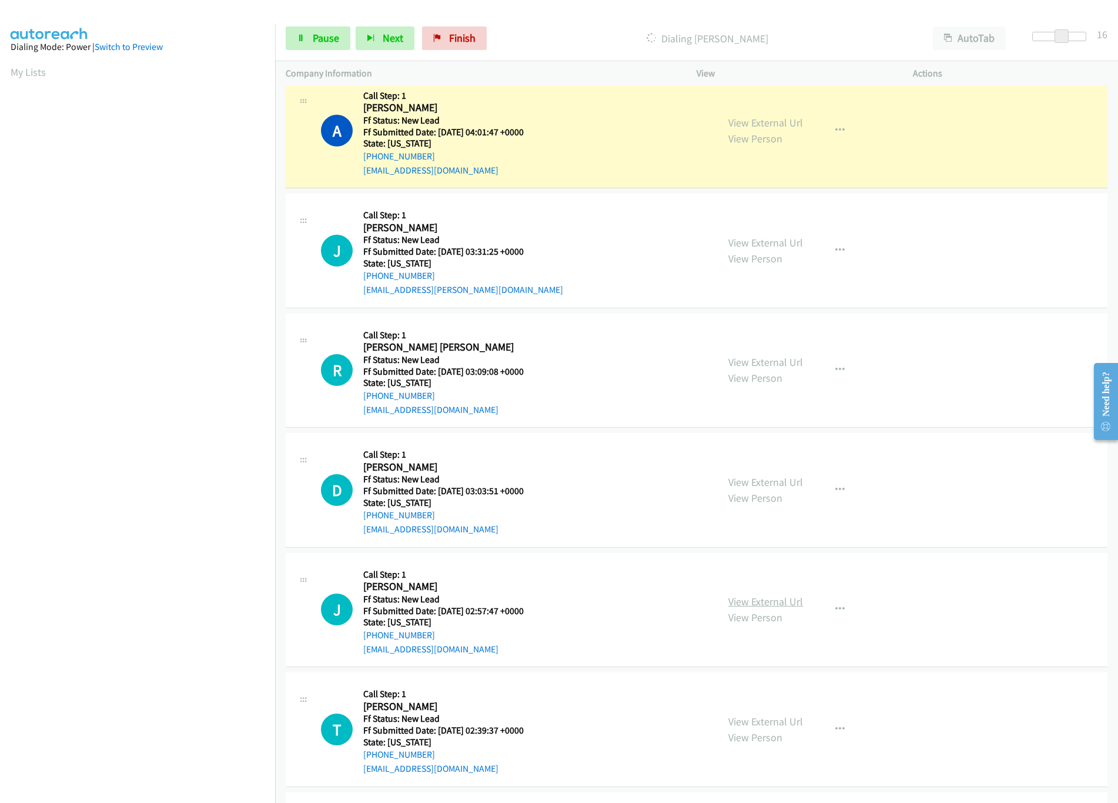
click at [775, 608] on link "View External Url" at bounding box center [765, 601] width 75 height 14
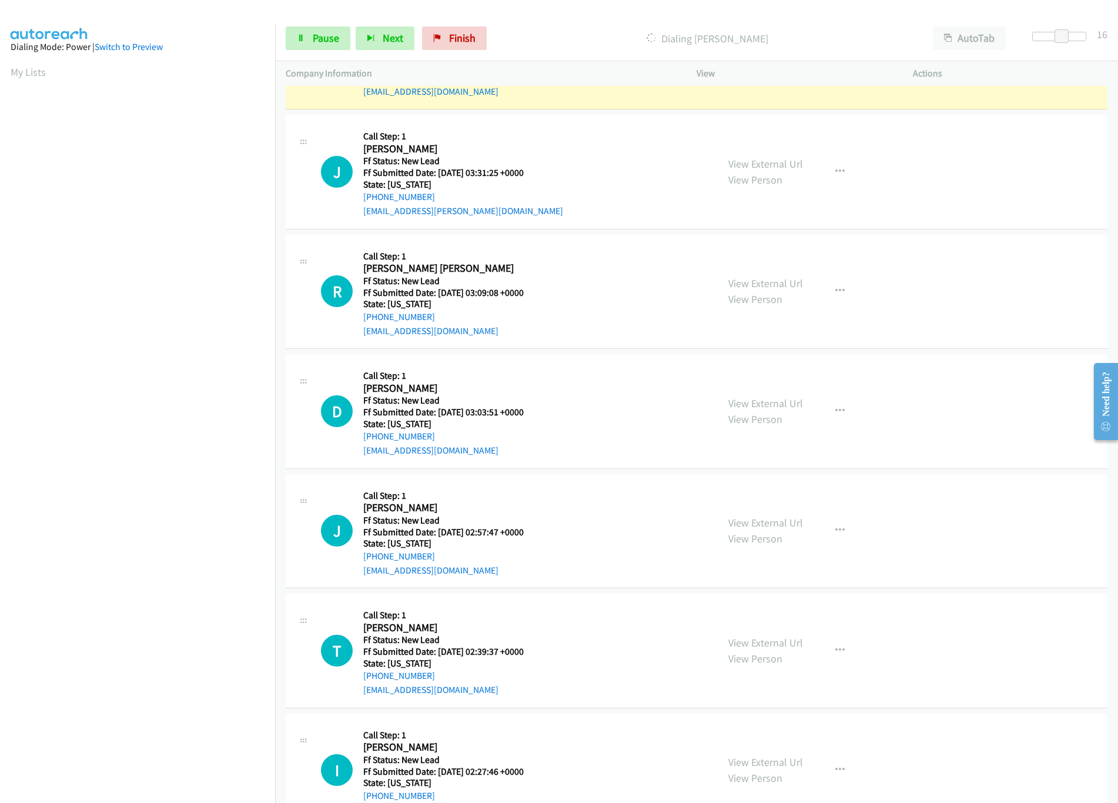
scroll to position [4468, 0]
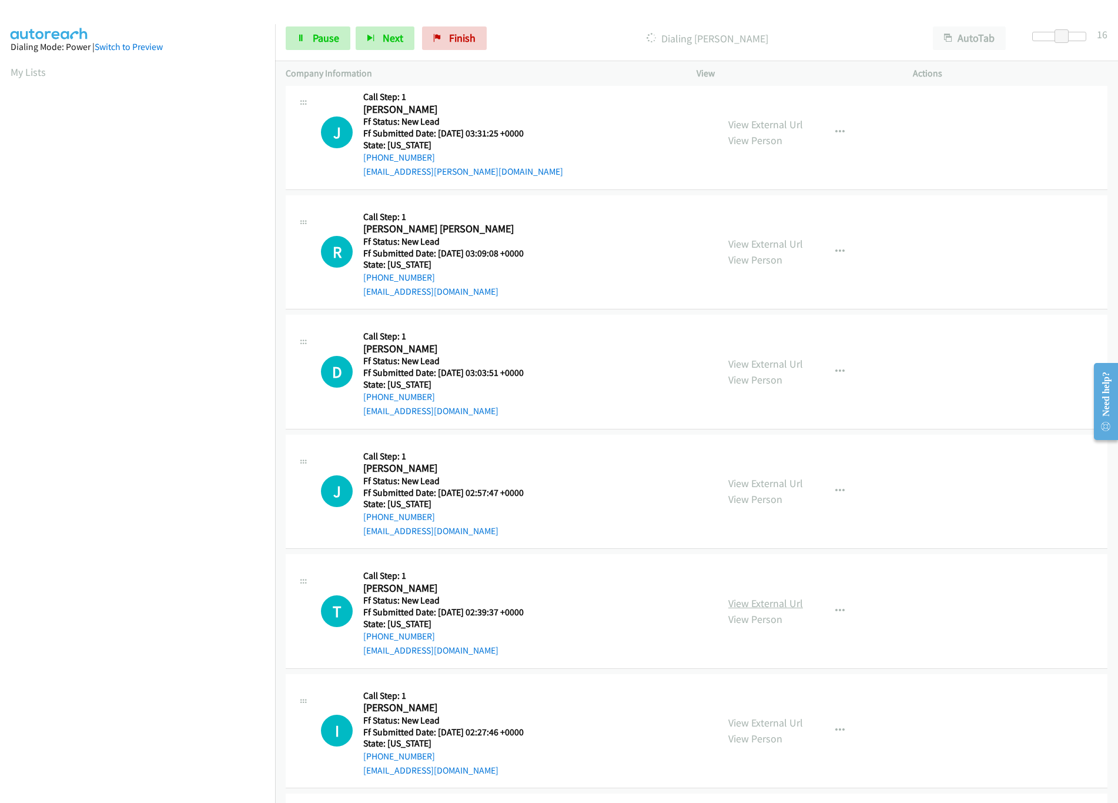
click at [764, 610] on link "View External Url" at bounding box center [765, 603] width 75 height 14
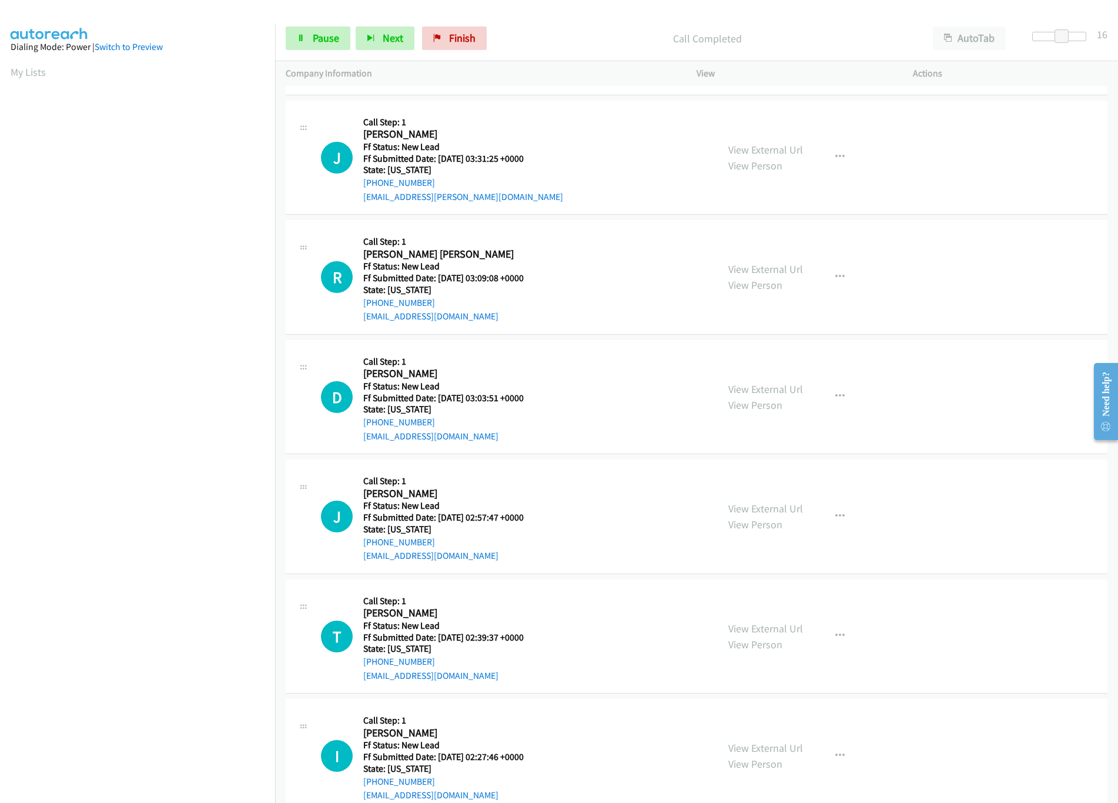
scroll to position [4586, 0]
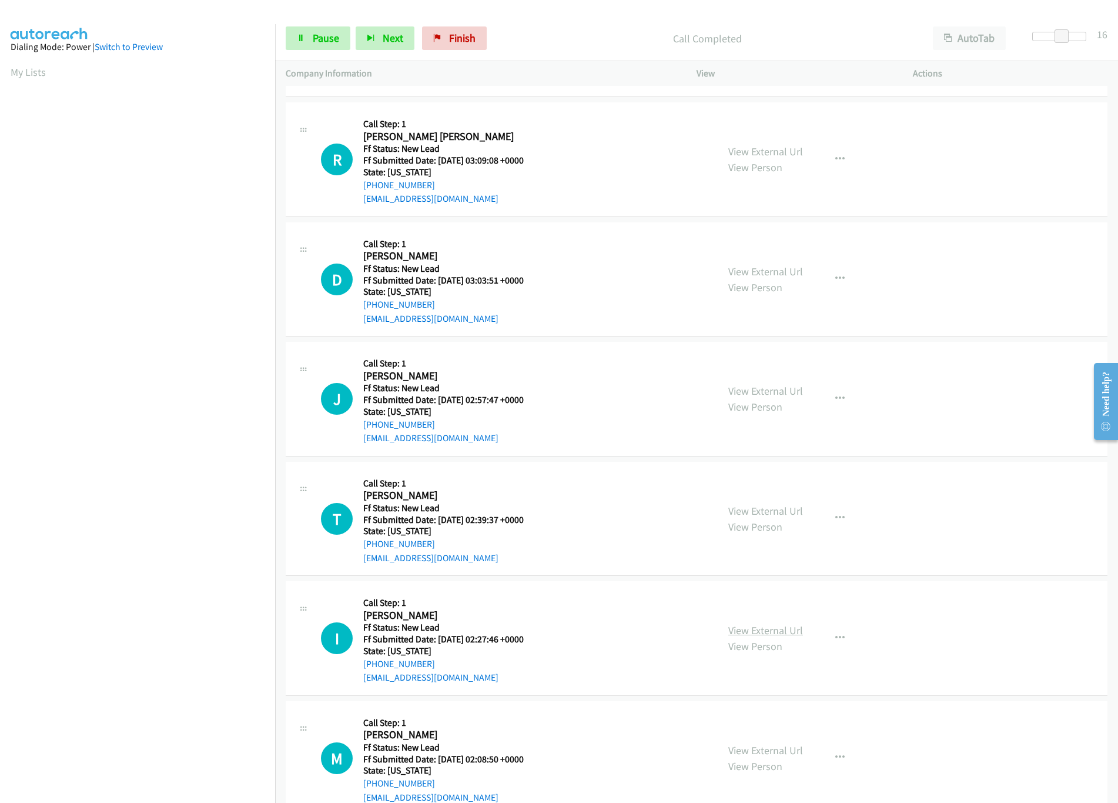
click at [740, 637] on link "View External Url" at bounding box center [765, 630] width 75 height 14
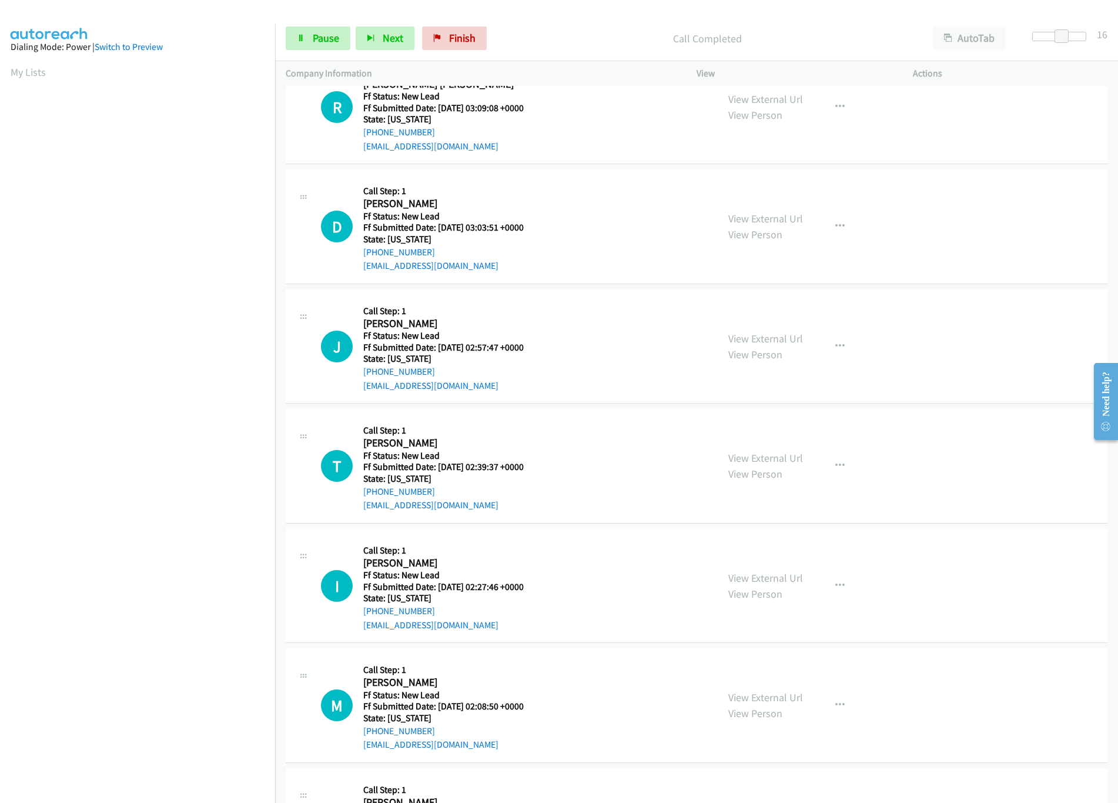
scroll to position [4703, 0]
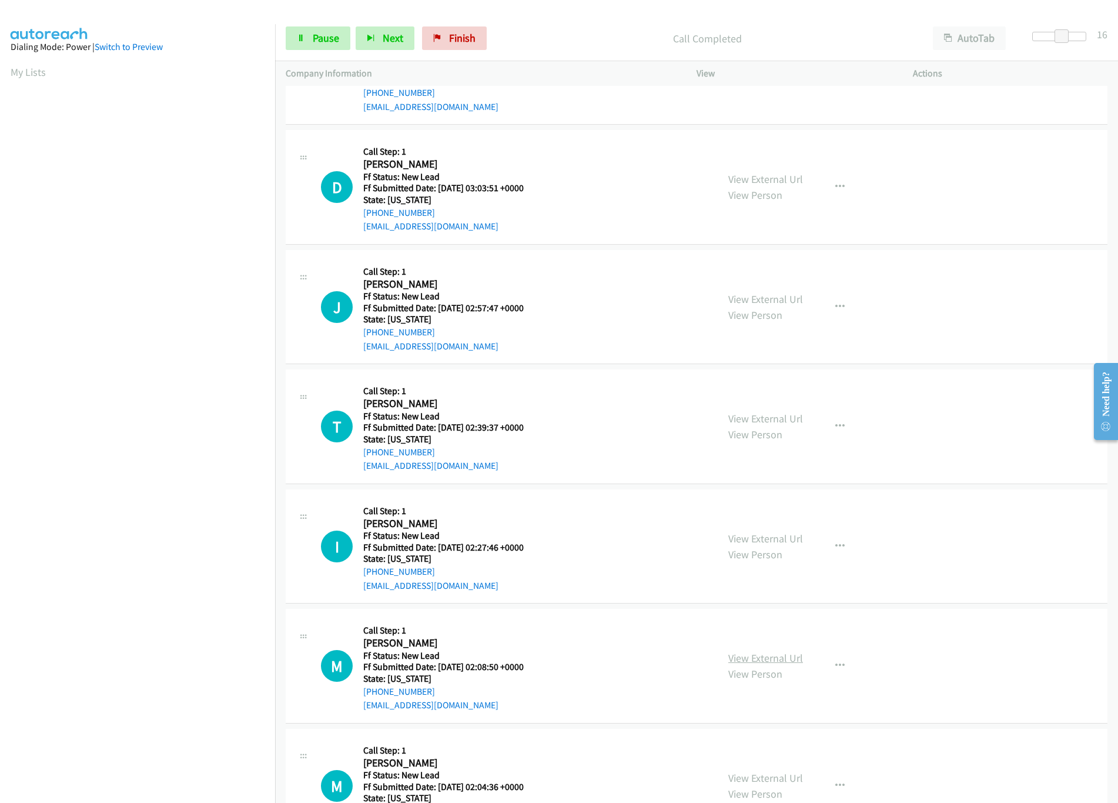
click at [761, 664] on link "View External Url" at bounding box center [765, 658] width 75 height 14
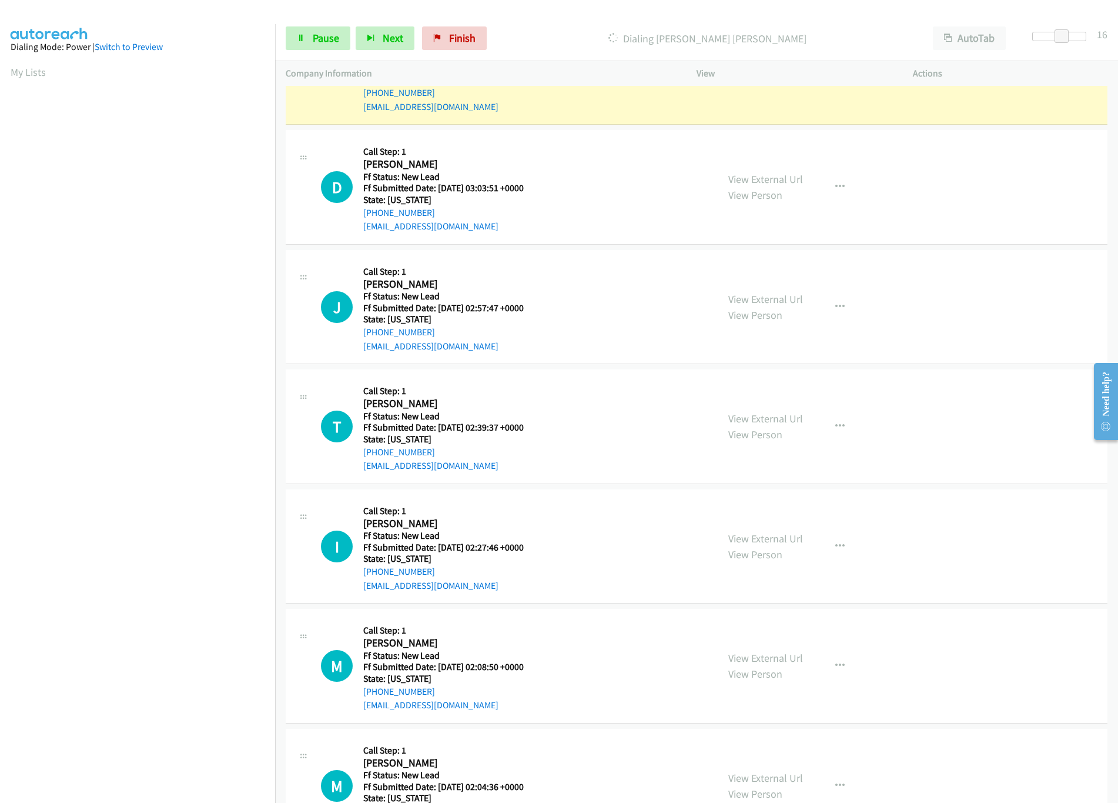
scroll to position [4586, 0]
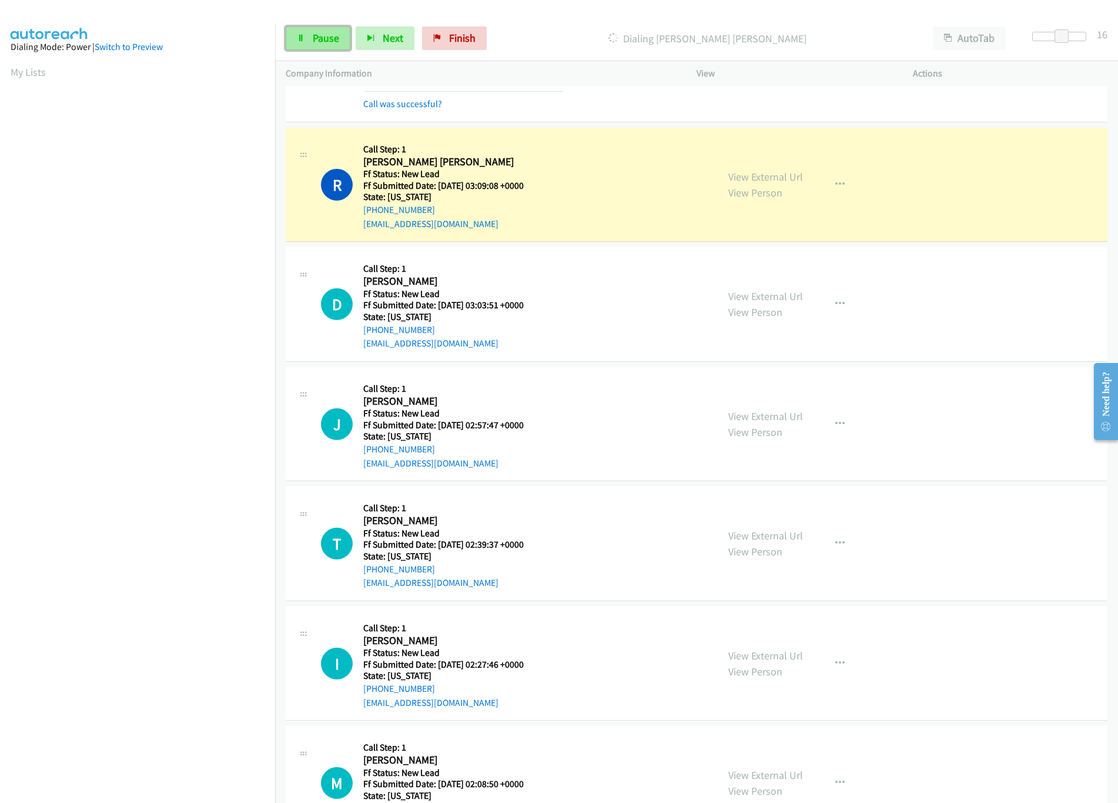
click at [311, 48] on link "Pause" at bounding box center [318, 38] width 65 height 24
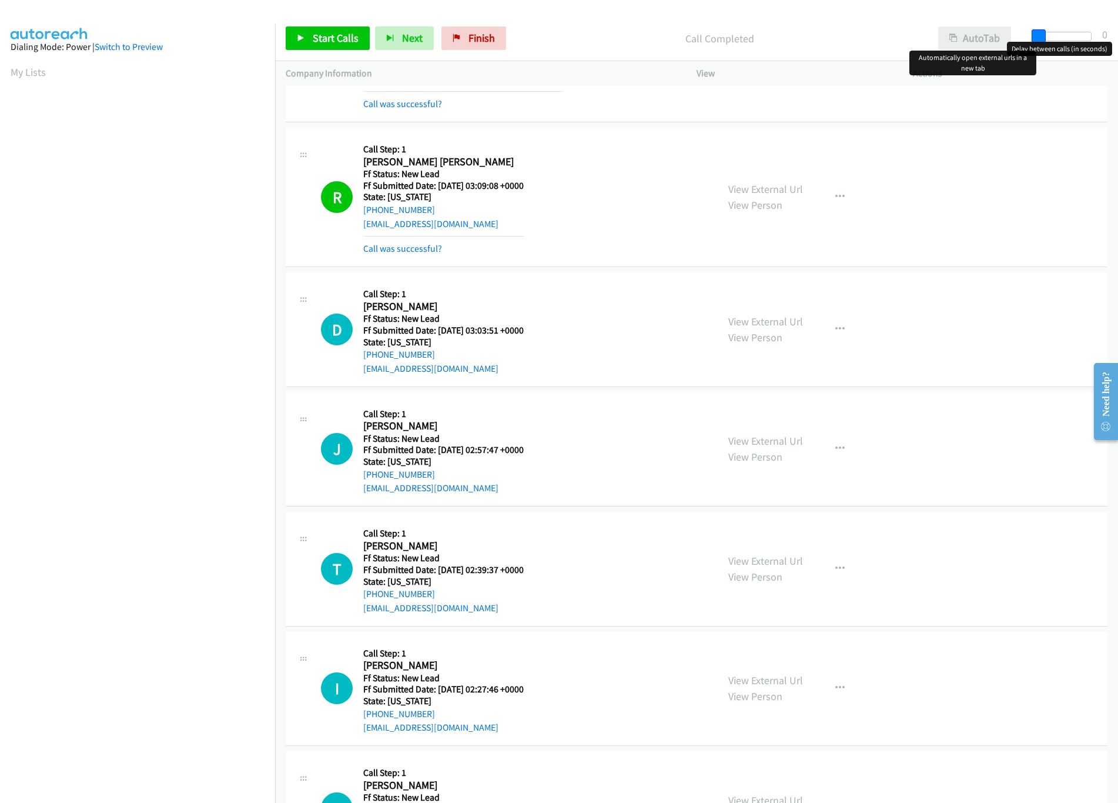
drag, startPoint x: 1062, startPoint y: 32, endPoint x: 967, endPoint y: 42, distance: 96.4
click at [967, 42] on div "Start Calls Pause Next Finish Call Completed AutoTab AutoTab 0" at bounding box center [696, 38] width 843 height 45
click at [388, 267] on div "R Callback Scheduled Call Step: 1 Ruth Anne West America/Phoenix Ff Status: New…" at bounding box center [697, 197] width 822 height 139
click at [400, 254] on link "Call was successful?" at bounding box center [402, 248] width 79 height 11
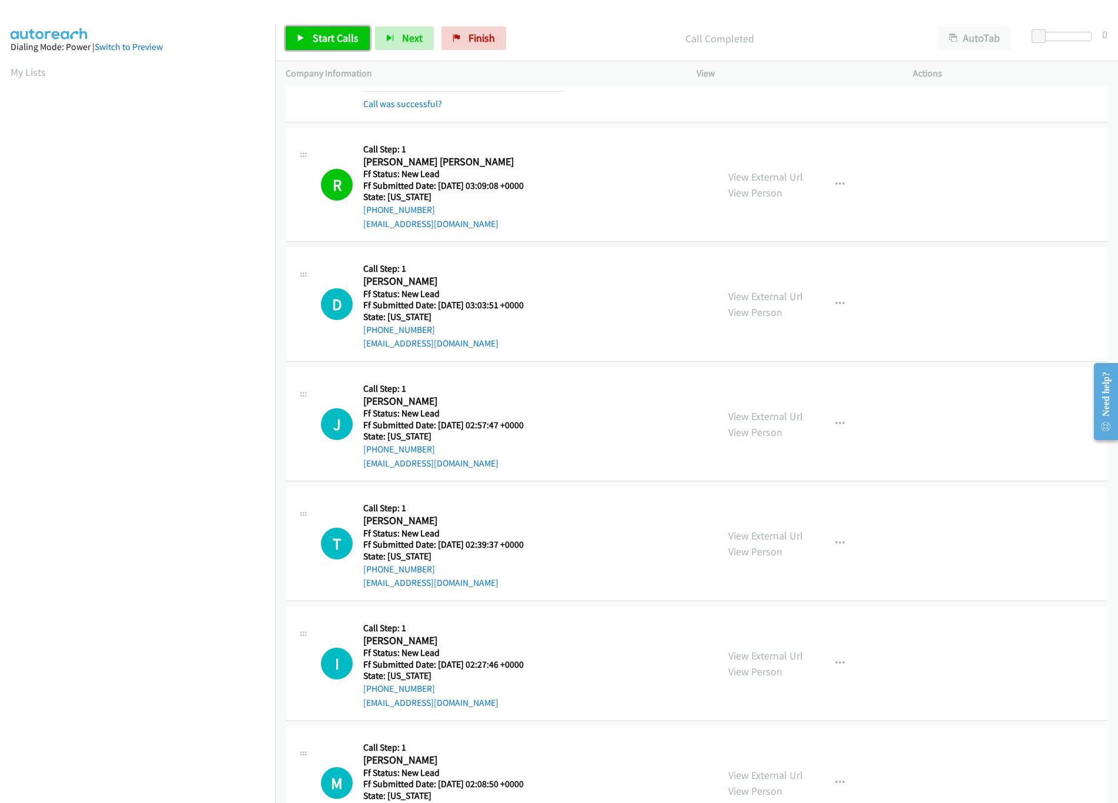
click at [319, 42] on span "Start Calls" at bounding box center [336, 38] width 46 height 14
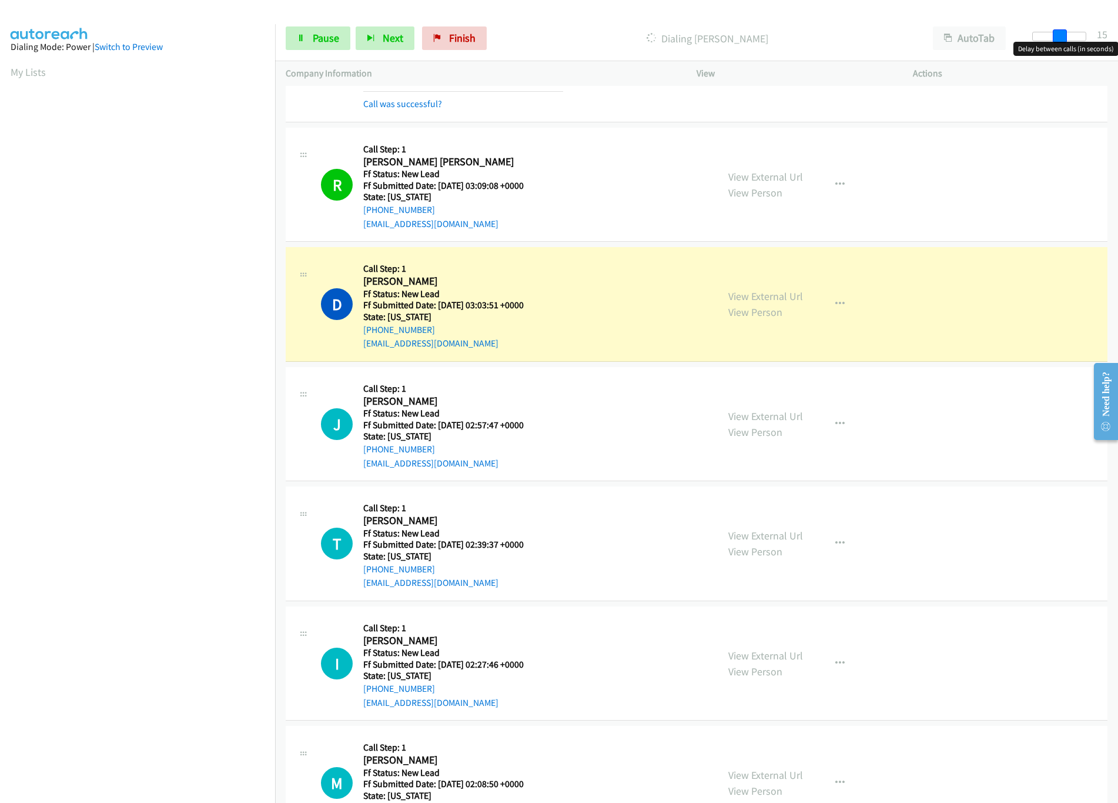
drag, startPoint x: 1038, startPoint y: 34, endPoint x: 1064, endPoint y: 32, distance: 25.9
click at [1064, 32] on span at bounding box center [1060, 36] width 14 height 14
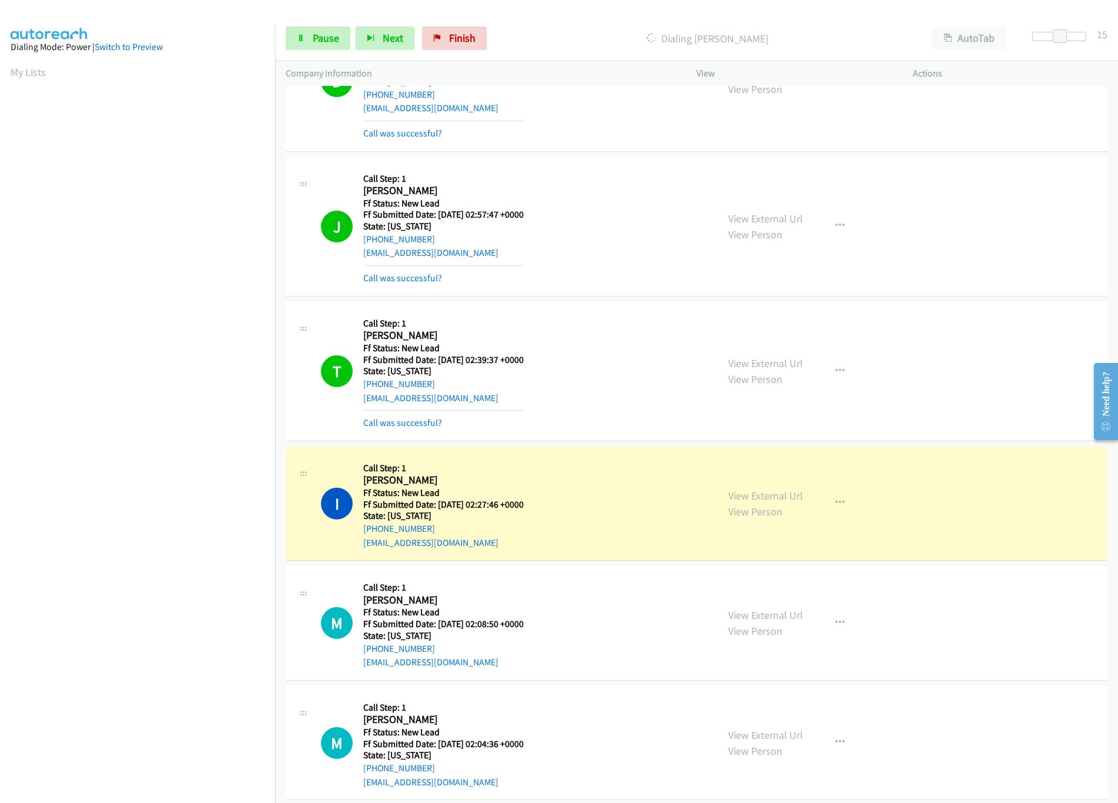
scroll to position [5056, 0]
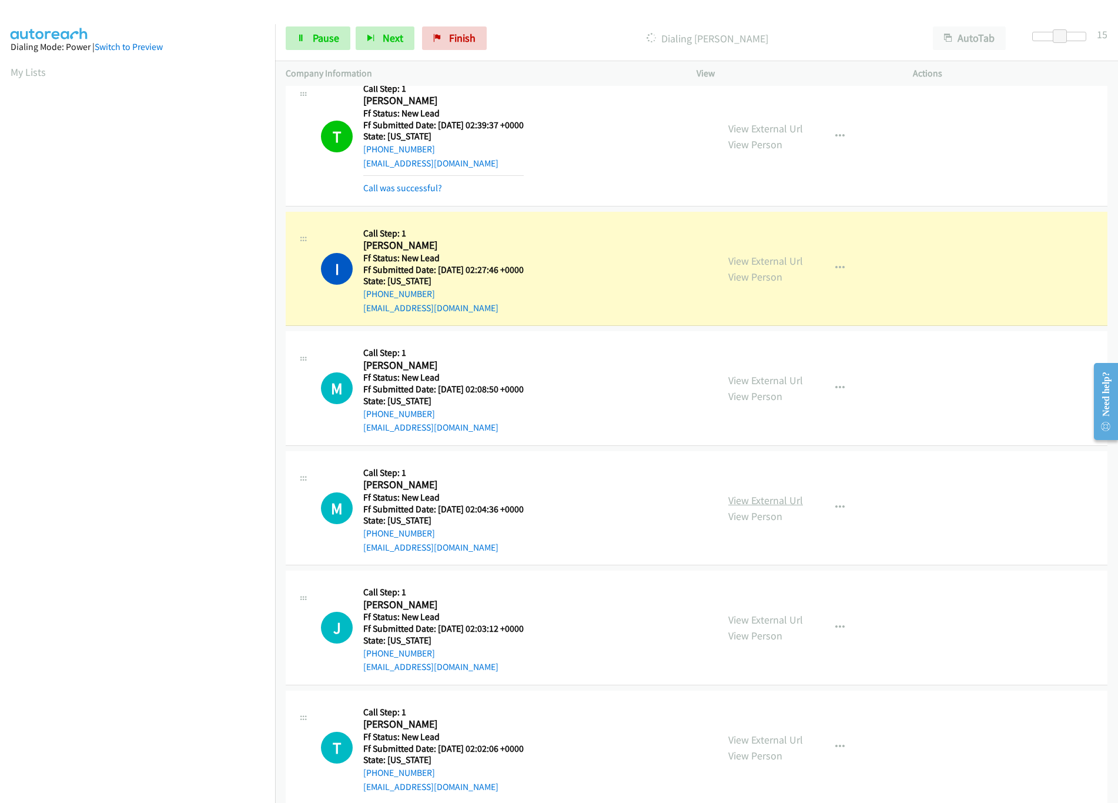
click at [738, 507] on link "View External Url" at bounding box center [765, 500] width 75 height 14
click at [1064, 41] on body "Start Calls Pause Next Finish Dialing Ian Moehring AutoTab AutoTab 15 Company I…" at bounding box center [559, 28] width 1118 height 56
click at [1057, 39] on span at bounding box center [1056, 36] width 14 height 14
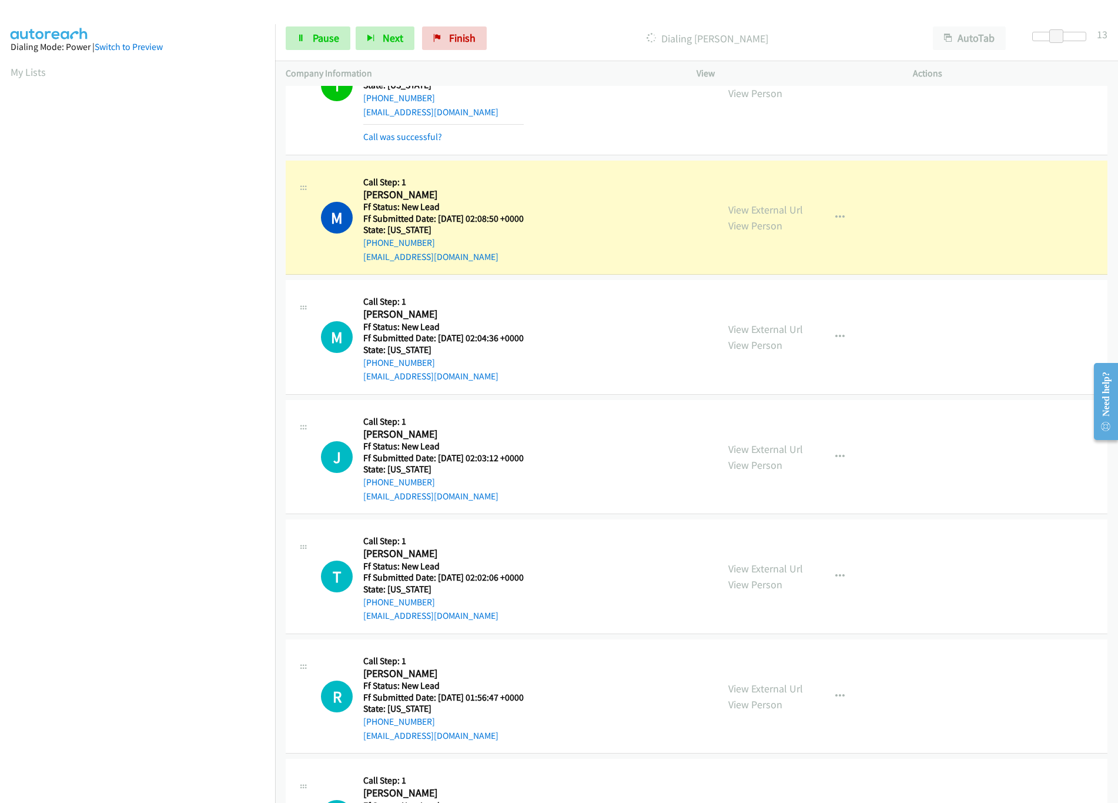
scroll to position [5291, 0]
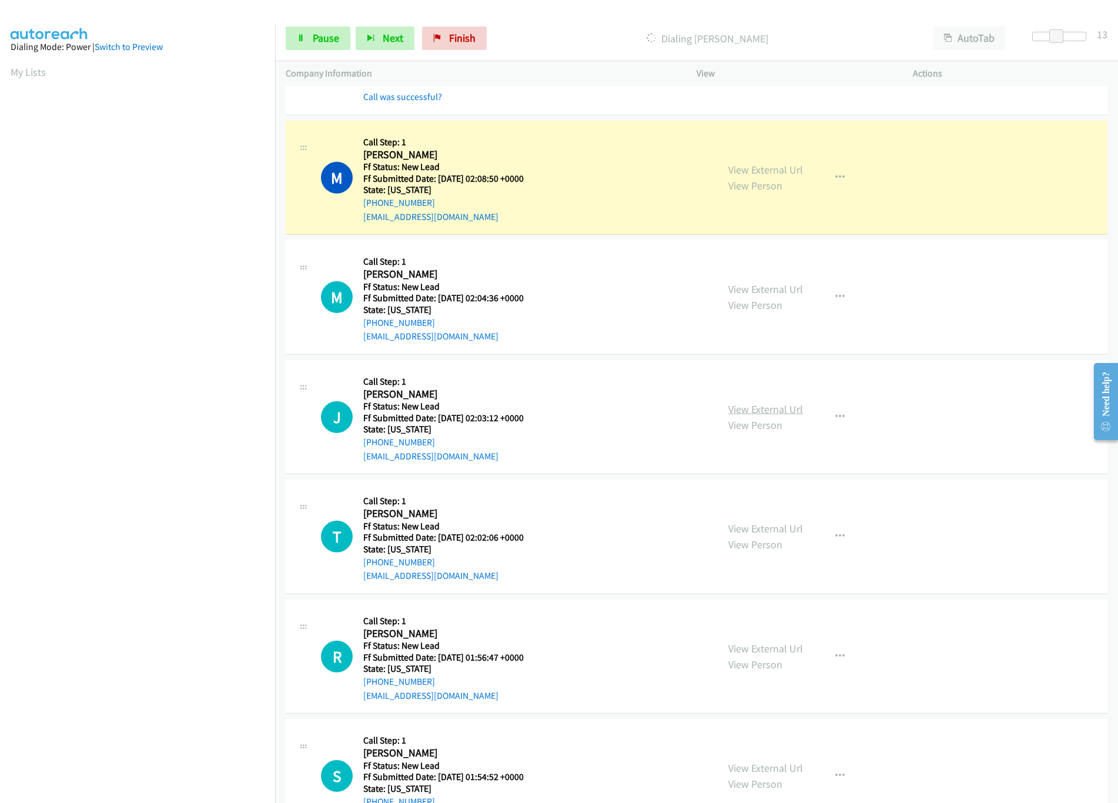
click at [751, 416] on link "View External Url" at bounding box center [765, 409] width 75 height 14
click at [761, 535] on link "View External Url" at bounding box center [765, 528] width 75 height 14
click at [741, 416] on link "View External Url" at bounding box center [765, 409] width 75 height 14
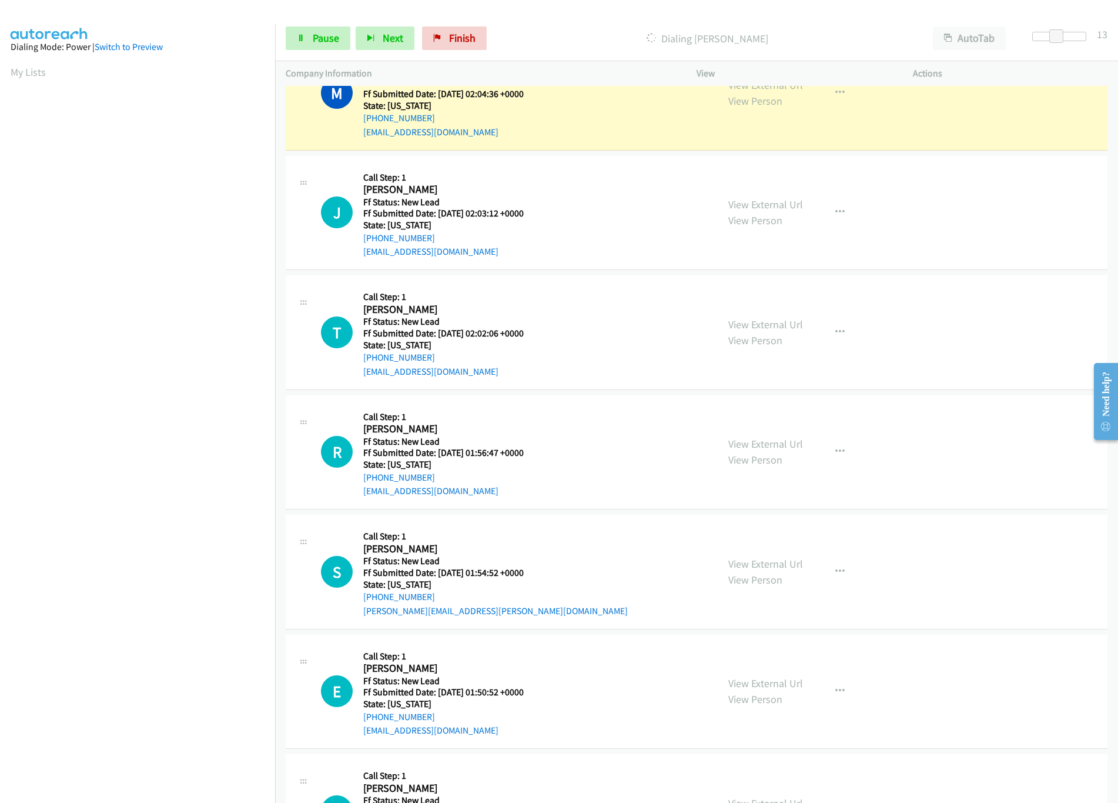
scroll to position [5644, 0]
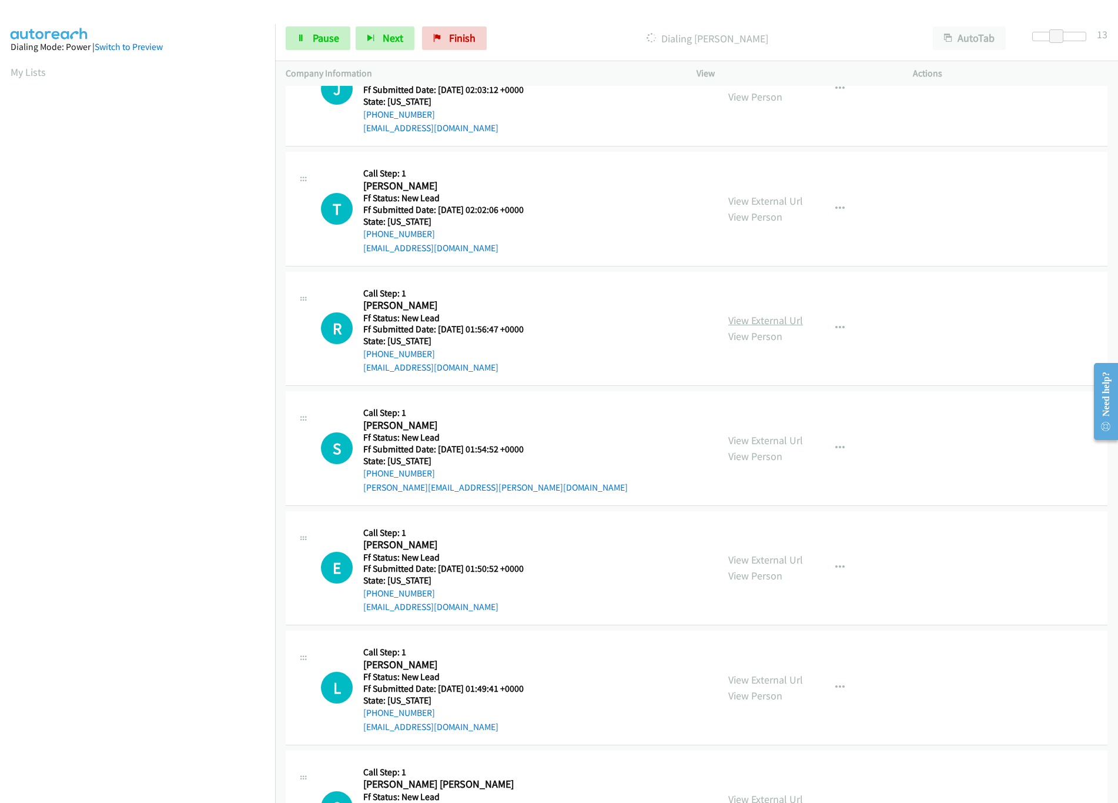
click at [778, 327] on link "View External Url" at bounding box center [765, 320] width 75 height 14
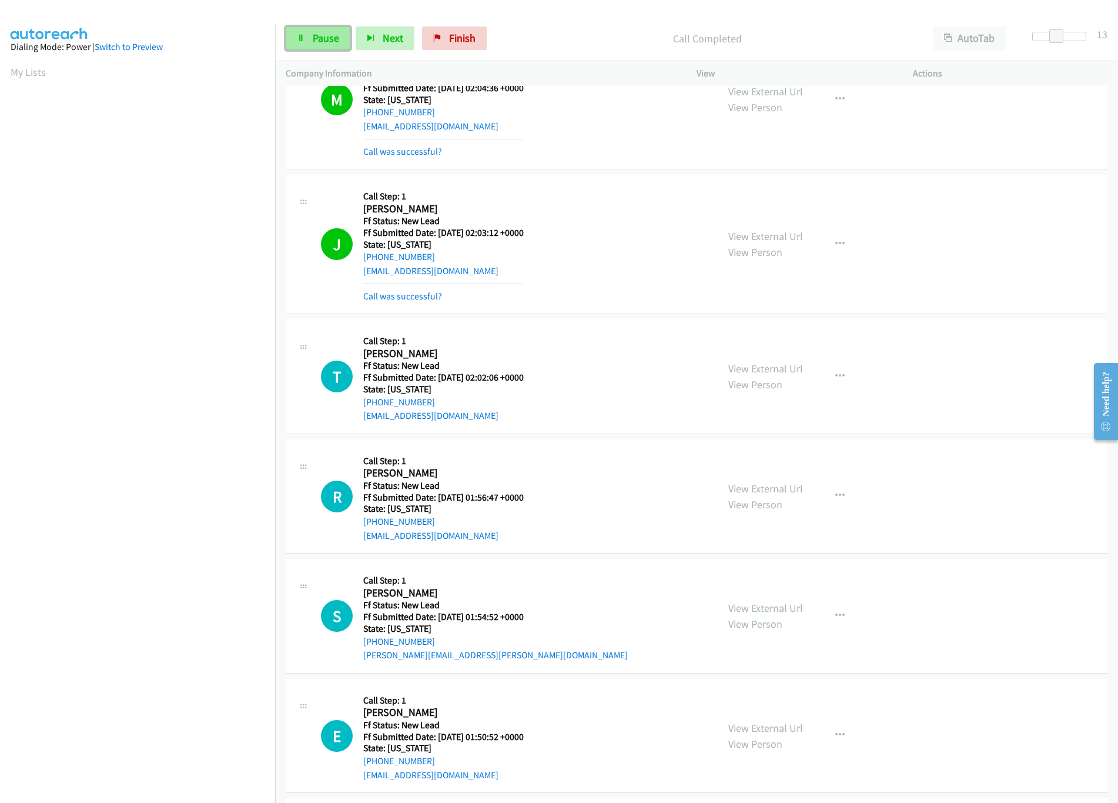
click at [325, 35] on span "Pause" at bounding box center [326, 38] width 26 height 14
click at [599, 36] on p "Paused" at bounding box center [717, 39] width 390 height 16
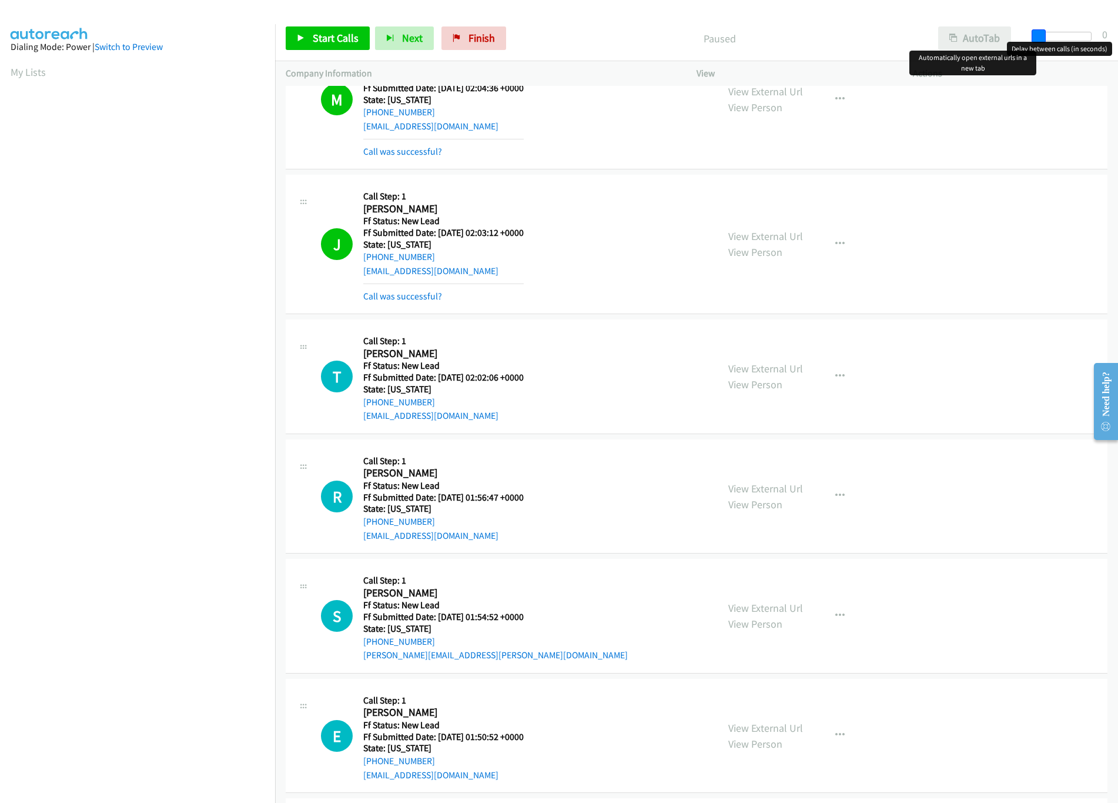
drag, startPoint x: 1057, startPoint y: 34, endPoint x: 972, endPoint y: 36, distance: 84.7
click at [972, 36] on div "Start Calls Pause Next Finish Paused AutoTab AutoTab 0" at bounding box center [696, 38] width 843 height 45
click at [326, 41] on span "Start Calls" at bounding box center [336, 38] width 46 height 14
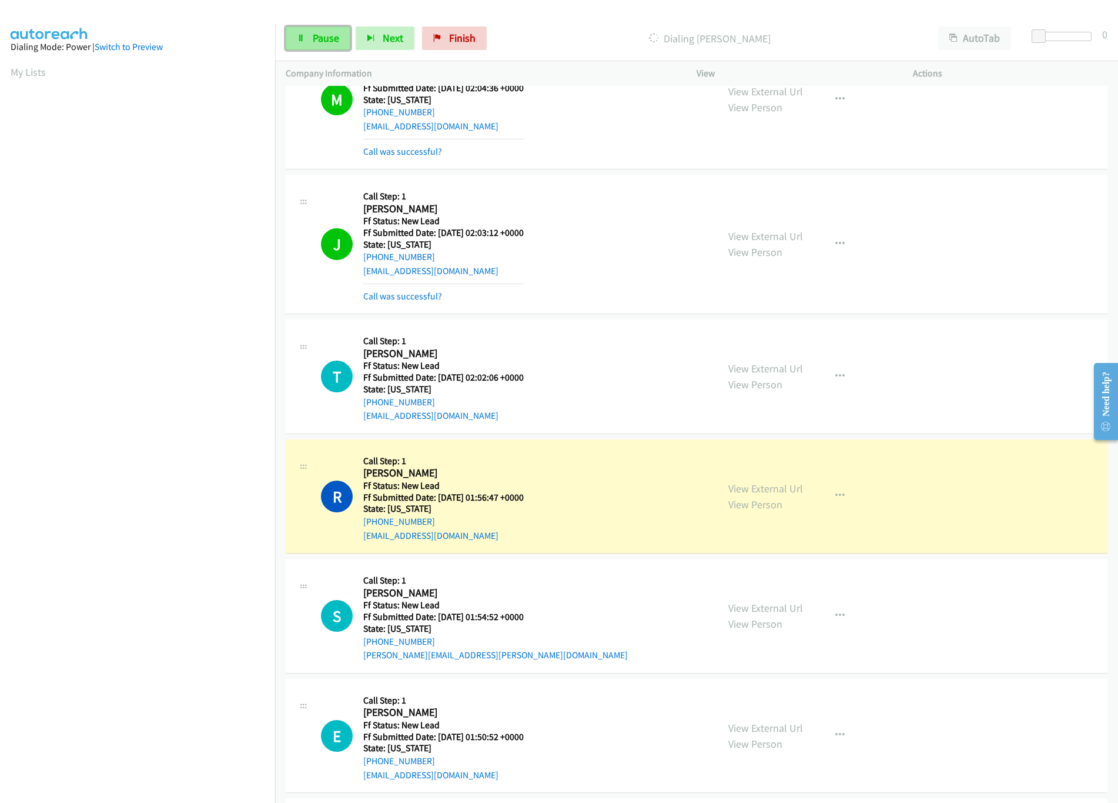
click at [326, 43] on span "Pause" at bounding box center [326, 38] width 26 height 14
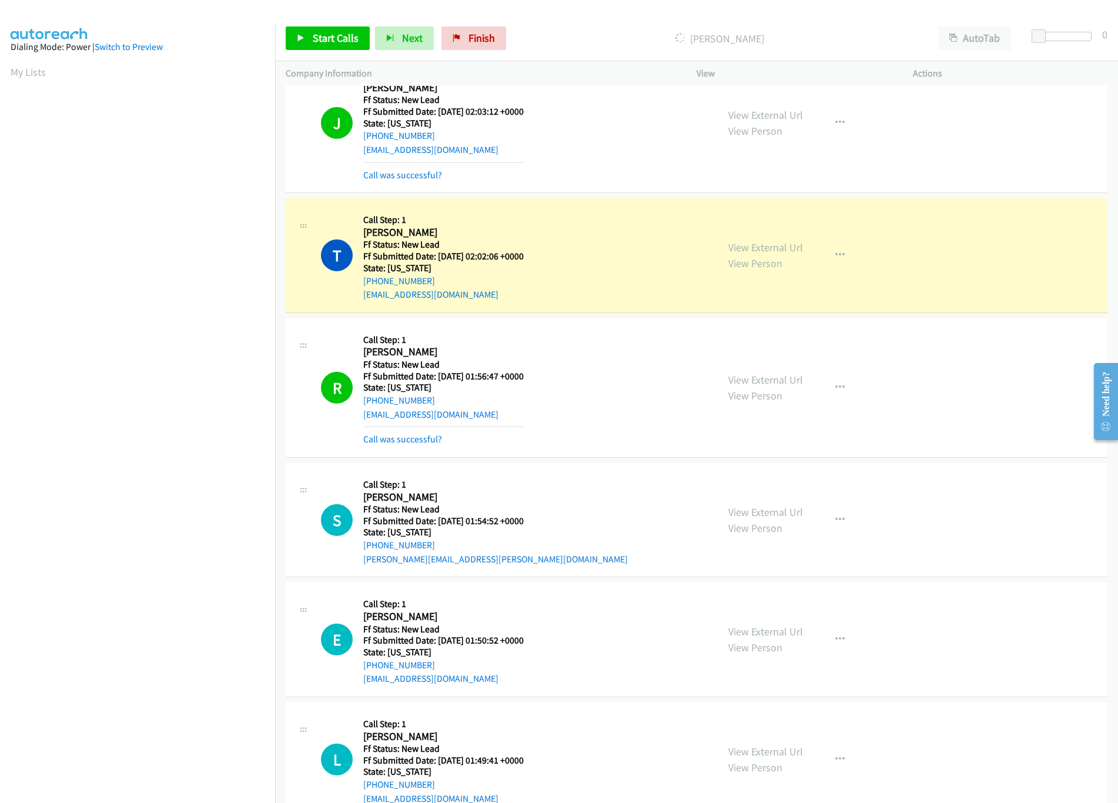
scroll to position [5761, 0]
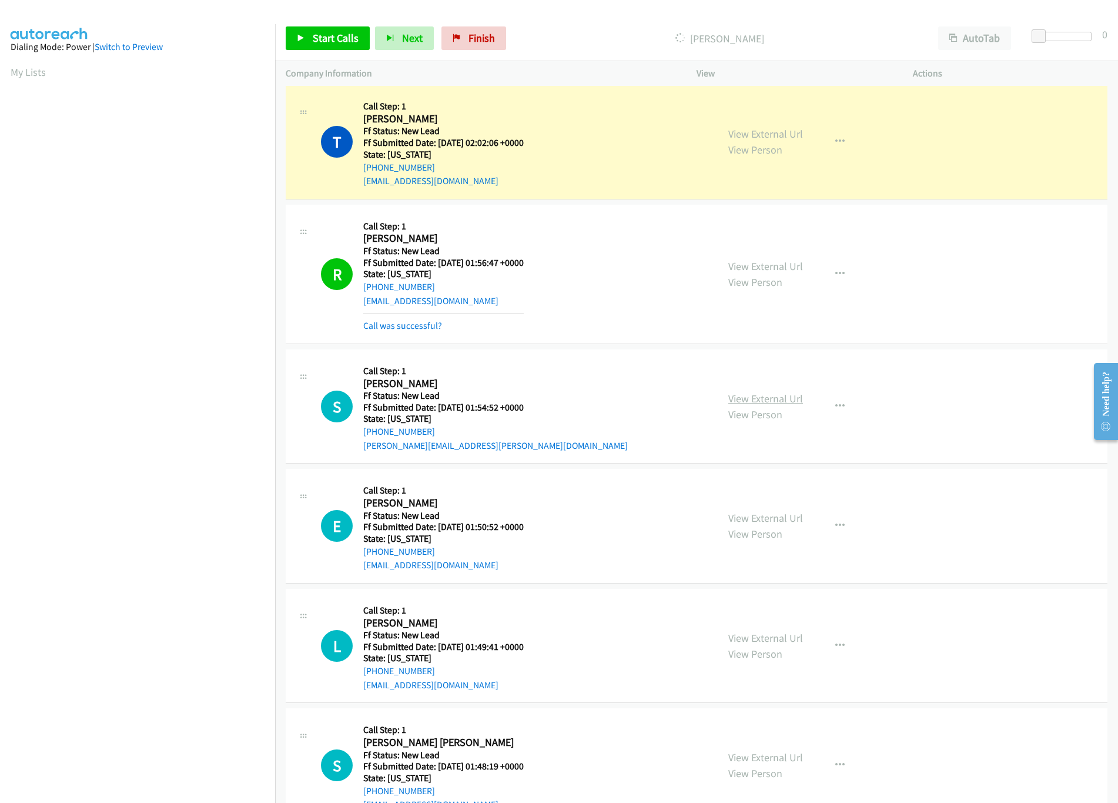
click at [763, 405] on link "View External Url" at bounding box center [765, 399] width 75 height 14
click at [771, 524] on link "View External Url" at bounding box center [765, 518] width 75 height 14
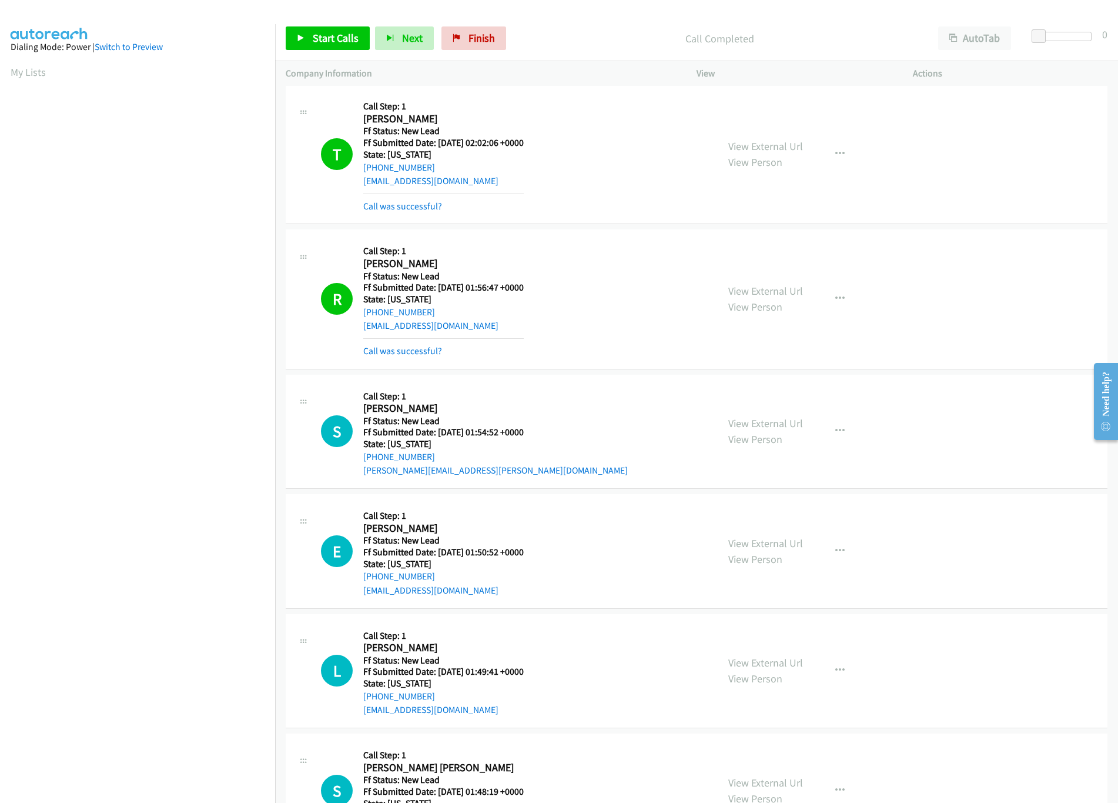
click at [319, 25] on div "Start Calls Pause Next Finish Call Completed AutoTab AutoTab 0" at bounding box center [696, 38] width 843 height 45
click at [318, 37] on span "Start Calls" at bounding box center [336, 38] width 46 height 14
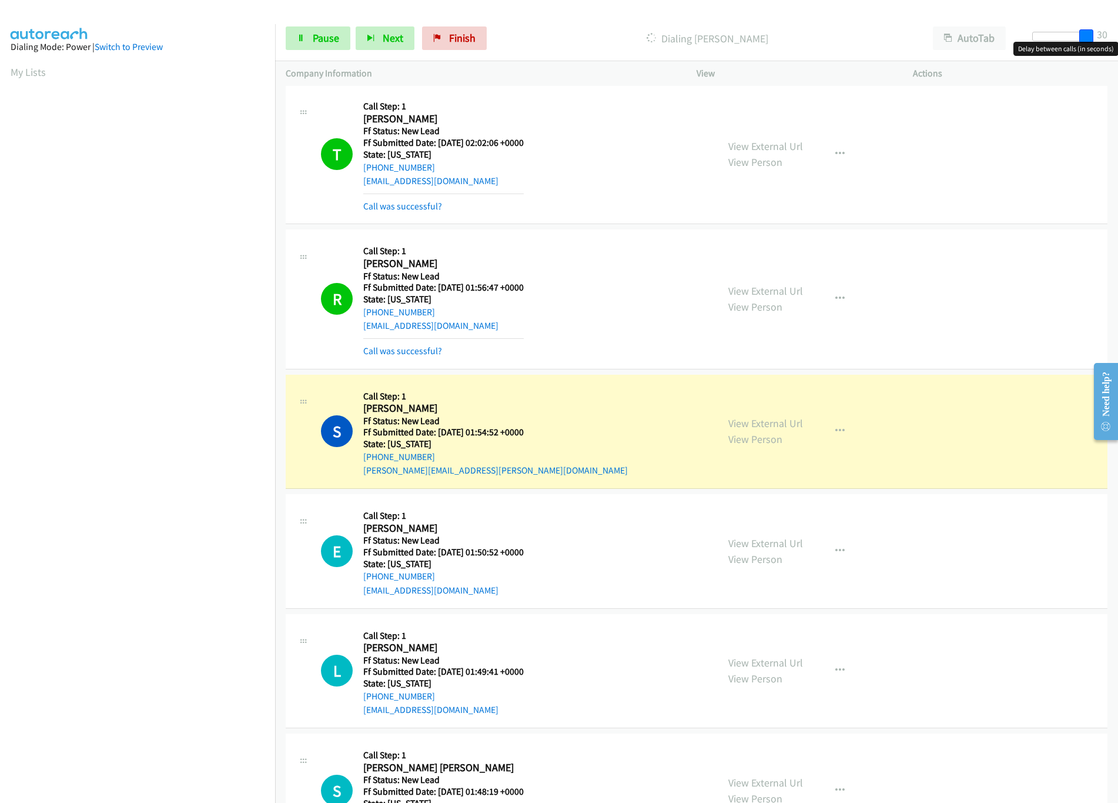
drag, startPoint x: 1039, startPoint y: 34, endPoint x: 1185, endPoint y: 37, distance: 146.4
click at [1118, 37] on html "Start Calls Pause Next Finish Dialing Simon Nicholls AutoTab AutoTab 30 Company…" at bounding box center [559, 28] width 1118 height 56
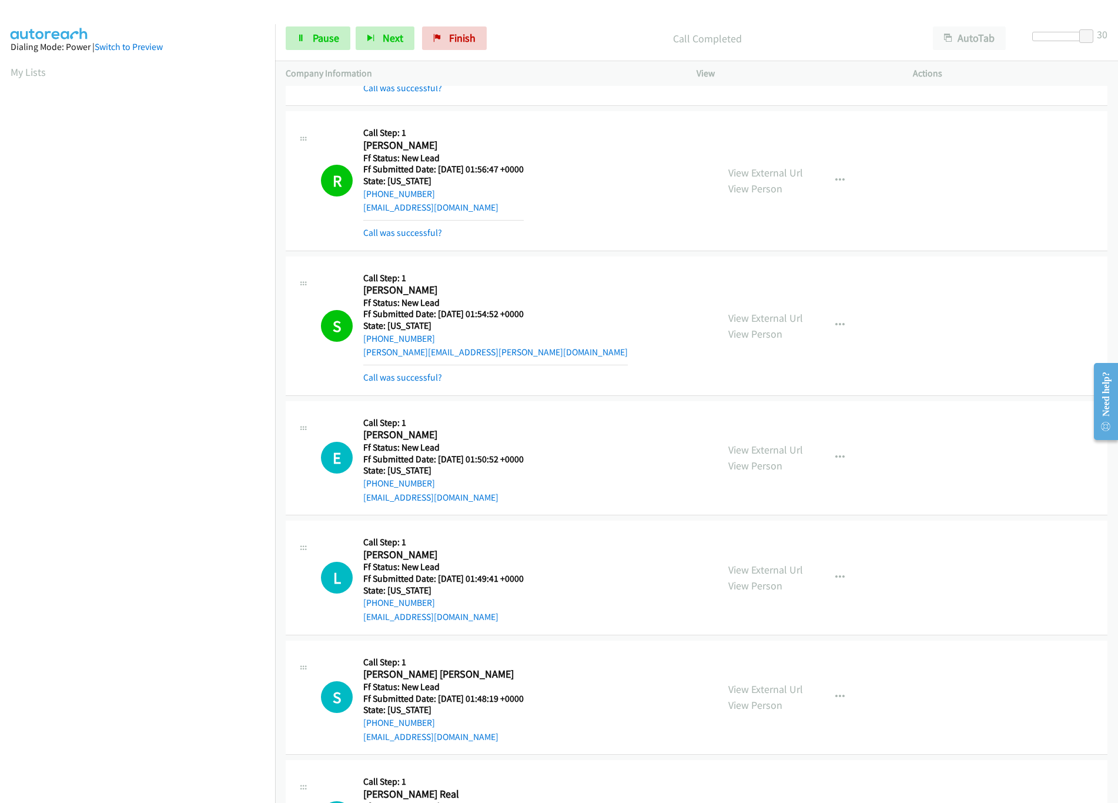
scroll to position [5997, 0]
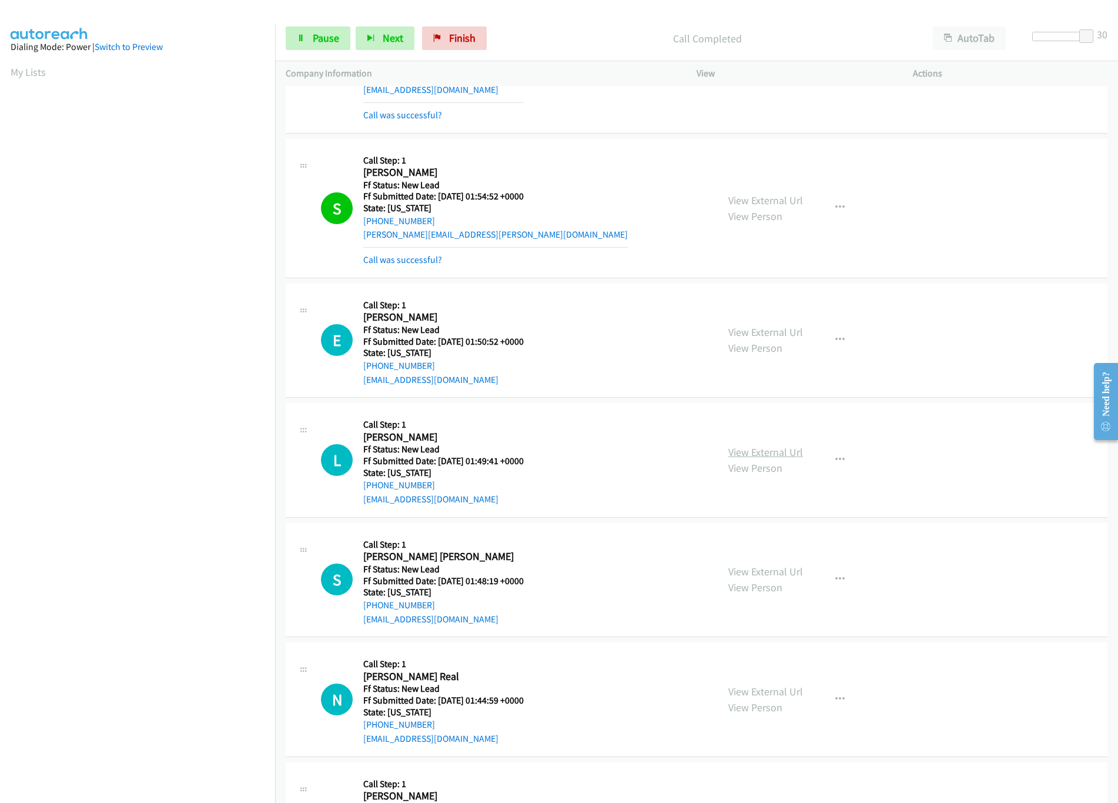
click at [777, 459] on link "View External Url" at bounding box center [765, 452] width 75 height 14
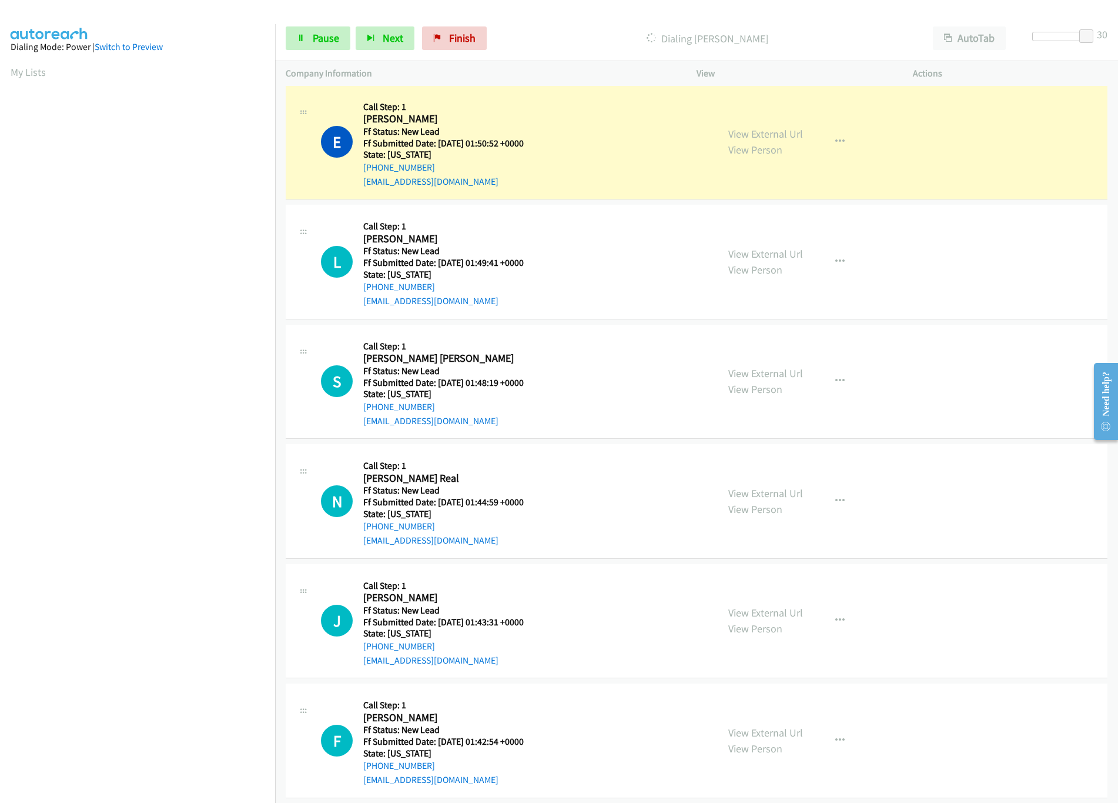
scroll to position [6232, 0]
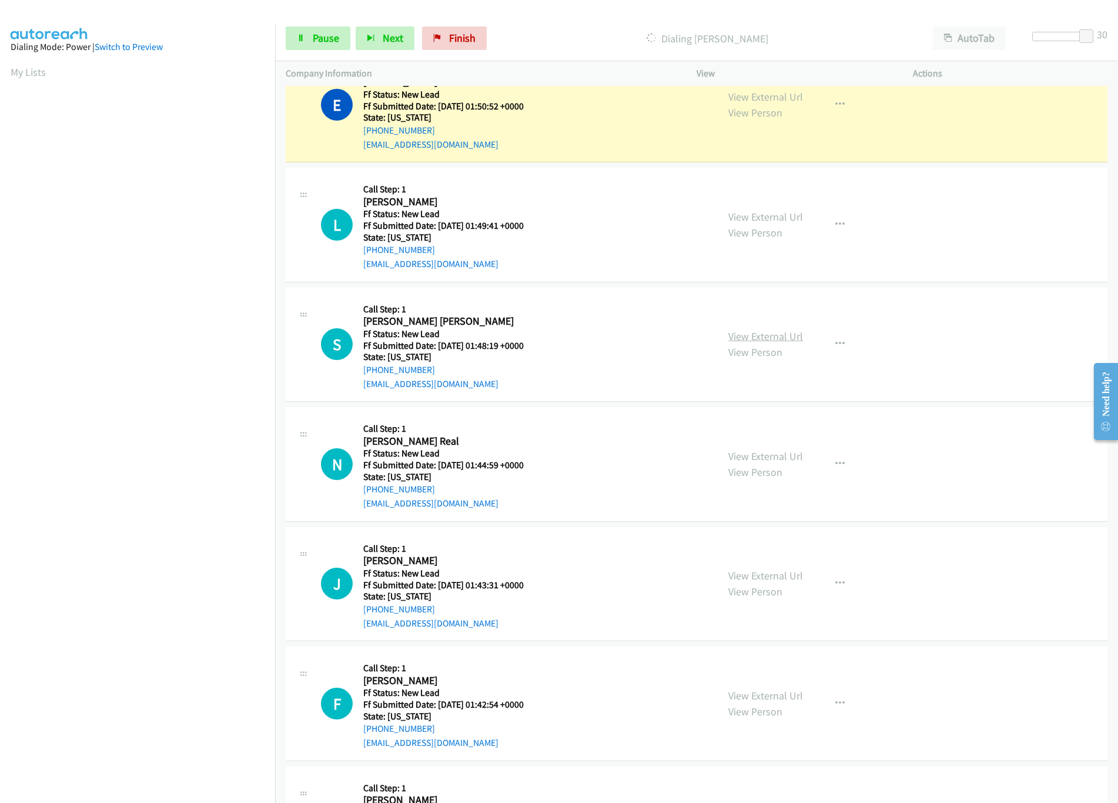
click at [757, 343] on link "View External Url" at bounding box center [765, 336] width 75 height 14
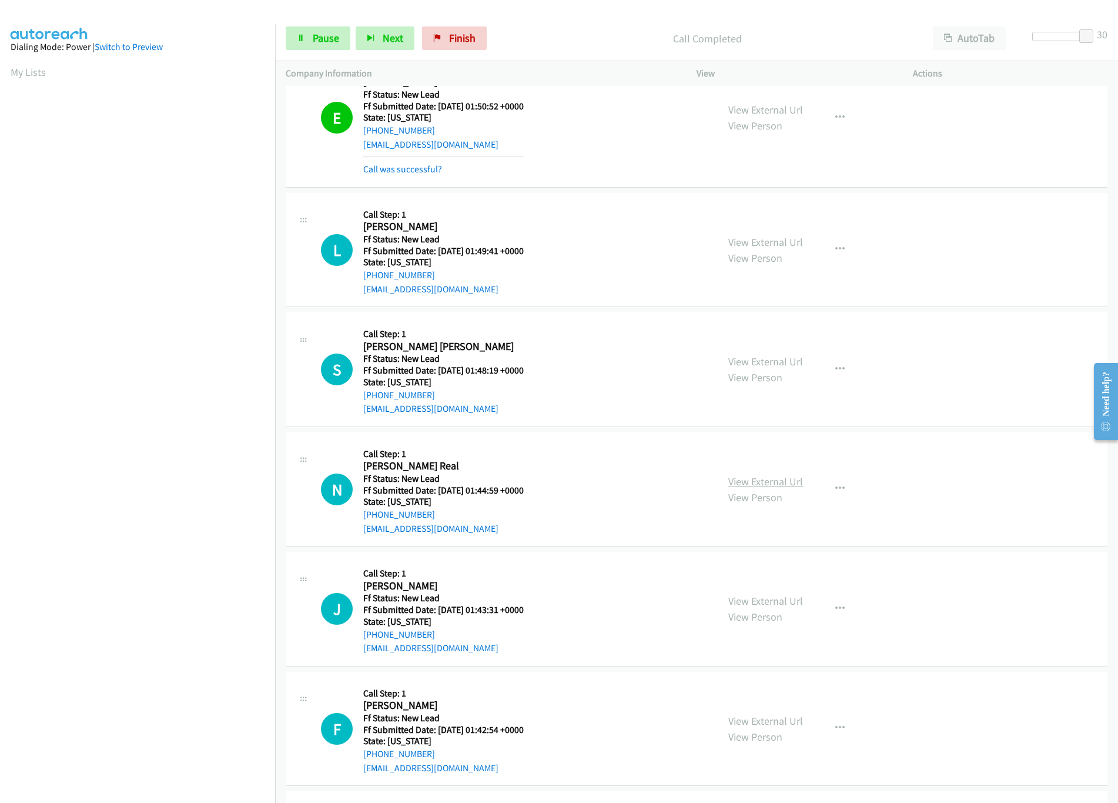
click at [743, 488] on link "View External Url" at bounding box center [765, 481] width 75 height 14
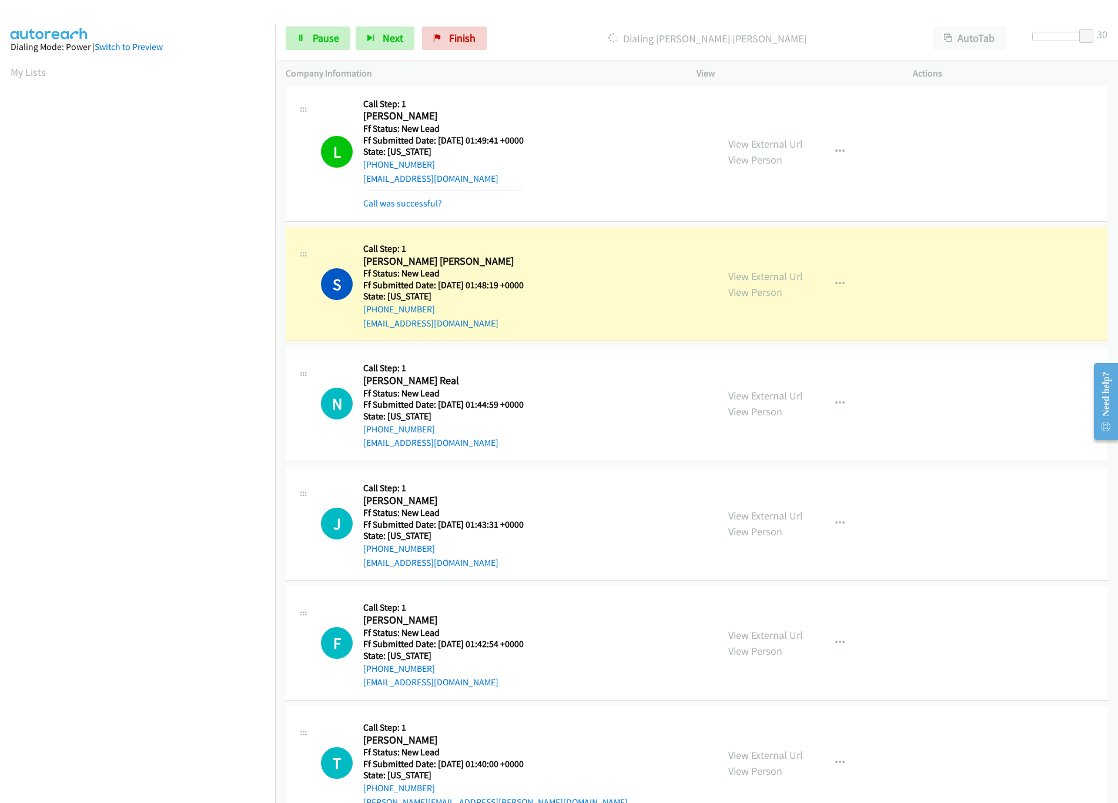
scroll to position [6467, 0]
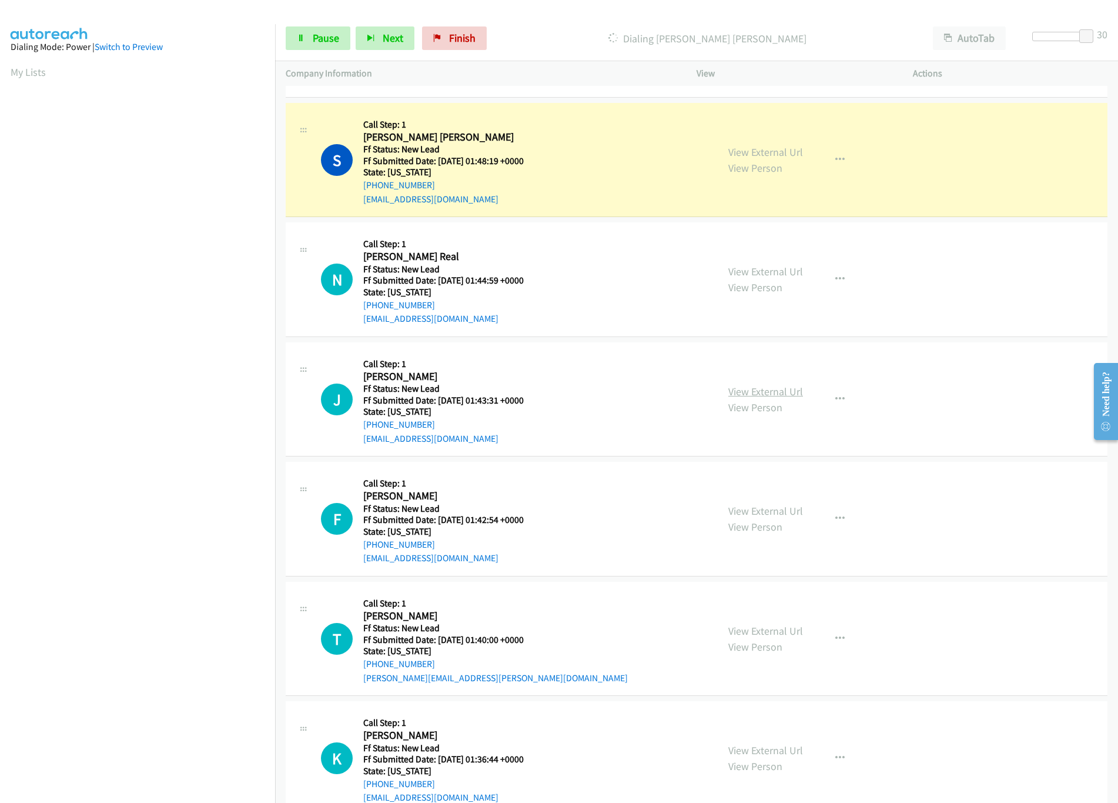
click at [771, 398] on link "View External Url" at bounding box center [765, 392] width 75 height 14
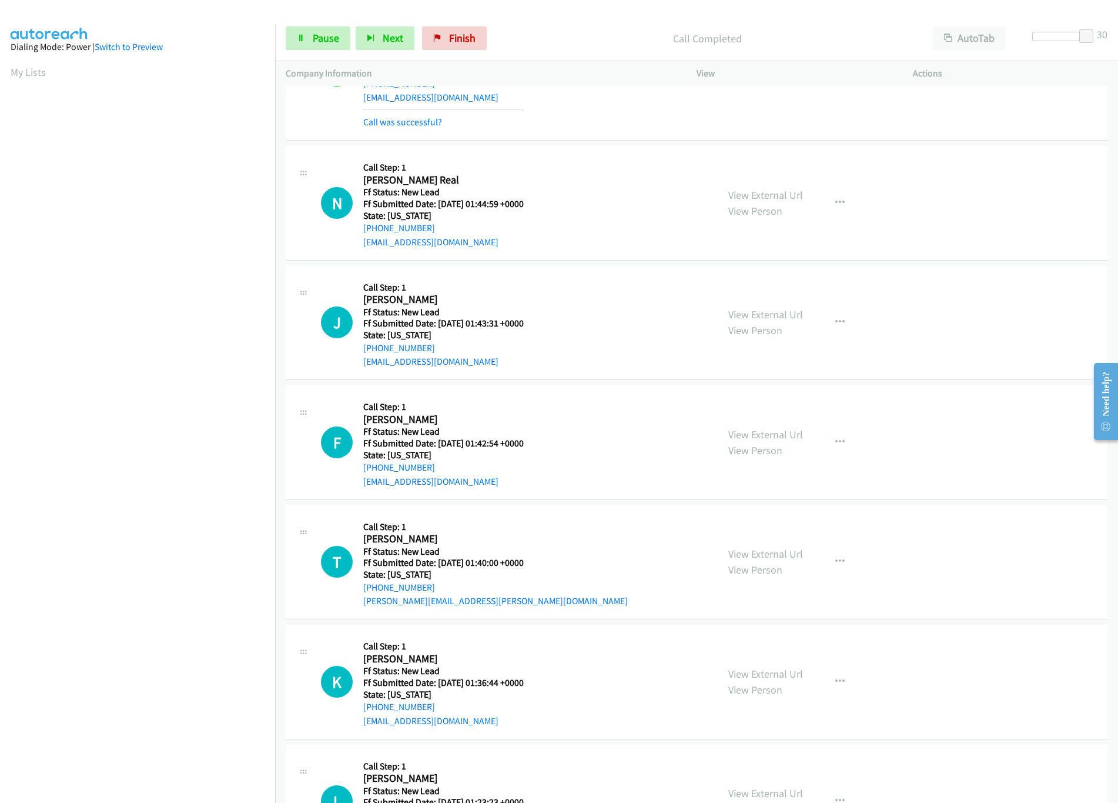
scroll to position [6702, 0]
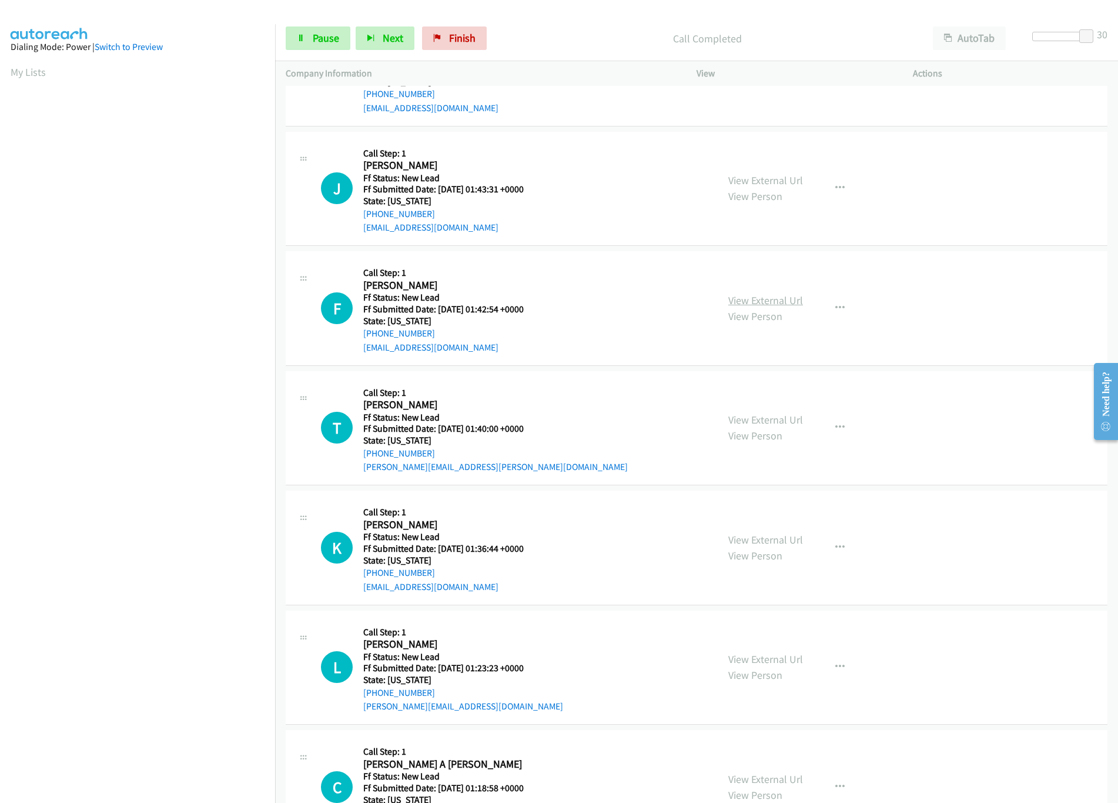
click at [777, 307] on link "View External Url" at bounding box center [765, 300] width 75 height 14
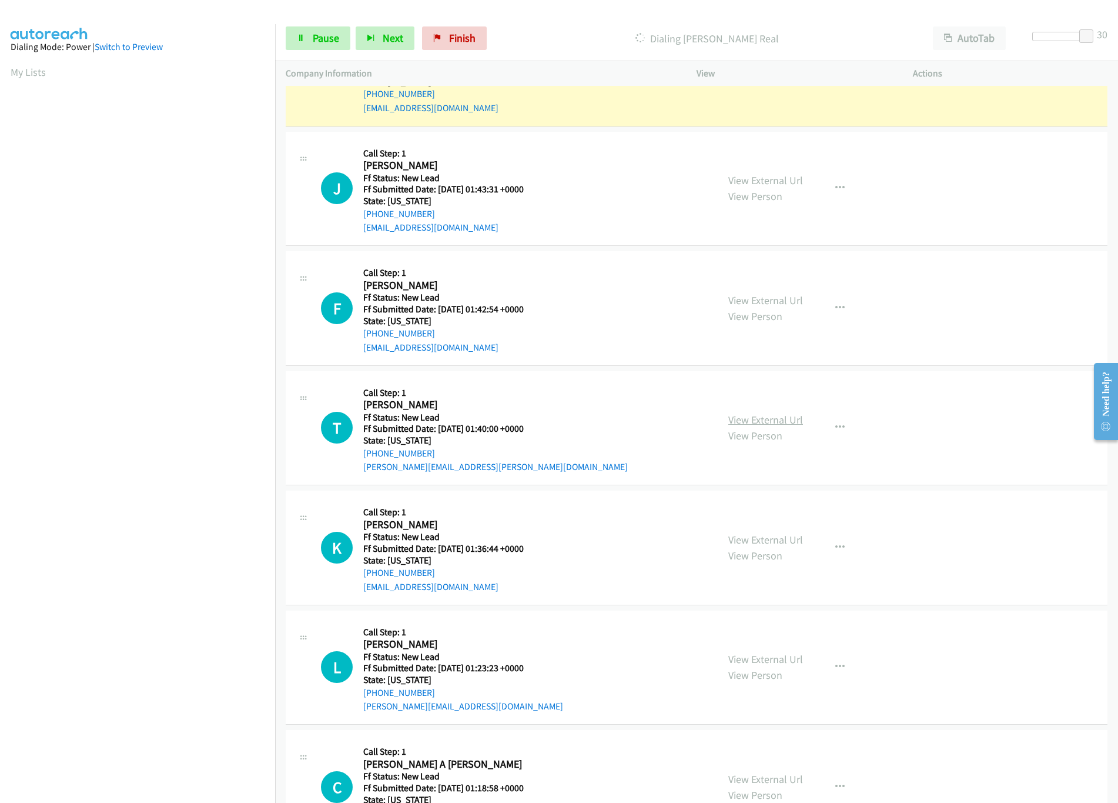
click at [774, 426] on link "View External Url" at bounding box center [765, 420] width 75 height 14
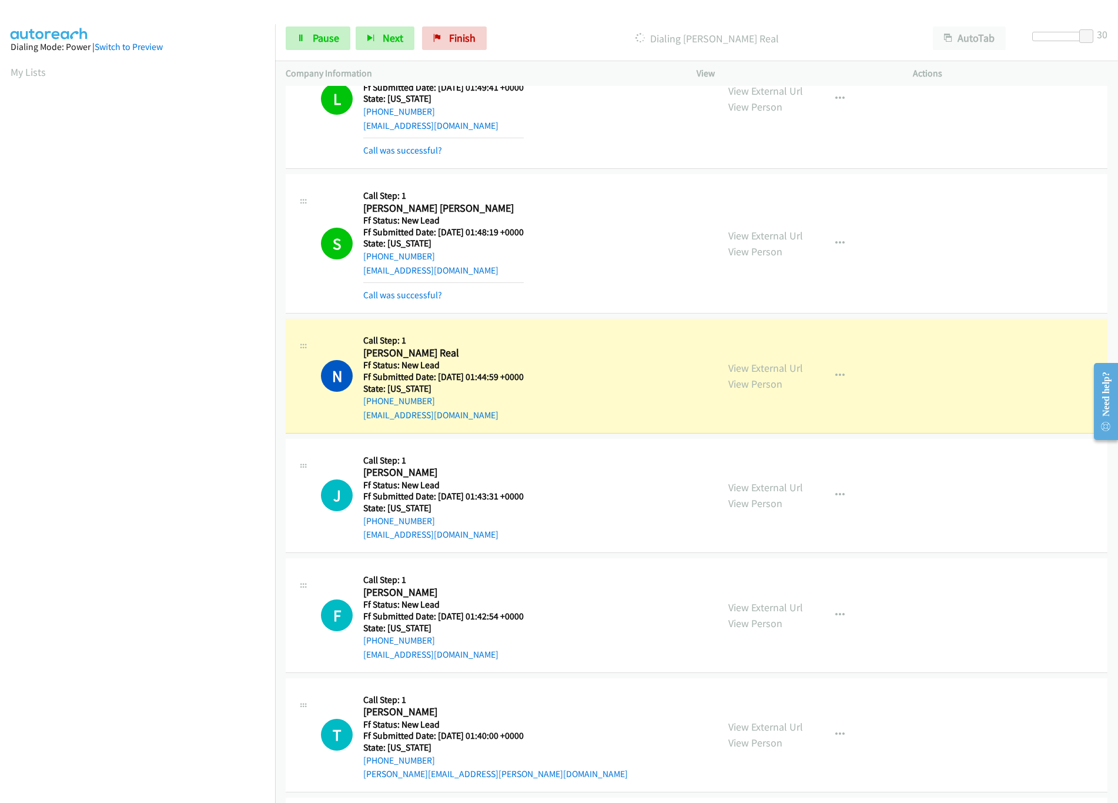
scroll to position [6232, 0]
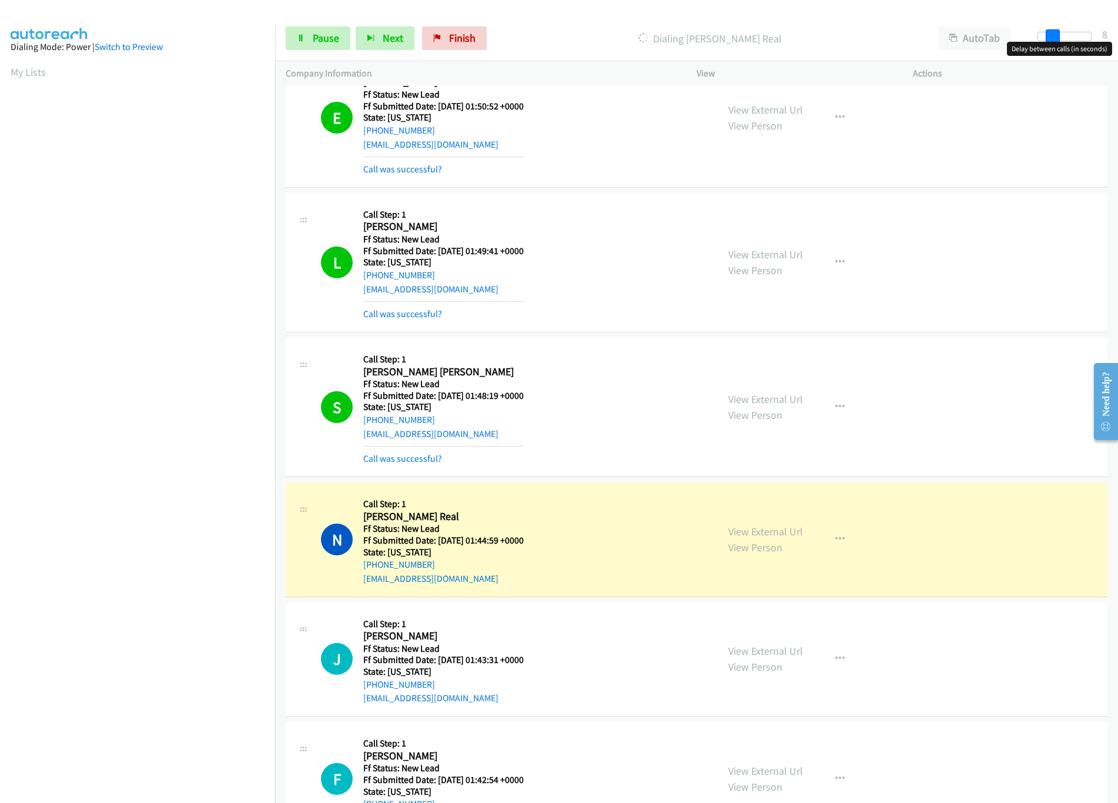
drag, startPoint x: 1090, startPoint y: 38, endPoint x: 1051, endPoint y: 38, distance: 38.8
click at [1051, 38] on span at bounding box center [1053, 36] width 14 height 14
click at [313, 39] on span "Pause" at bounding box center [326, 38] width 26 height 14
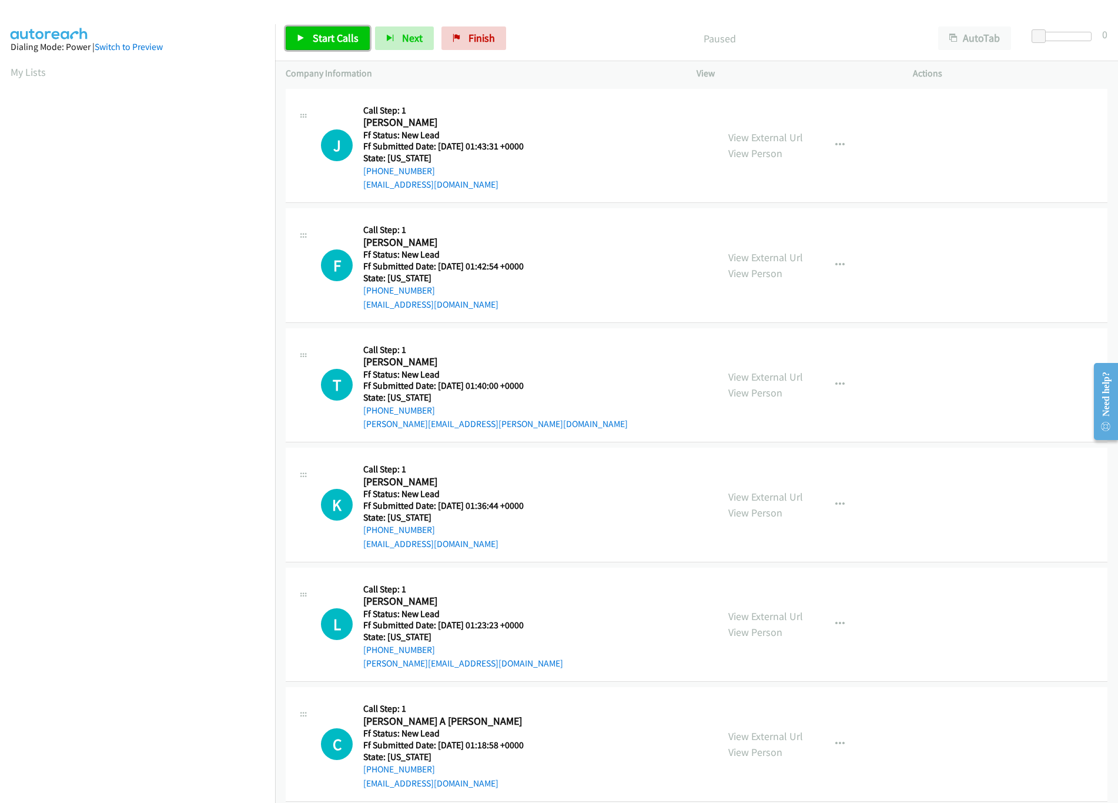
click at [320, 36] on span "Start Calls" at bounding box center [336, 38] width 46 height 14
drag, startPoint x: 1043, startPoint y: 37, endPoint x: 1062, endPoint y: 38, distance: 19.4
click at [1062, 38] on span at bounding box center [1055, 36] width 14 height 14
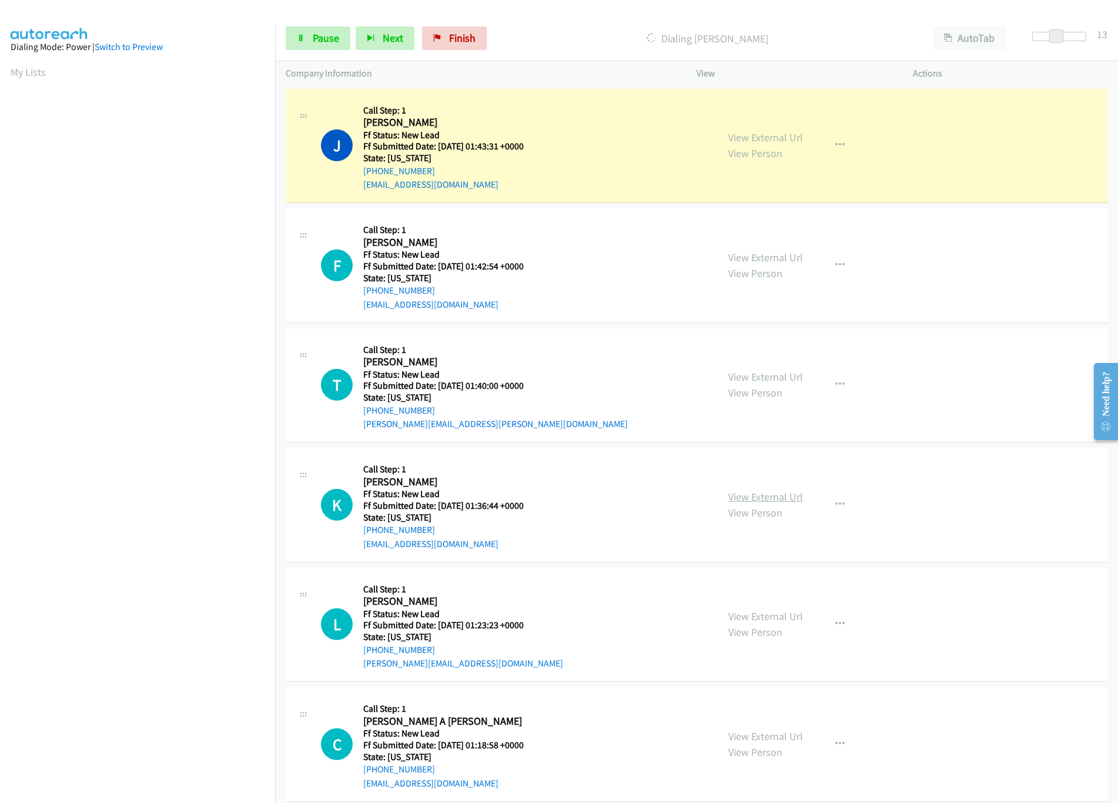
click at [740, 502] on link "View External Url" at bounding box center [765, 497] width 75 height 14
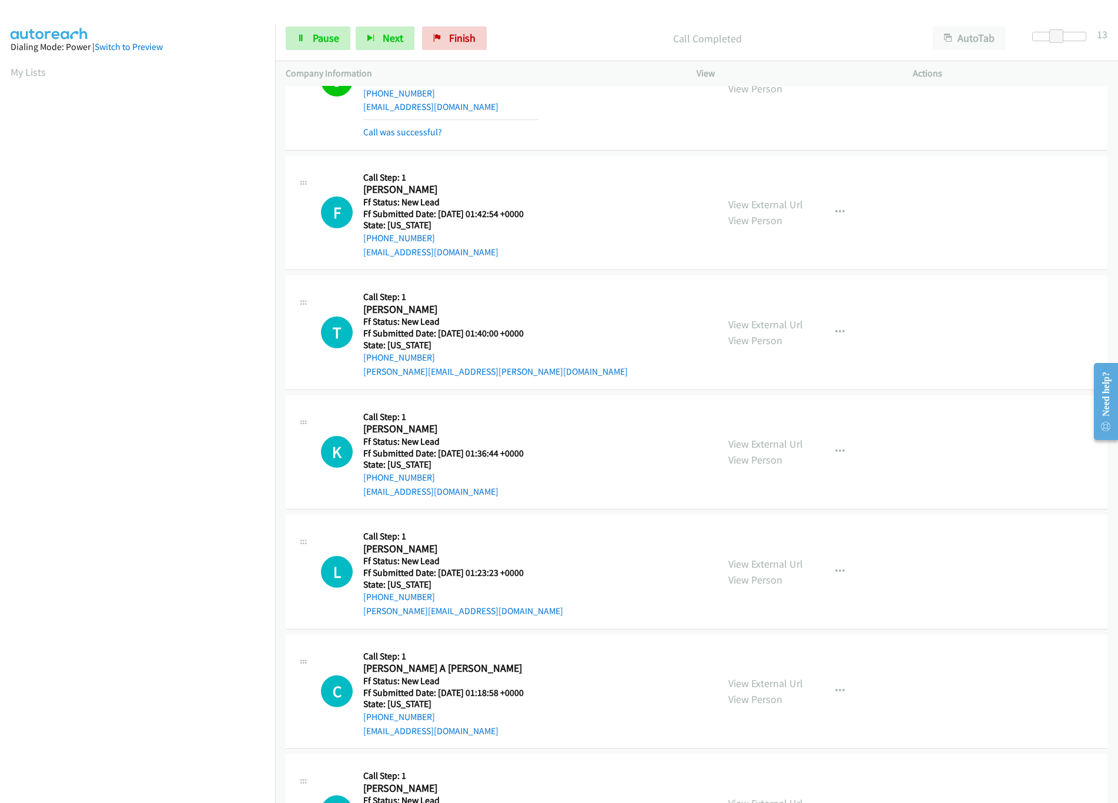
scroll to position [117, 0]
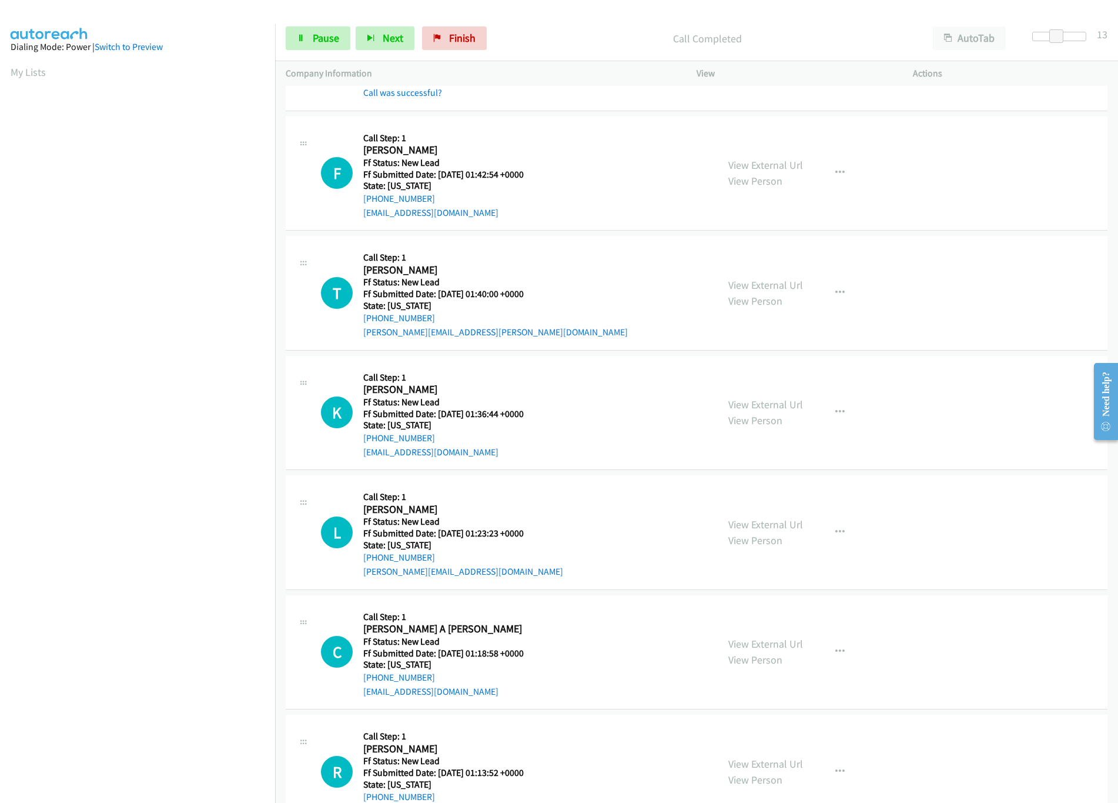
click at [796, 526] on div "View External Url View Person View External Url Email Schedule/Manage Callback …" at bounding box center [831, 532] width 227 height 93
click at [784, 526] on link "View External Url" at bounding box center [765, 524] width 75 height 14
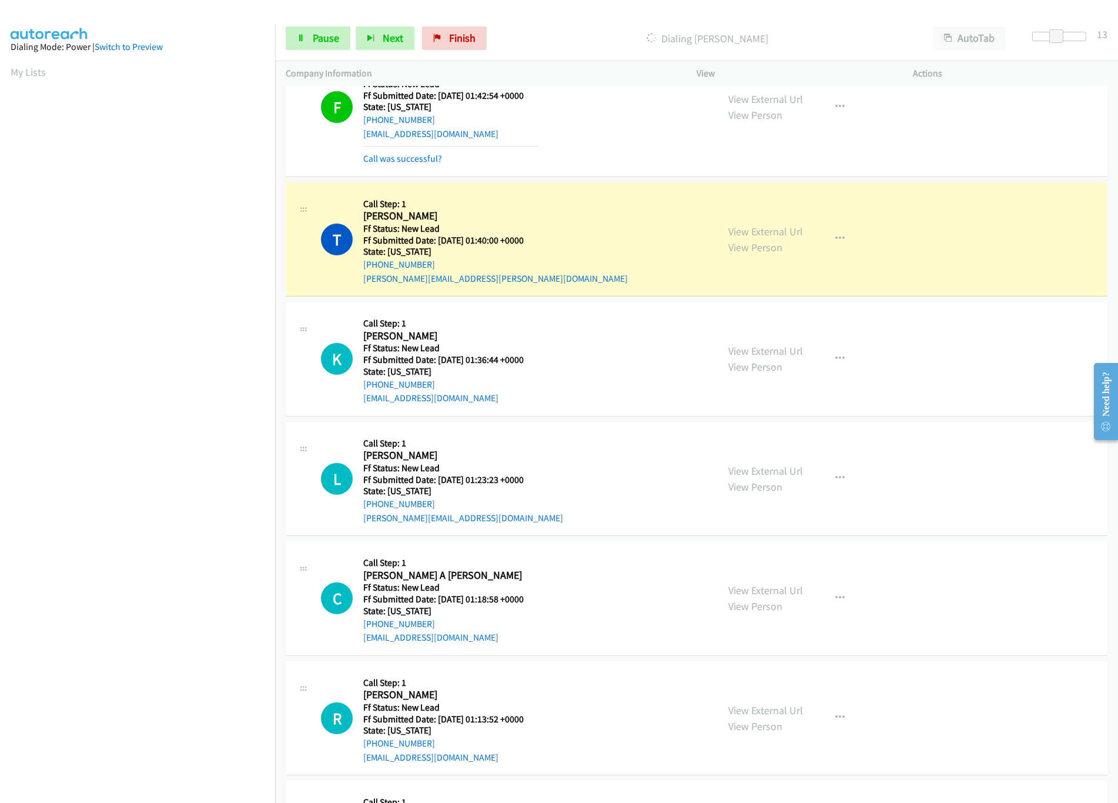
scroll to position [353, 0]
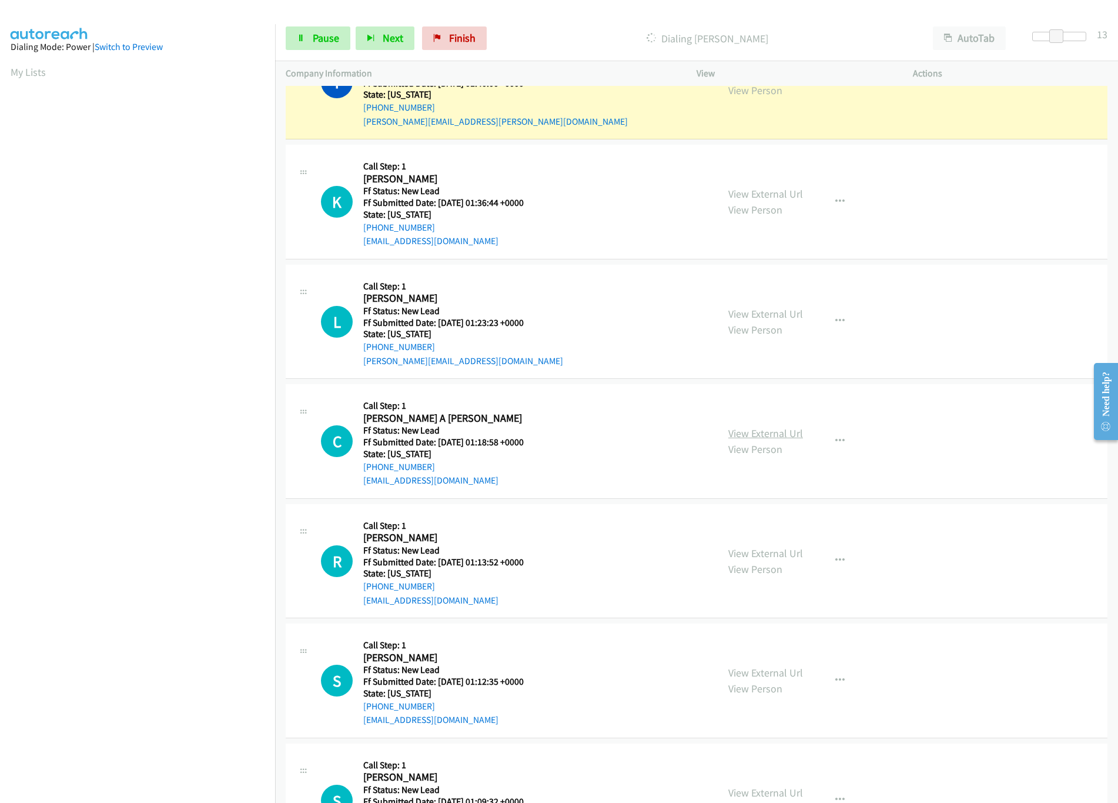
click at [774, 436] on link "View External Url" at bounding box center [765, 433] width 75 height 14
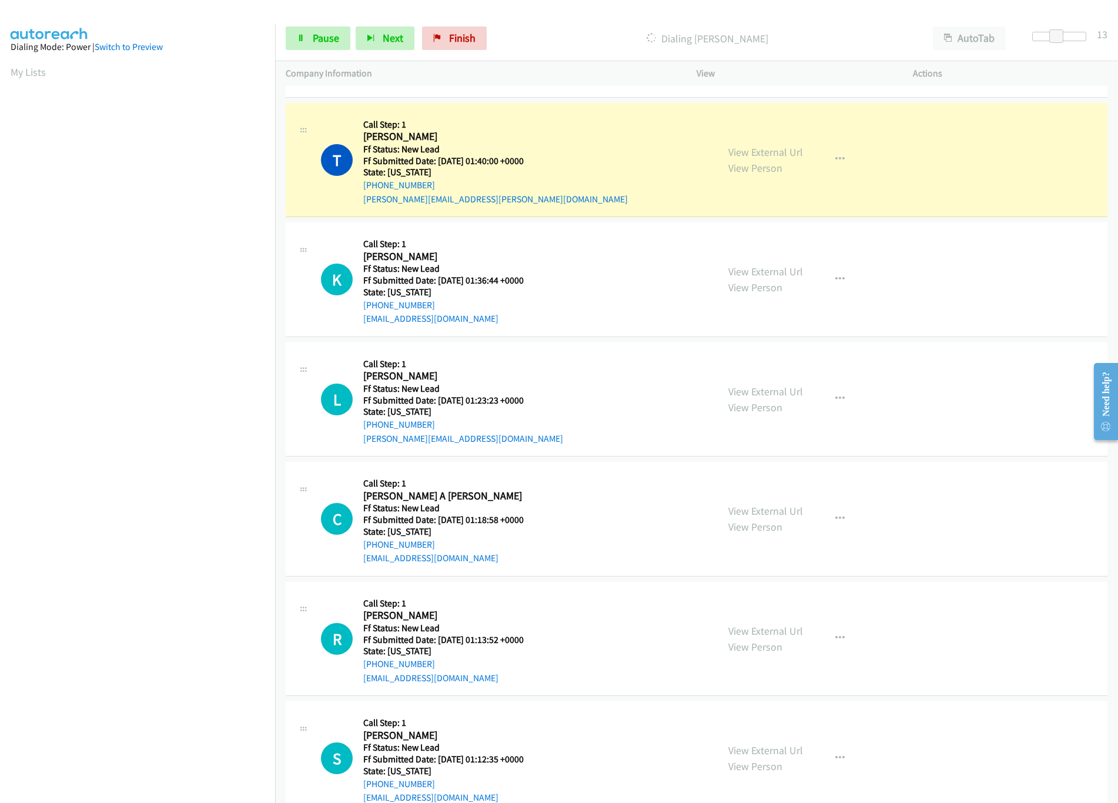
scroll to position [235, 0]
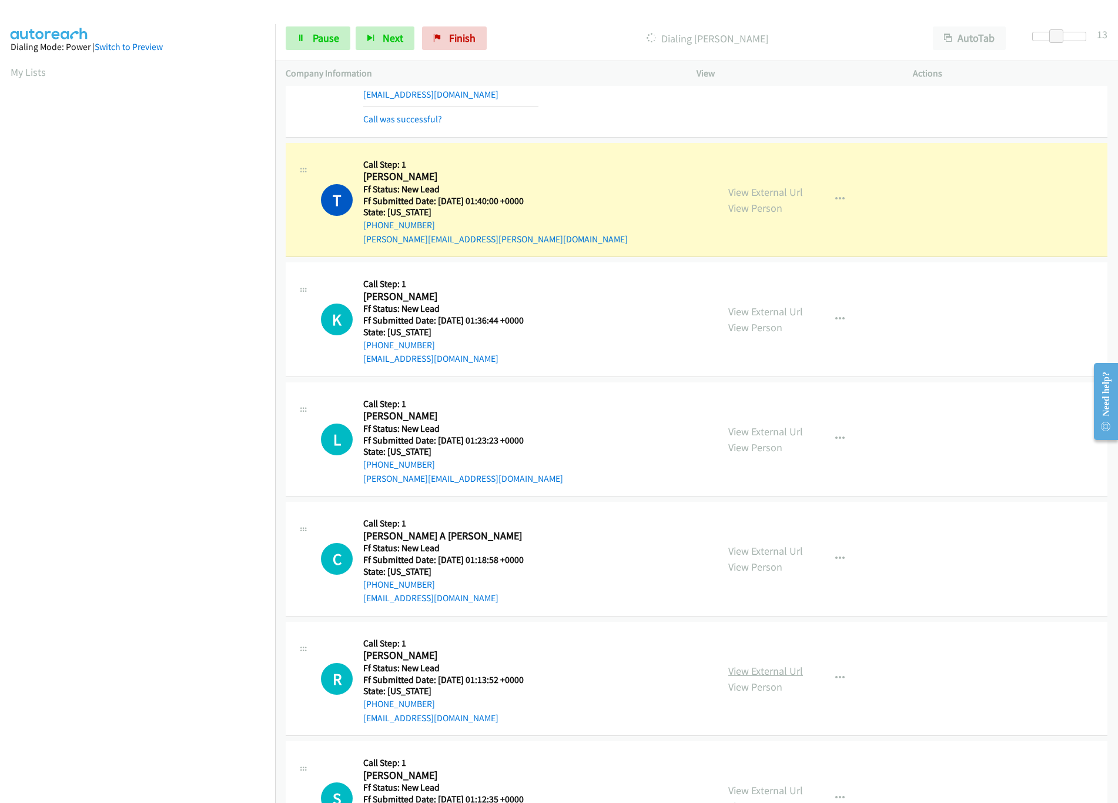
click at [762, 671] on link "View External Url" at bounding box center [765, 671] width 75 height 14
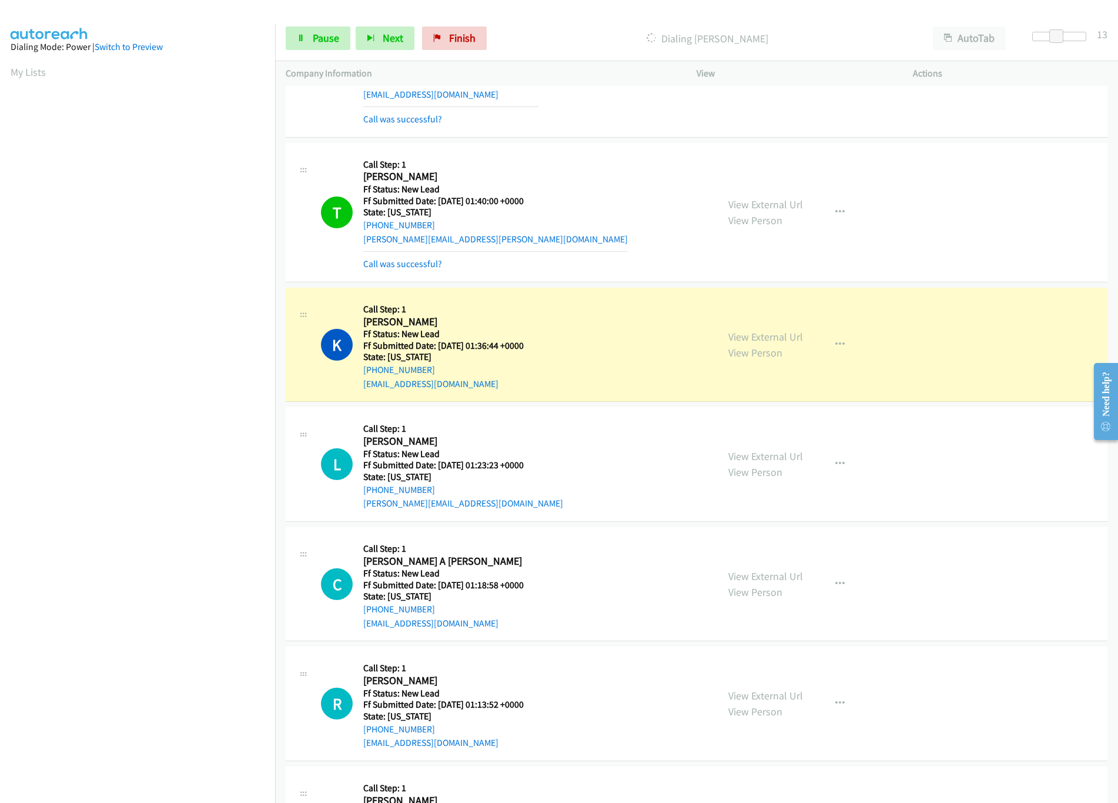
scroll to position [353, 0]
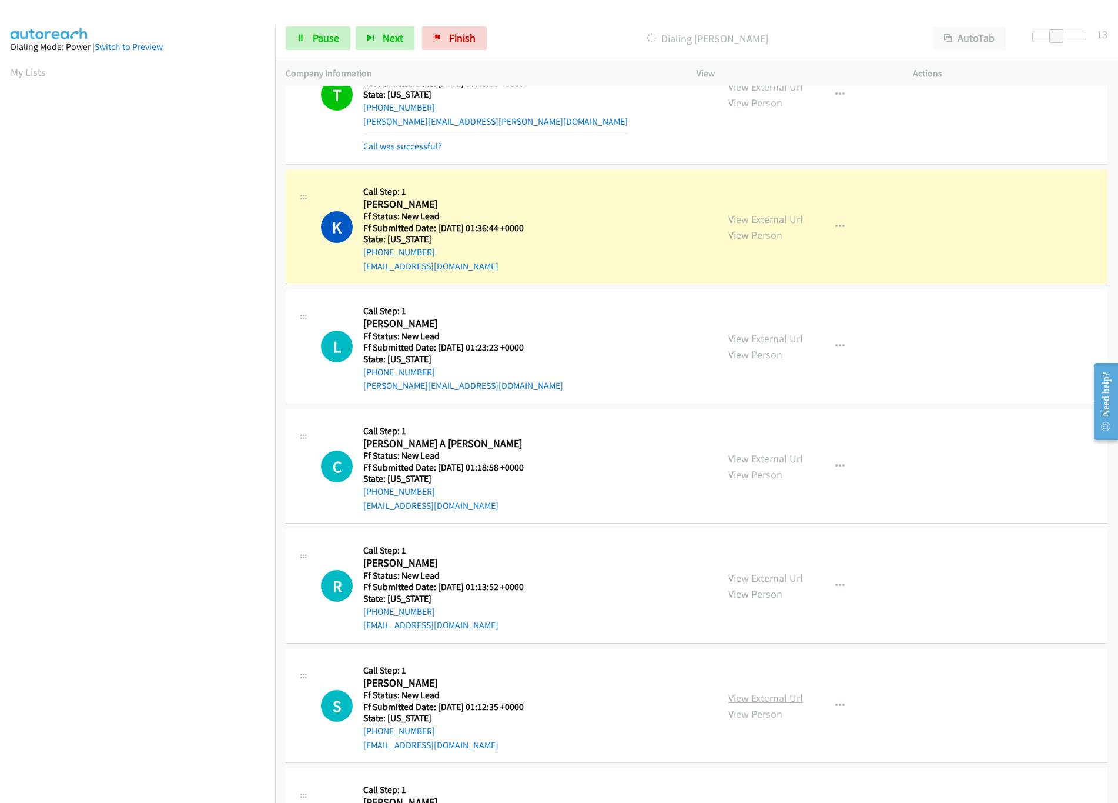
click at [740, 698] on link "View External Url" at bounding box center [765, 698] width 75 height 14
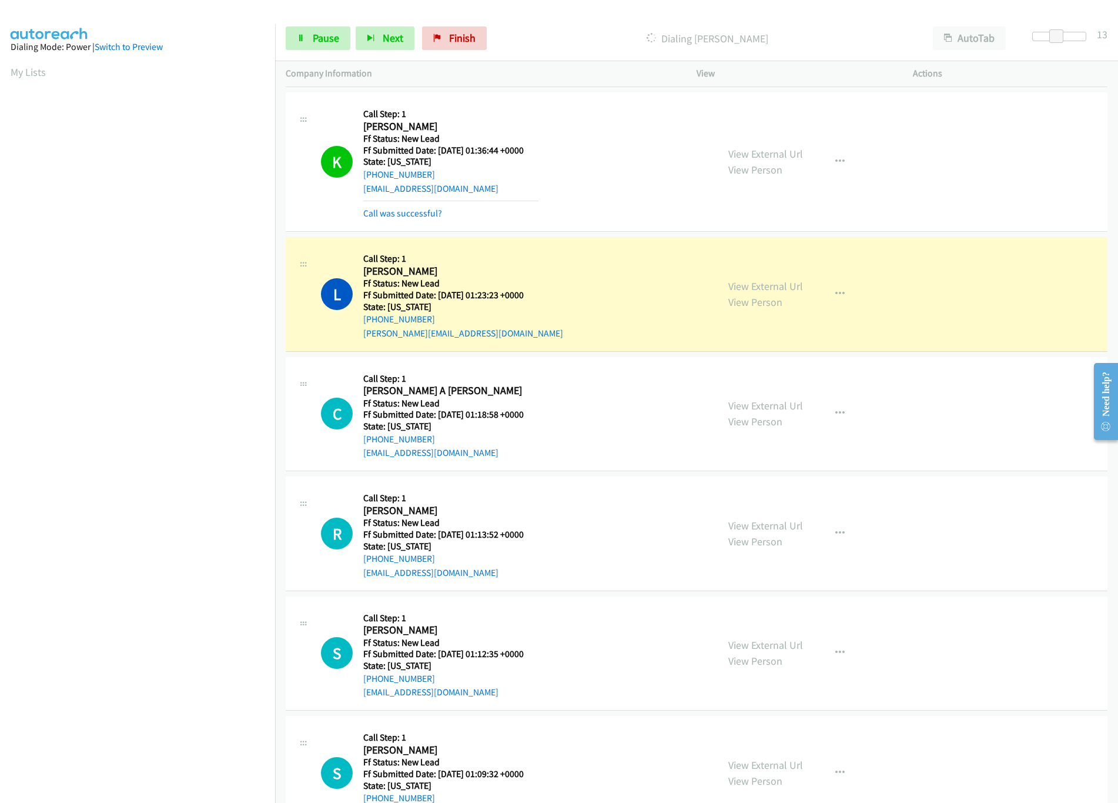
scroll to position [470, 0]
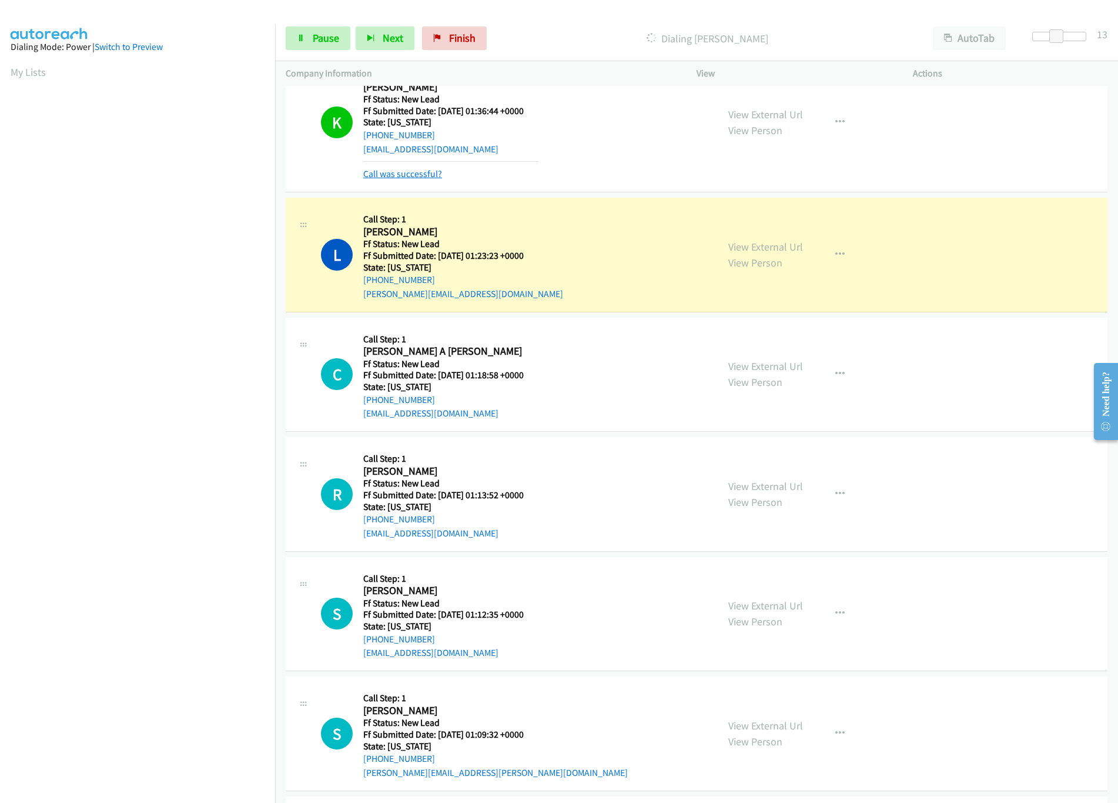
click at [424, 173] on link "Call was successful?" at bounding box center [402, 173] width 79 height 11
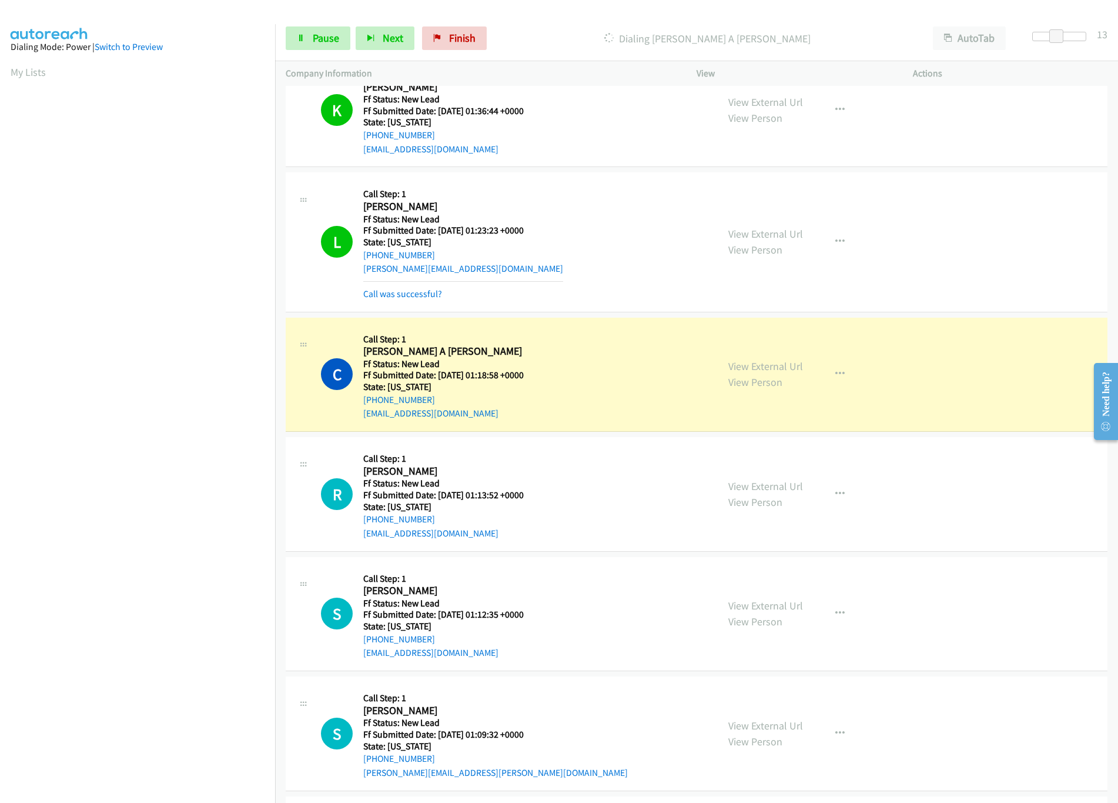
scroll to position [588, 0]
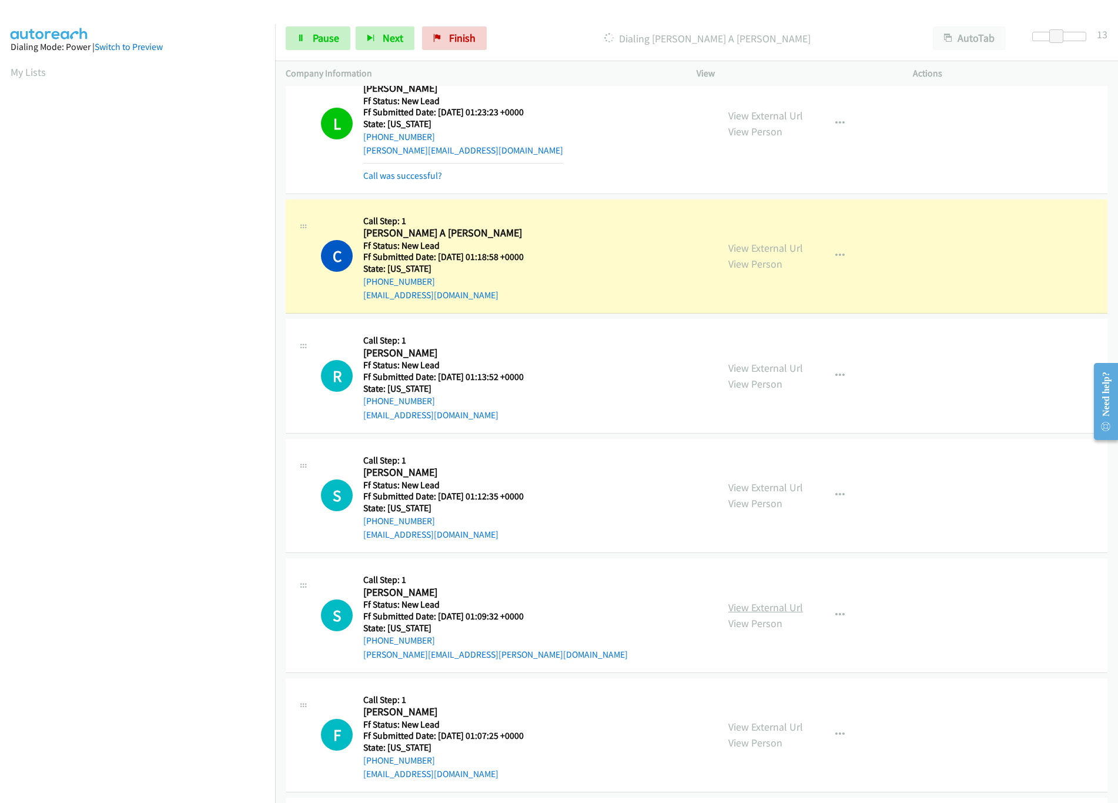
click at [734, 602] on link "View External Url" at bounding box center [765, 607] width 75 height 14
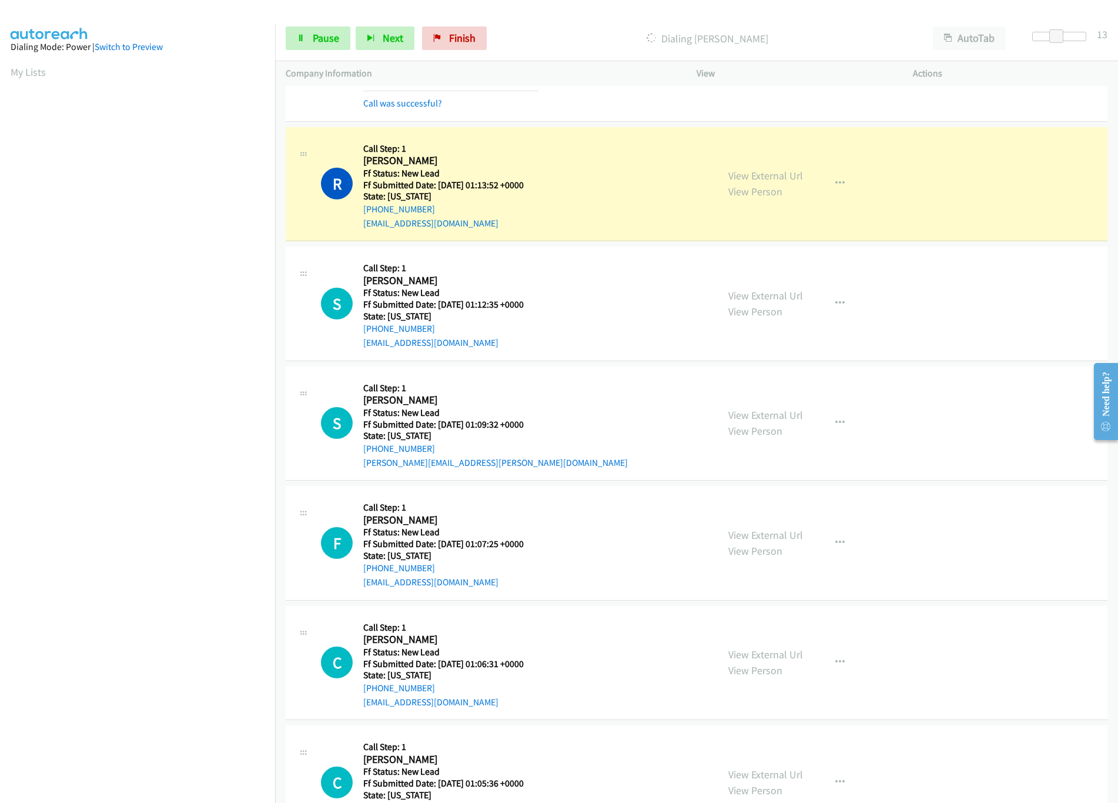
scroll to position [941, 0]
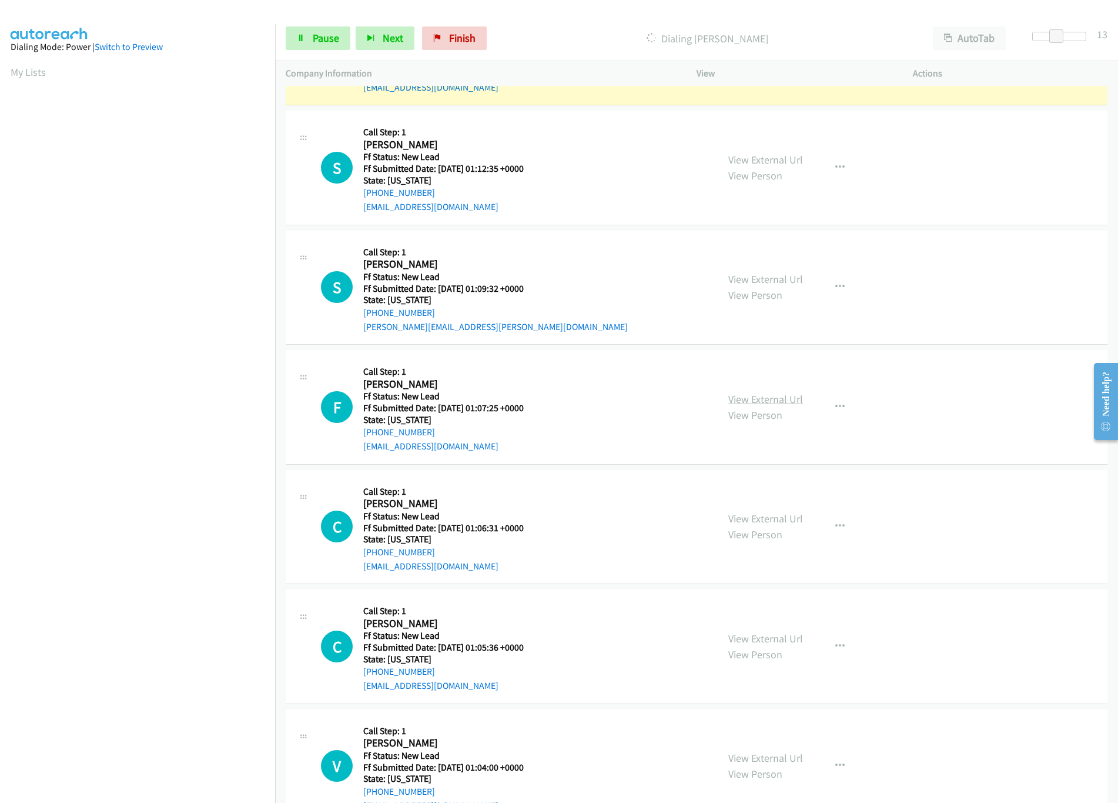
click at [771, 406] on link "View External Url" at bounding box center [765, 399] width 75 height 14
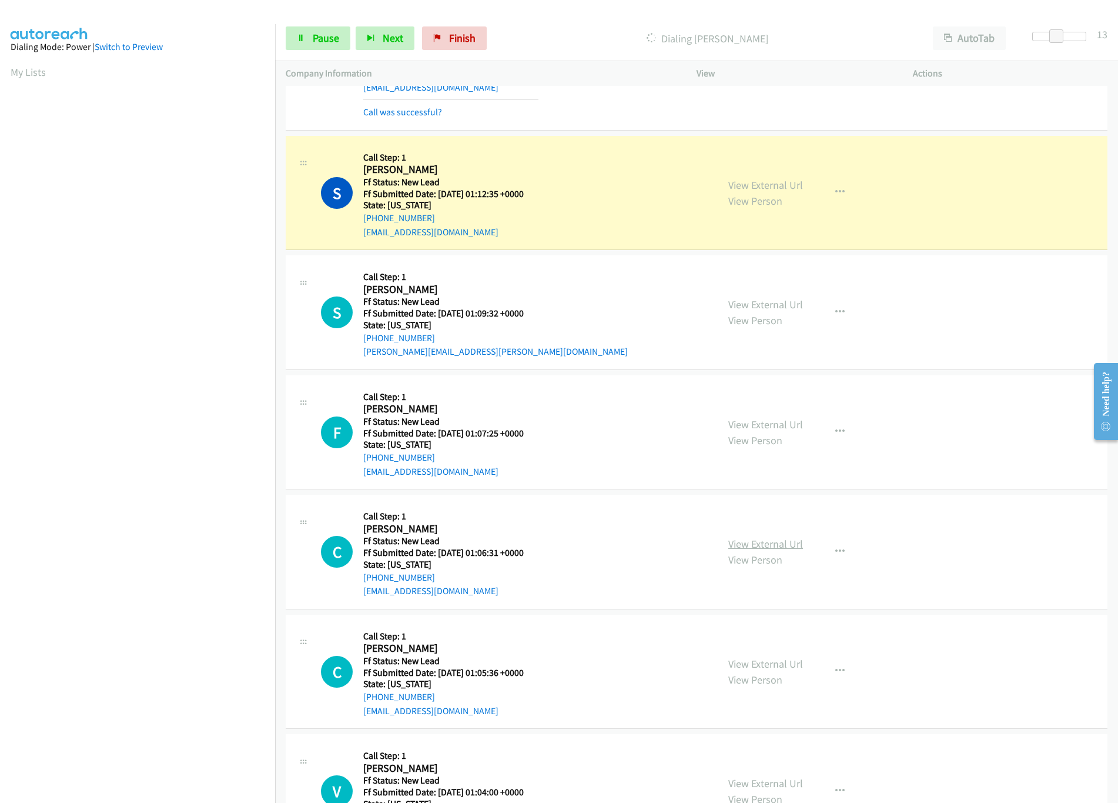
click at [752, 544] on link "View External Url" at bounding box center [765, 544] width 75 height 14
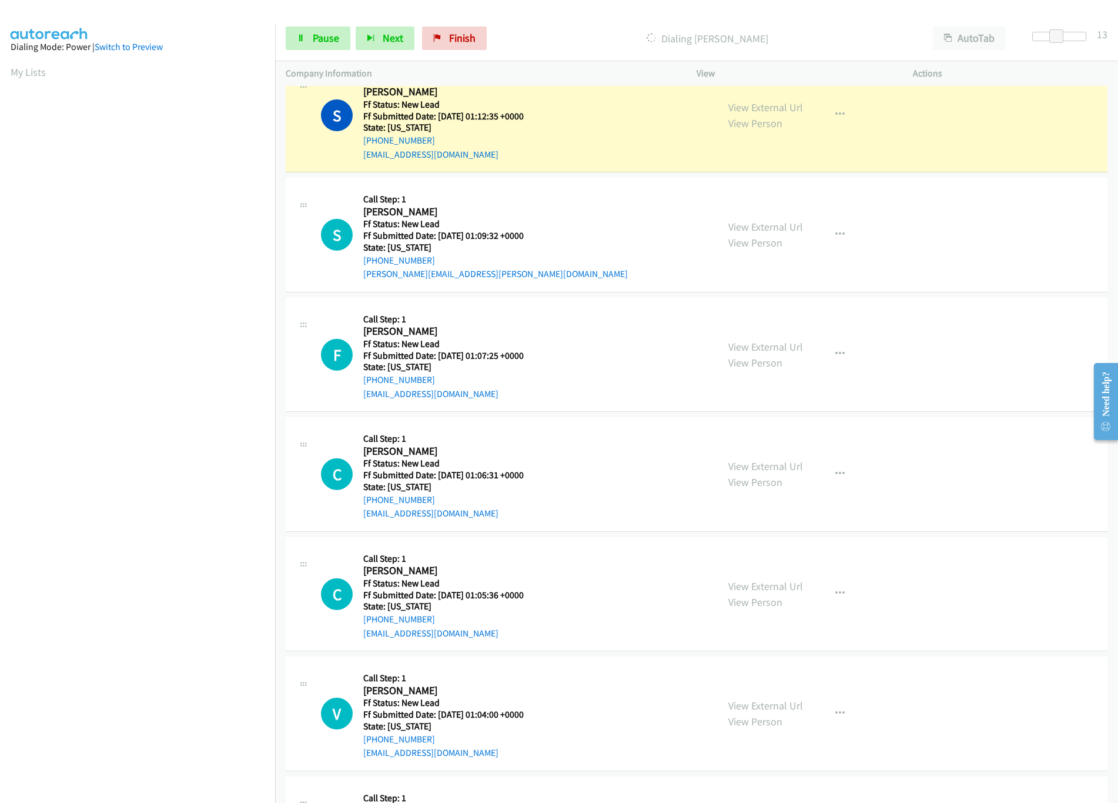
scroll to position [1058, 0]
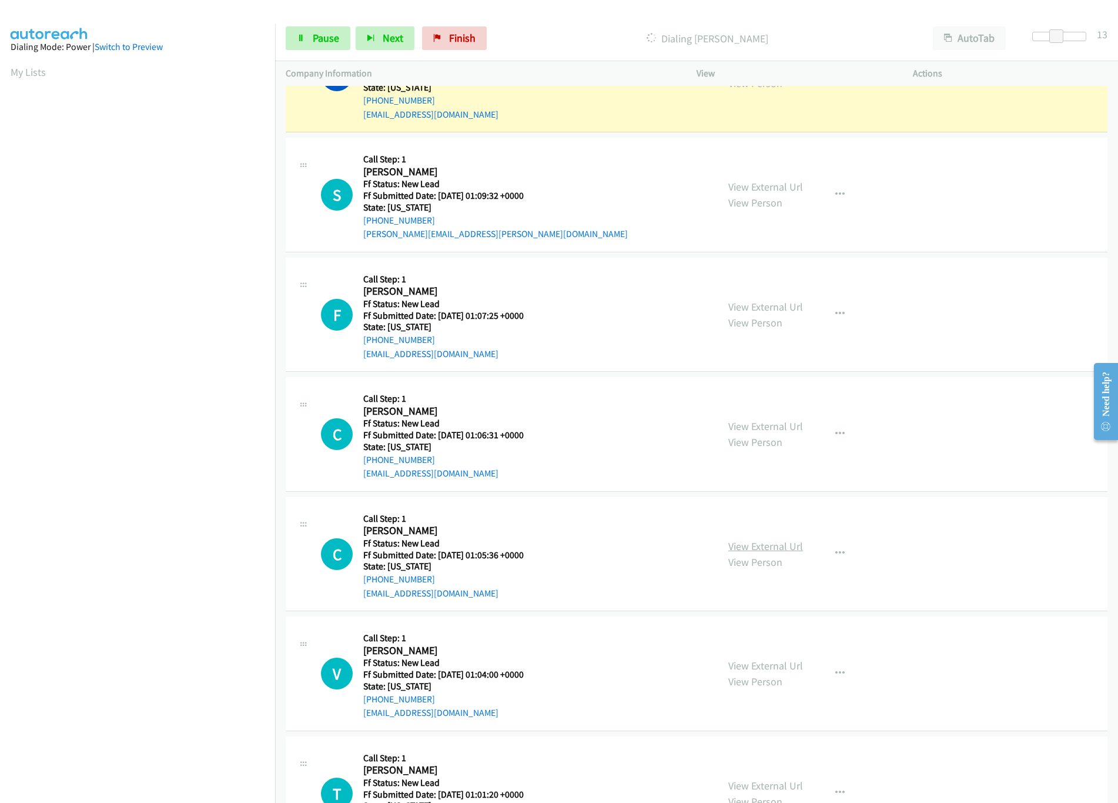
click at [778, 551] on link "View External Url" at bounding box center [765, 546] width 75 height 14
click at [741, 664] on link "View External Url" at bounding box center [765, 665] width 75 height 14
drag, startPoint x: 1057, startPoint y: 34, endPoint x: 1041, endPoint y: 35, distance: 15.3
click at [1041, 35] on span at bounding box center [1048, 36] width 14 height 14
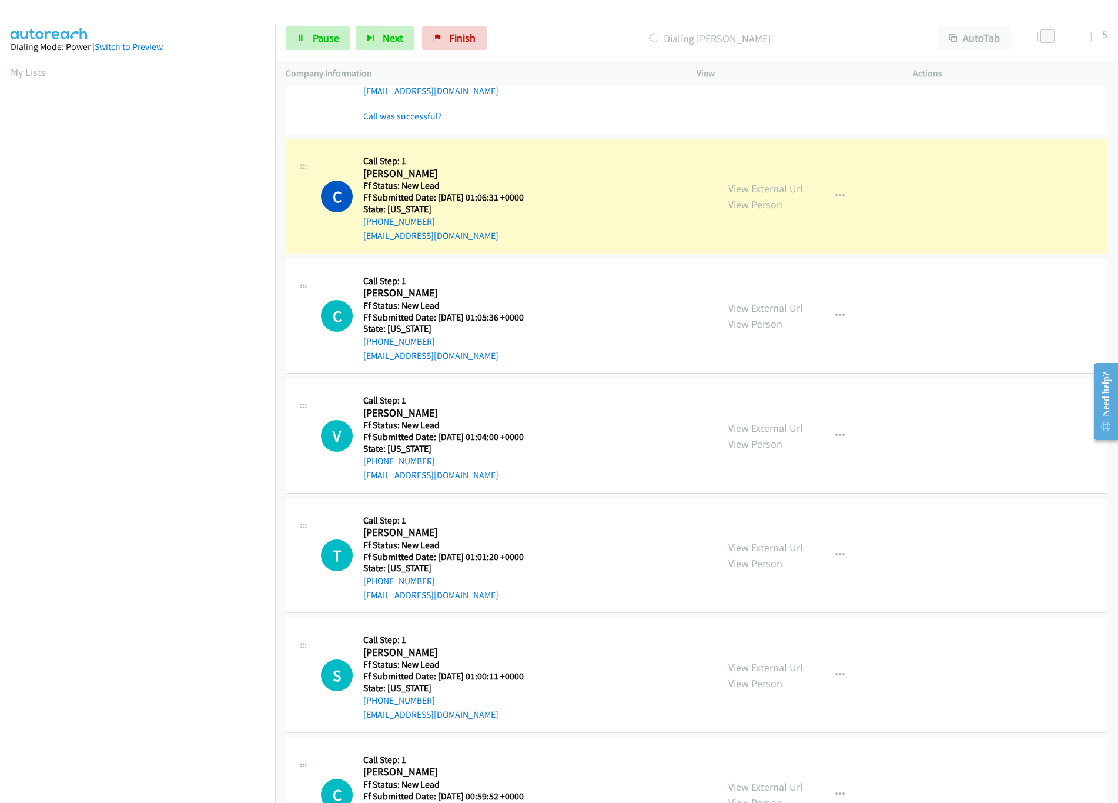
scroll to position [1411, 0]
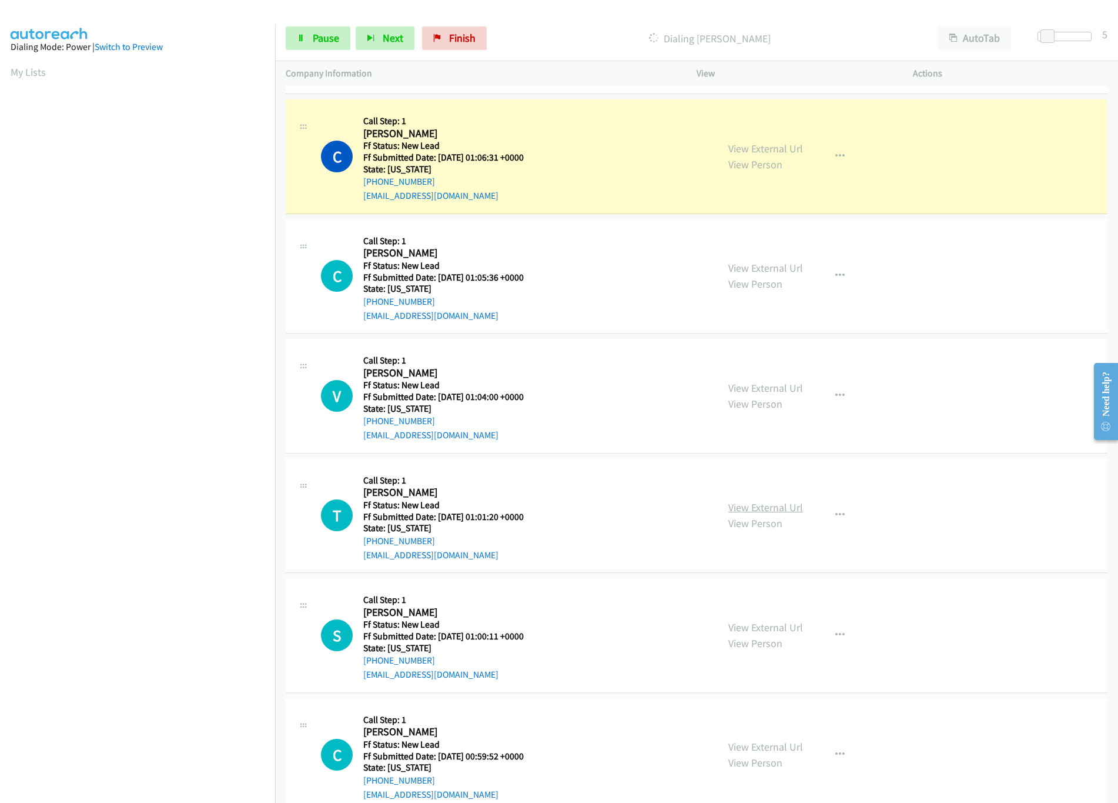
click at [771, 512] on link "View External Url" at bounding box center [765, 507] width 75 height 14
click at [741, 632] on link "View External Url" at bounding box center [765, 627] width 75 height 14
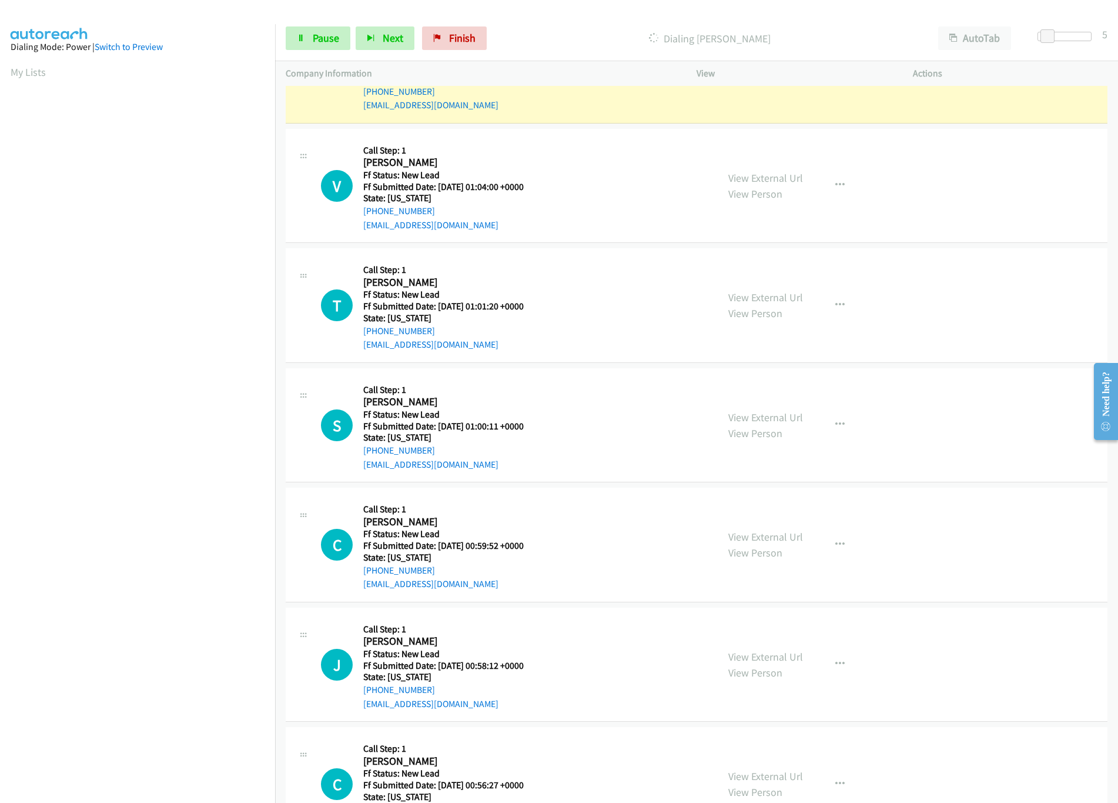
scroll to position [1528, 0]
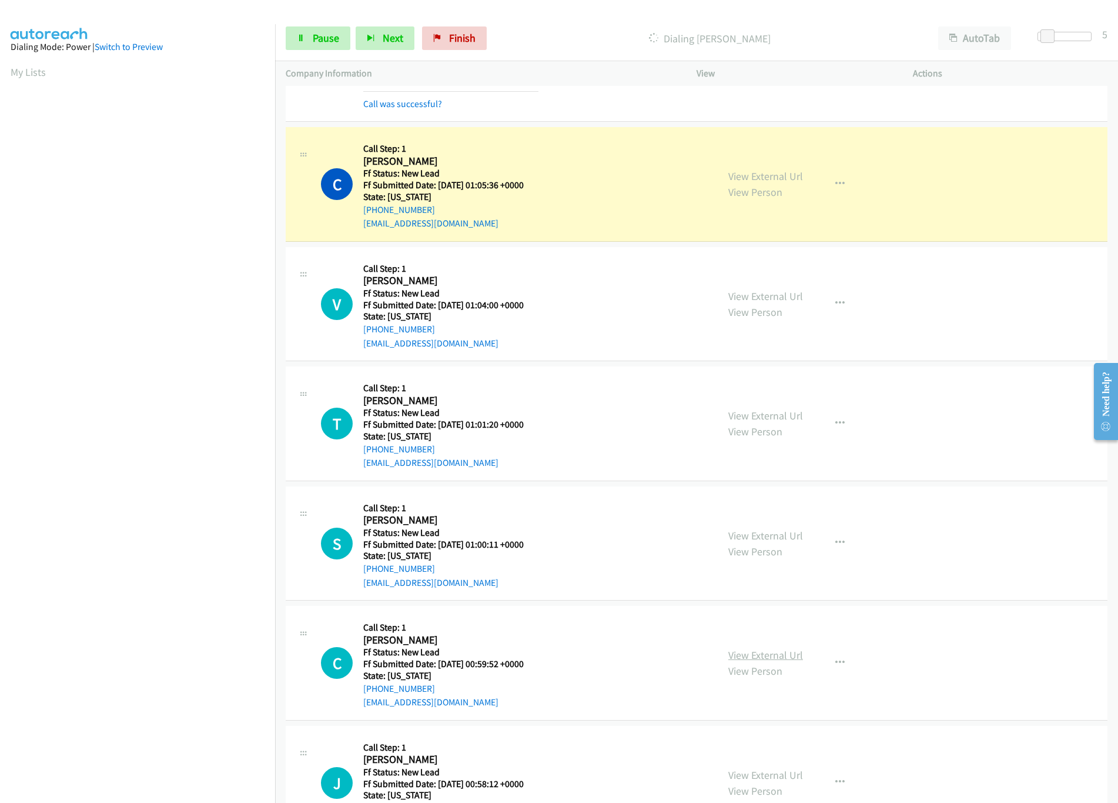
click at [730, 655] on link "View External Url" at bounding box center [765, 655] width 75 height 14
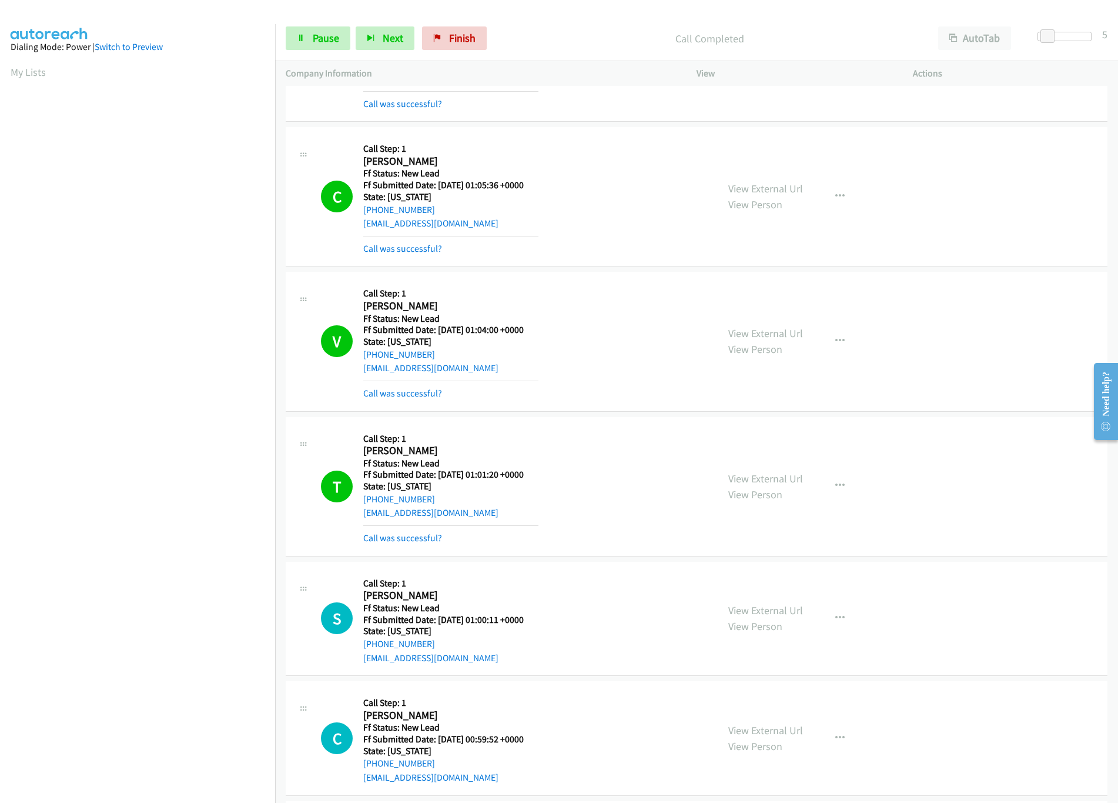
click at [418, 392] on div "Call was successful?" at bounding box center [450, 393] width 175 height 14
click at [418, 399] on link "Call was successful?" at bounding box center [402, 392] width 79 height 11
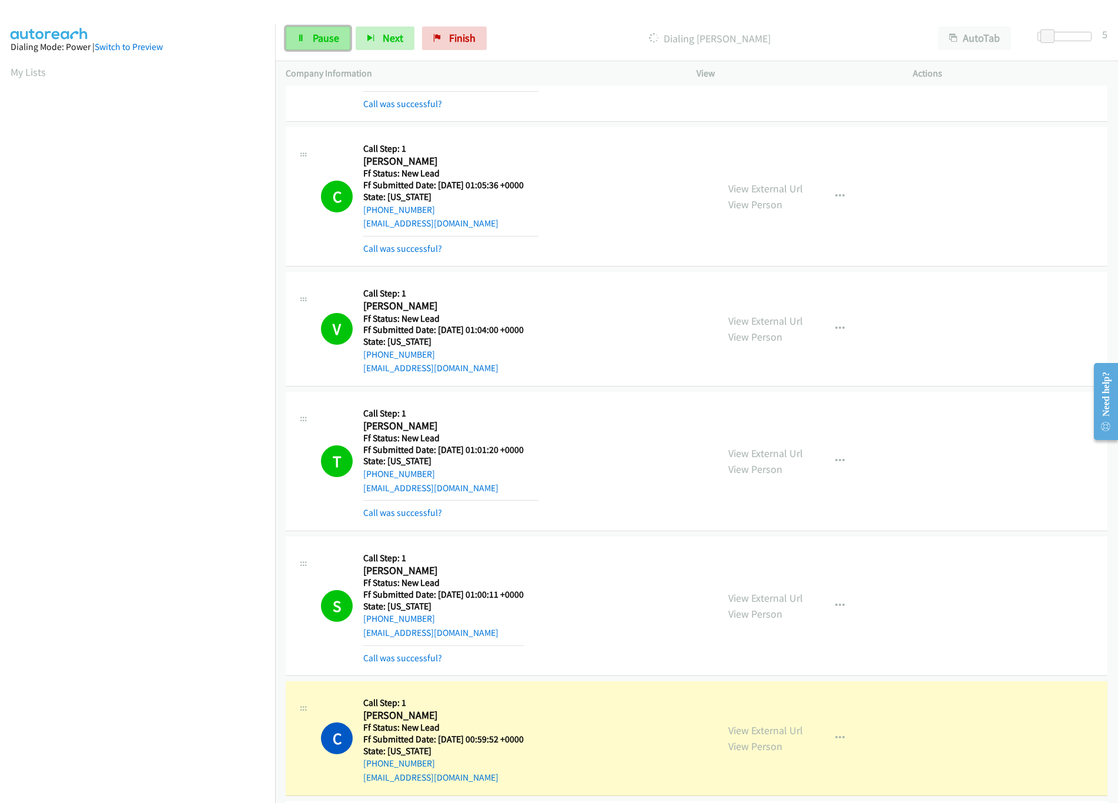
click at [323, 43] on span "Pause" at bounding box center [326, 38] width 26 height 14
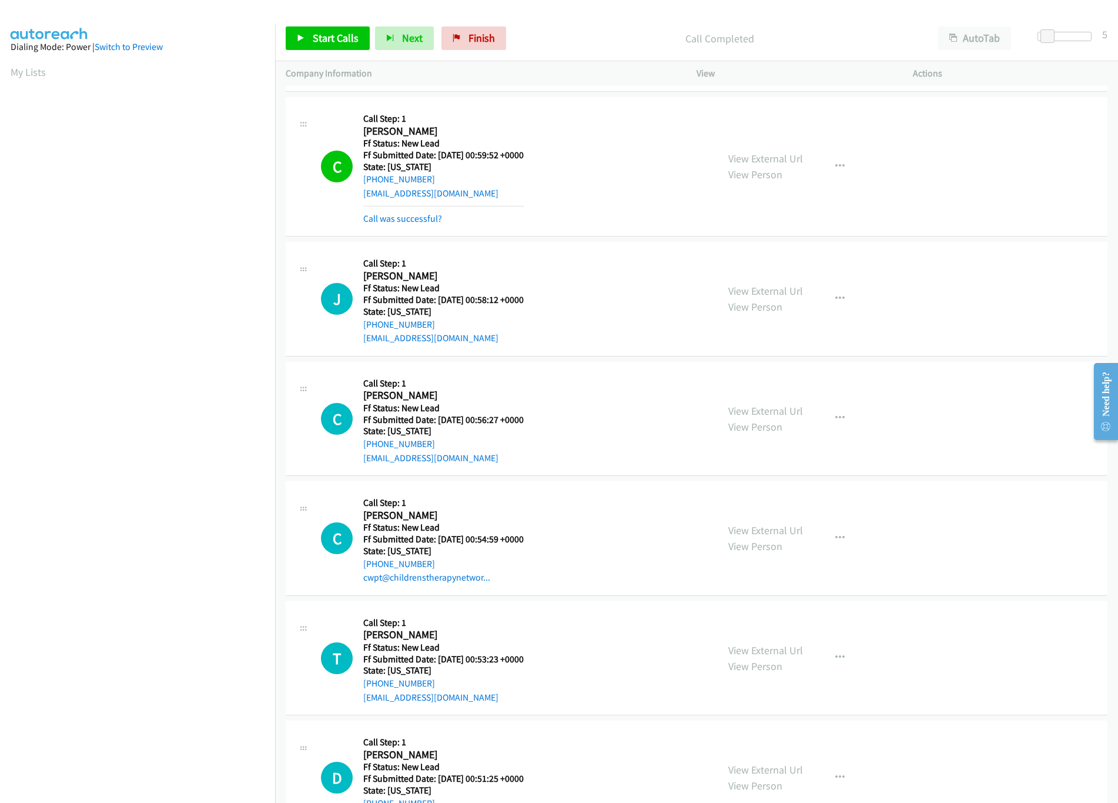
scroll to position [2117, 0]
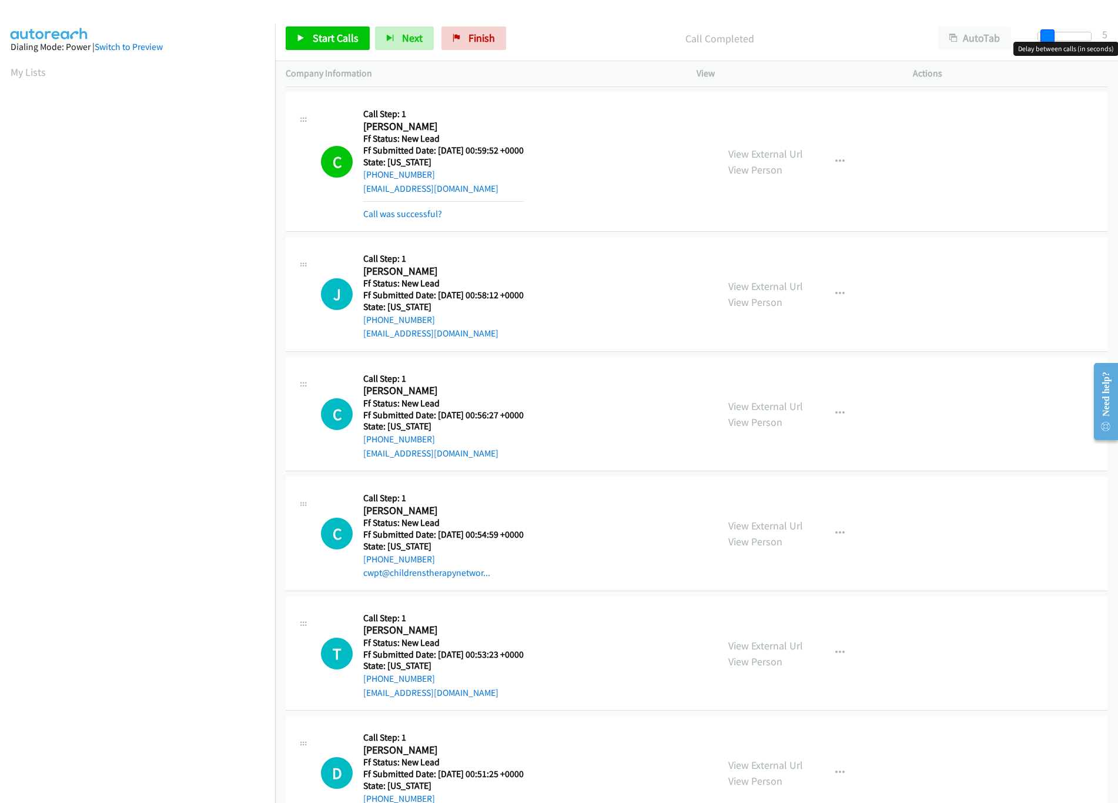
drag, startPoint x: 1049, startPoint y: 34, endPoint x: 1011, endPoint y: 38, distance: 38.4
click at [1011, 38] on div "Start Calls Pause Next Finish Call Completed AutoTab AutoTab 5" at bounding box center [696, 38] width 843 height 45
click at [751, 292] on link "View External Url" at bounding box center [765, 286] width 75 height 14
click at [763, 410] on link "View External Url" at bounding box center [765, 406] width 75 height 14
click at [309, 39] on link "Start Calls" at bounding box center [328, 38] width 84 height 24
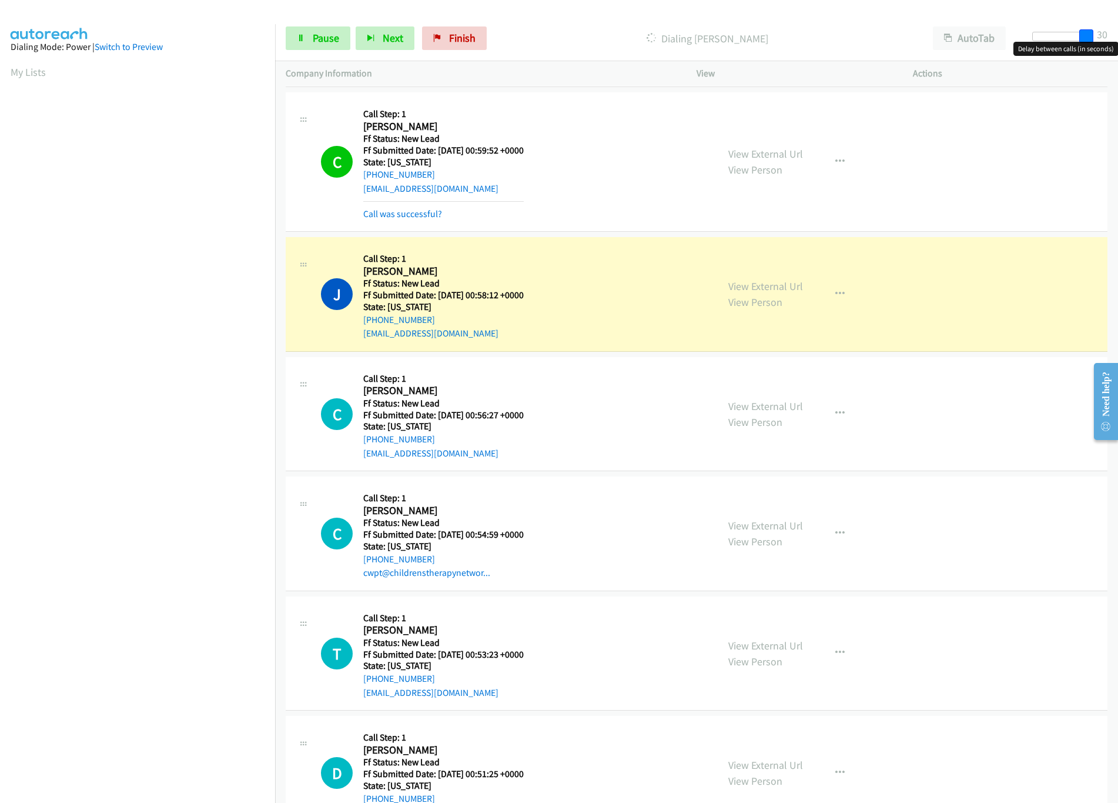
drag, startPoint x: 1035, startPoint y: 35, endPoint x: 1147, endPoint y: 48, distance: 112.4
click at [1118, 48] on html "Start Calls Pause Next Finish Dialing [PERSON_NAME] AutoTab AutoTab 30 Company …" at bounding box center [559, 28] width 1118 height 56
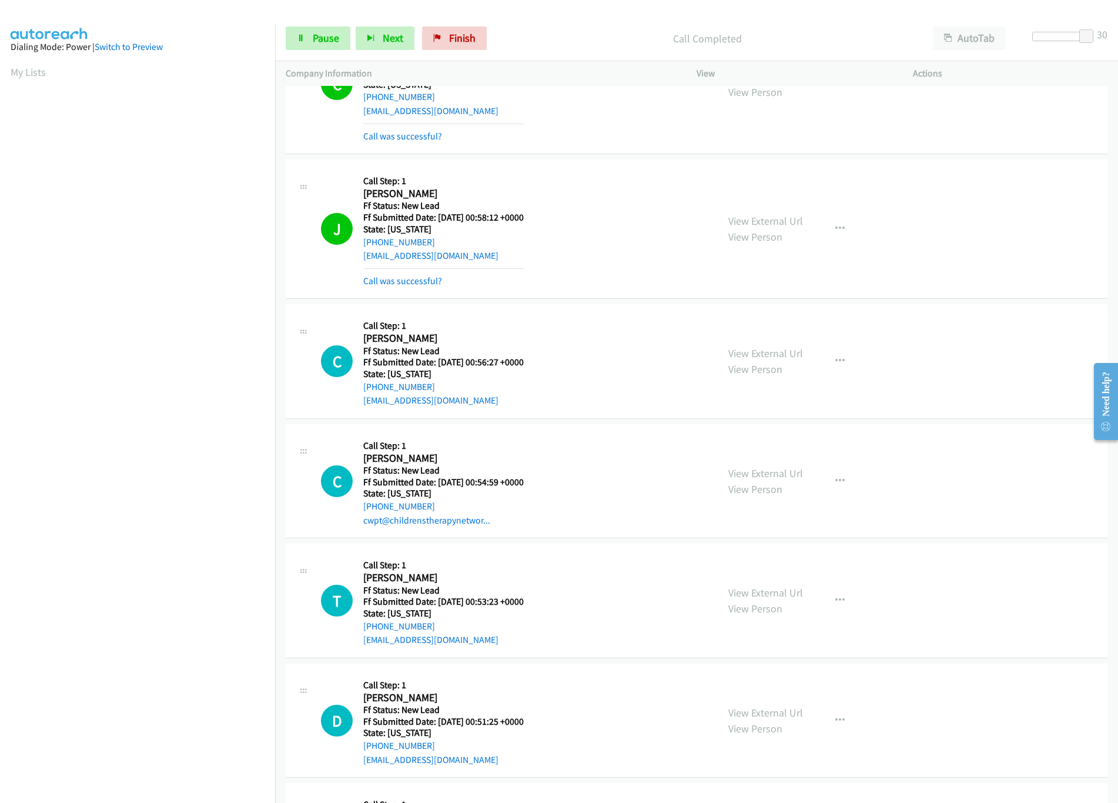
scroll to position [2234, 0]
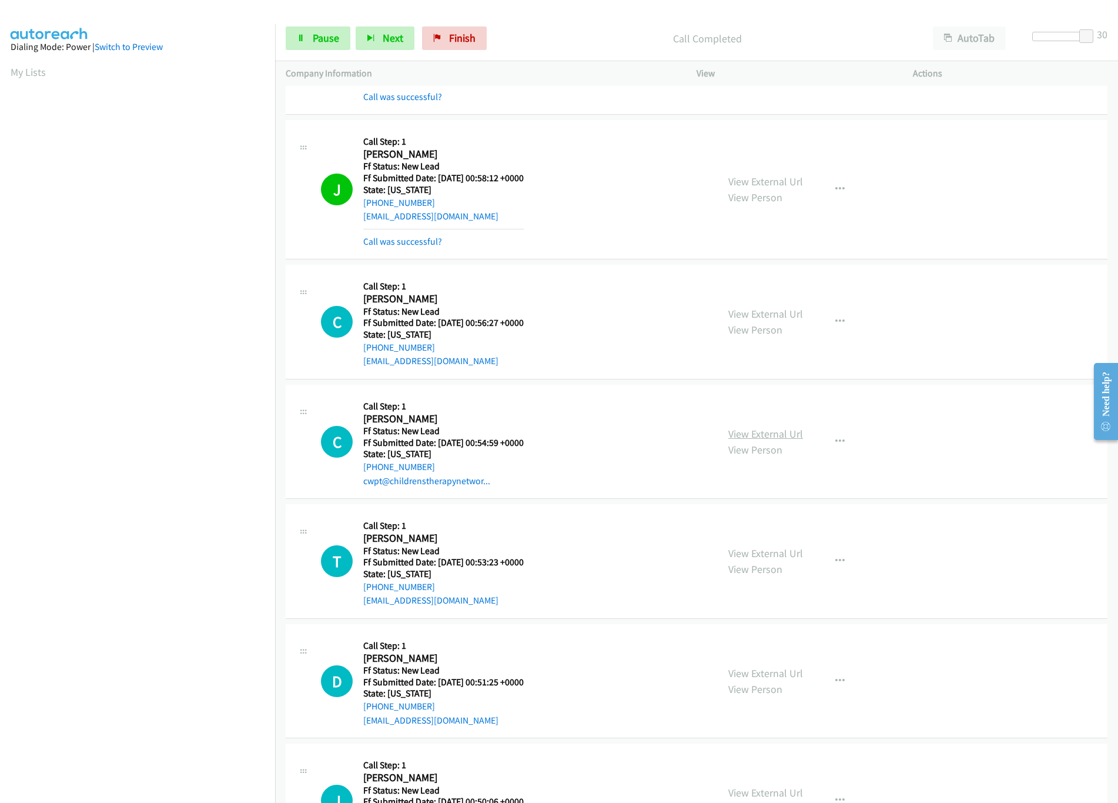
click at [774, 440] on link "View External Url" at bounding box center [765, 434] width 75 height 14
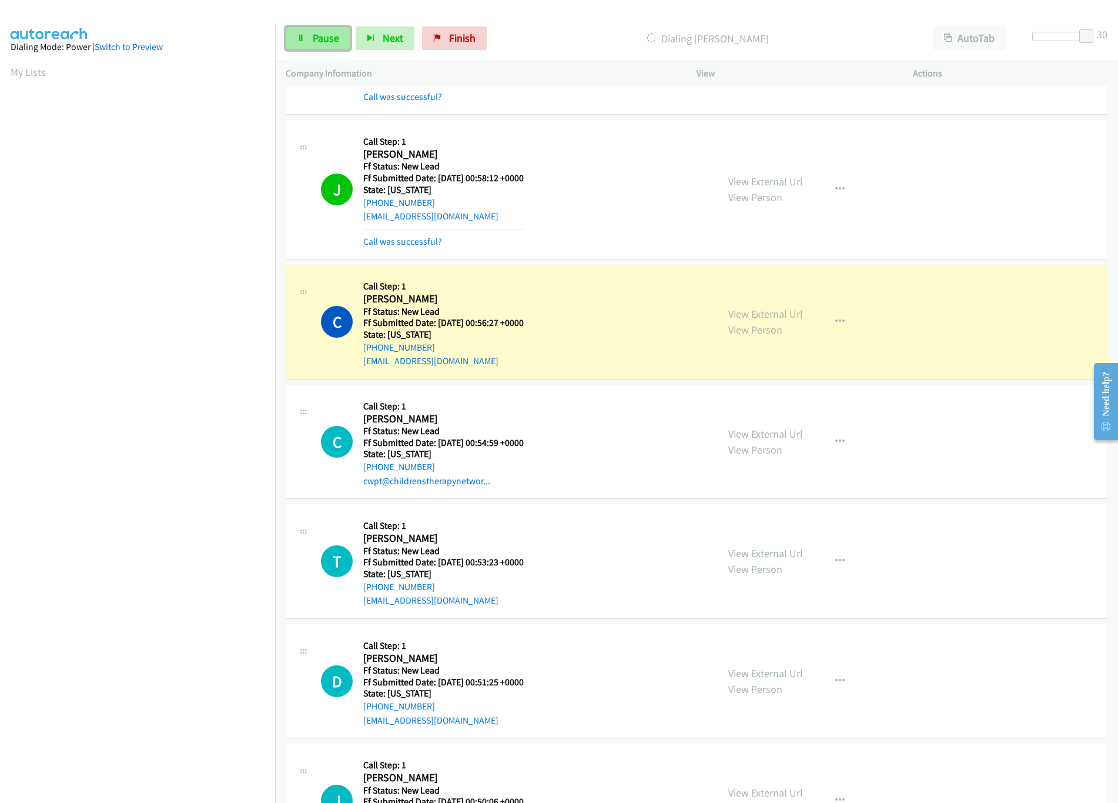
click at [323, 32] on span "Pause" at bounding box center [326, 38] width 26 height 14
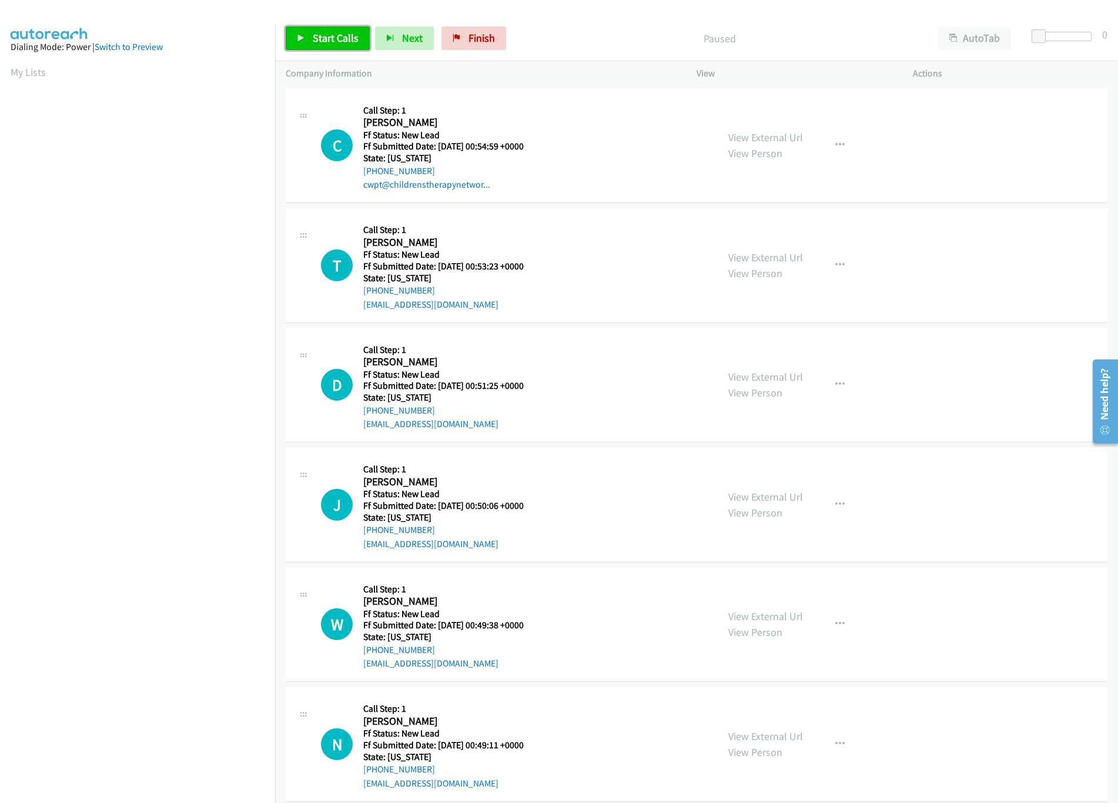
click at [314, 44] on span "Start Calls" at bounding box center [336, 38] width 46 height 14
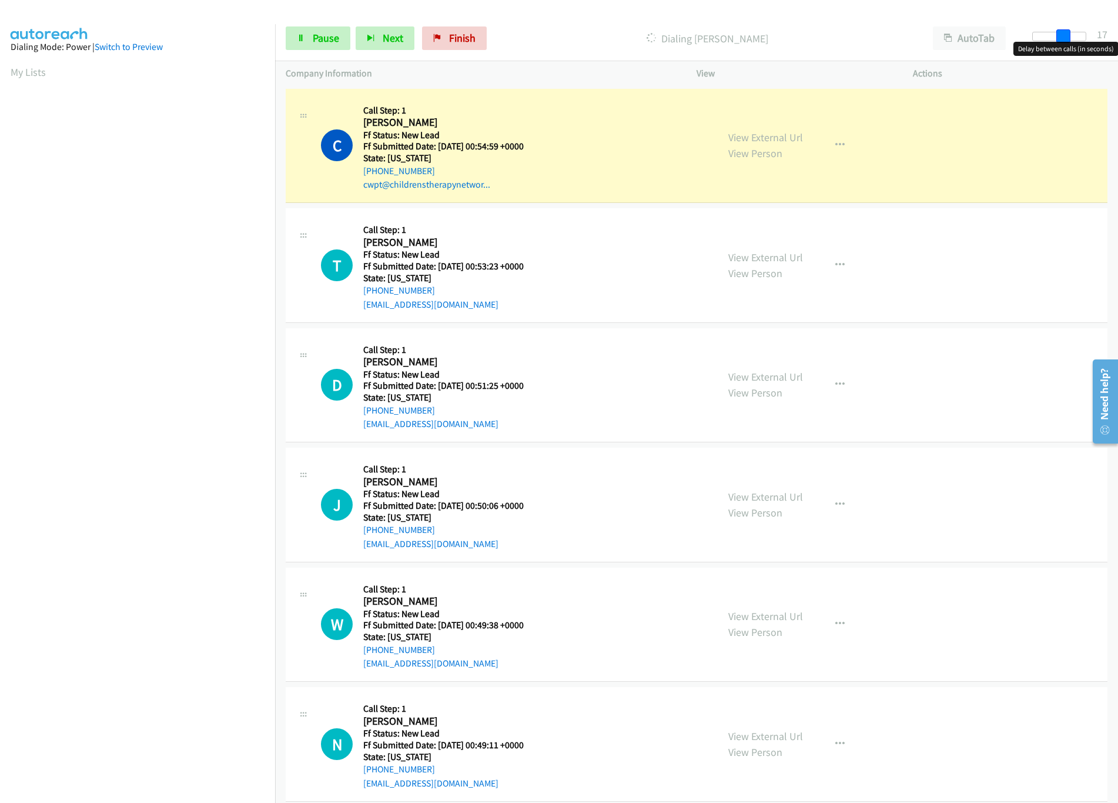
click at [1069, 39] on div at bounding box center [1059, 36] width 54 height 9
click at [769, 255] on link "View External Url" at bounding box center [765, 257] width 75 height 14
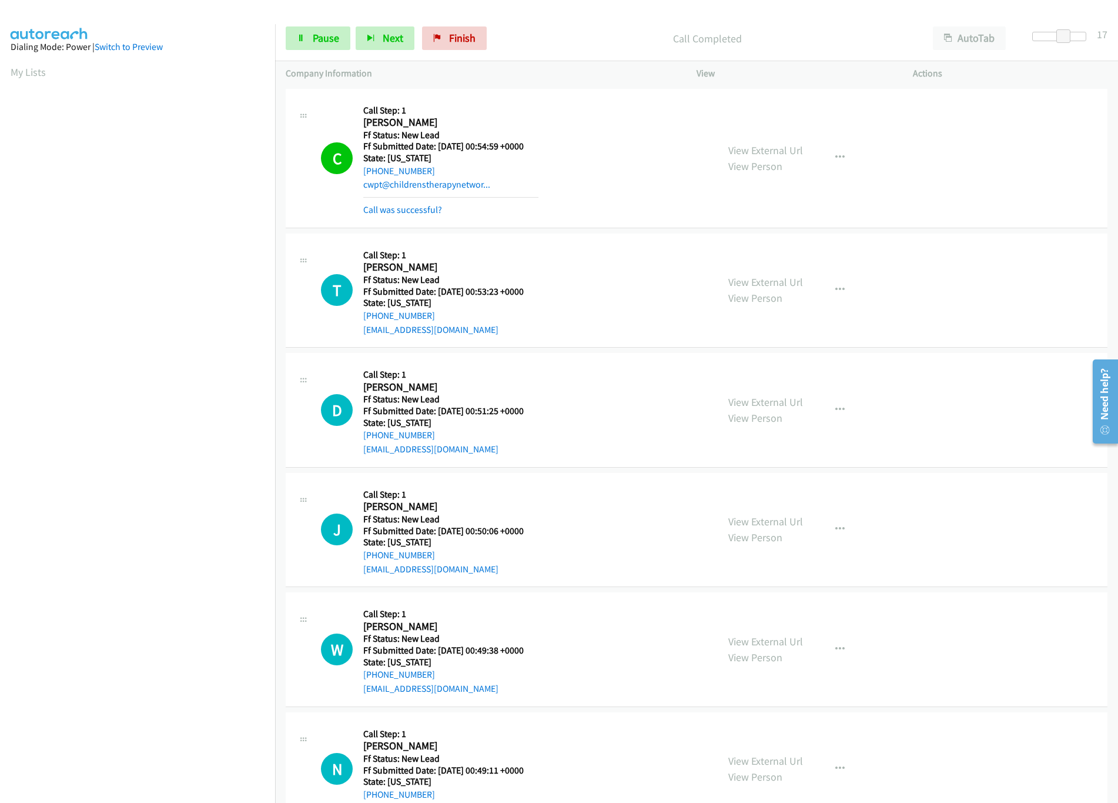
scroll to position [117, 0]
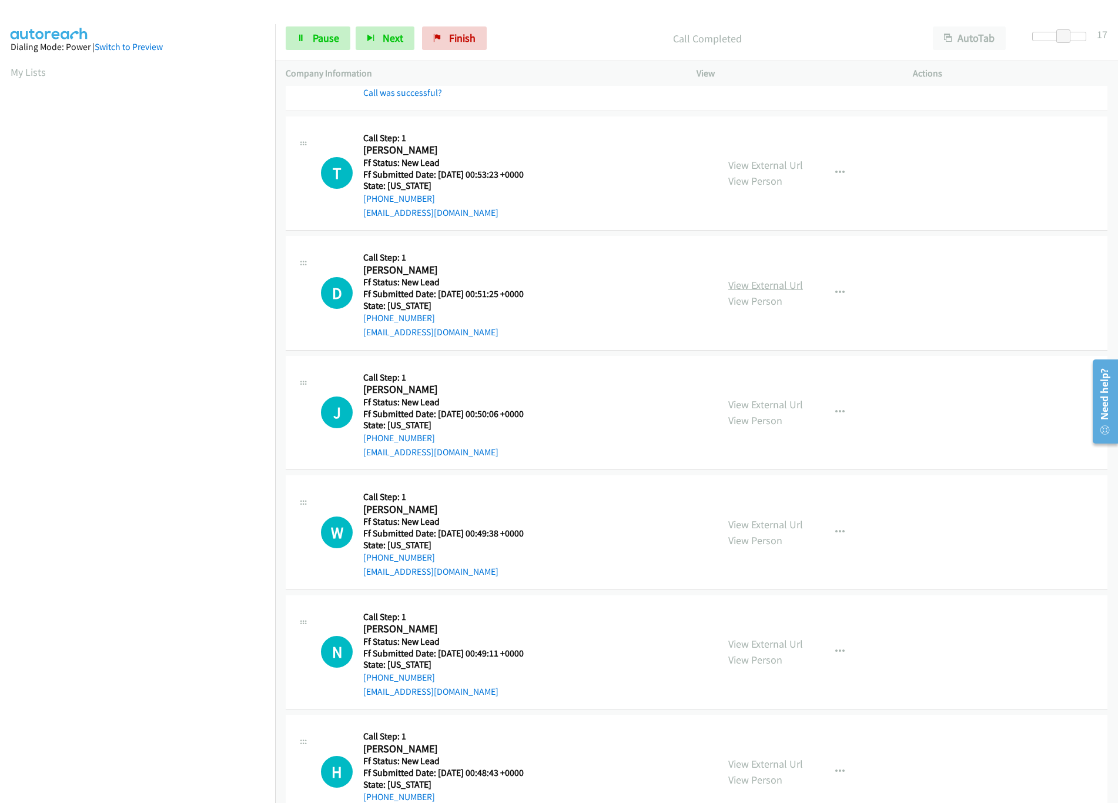
click at [774, 287] on link "View External Url" at bounding box center [765, 285] width 75 height 14
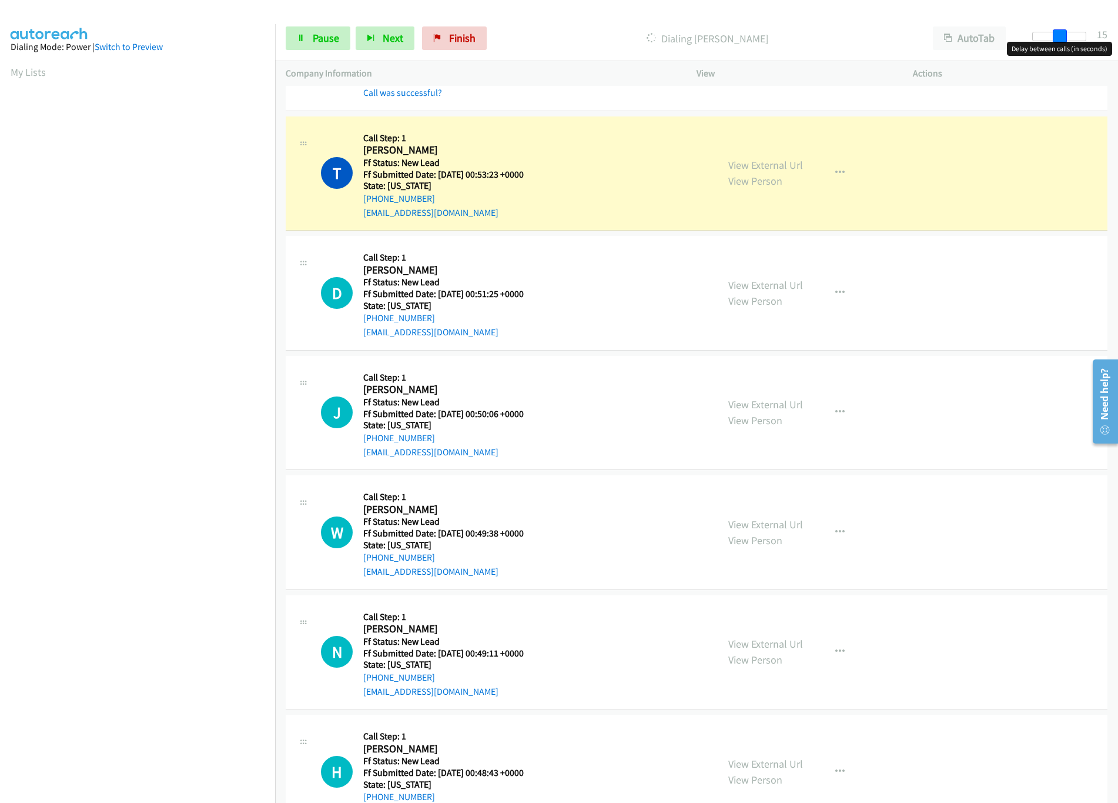
click at [1057, 34] on span at bounding box center [1060, 36] width 14 height 14
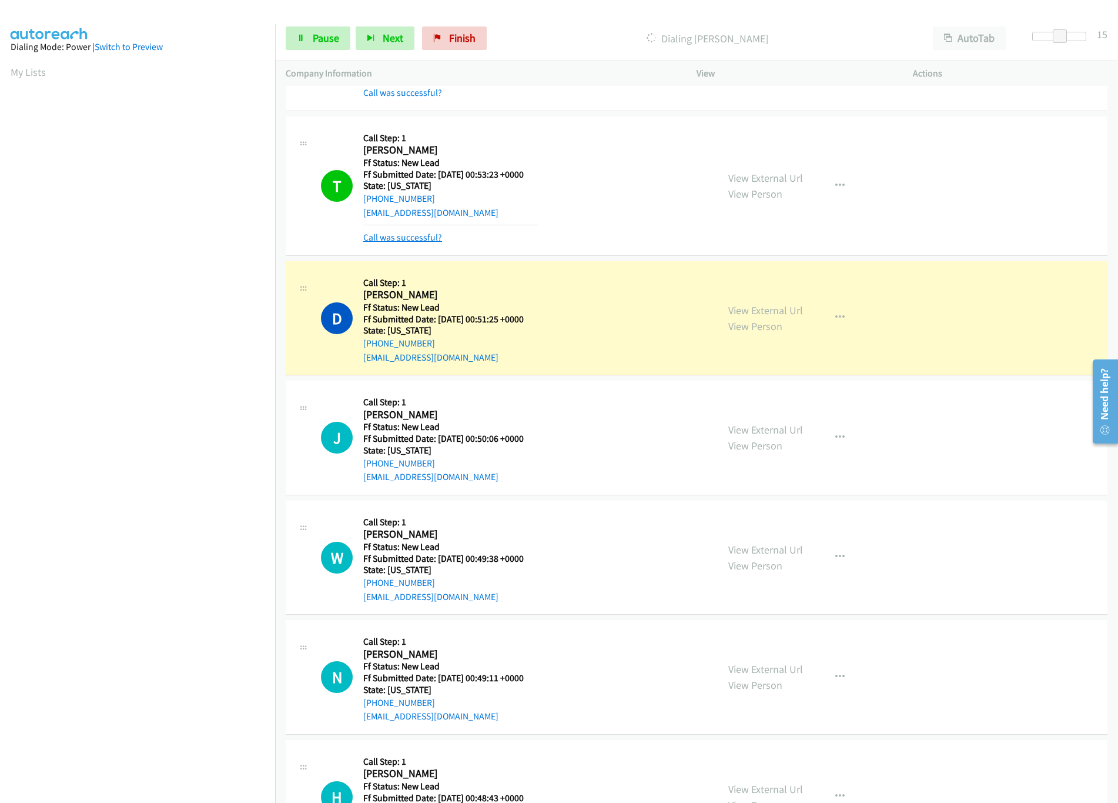
click at [415, 232] on link "Call was successful?" at bounding box center [402, 237] width 79 height 11
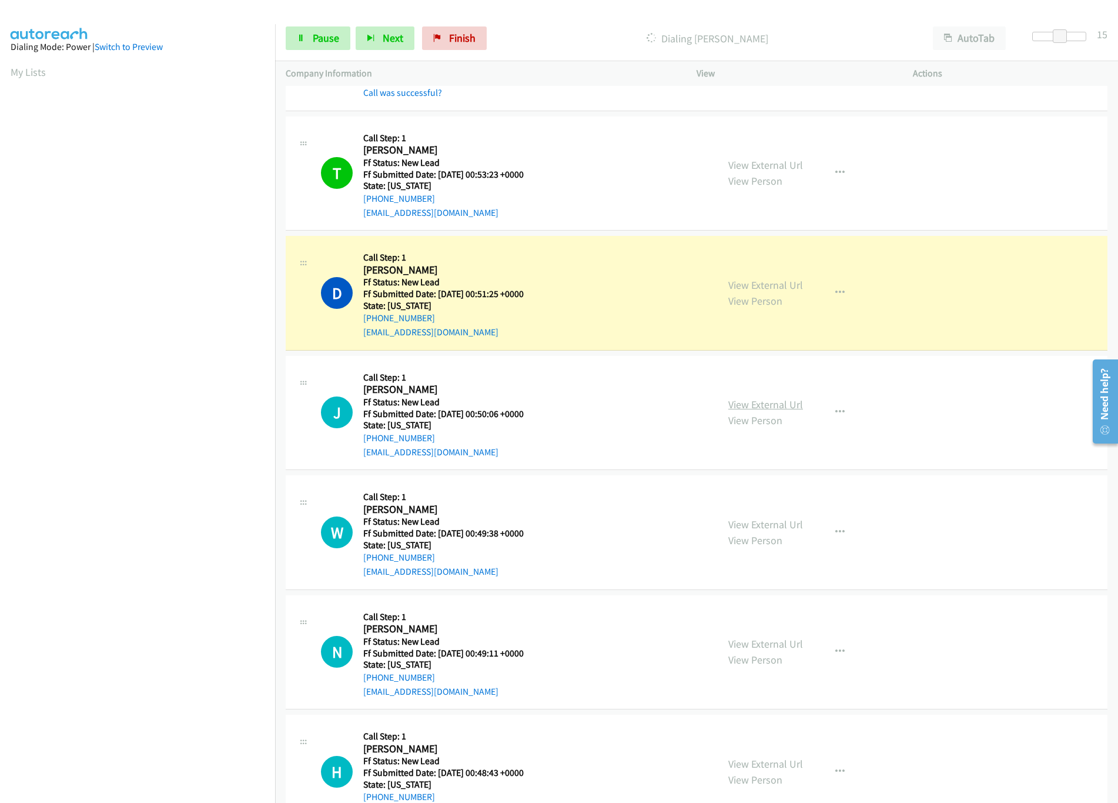
click at [773, 403] on link "View External Url" at bounding box center [765, 404] width 75 height 14
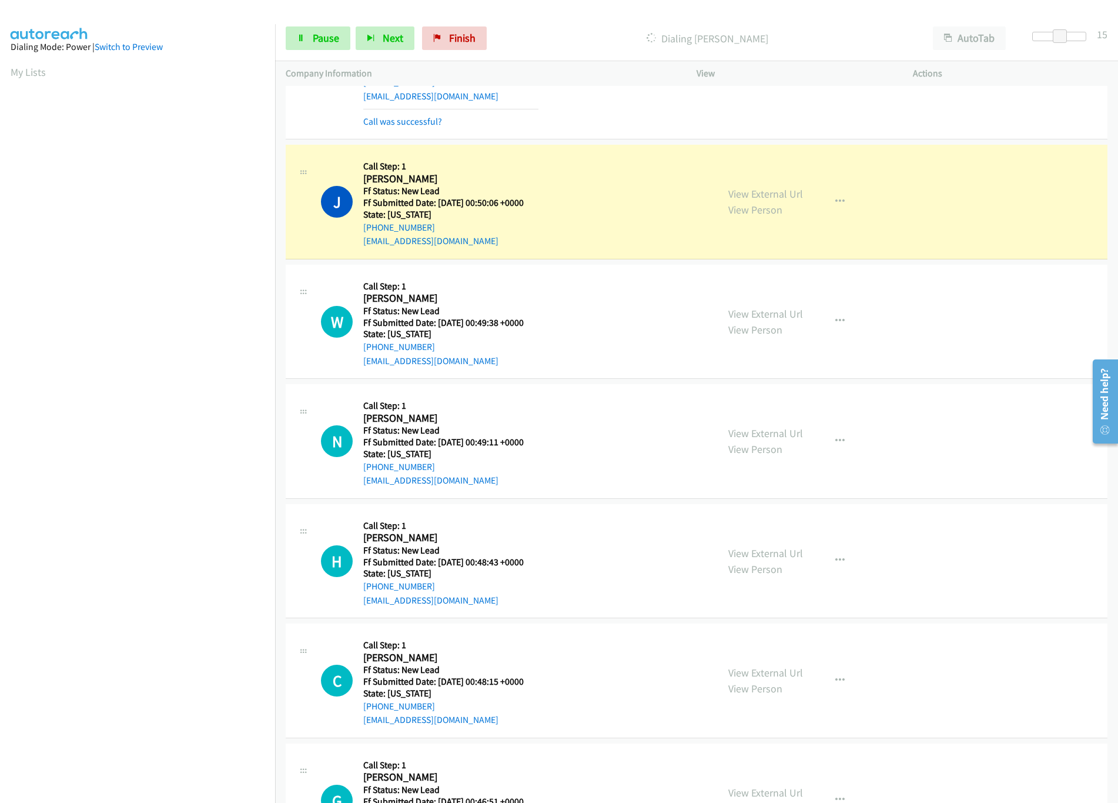
scroll to position [235, 0]
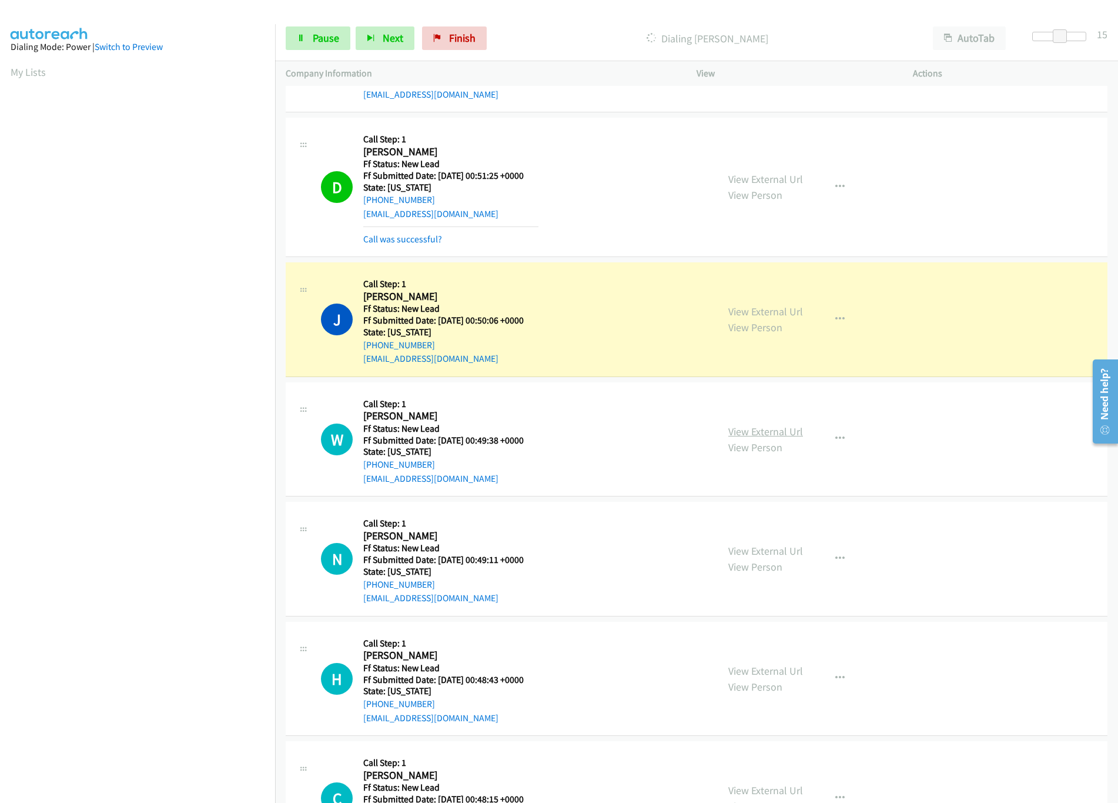
click at [745, 432] on link "View External Url" at bounding box center [765, 431] width 75 height 14
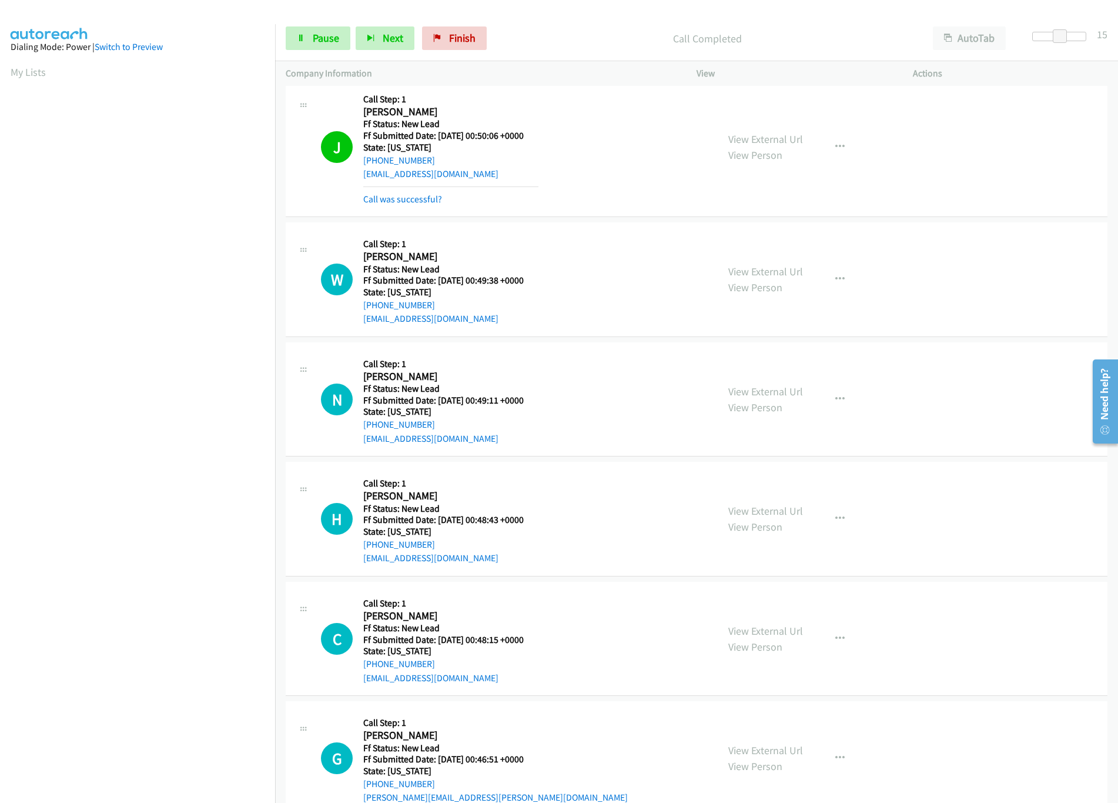
scroll to position [470, 0]
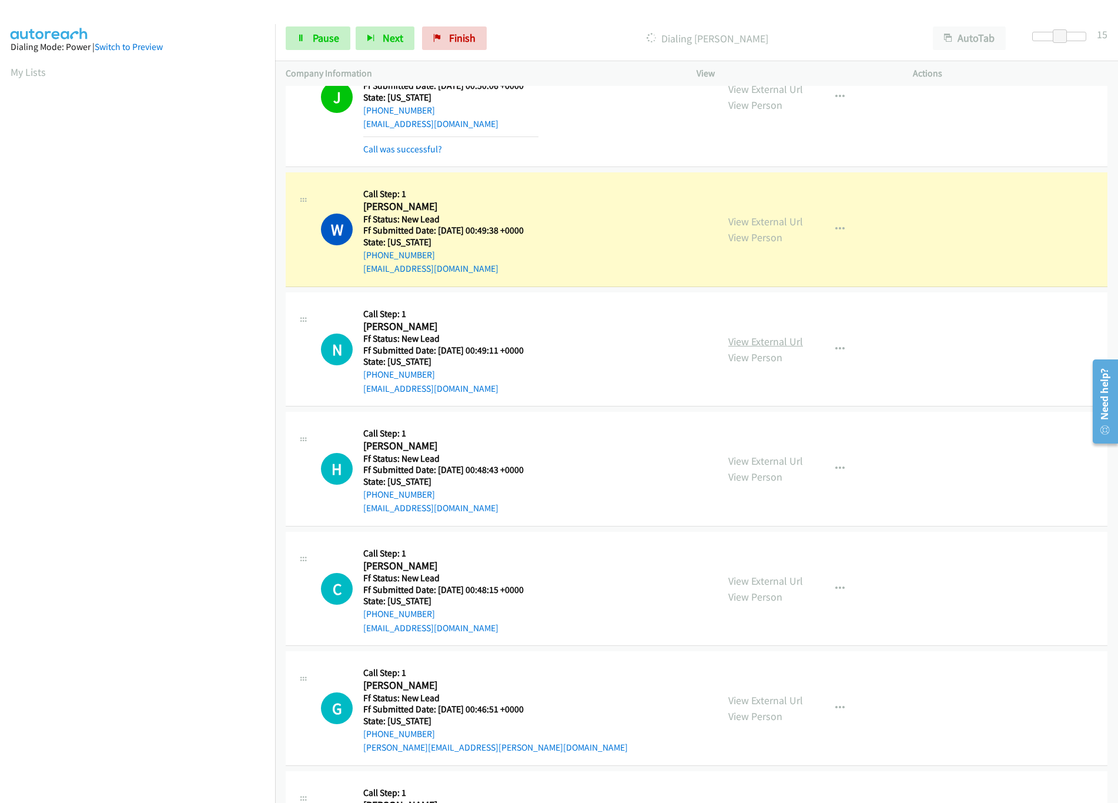
click at [792, 341] on link "View External Url" at bounding box center [765, 342] width 75 height 14
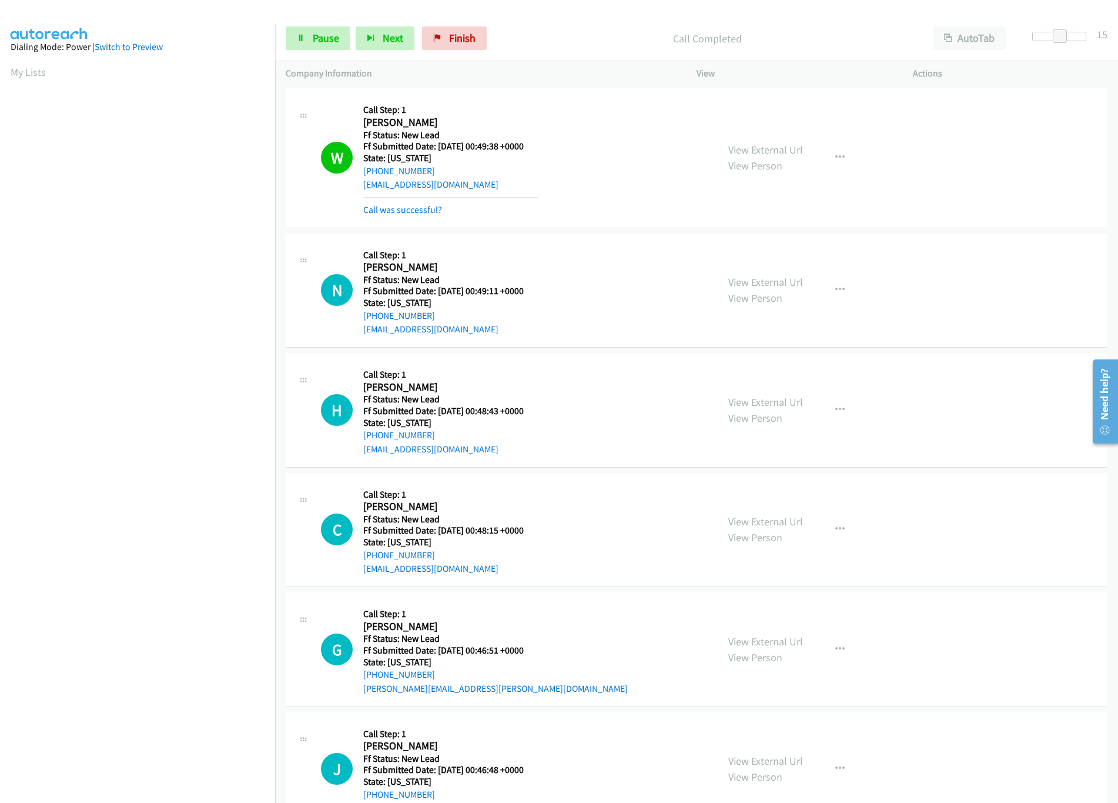
scroll to position [588, 0]
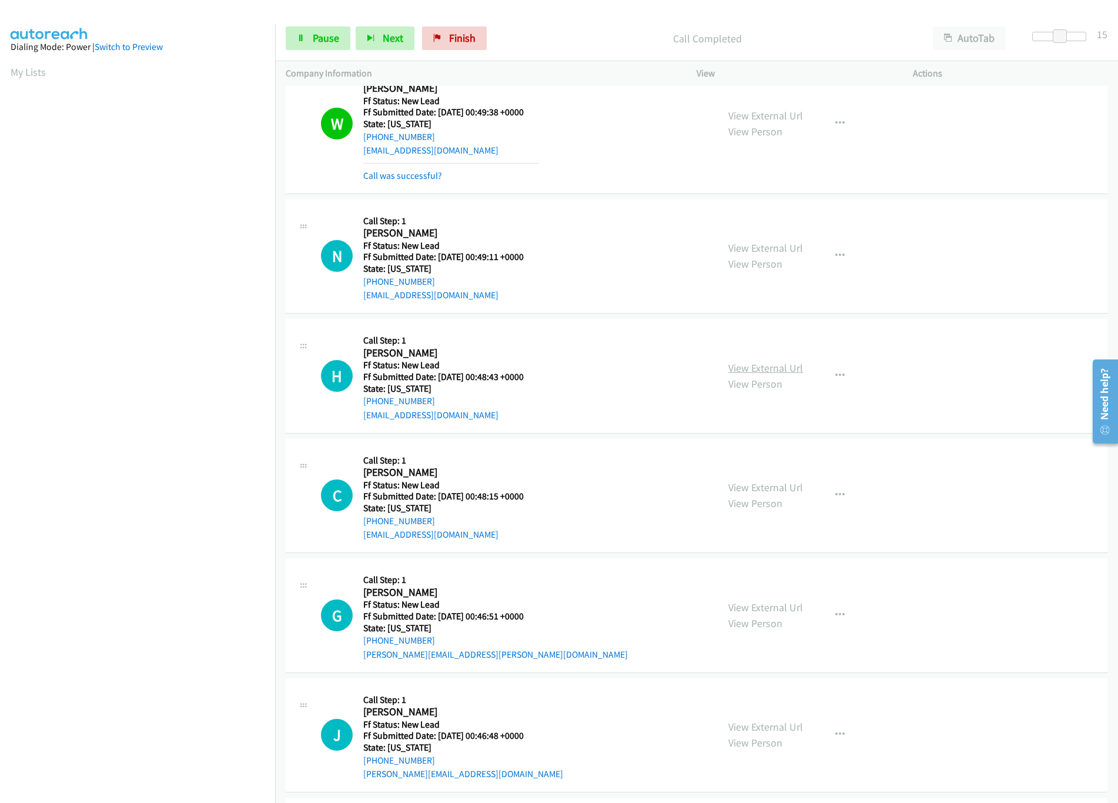
click at [775, 375] on link "View External Url" at bounding box center [765, 368] width 75 height 14
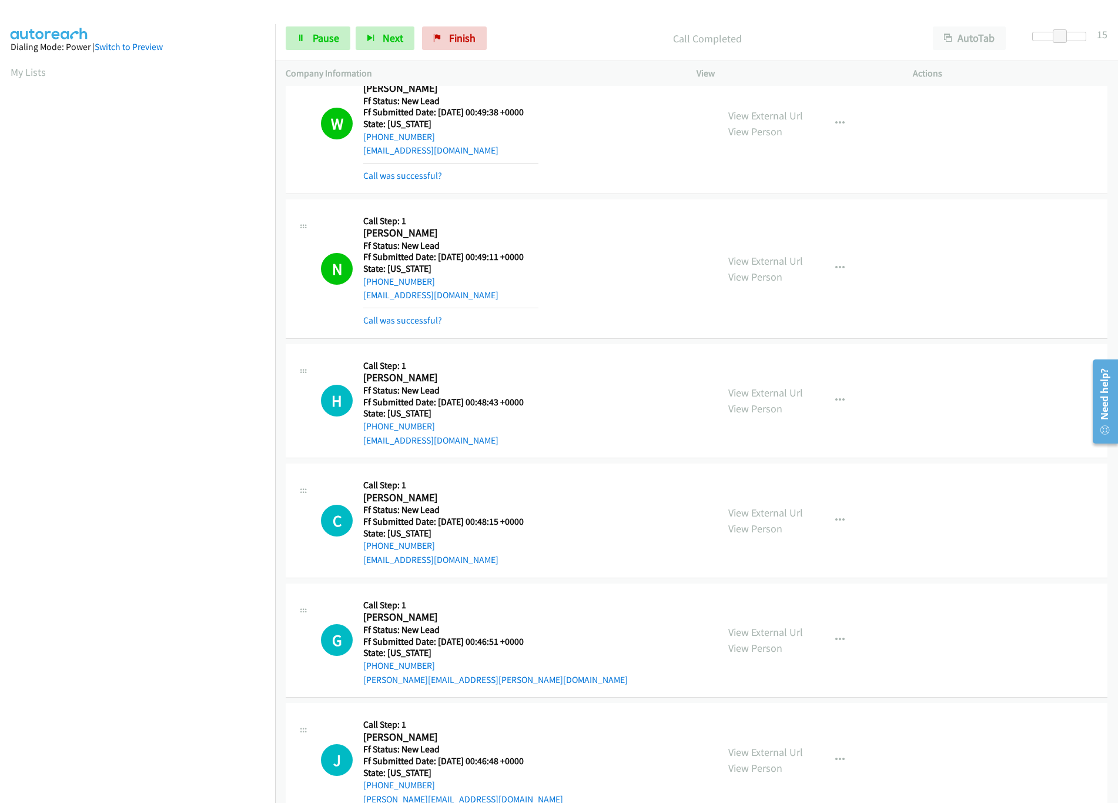
scroll to position [823, 0]
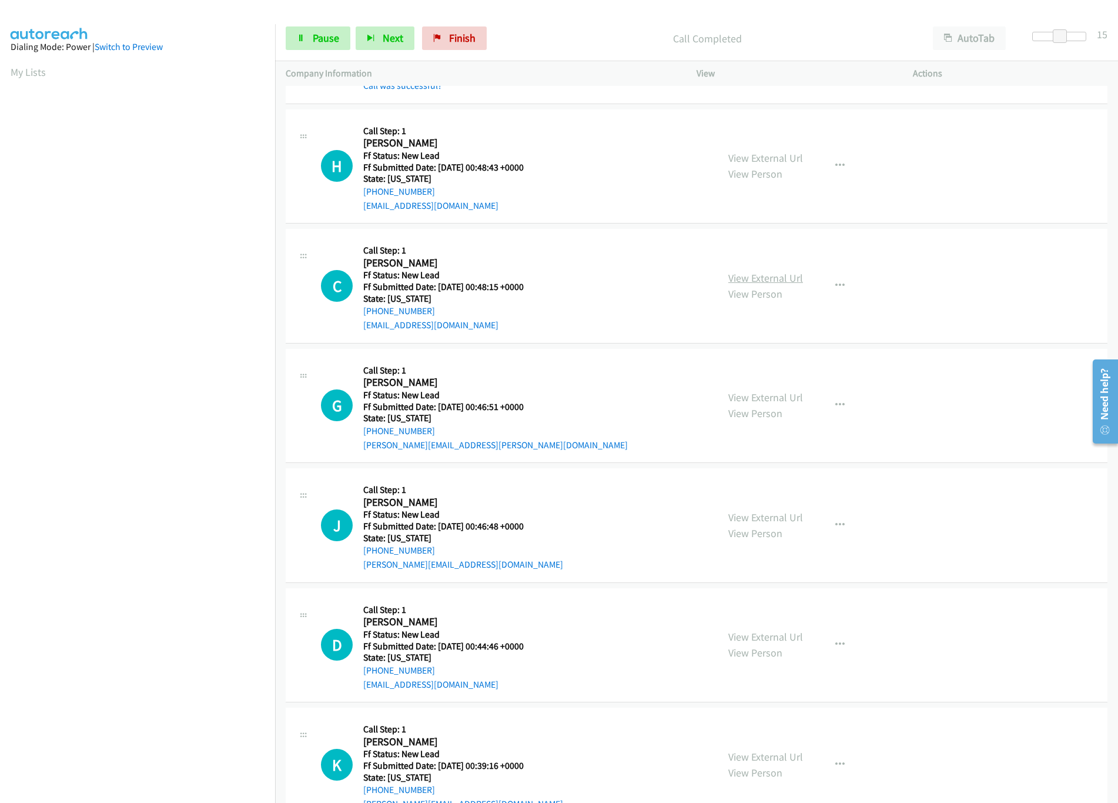
click at [755, 279] on link "View External Url" at bounding box center [765, 278] width 75 height 14
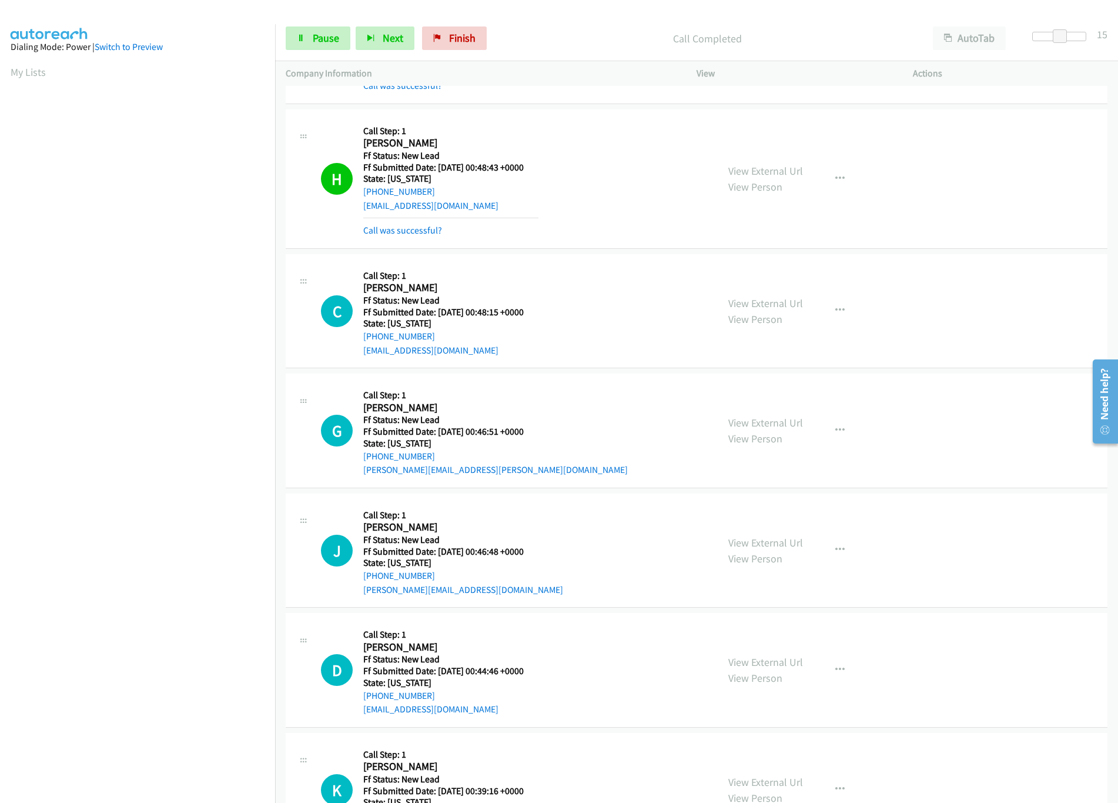
scroll to position [941, 0]
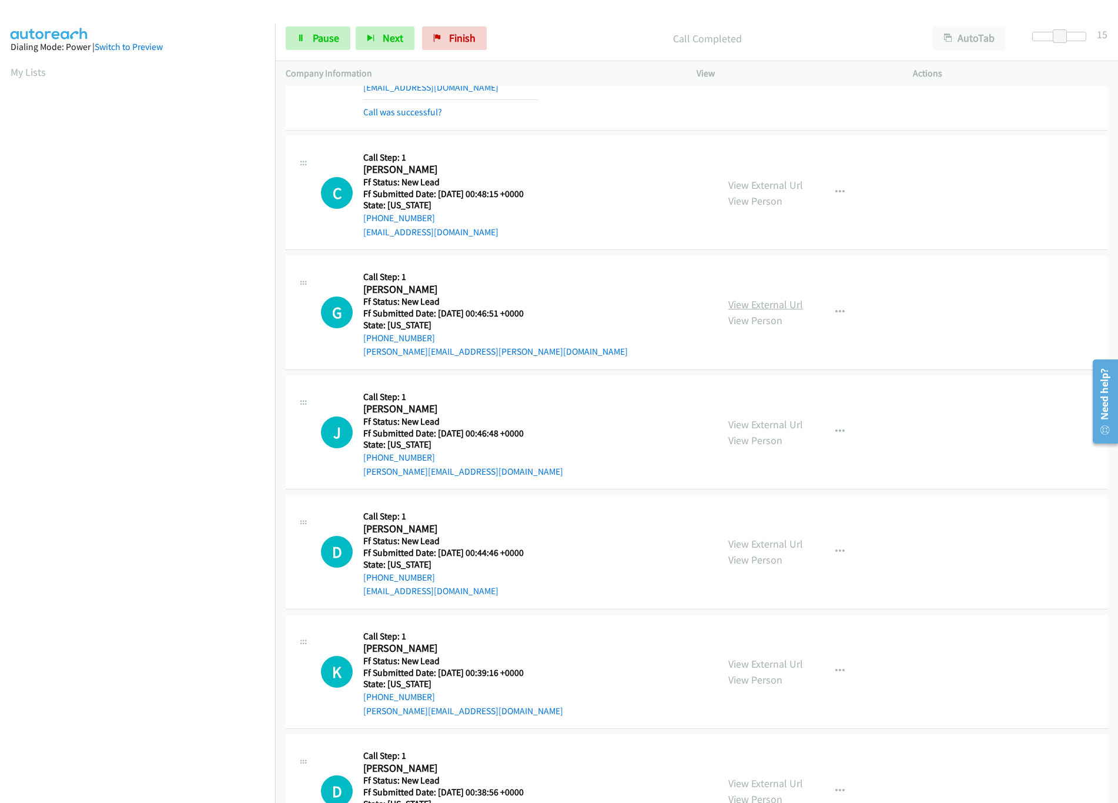
click at [764, 305] on link "View External Url" at bounding box center [765, 304] width 75 height 14
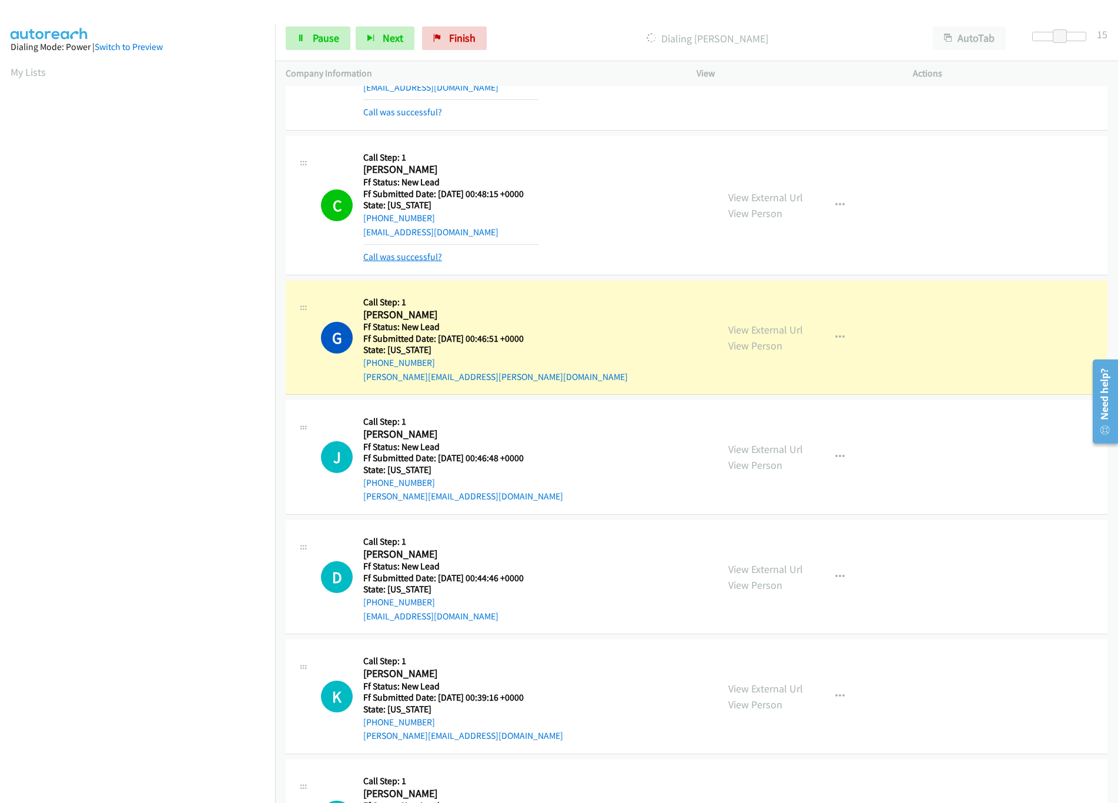
click at [433, 260] on link "Call was successful?" at bounding box center [402, 256] width 79 height 11
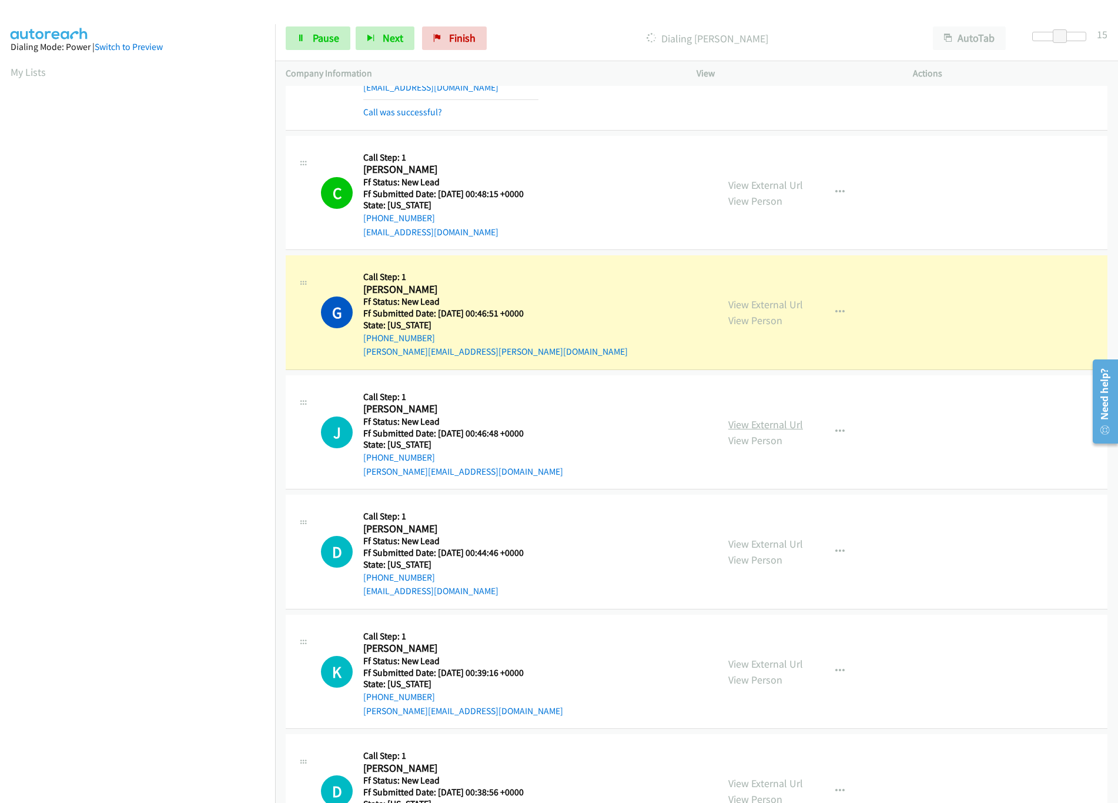
click at [787, 429] on link "View External Url" at bounding box center [765, 424] width 75 height 14
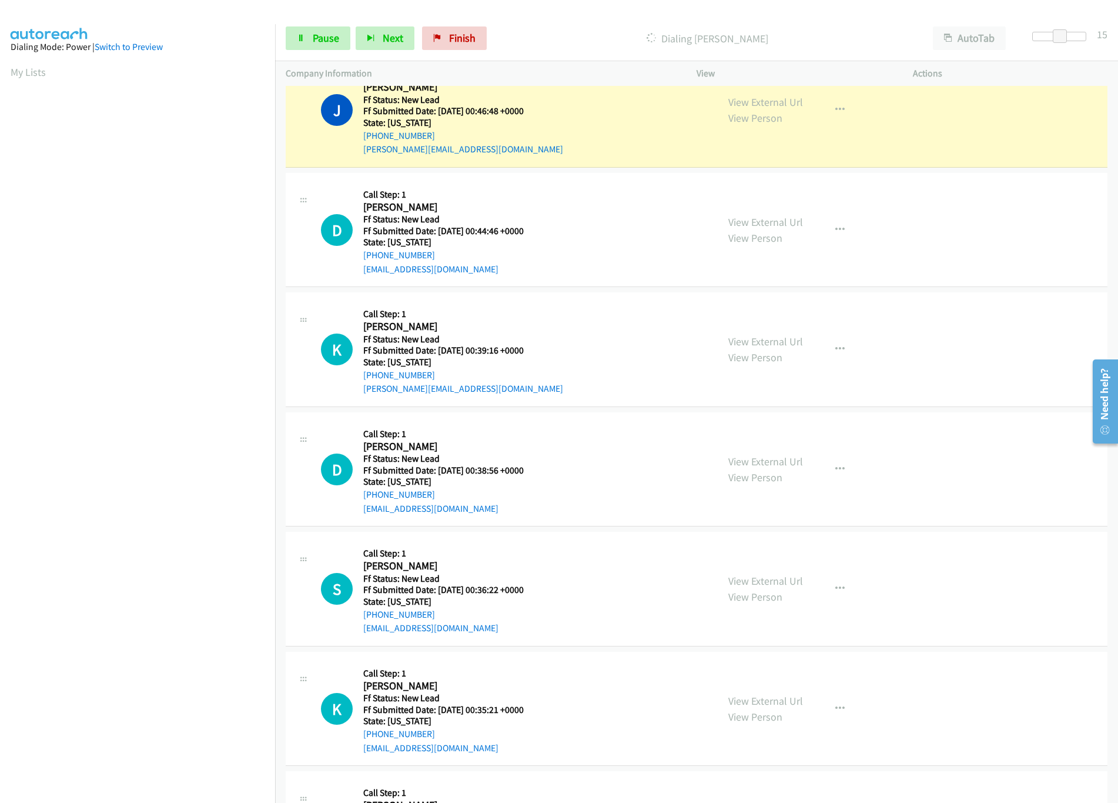
scroll to position [1293, 0]
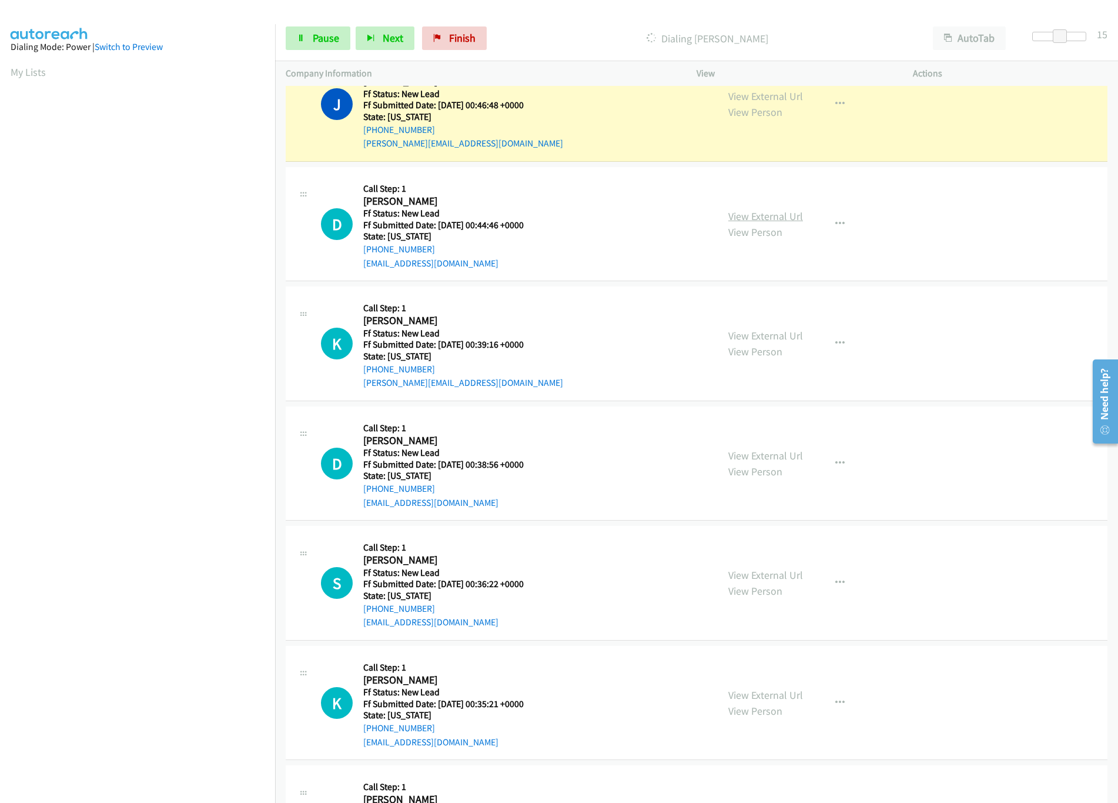
click at [759, 223] on link "View External Url" at bounding box center [765, 216] width 75 height 14
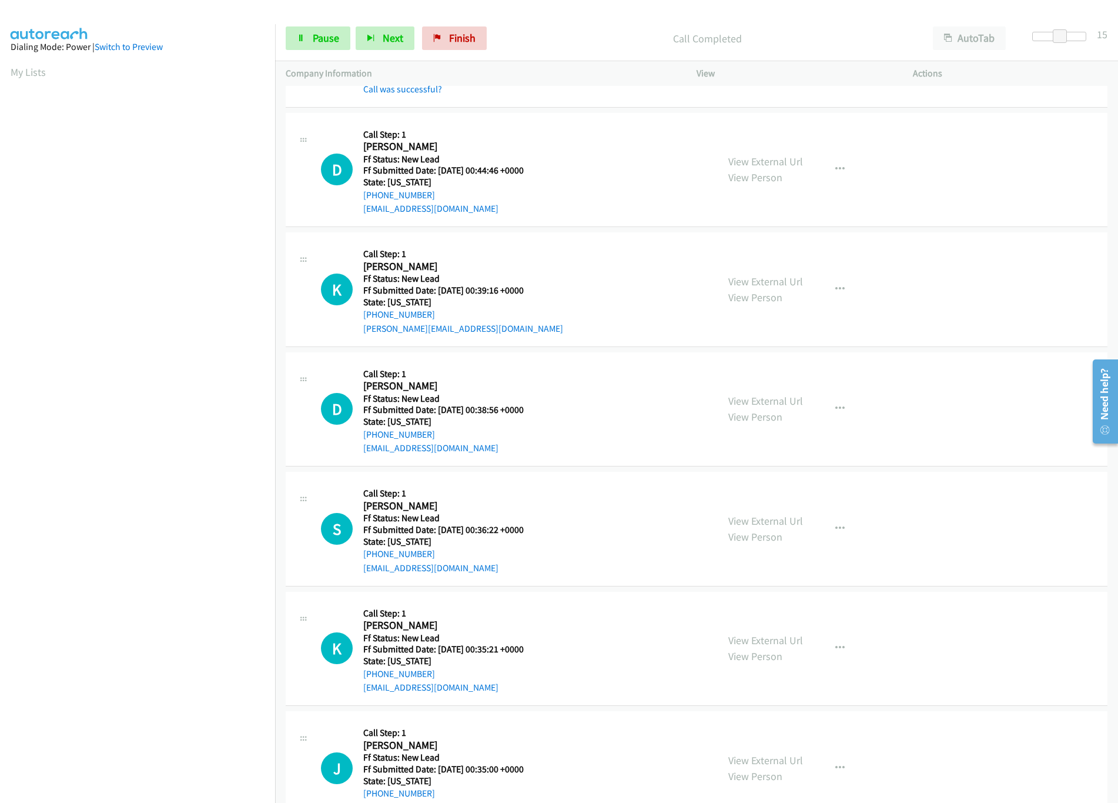
scroll to position [1411, 0]
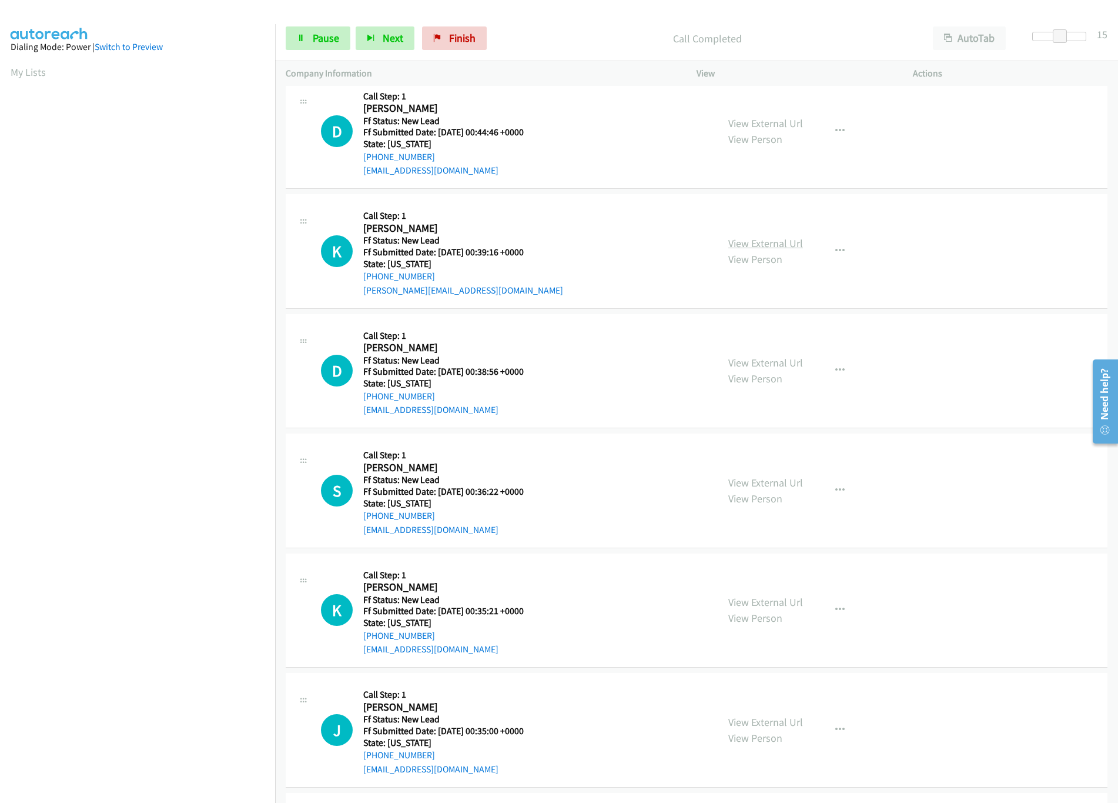
click at [751, 246] on link "View External Url" at bounding box center [765, 243] width 75 height 14
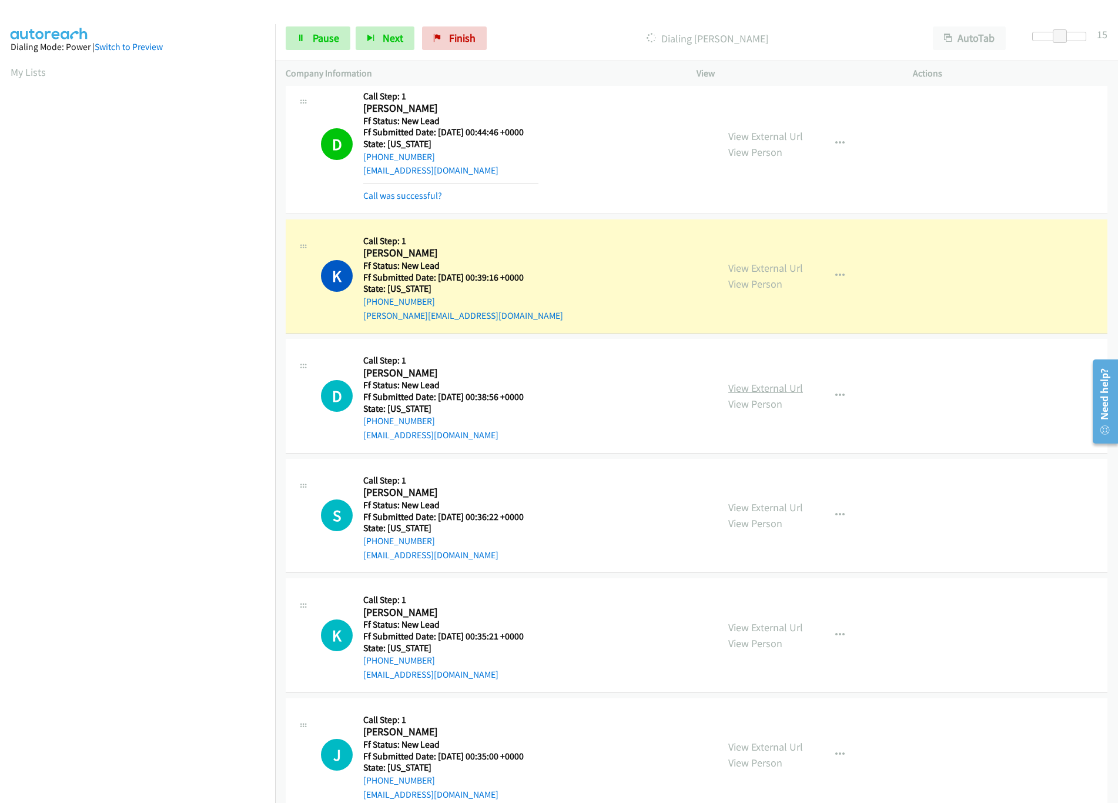
click at [739, 395] on link "View External Url" at bounding box center [765, 388] width 75 height 14
click at [394, 196] on link "Call was successful?" at bounding box center [402, 195] width 79 height 11
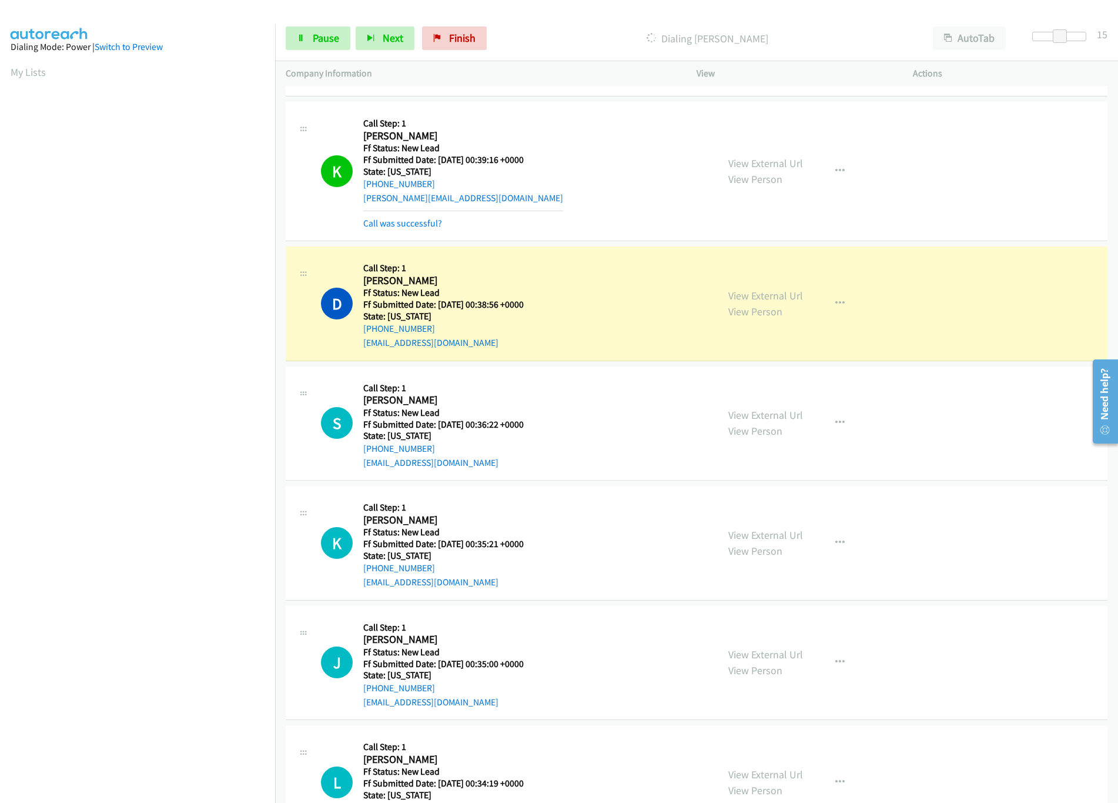
scroll to position [1646, 0]
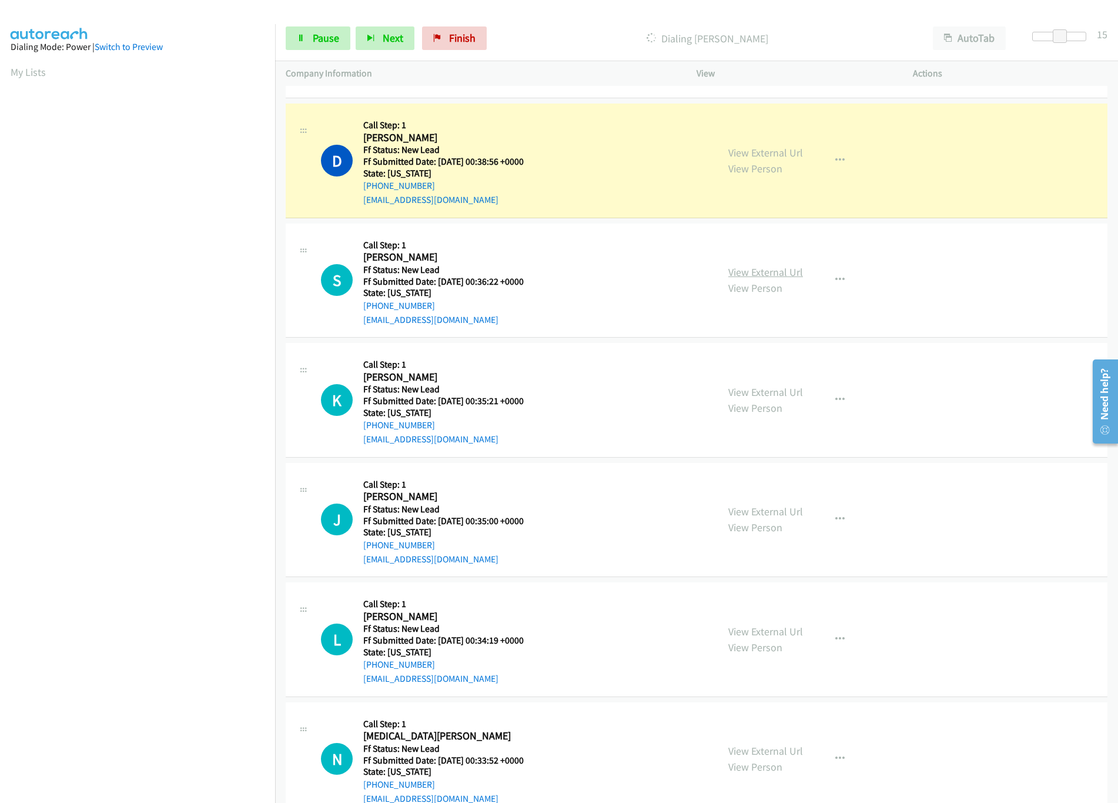
click at [773, 279] on link "View External Url" at bounding box center [765, 272] width 75 height 14
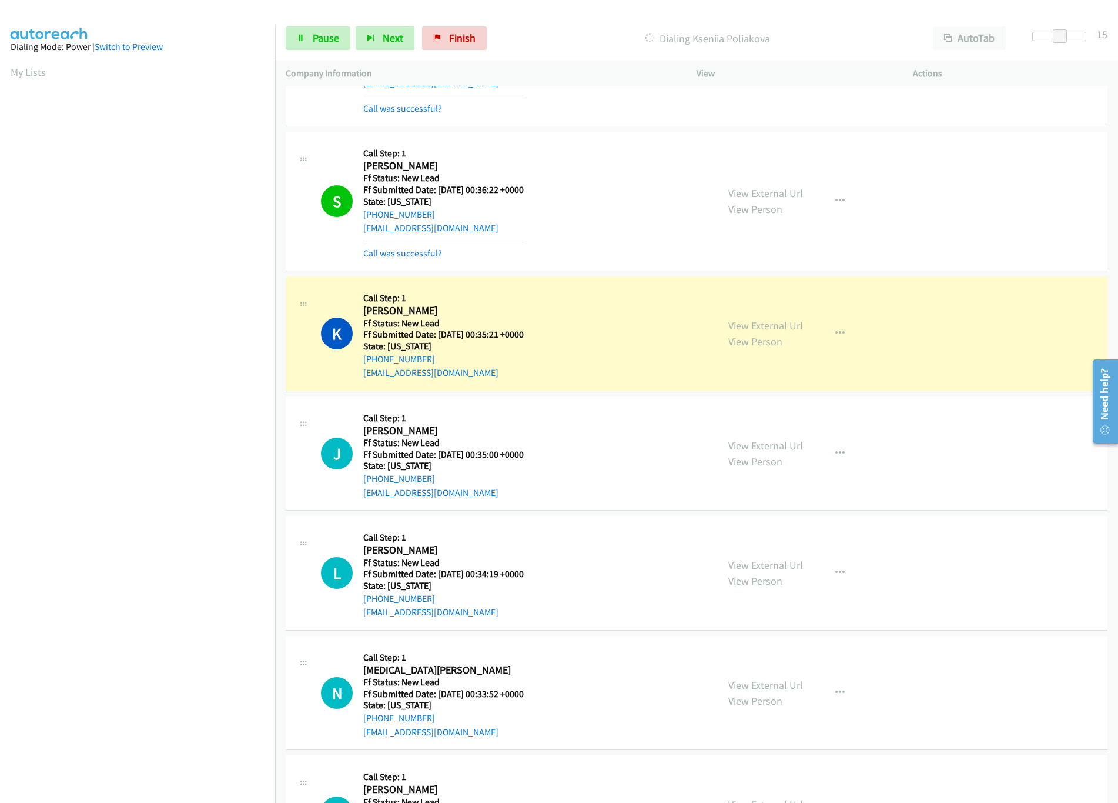
scroll to position [1764, 0]
click at [750, 331] on link "View External Url" at bounding box center [765, 324] width 75 height 14
drag, startPoint x: 1099, startPoint y: 39, endPoint x: 1106, endPoint y: 41, distance: 7.3
click at [1106, 41] on body "Start Calls Pause Next Finish Dialing Kseniia Poliakova AutoTab AutoTab 30 Comp…" at bounding box center [559, 28] width 1118 height 56
click at [764, 451] on link "View External Url" at bounding box center [765, 444] width 75 height 14
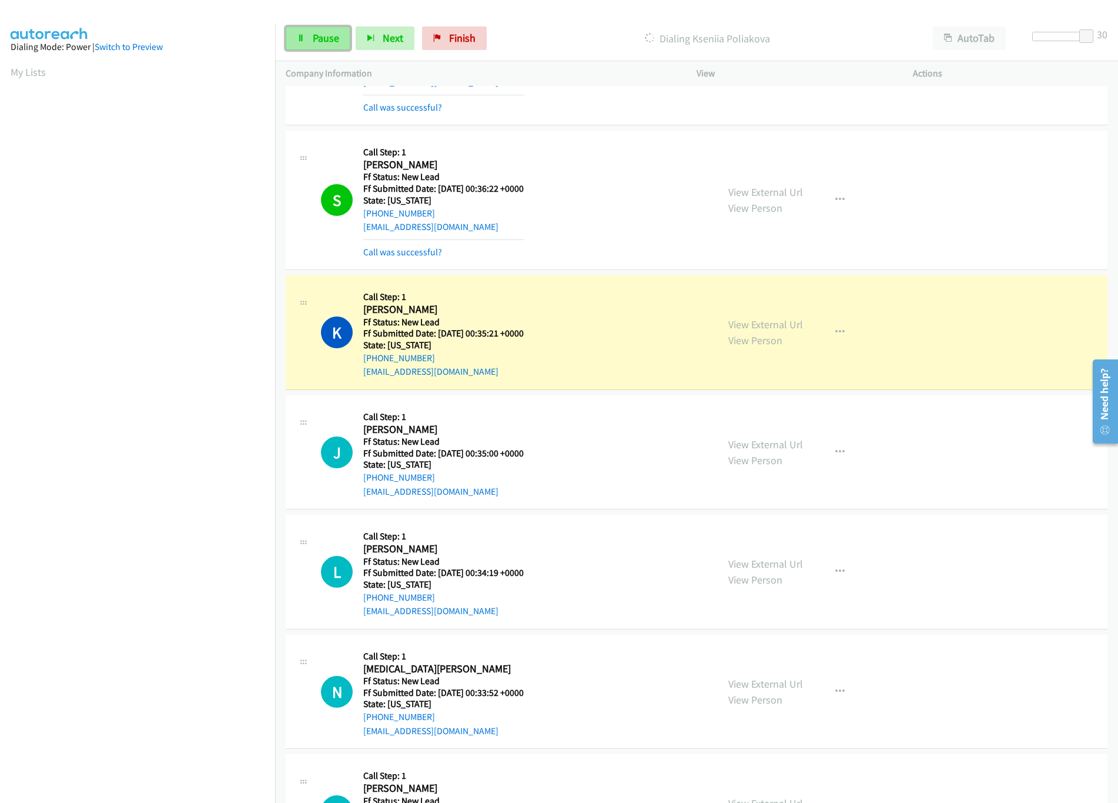
click at [317, 42] on span "Pause" at bounding box center [326, 38] width 26 height 14
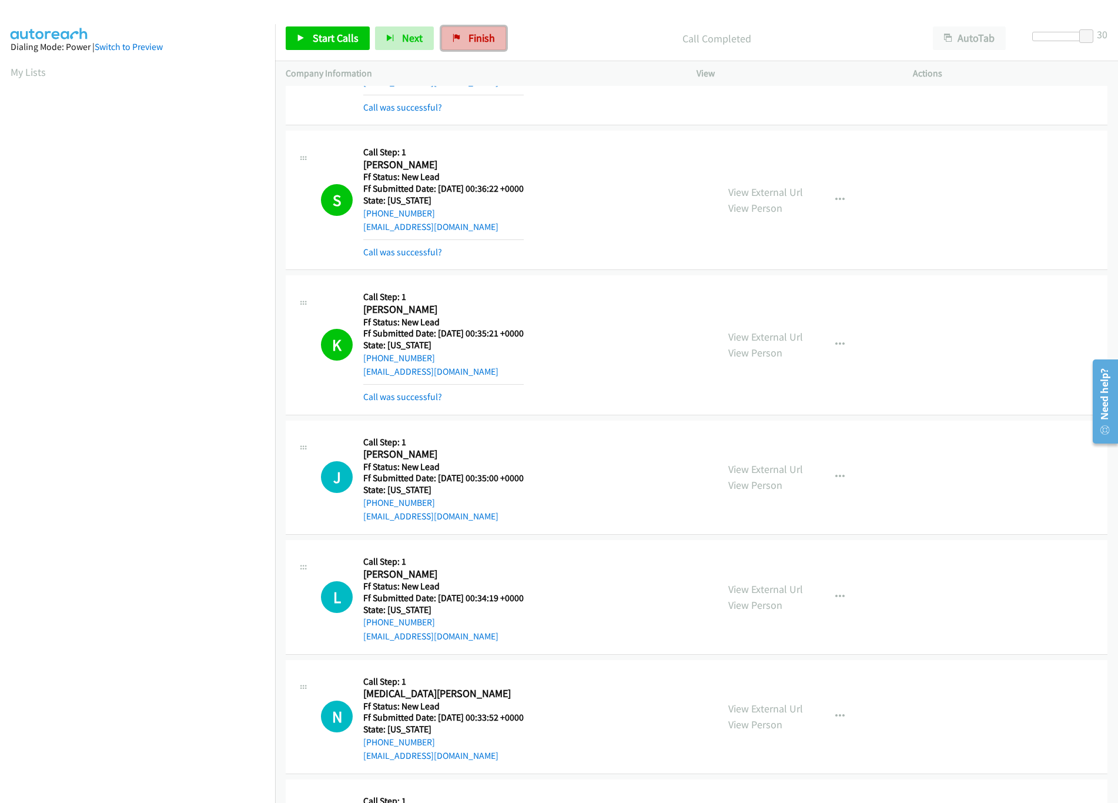
click at [482, 36] on span "Finish" at bounding box center [482, 38] width 26 height 14
